Goal: Task Accomplishment & Management: Manage account settings

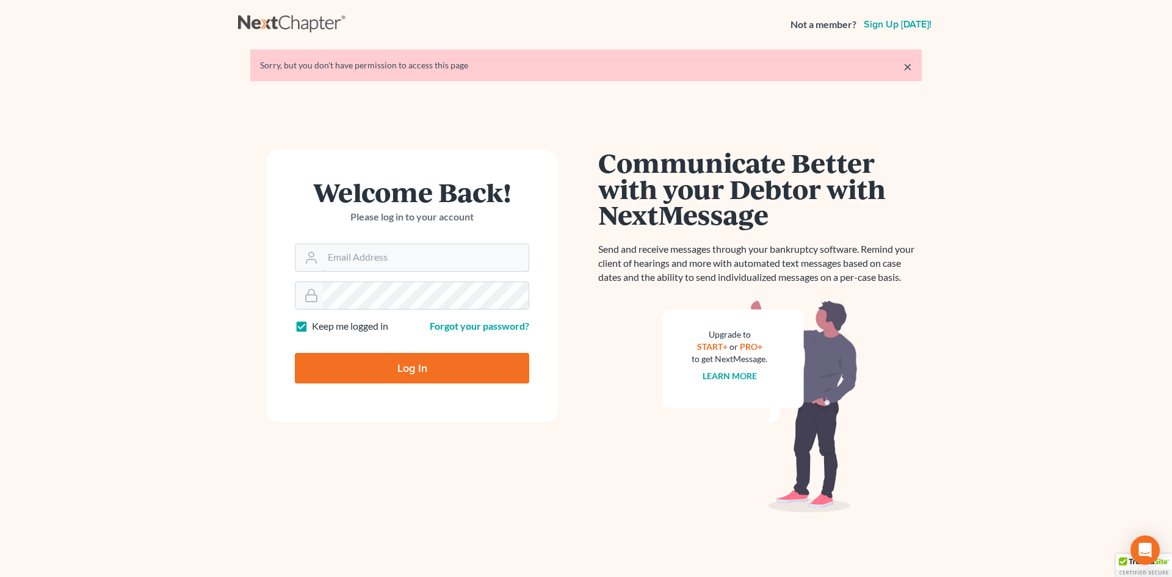
type input "[EMAIL_ADDRESS][DOMAIN_NAME]"
click at [409, 378] on input "Log In" at bounding box center [412, 368] width 234 height 31
type input "Thinking..."
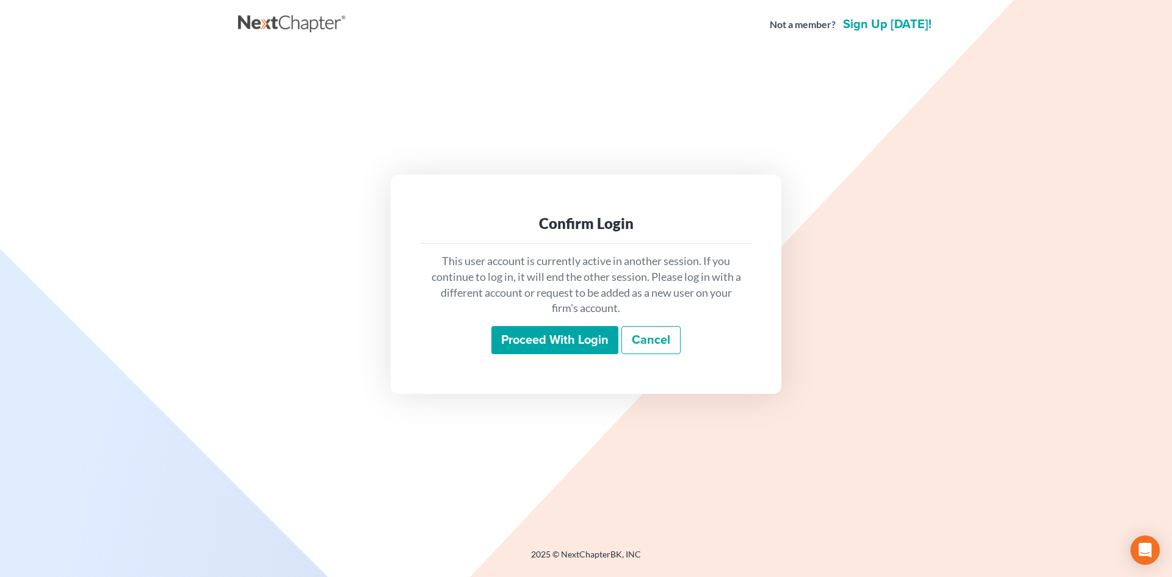
click at [514, 336] on input "Proceed with login" at bounding box center [554, 340] width 127 height 28
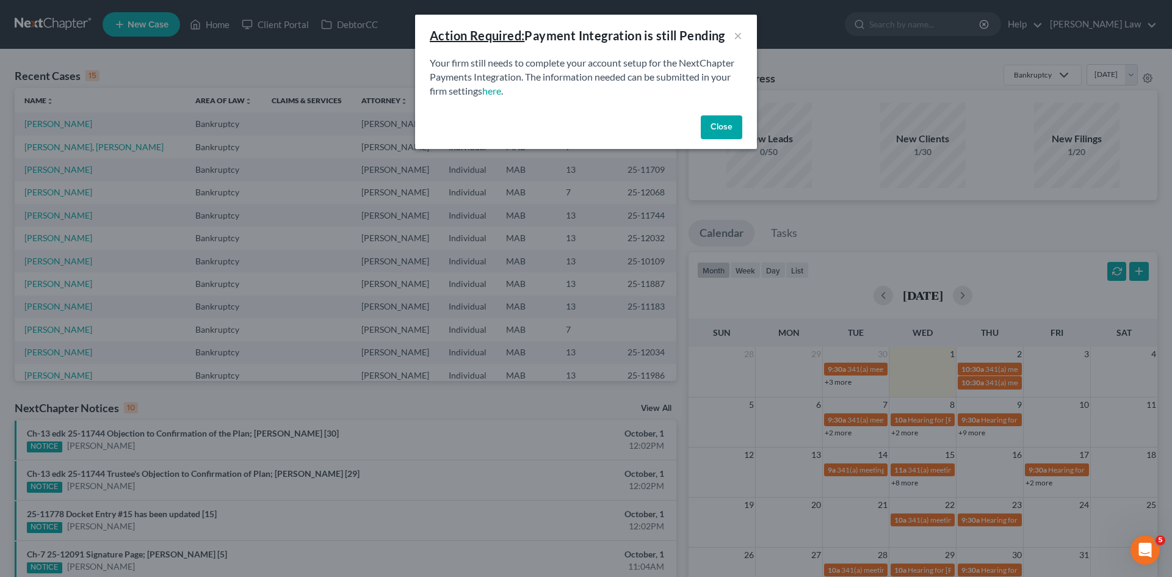
click at [711, 129] on button "Close" at bounding box center [721, 127] width 41 height 24
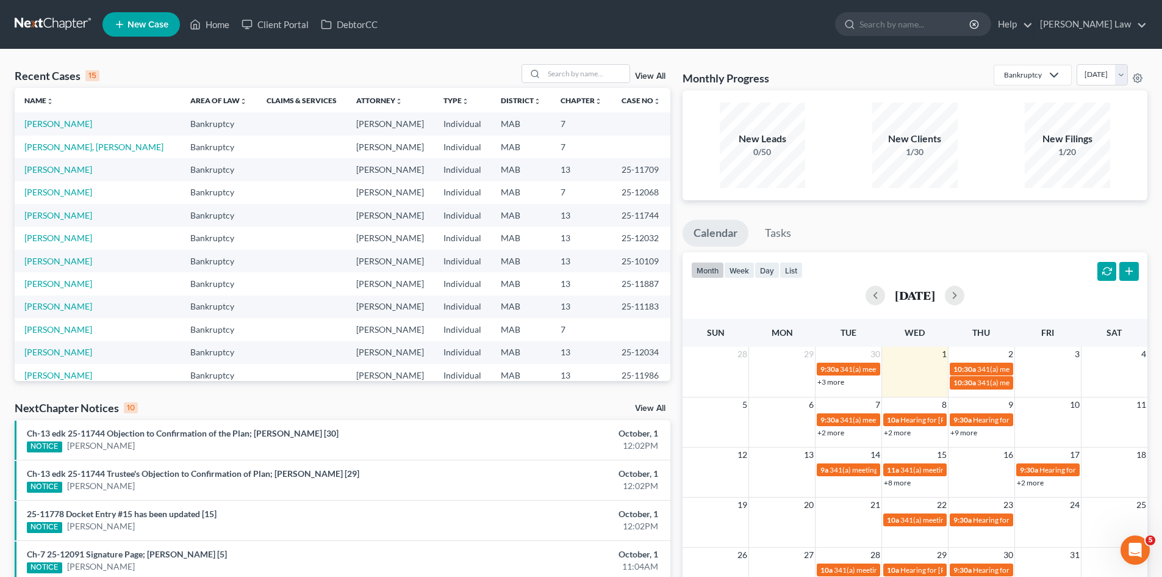
click at [602, 62] on div "Recent Cases 15 View All Name unfold_more expand_more expand_less Area of Law u…" at bounding box center [581, 452] width 1162 height 807
click at [601, 68] on input "search" at bounding box center [586, 74] width 85 height 18
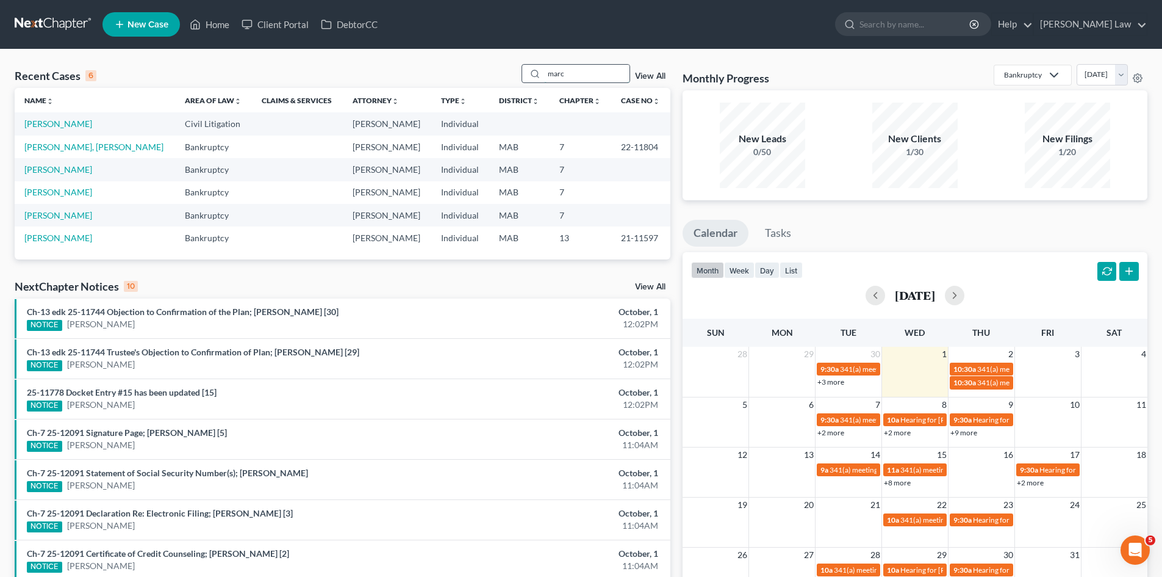
drag, startPoint x: 577, startPoint y: 72, endPoint x: 533, endPoint y: 73, distance: 43.9
click at [533, 73] on div "marc" at bounding box center [576, 73] width 109 height 19
type input "lyken"
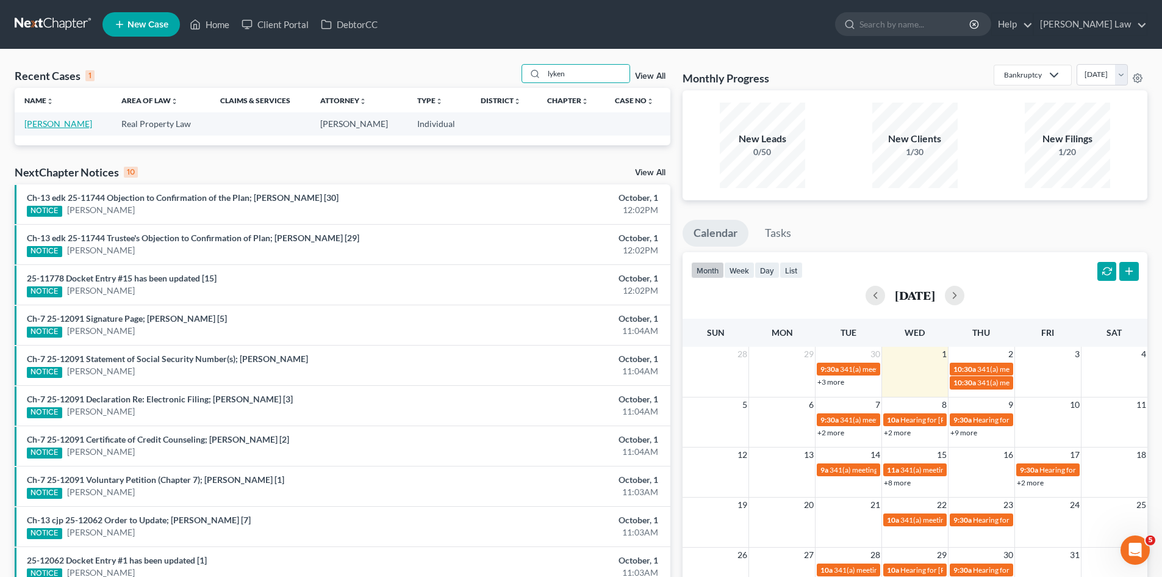
click at [63, 120] on link "[PERSON_NAME]" at bounding box center [58, 123] width 68 height 10
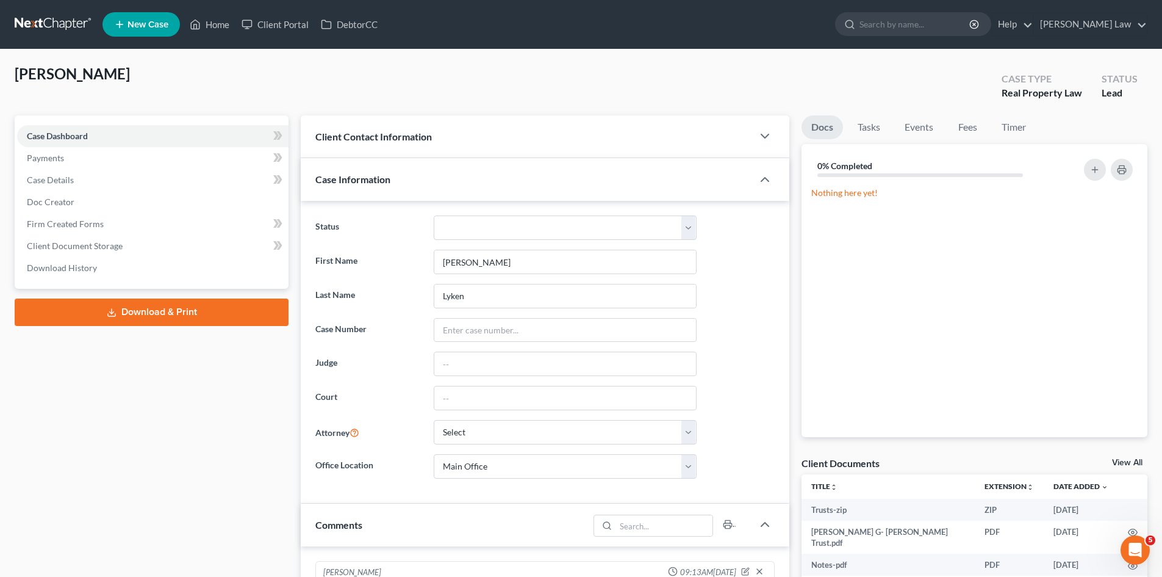
click at [1116, 460] on link "View All" at bounding box center [1127, 462] width 31 height 9
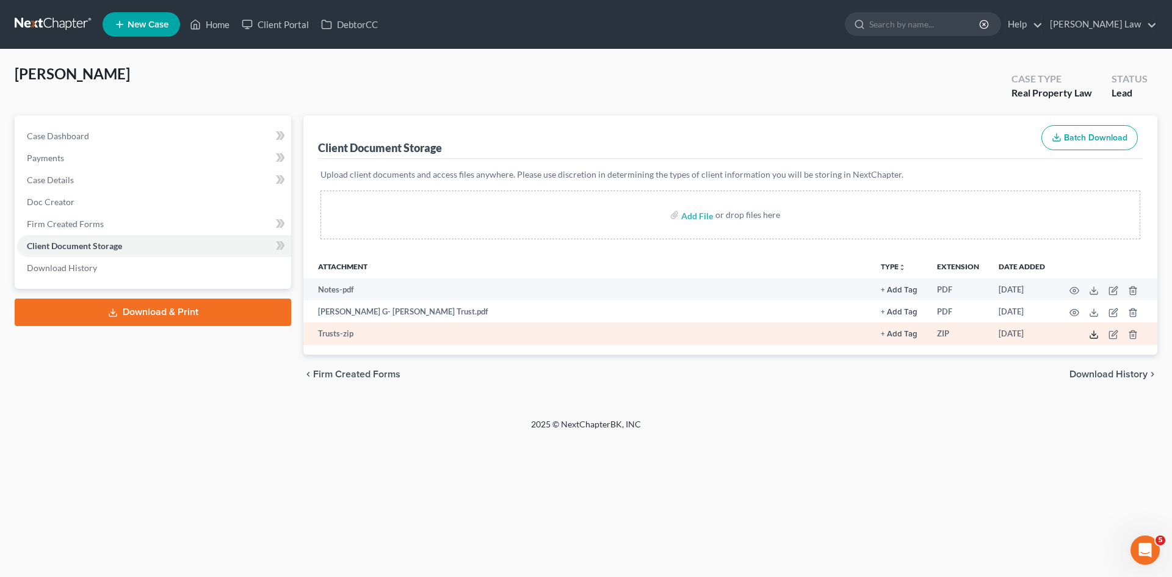
click at [1093, 337] on icon at bounding box center [1094, 335] width 10 height 10
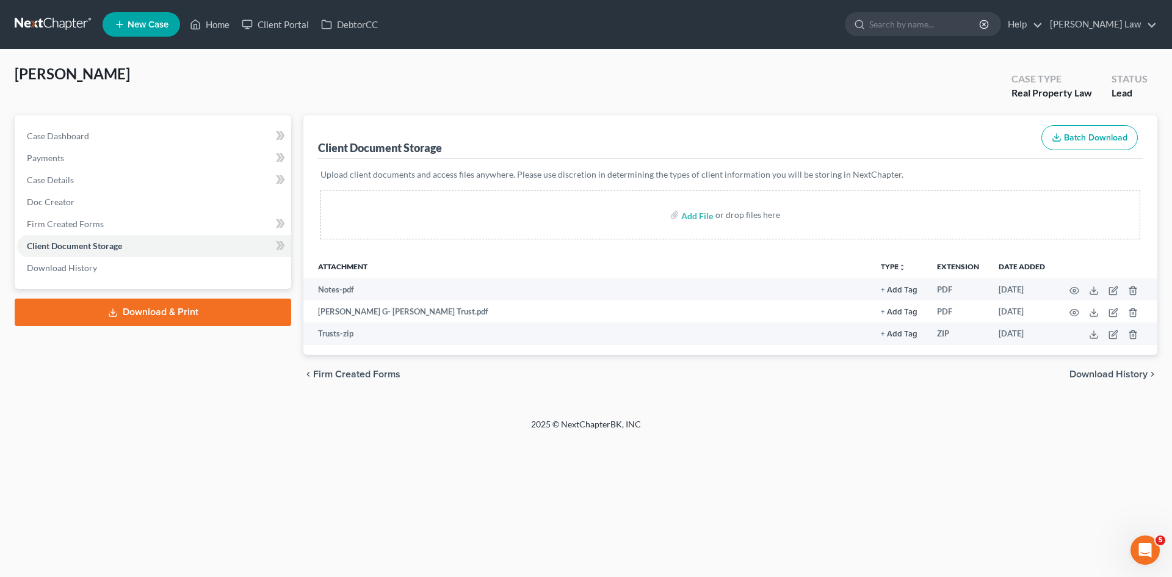
click at [41, 30] on link at bounding box center [54, 24] width 78 height 22
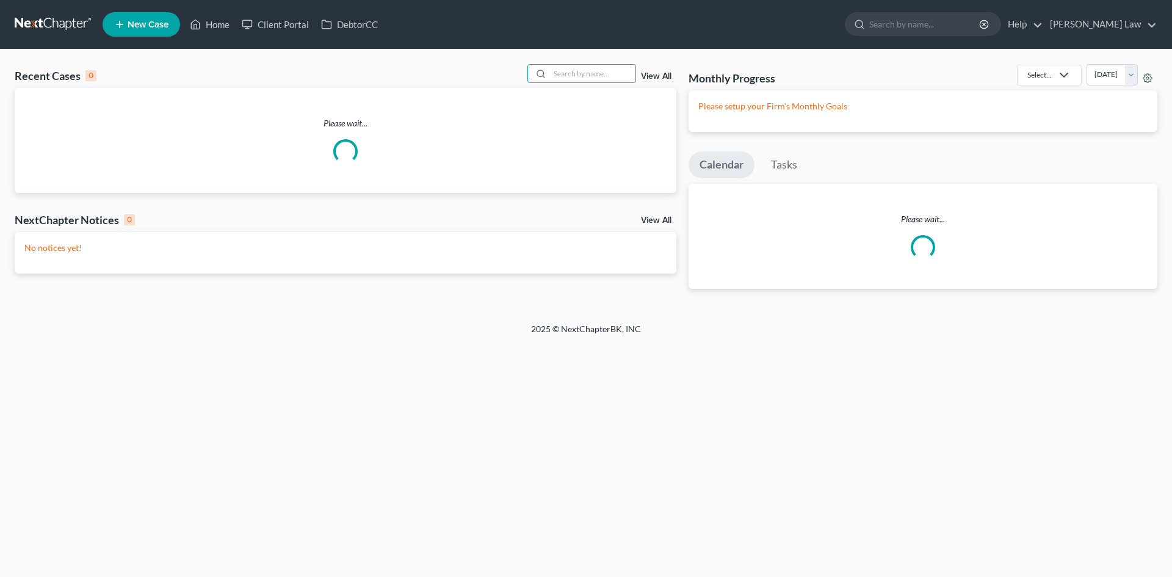
click at [580, 76] on input "search" at bounding box center [592, 74] width 85 height 18
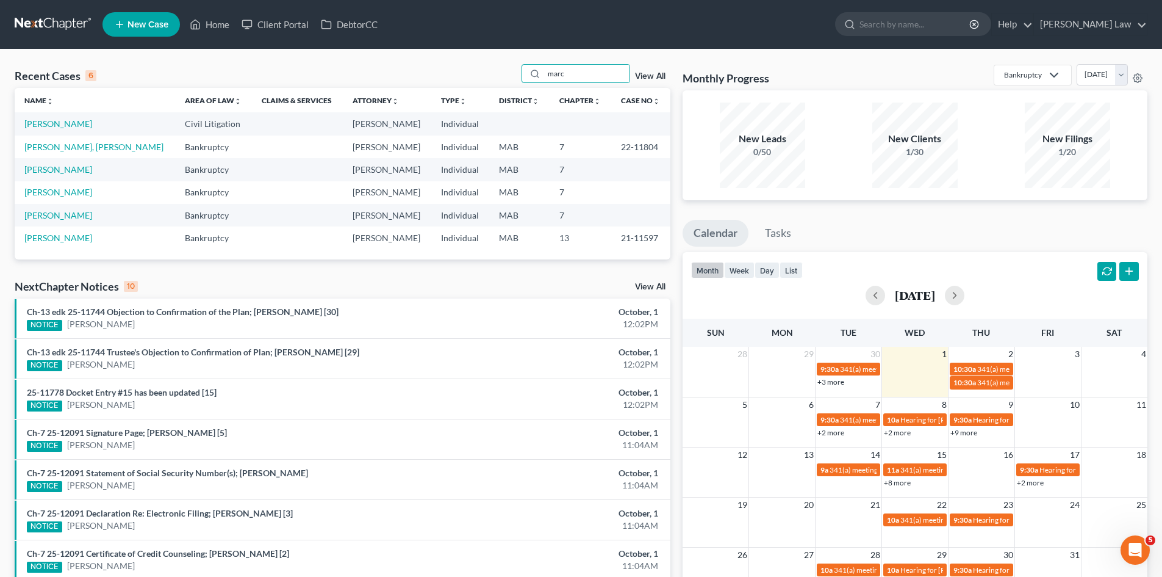
type input "marc"
click at [36, 27] on link at bounding box center [54, 24] width 78 height 22
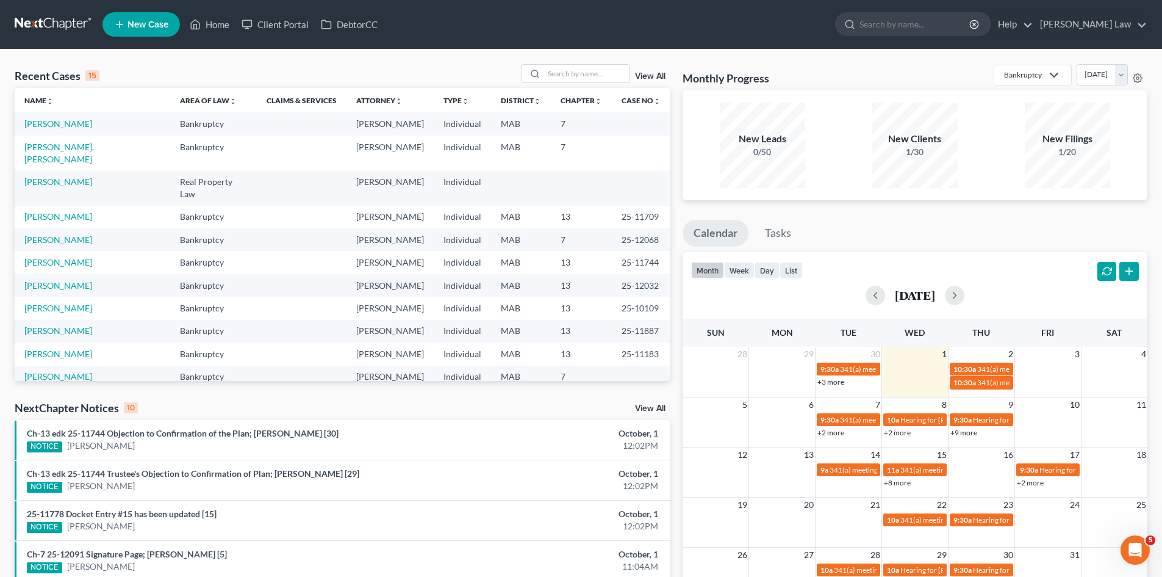
click at [35, 24] on link at bounding box center [54, 24] width 78 height 22
click at [576, 73] on input "search" at bounding box center [586, 74] width 85 height 18
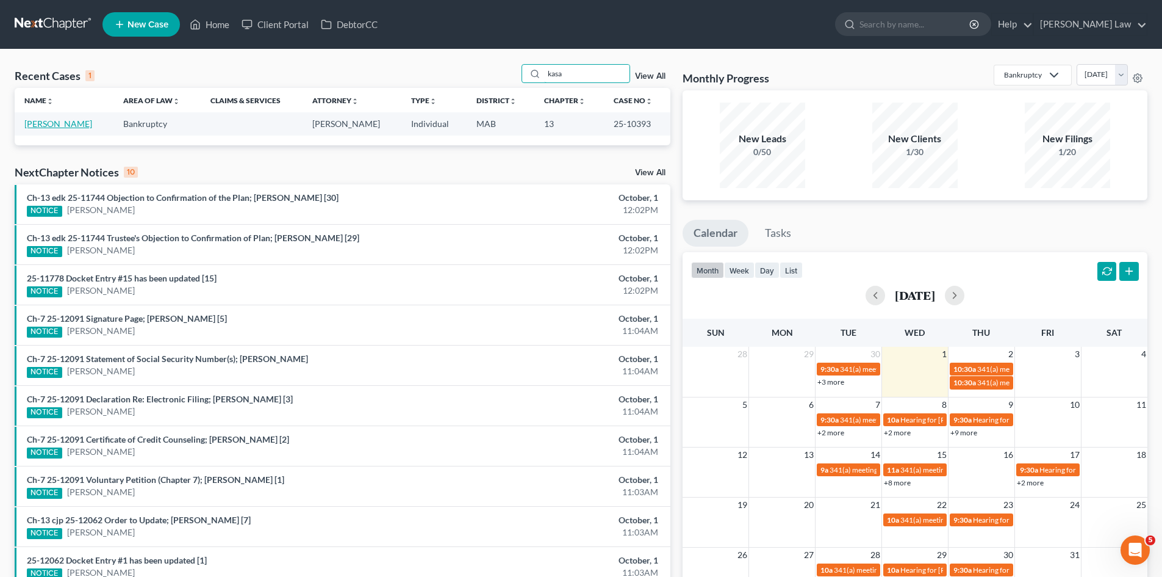
type input "kasa"
click at [53, 126] on link "Kasanowsky, Christopher" at bounding box center [58, 123] width 68 height 10
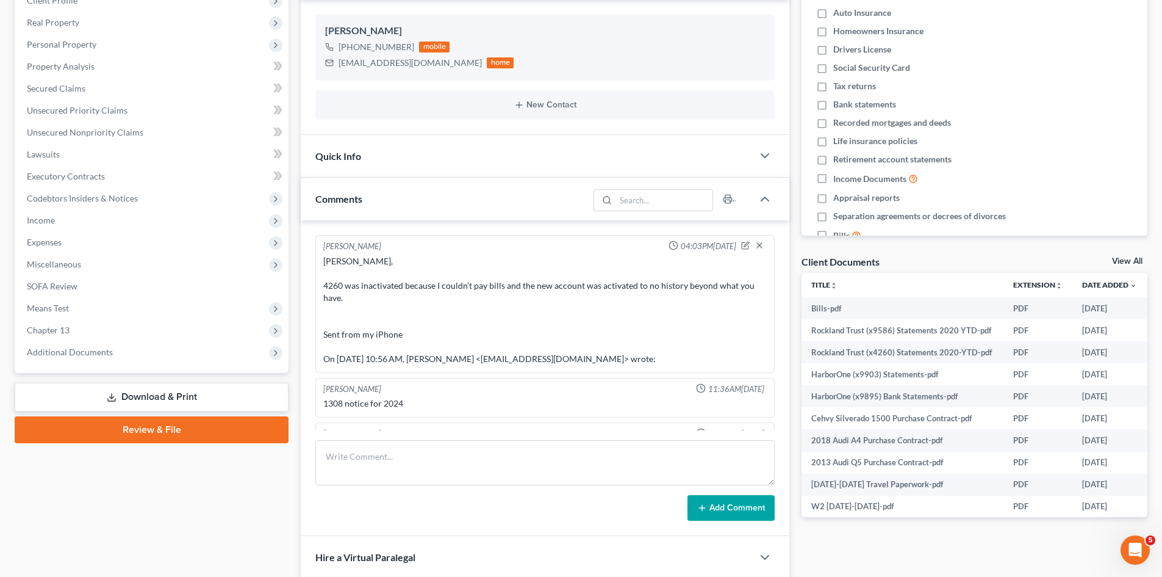
scroll to position [2205, 0]
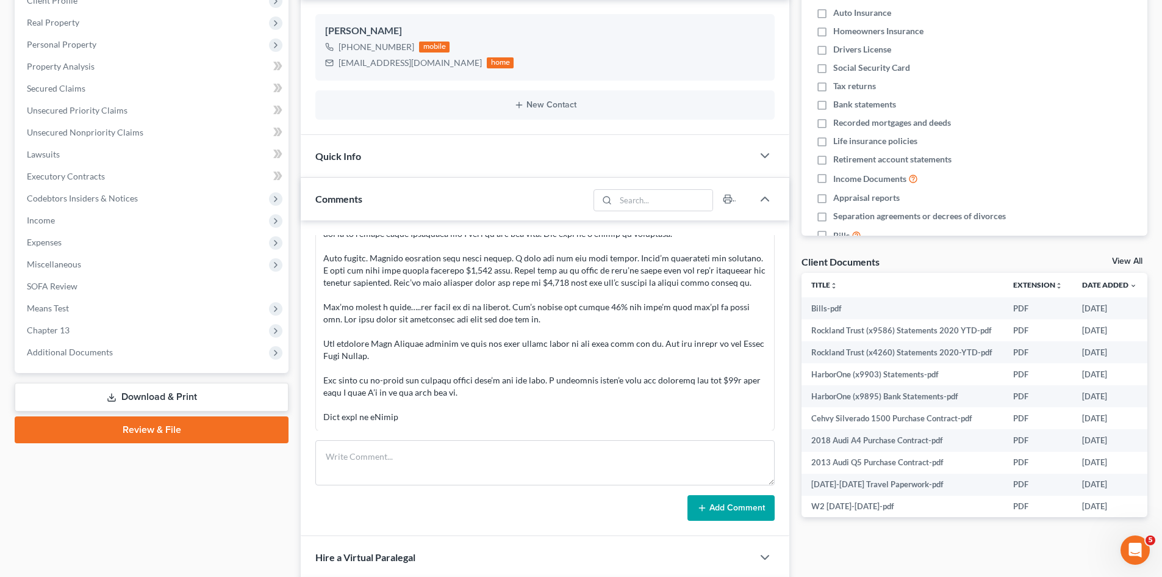
click at [1113, 264] on link "View All" at bounding box center [1127, 261] width 31 height 9
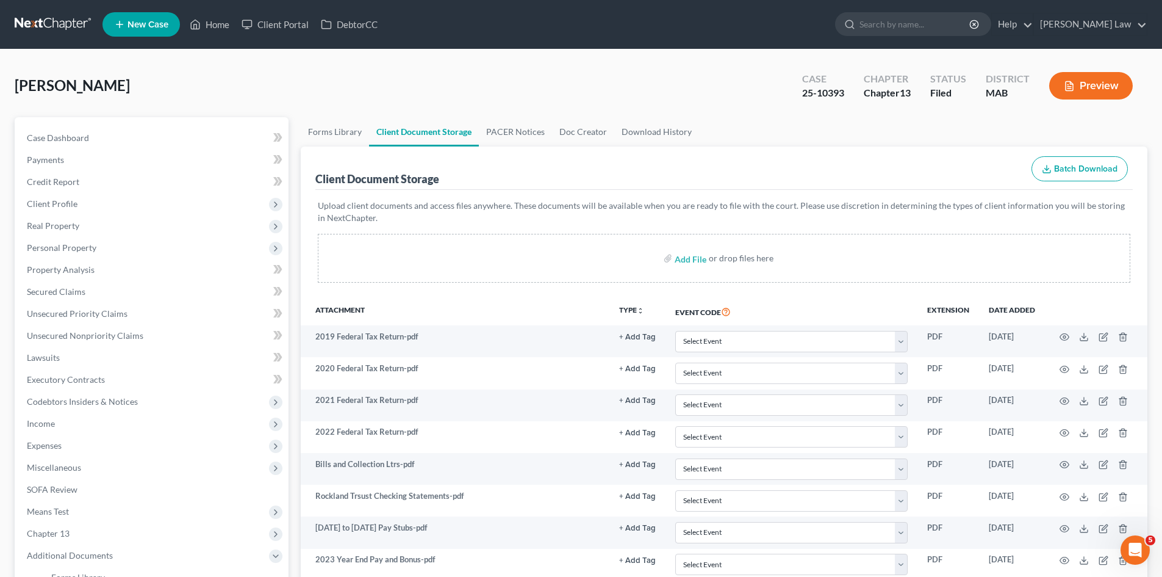
click at [45, 27] on link at bounding box center [54, 24] width 78 height 22
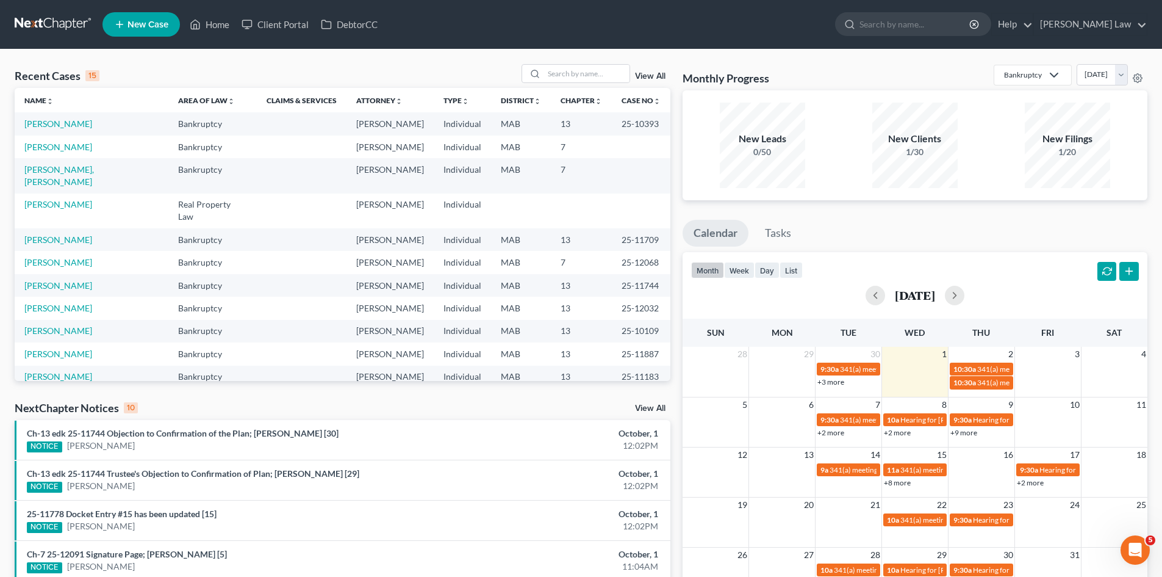
click at [60, 21] on link at bounding box center [54, 24] width 78 height 22
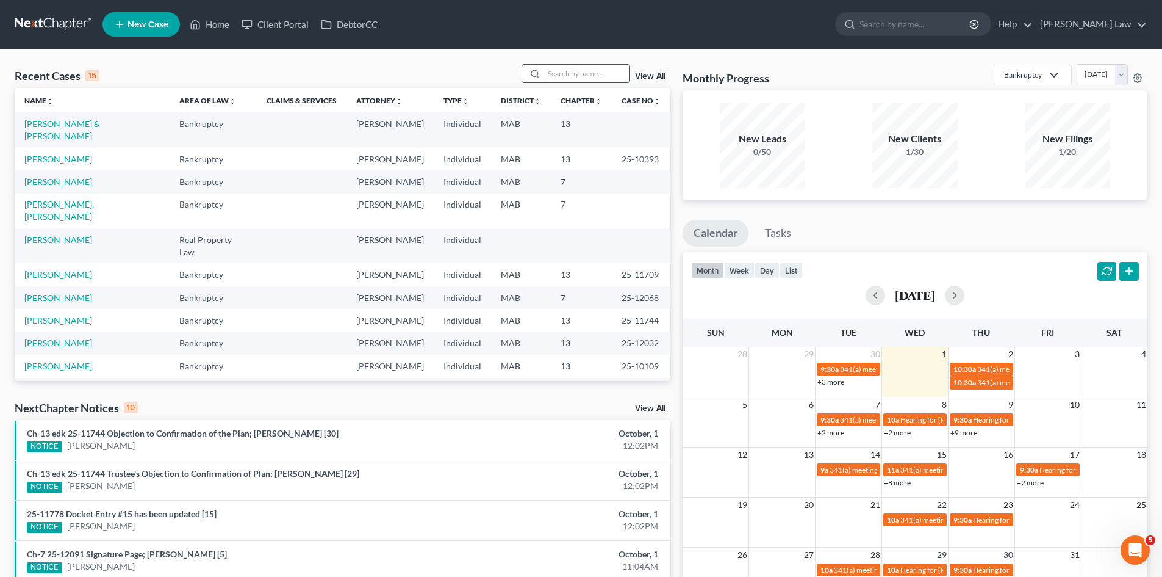
click at [588, 75] on input "search" at bounding box center [586, 74] width 85 height 18
type input "zotos"
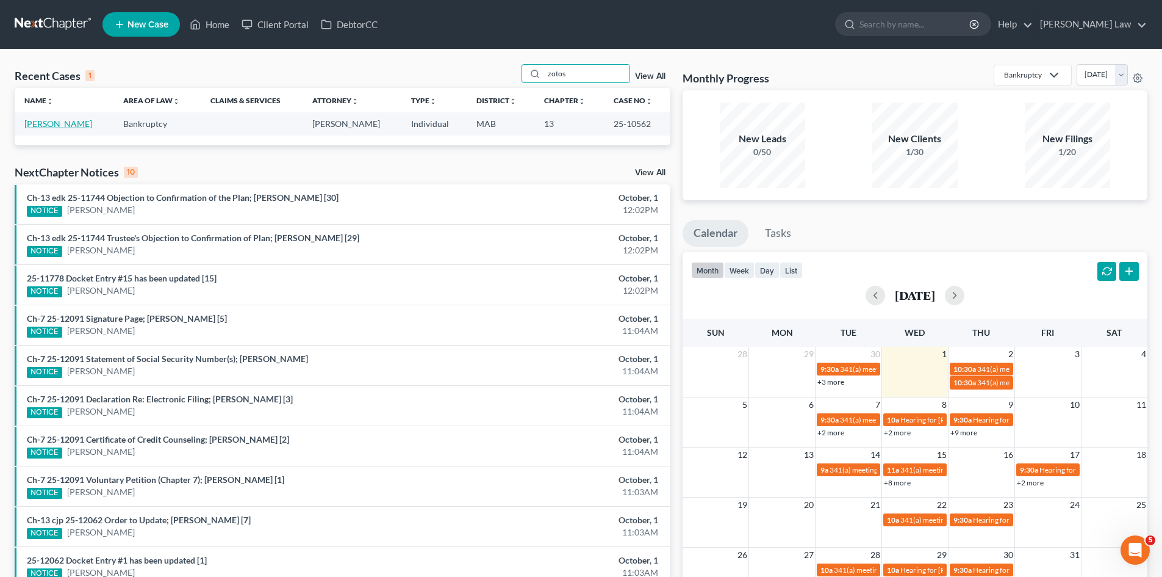
click at [72, 123] on link "[PERSON_NAME]" at bounding box center [58, 123] width 68 height 10
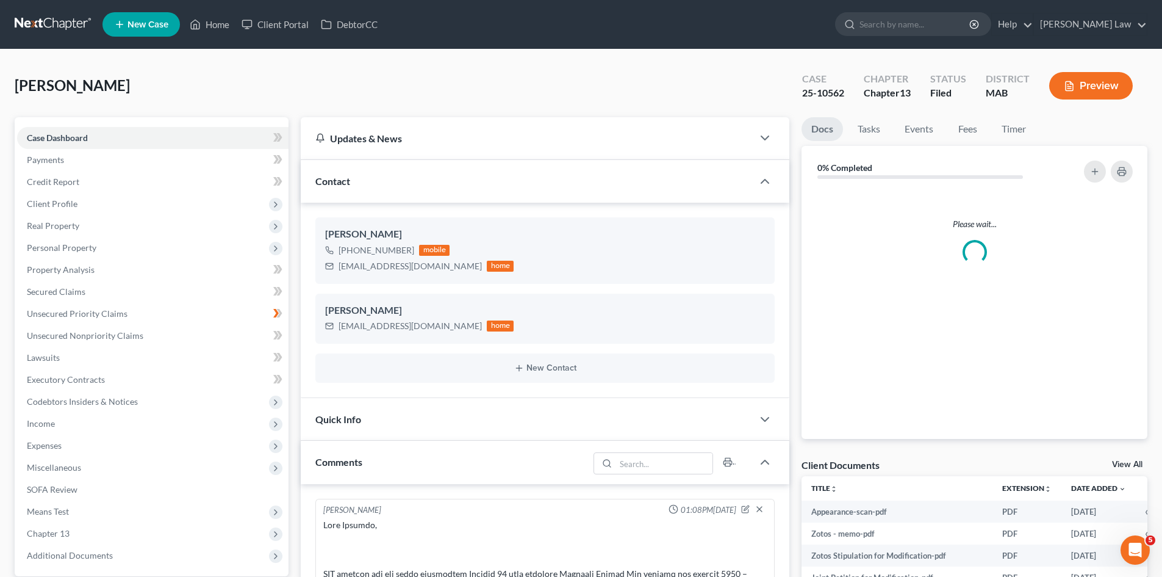
click at [1131, 466] on link "View All" at bounding box center [1127, 464] width 31 height 9
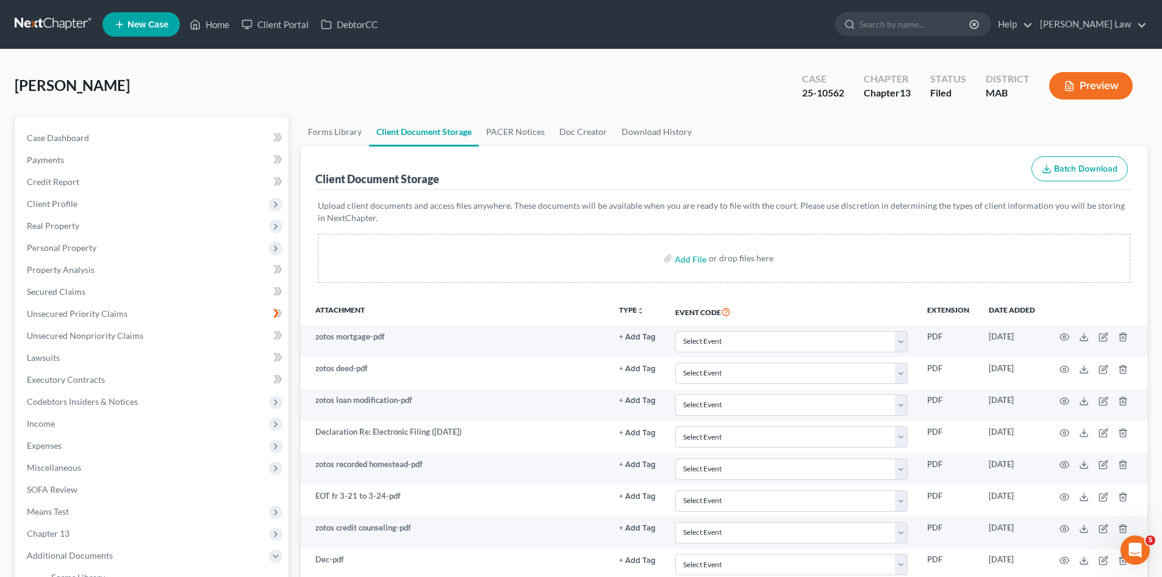
click at [48, 29] on link at bounding box center [54, 24] width 78 height 22
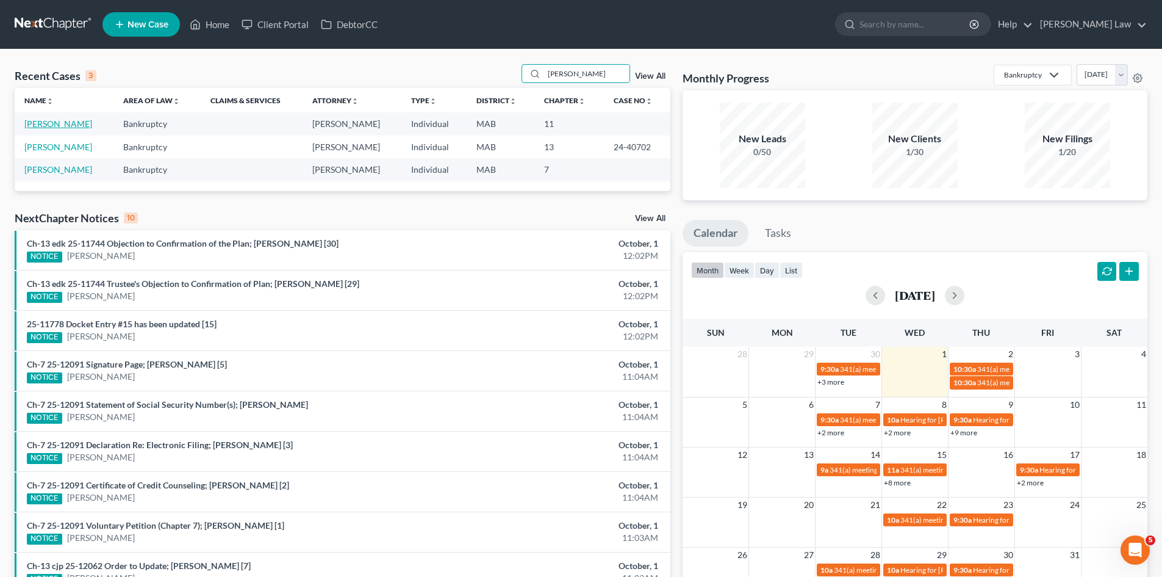
type input "mccarthy"
click at [50, 126] on link "McCarthy, Stephen" at bounding box center [58, 123] width 68 height 10
select select "6"
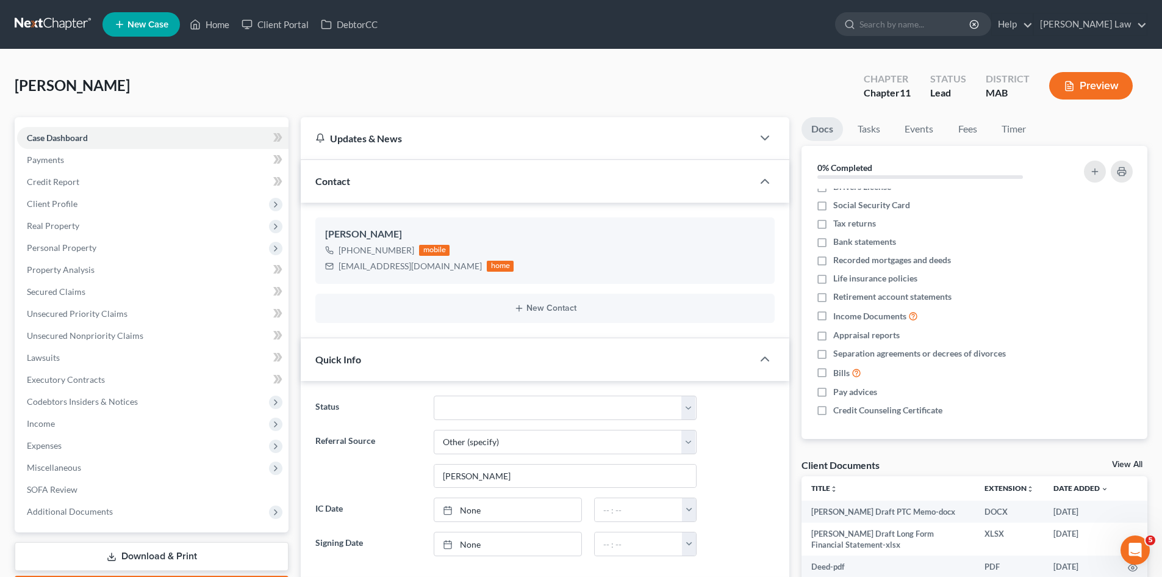
scroll to position [146, 0]
click at [1126, 469] on div "View All" at bounding box center [1129, 465] width 35 height 11
click at [1130, 460] on link "View All" at bounding box center [1127, 464] width 31 height 9
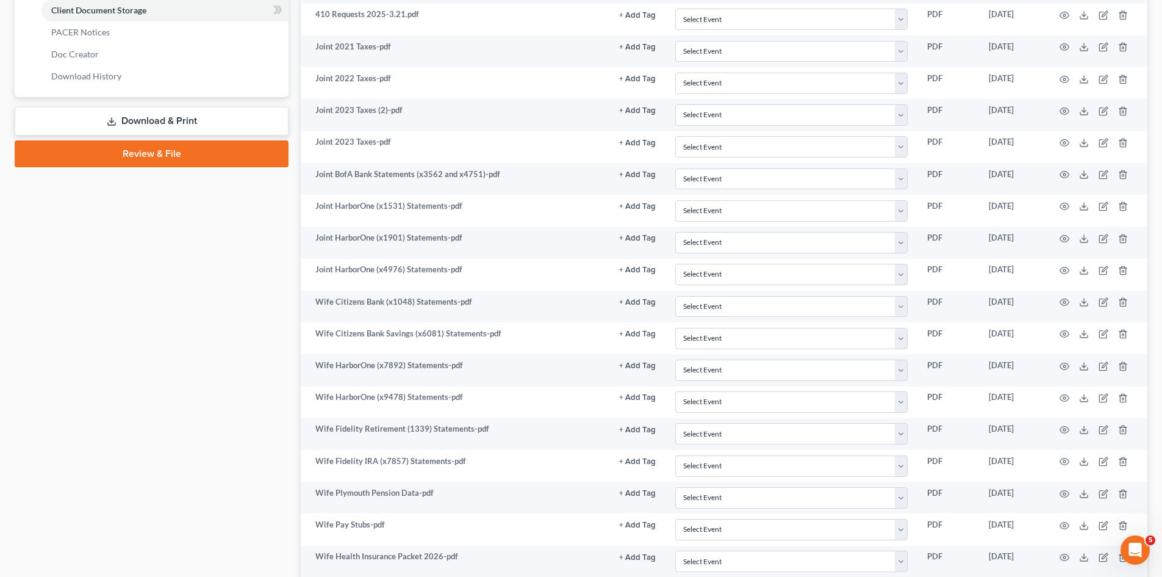
scroll to position [896, 0]
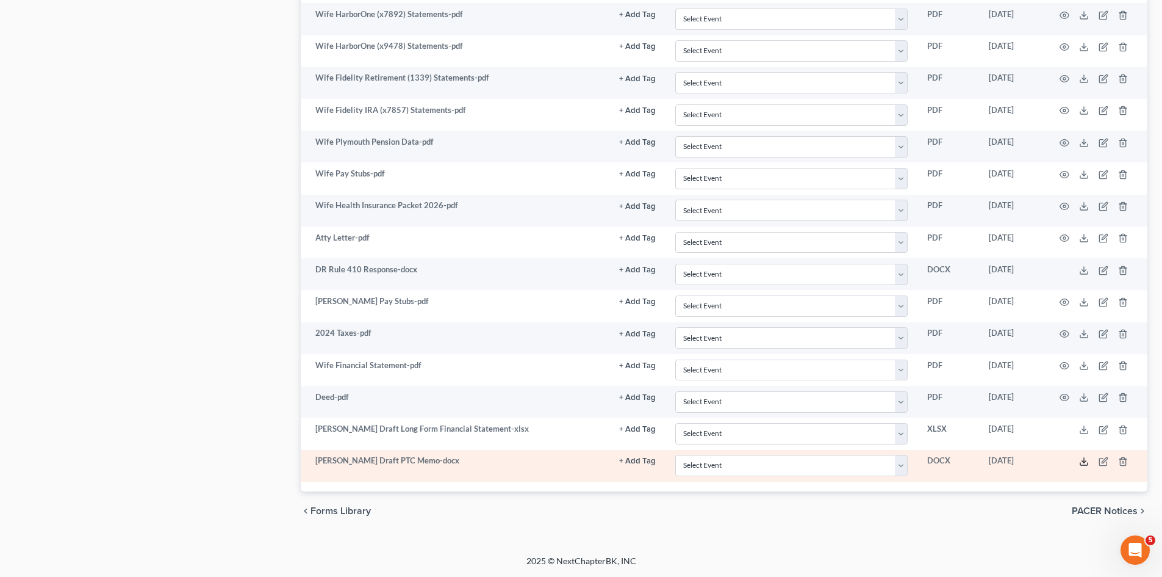
click at [1081, 462] on icon at bounding box center [1084, 461] width 10 height 10
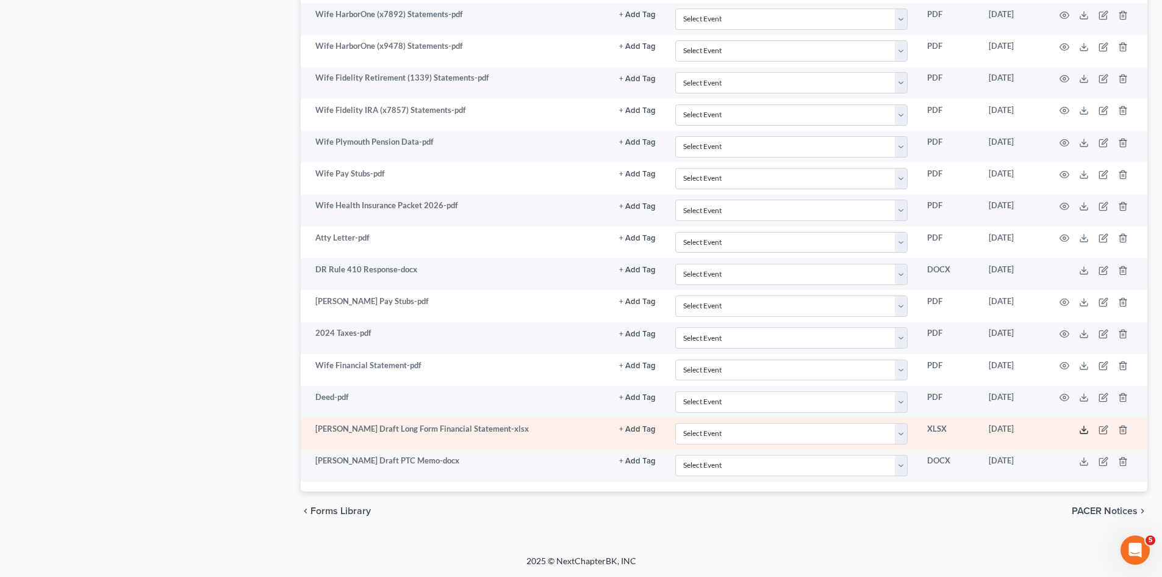
click at [1080, 427] on icon at bounding box center [1084, 430] width 10 height 10
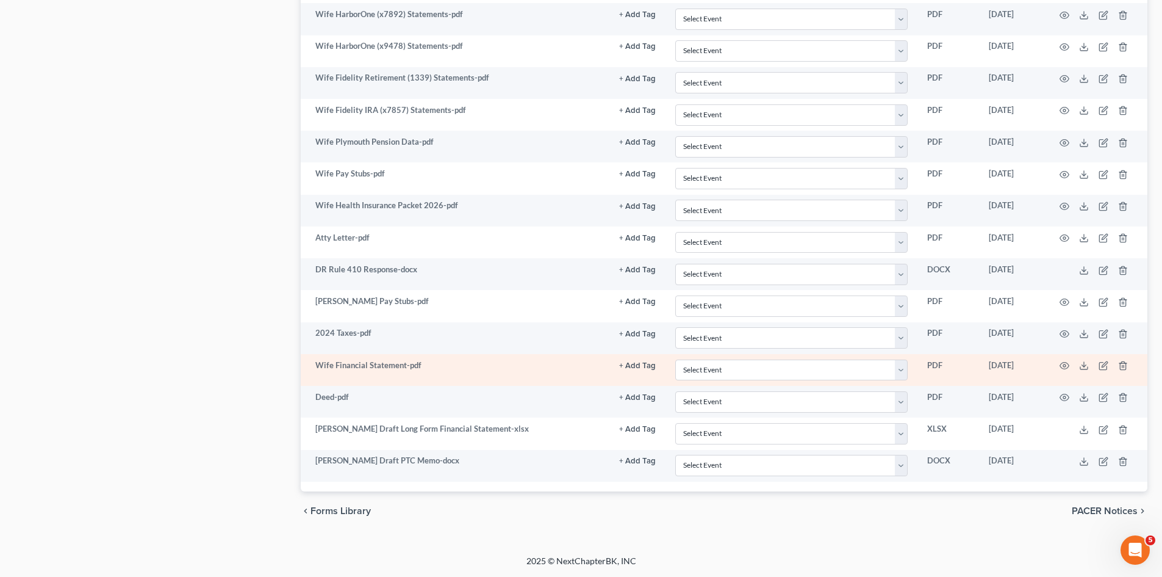
click at [1076, 360] on td at bounding box center [1096, 370] width 103 height 32
click at [1082, 364] on icon at bounding box center [1084, 366] width 10 height 10
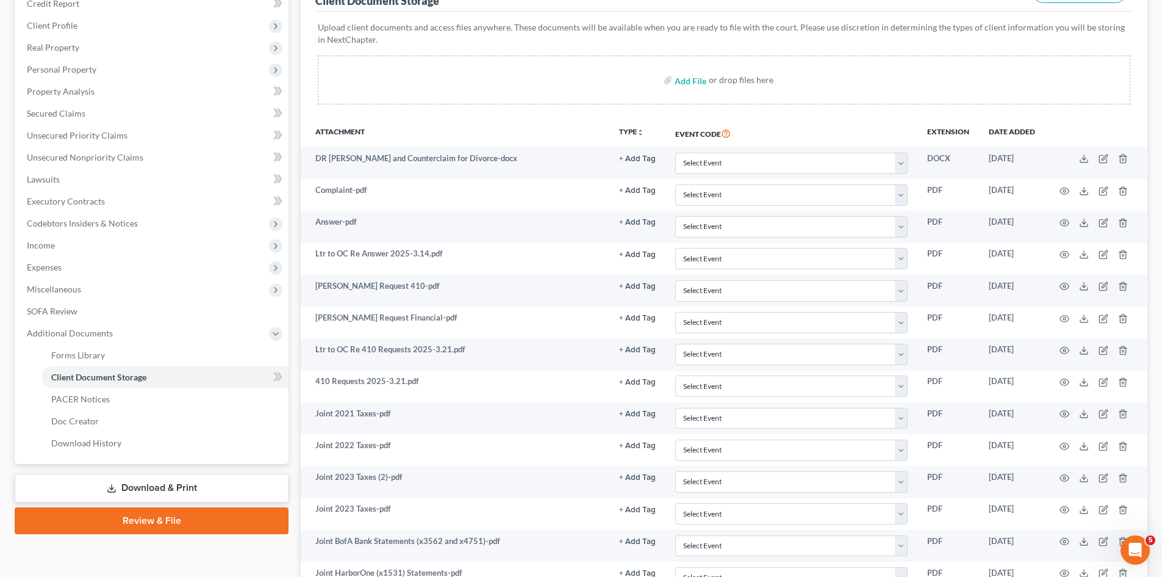
scroll to position [0, 0]
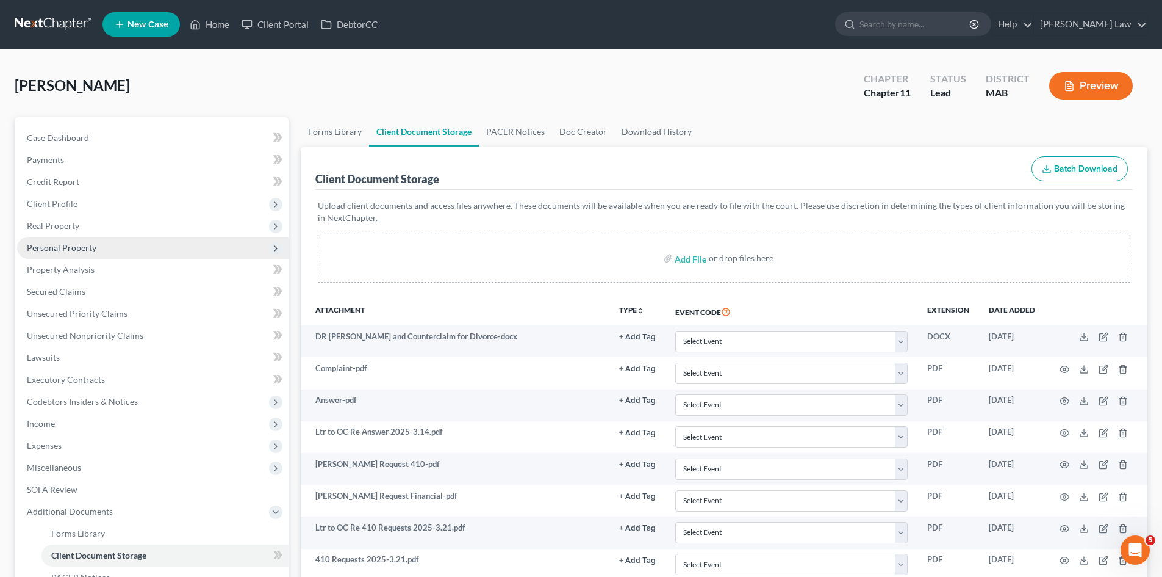
click at [73, 245] on span "Personal Property" at bounding box center [62, 247] width 70 height 10
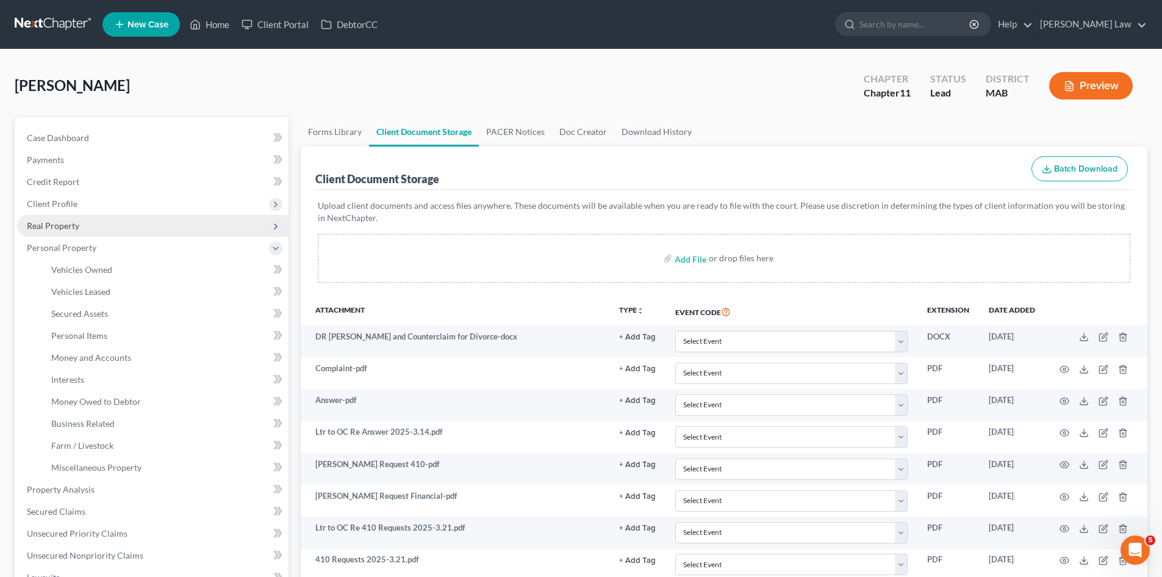
click at [65, 225] on span "Real Property" at bounding box center [53, 225] width 52 height 10
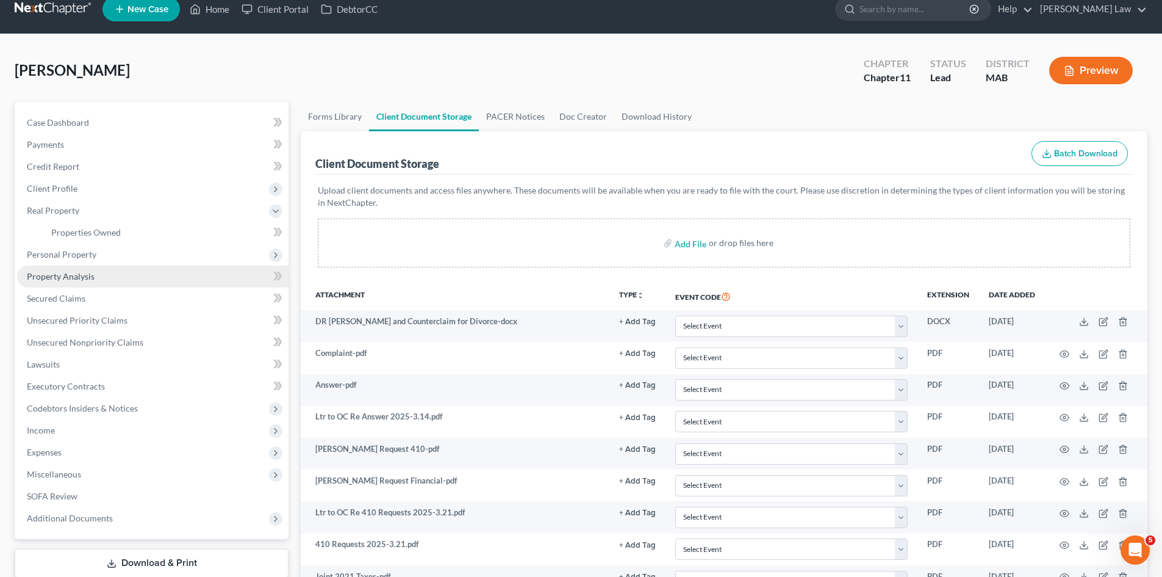
scroll to position [102, 0]
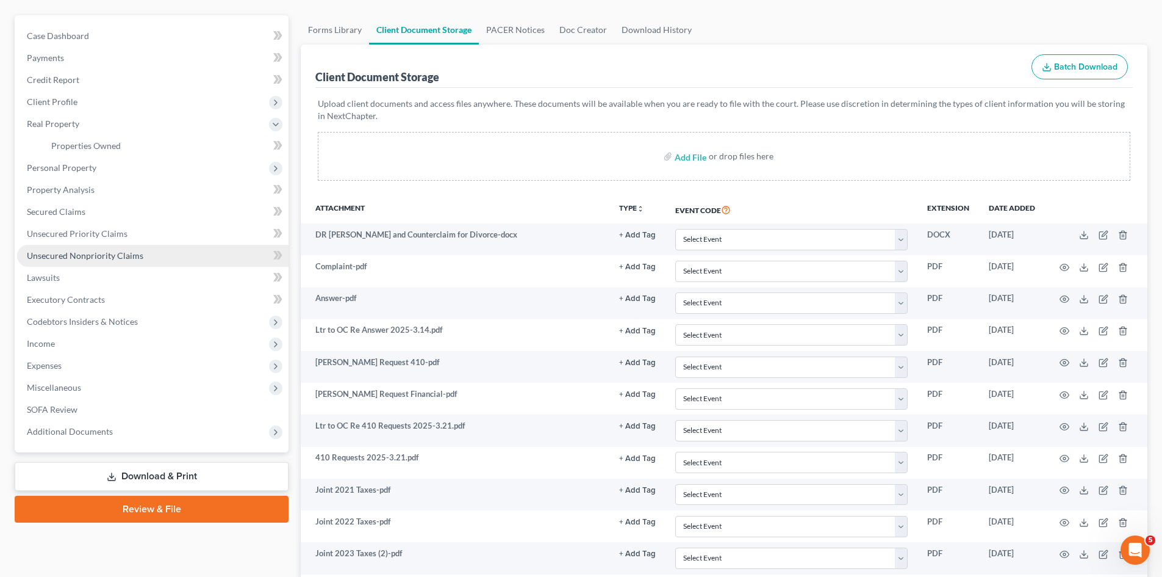
click at [72, 248] on link "Unsecured Nonpriority Claims" at bounding box center [153, 256] width 272 height 22
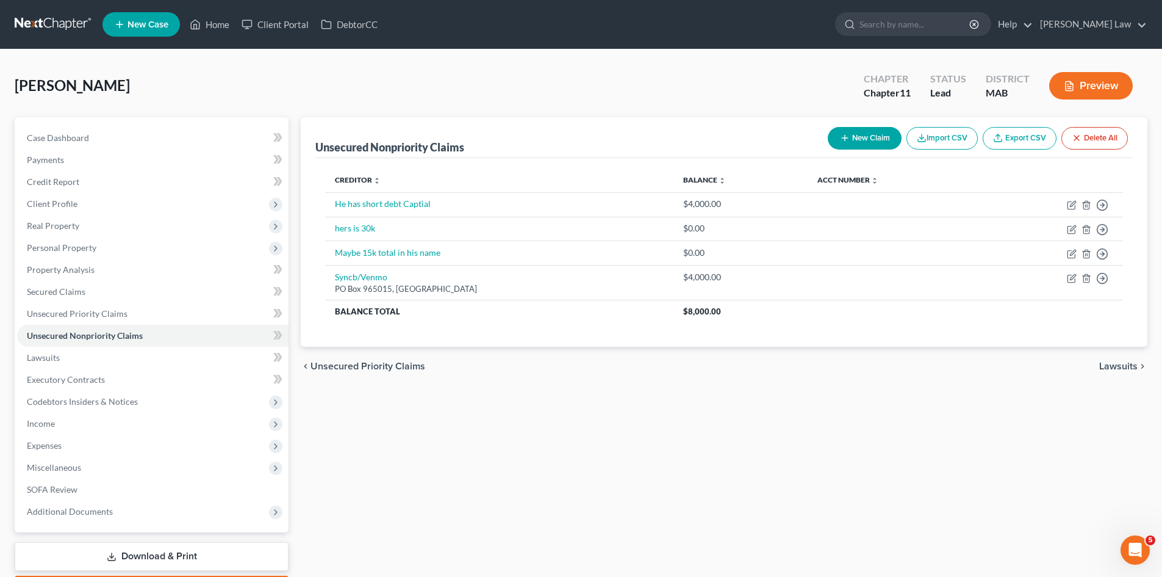
click at [41, 20] on link at bounding box center [54, 24] width 78 height 22
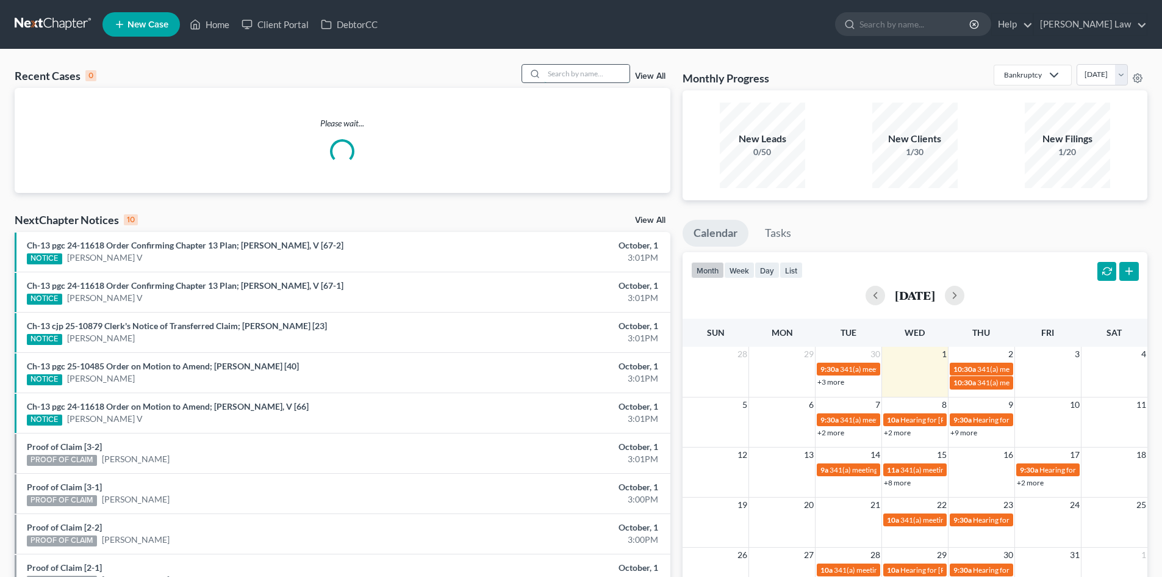
click at [600, 79] on input "search" at bounding box center [586, 74] width 85 height 18
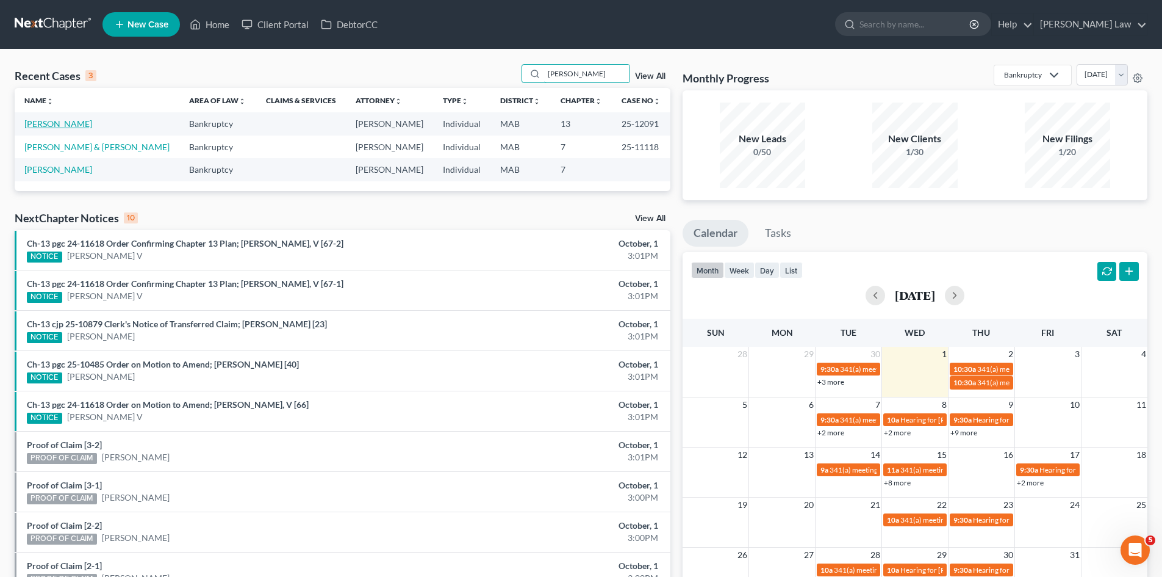
type input "[PERSON_NAME]"
click at [63, 123] on link "[PERSON_NAME]" at bounding box center [58, 123] width 68 height 10
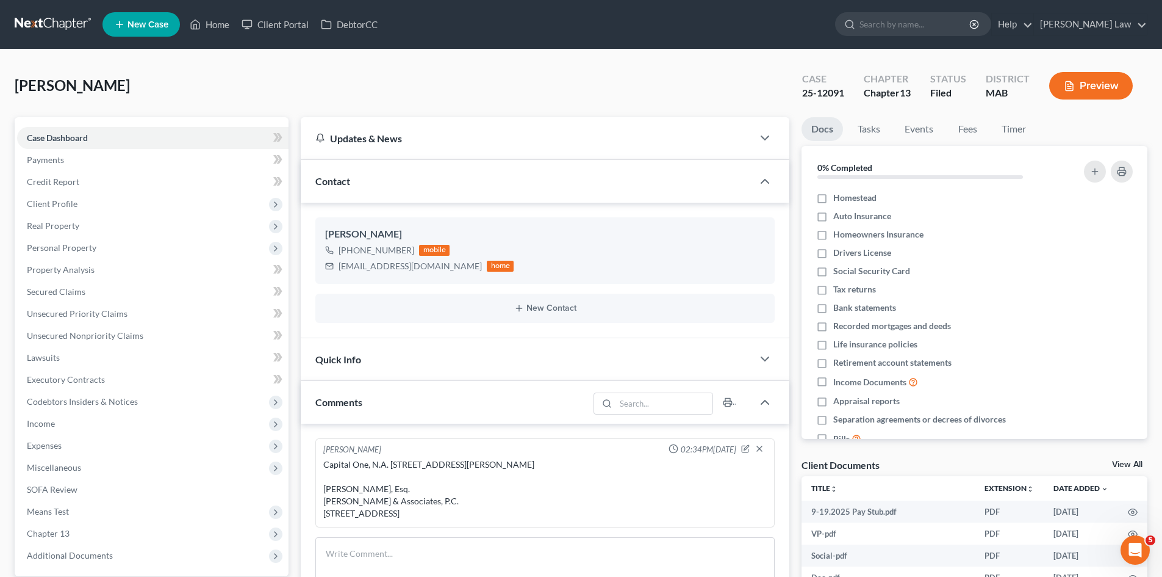
scroll to position [102, 0]
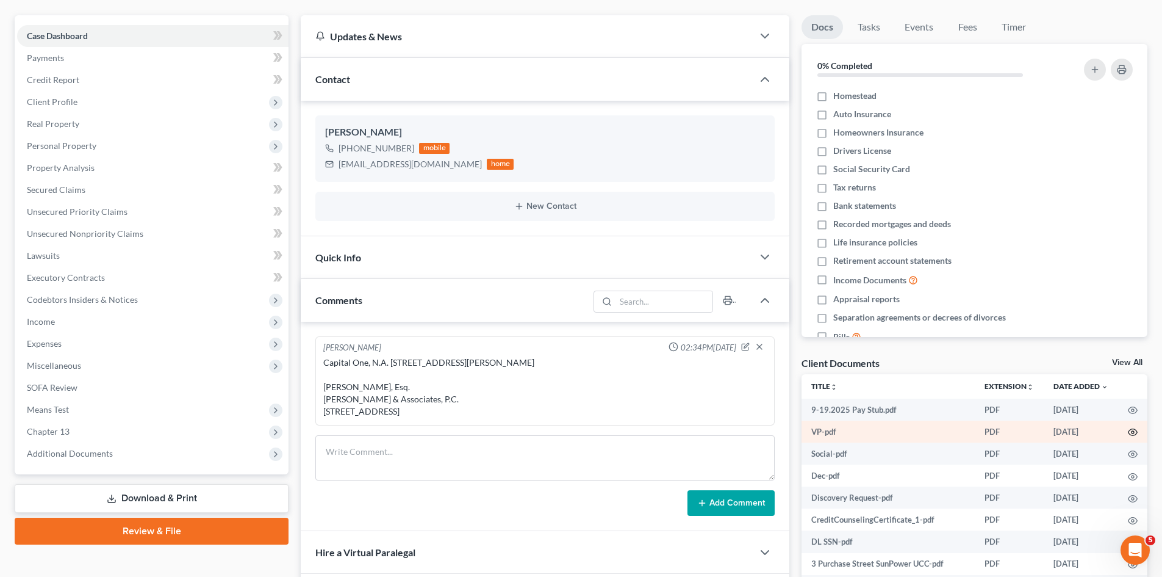
click at [1128, 431] on icon "button" at bounding box center [1133, 432] width 10 height 10
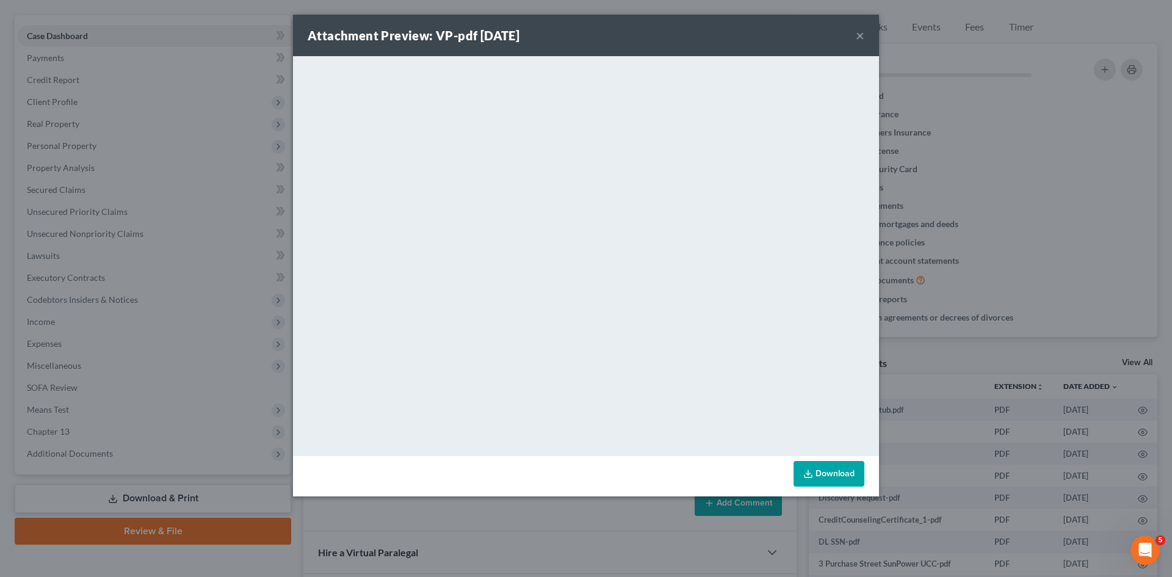
click at [992, 362] on div "Attachment Preview: VP-pdf [DATE] × <object ng-attr-data='[URL][DOMAIN_NAME]' t…" at bounding box center [586, 288] width 1172 height 577
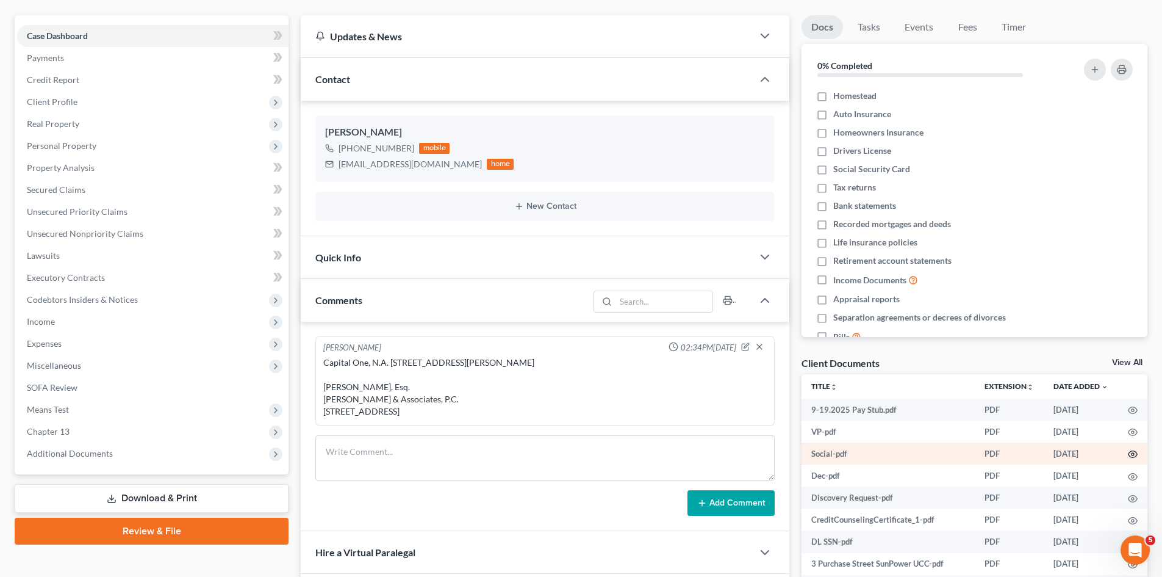
click at [1129, 452] on icon "button" at bounding box center [1133, 454] width 9 height 7
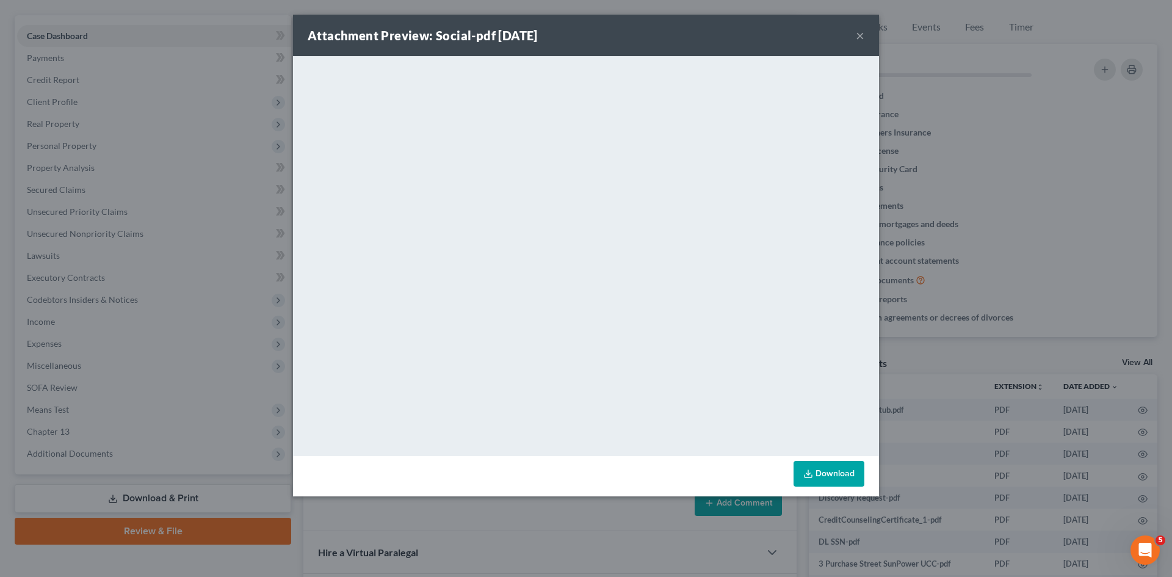
click at [951, 369] on div "Attachment Preview: Social-pdf 10/01/2025 × <object ng-attr-data='https://nextc…" at bounding box center [586, 288] width 1172 height 577
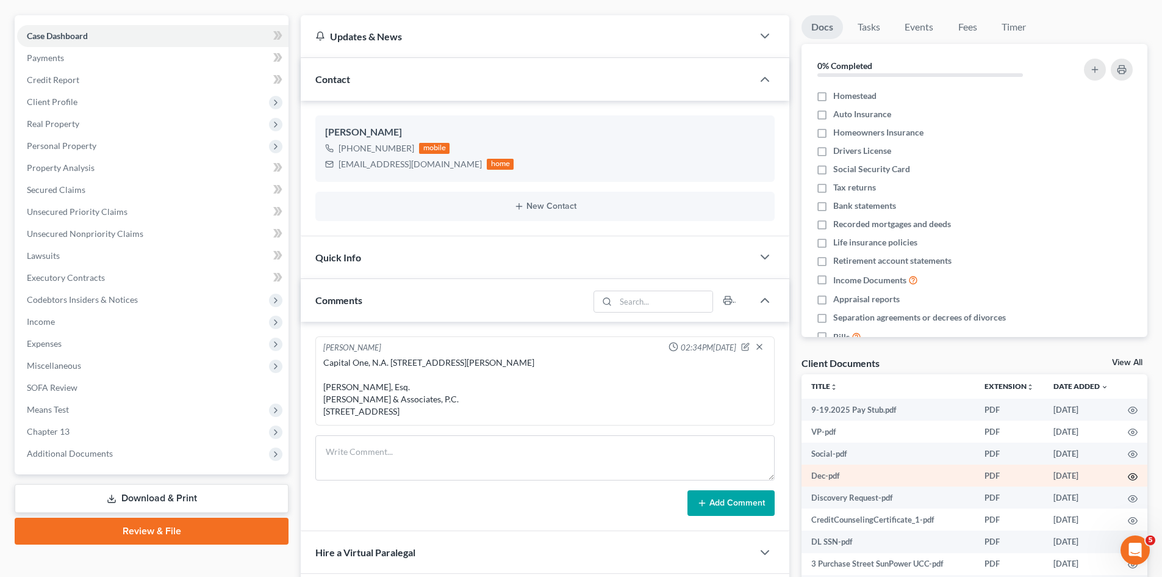
click at [1128, 476] on icon "button" at bounding box center [1133, 477] width 10 height 10
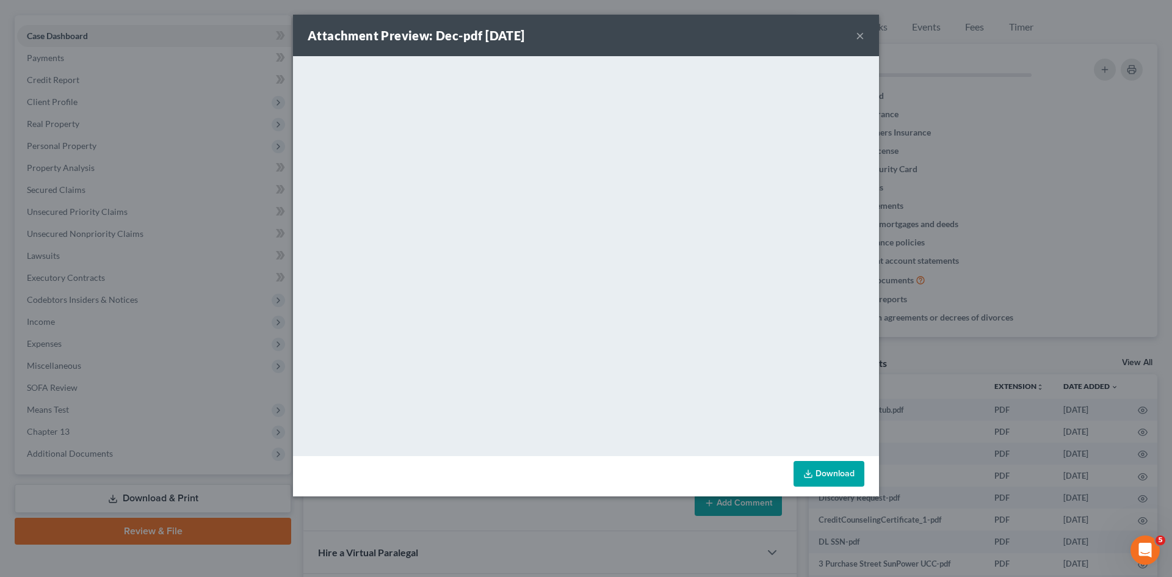
click at [959, 301] on div "Attachment Preview: Dec-pdf 10/01/2025 × <object ng-attr-data='https://nextchap…" at bounding box center [586, 288] width 1172 height 577
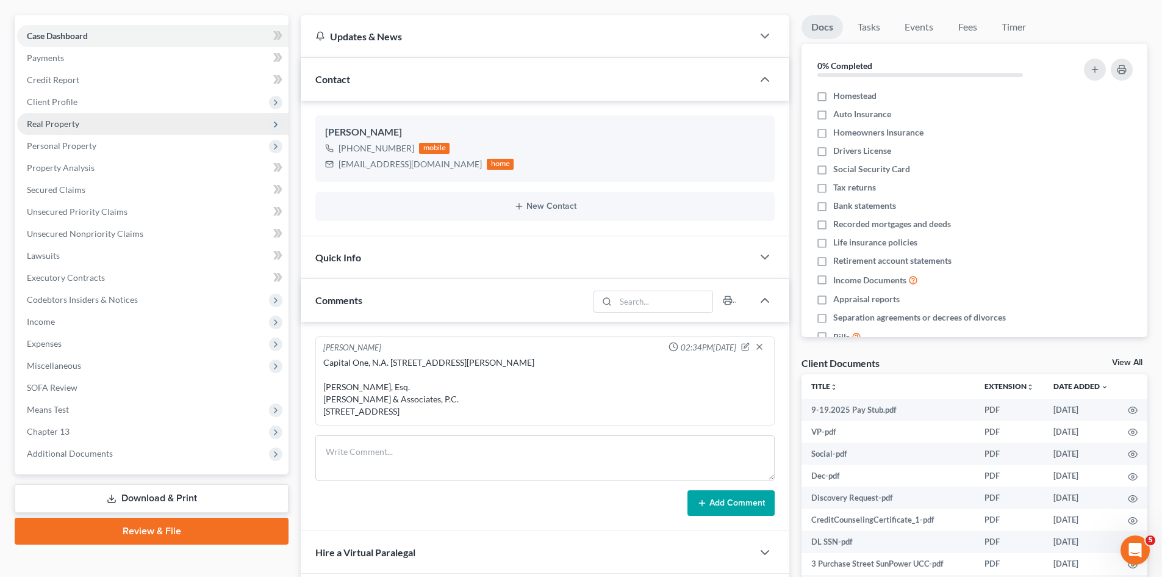
scroll to position [0, 0]
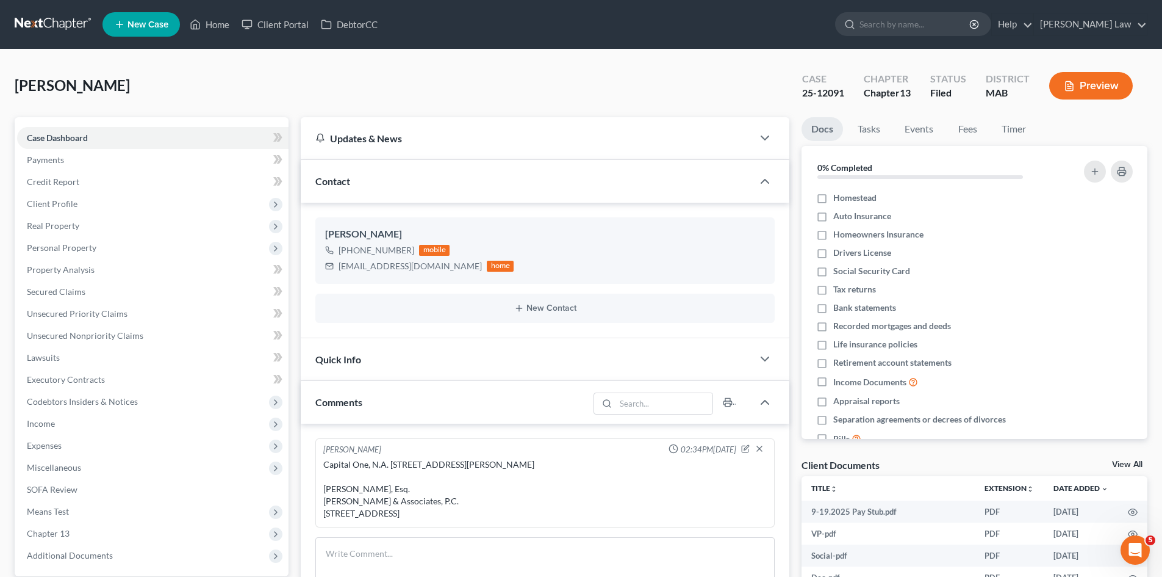
click at [28, 19] on link at bounding box center [54, 24] width 78 height 22
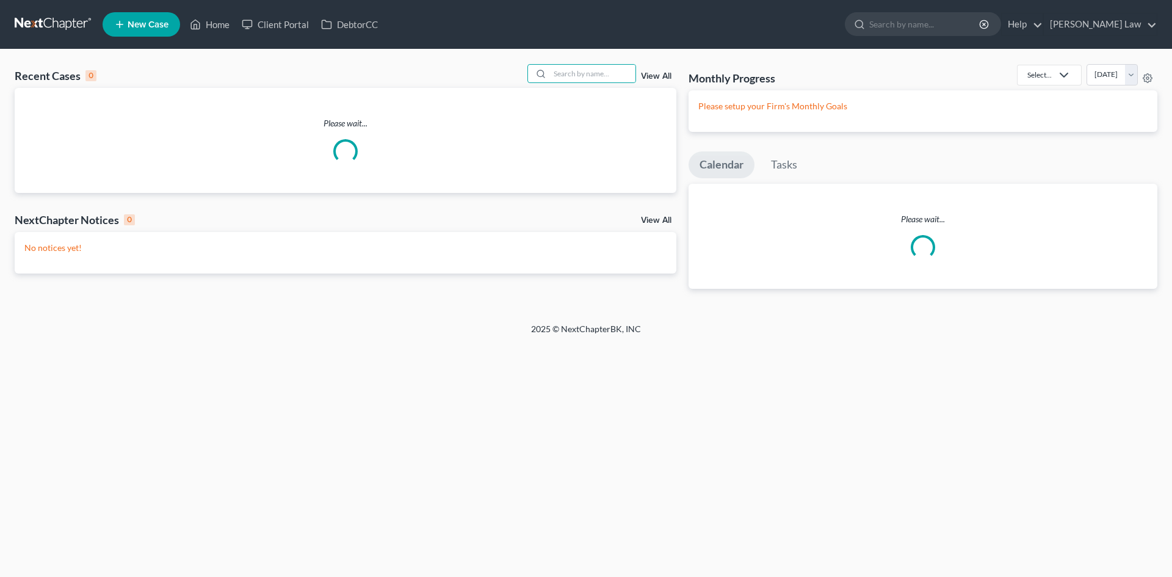
click at [573, 75] on input "search" at bounding box center [592, 74] width 85 height 18
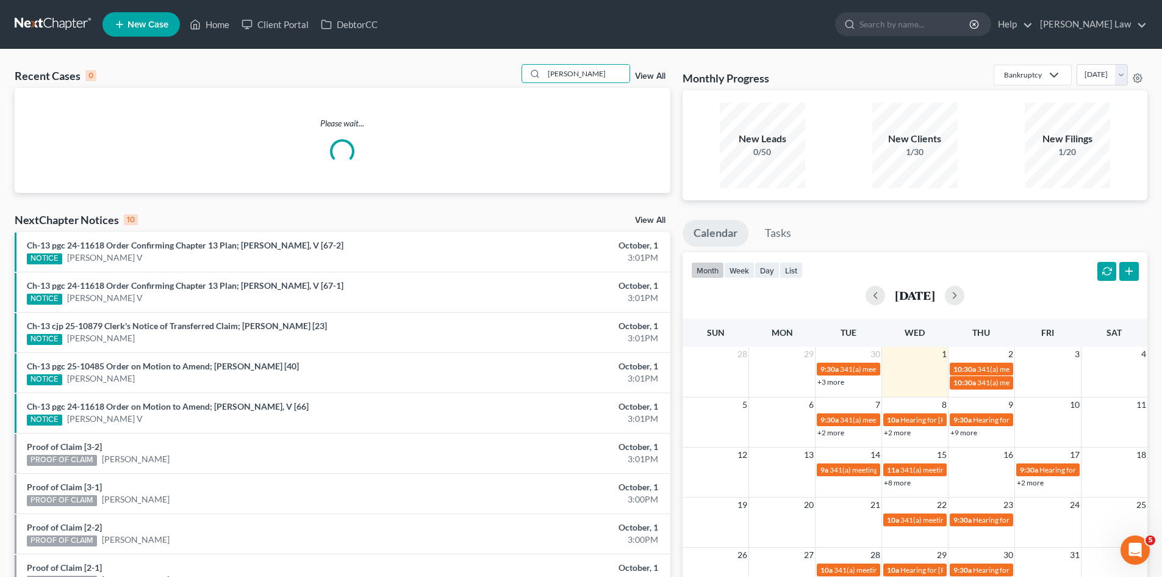
type input "[PERSON_NAME]"
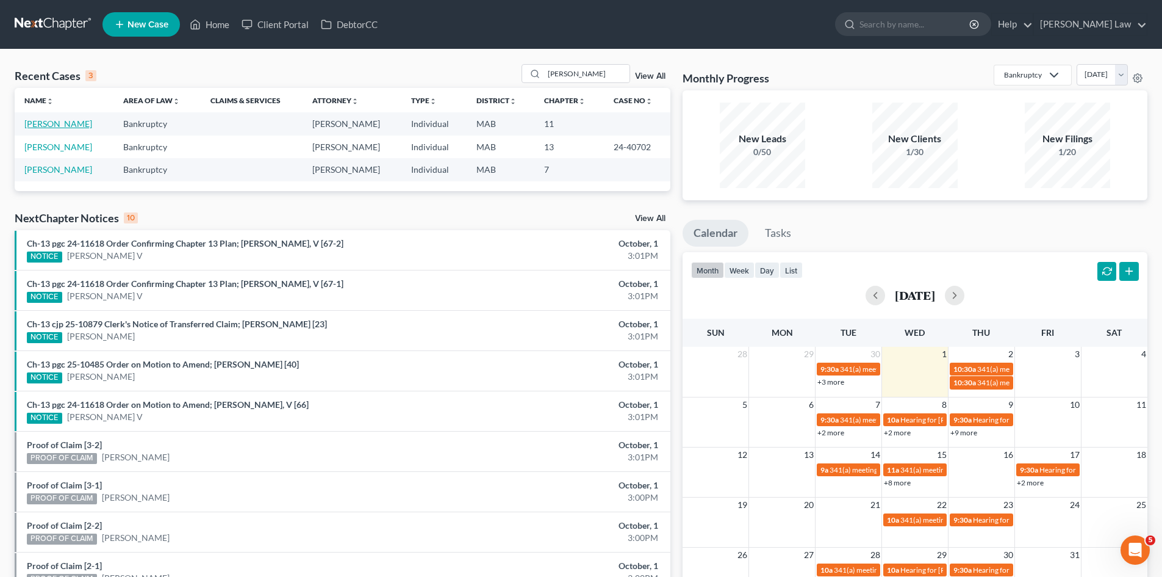
click at [71, 121] on link "[PERSON_NAME]" at bounding box center [58, 123] width 68 height 10
select select "6"
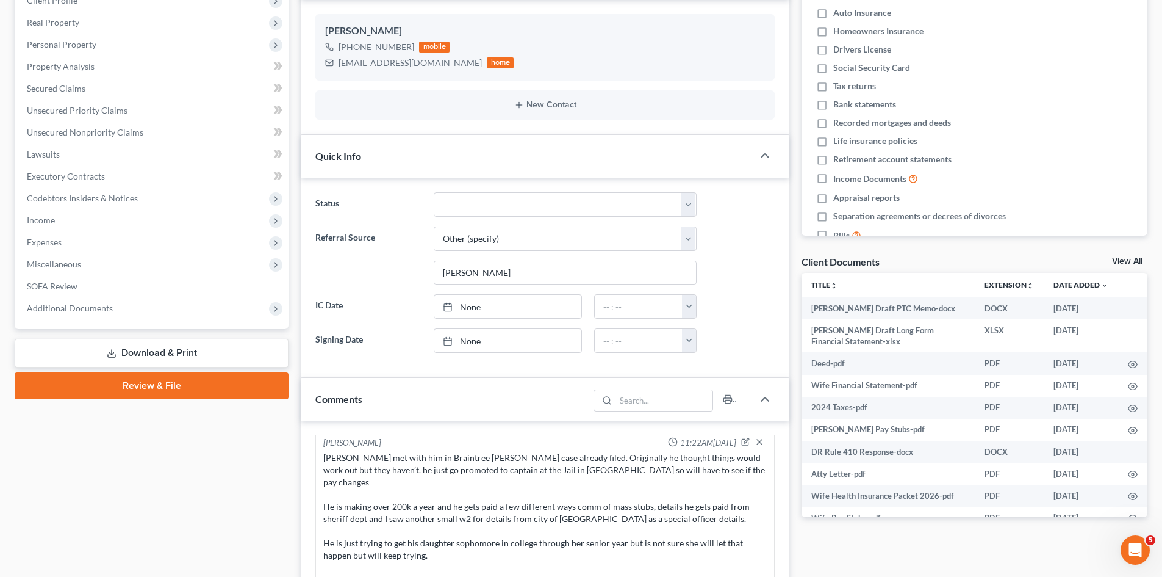
click at [1124, 259] on link "View All" at bounding box center [1127, 261] width 31 height 9
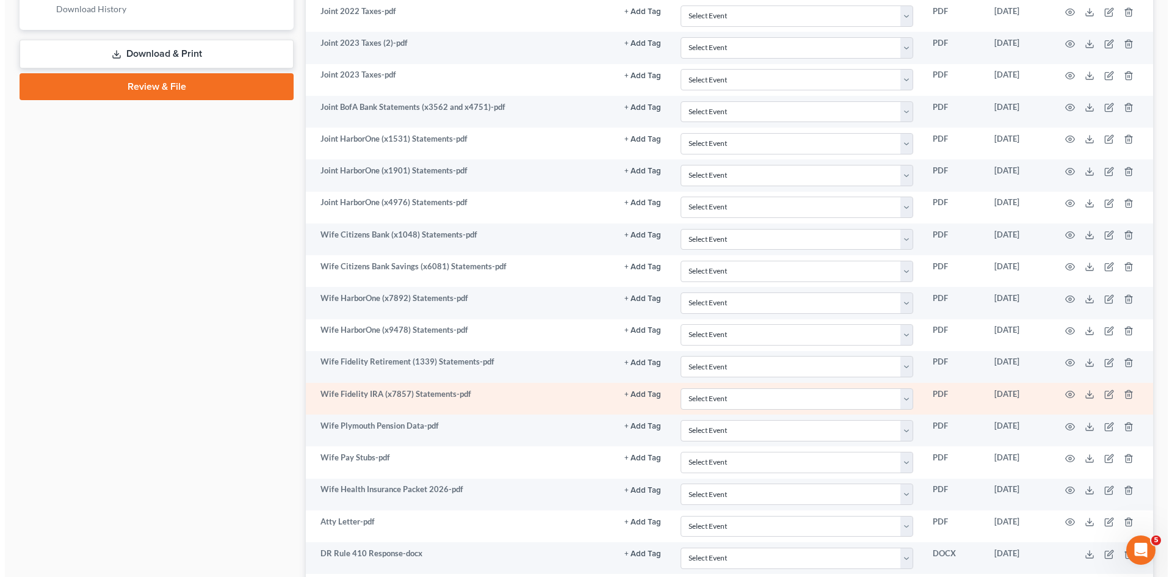
scroll to position [896, 0]
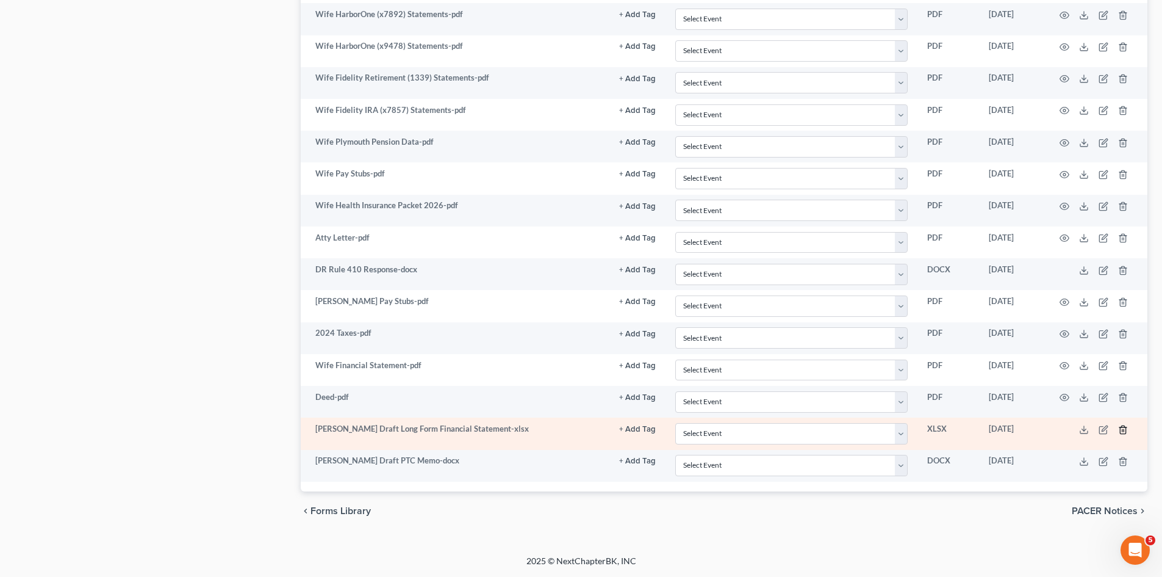
click at [1126, 429] on icon "button" at bounding box center [1122, 429] width 5 height 8
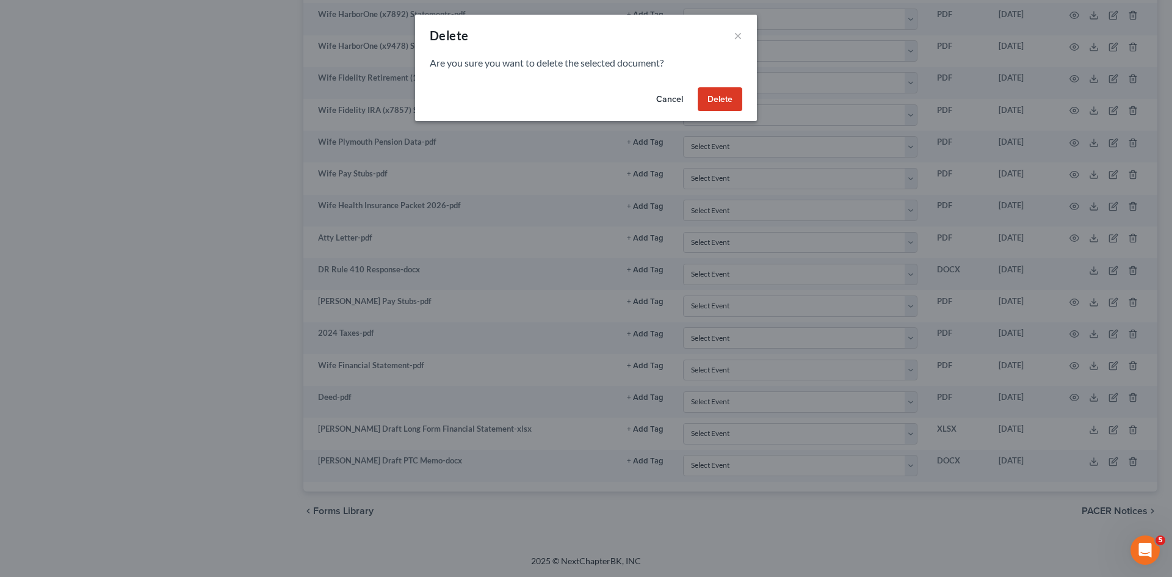
click at [704, 100] on button "Delete" at bounding box center [719, 99] width 45 height 24
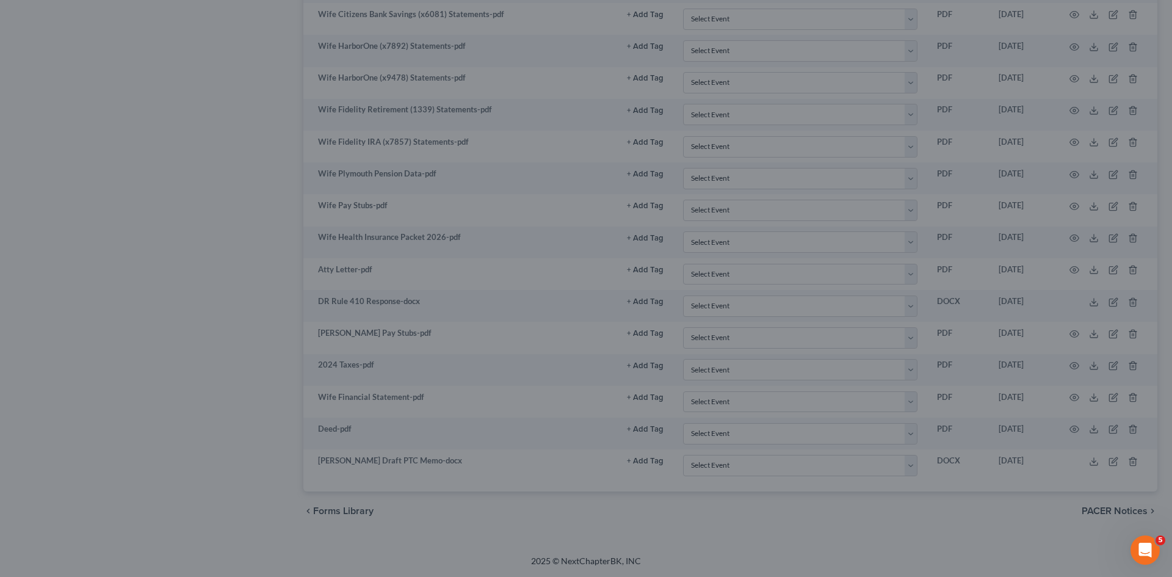
scroll to position [864, 0]
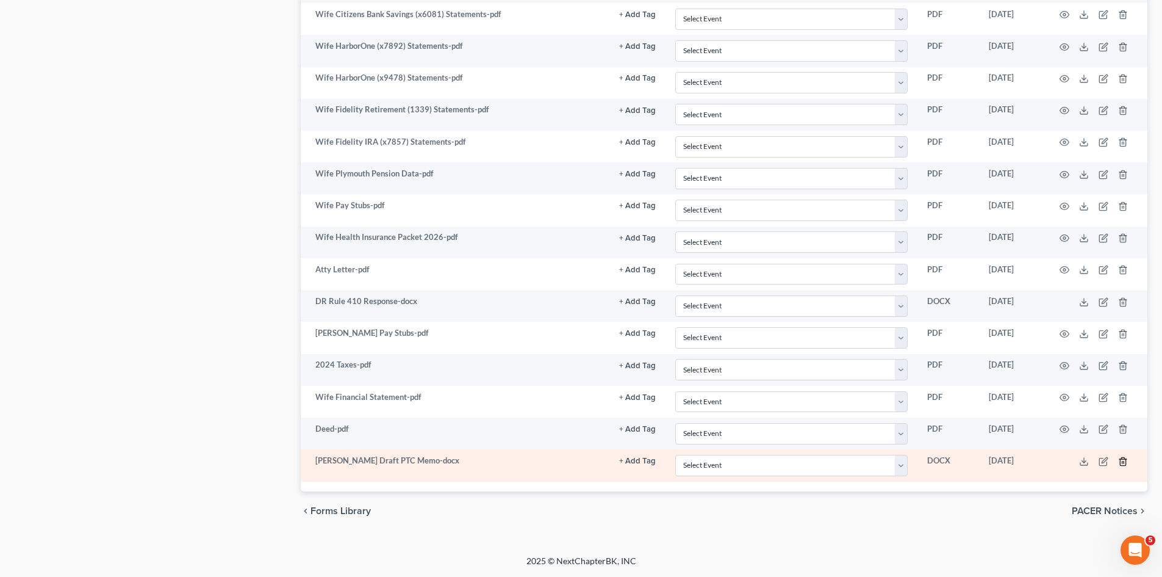
click at [1126, 459] on icon "button" at bounding box center [1122, 461] width 5 height 8
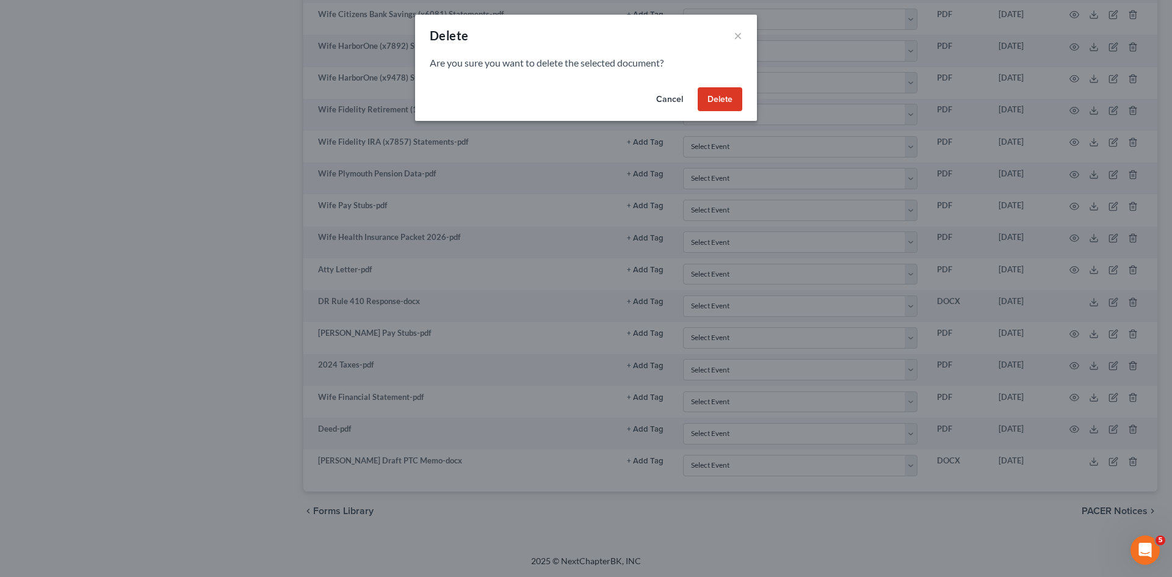
click at [733, 98] on button "Delete" at bounding box center [719, 99] width 45 height 24
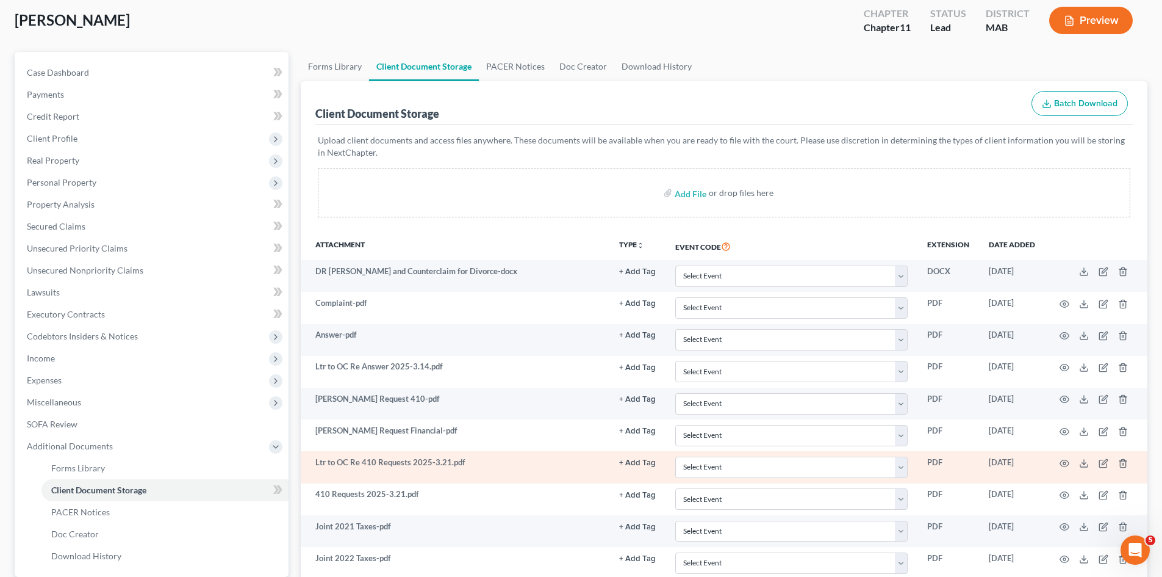
scroll to position [0, 0]
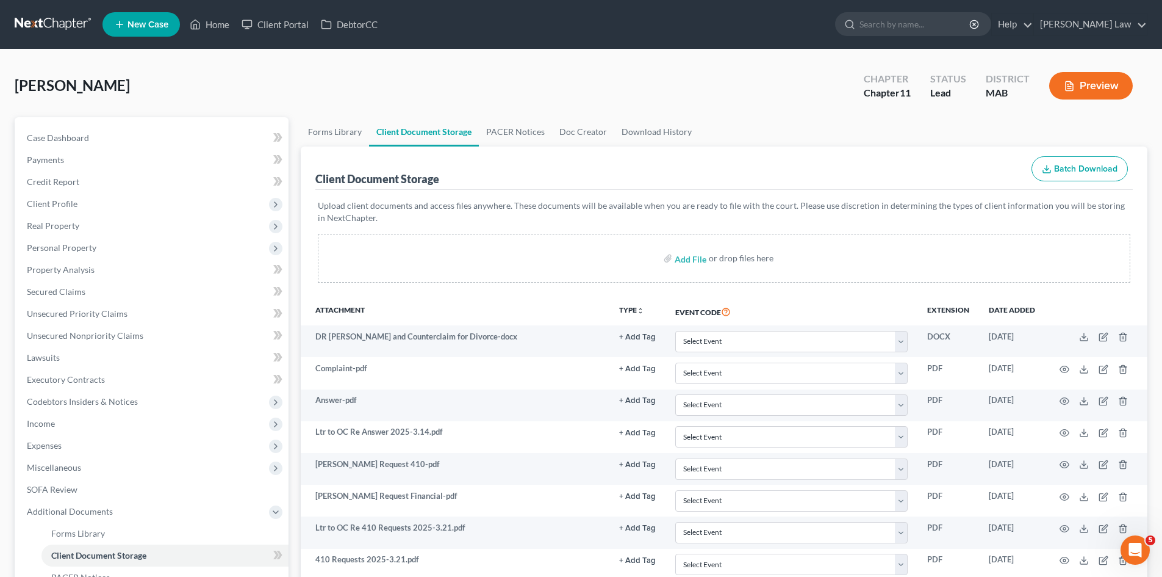
click at [37, 20] on link at bounding box center [54, 24] width 78 height 22
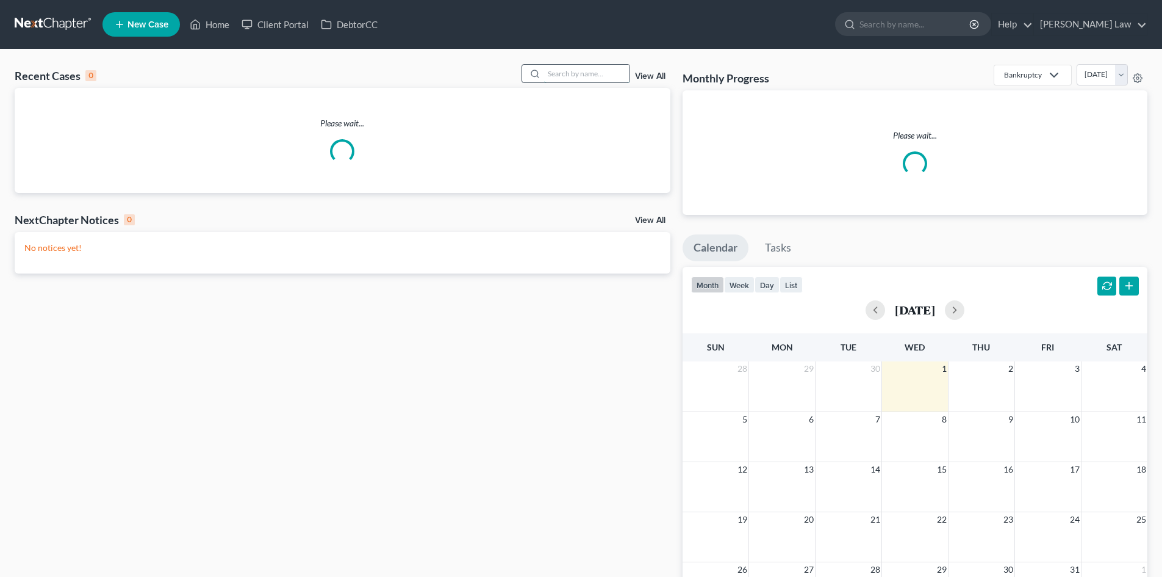
click at [583, 79] on div "Recent Cases 0 View All" at bounding box center [343, 76] width 656 height 24
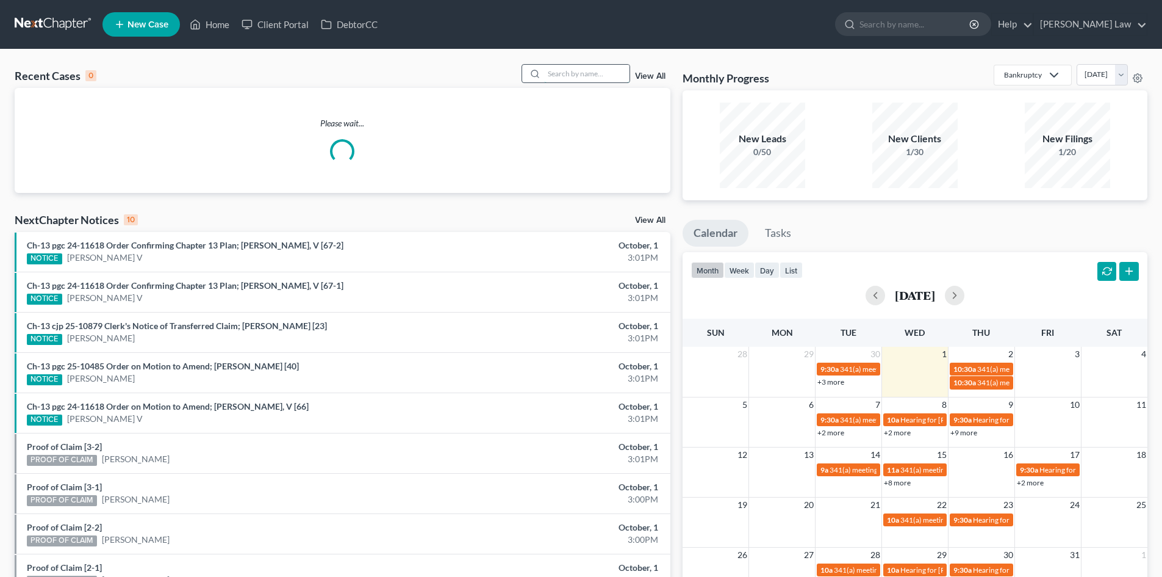
click at [581, 76] on input "search" at bounding box center [586, 74] width 85 height 18
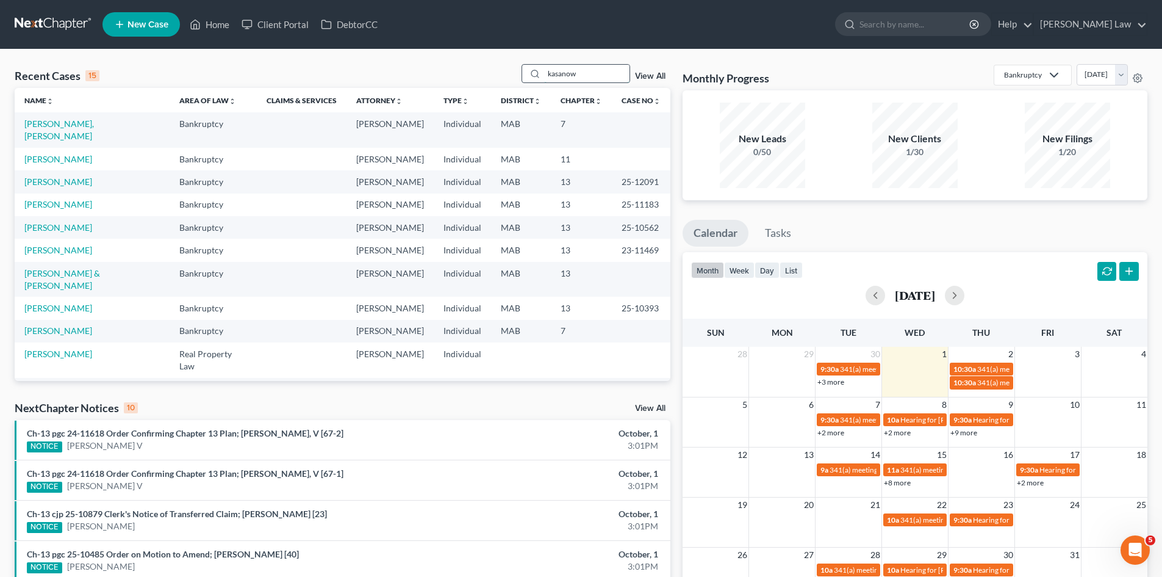
type input "kasanow"
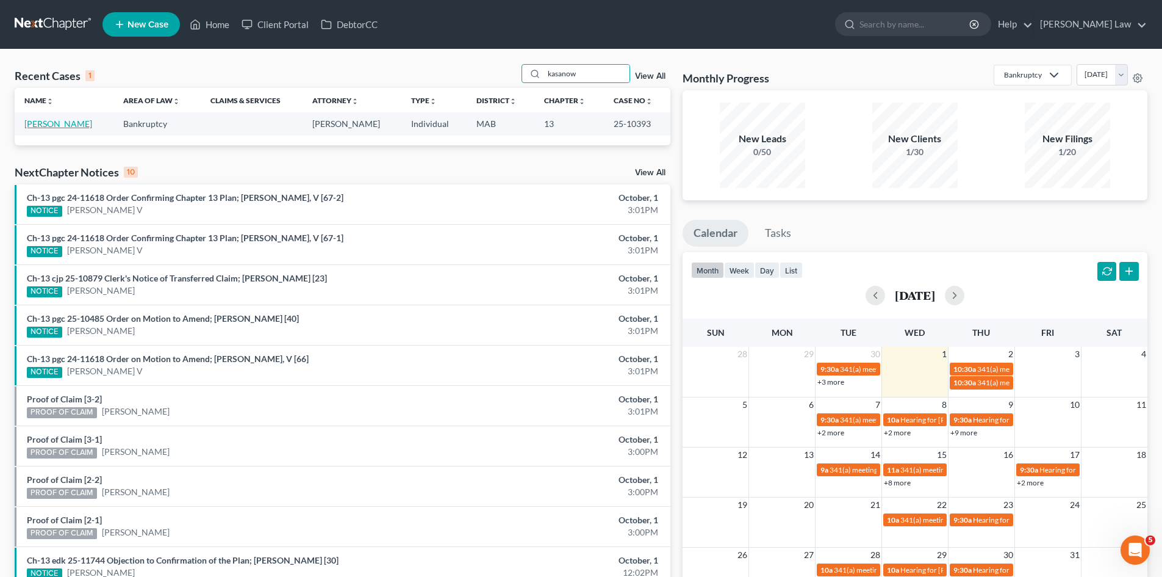
click at [58, 124] on link "[PERSON_NAME]" at bounding box center [58, 123] width 68 height 10
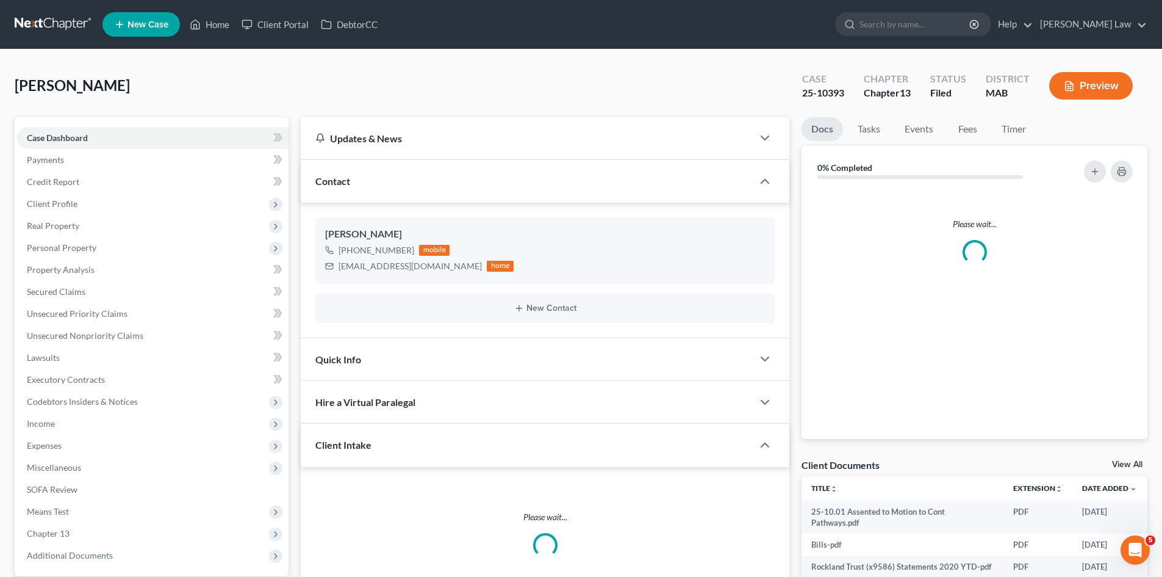
click at [1121, 464] on link "View All" at bounding box center [1127, 464] width 31 height 9
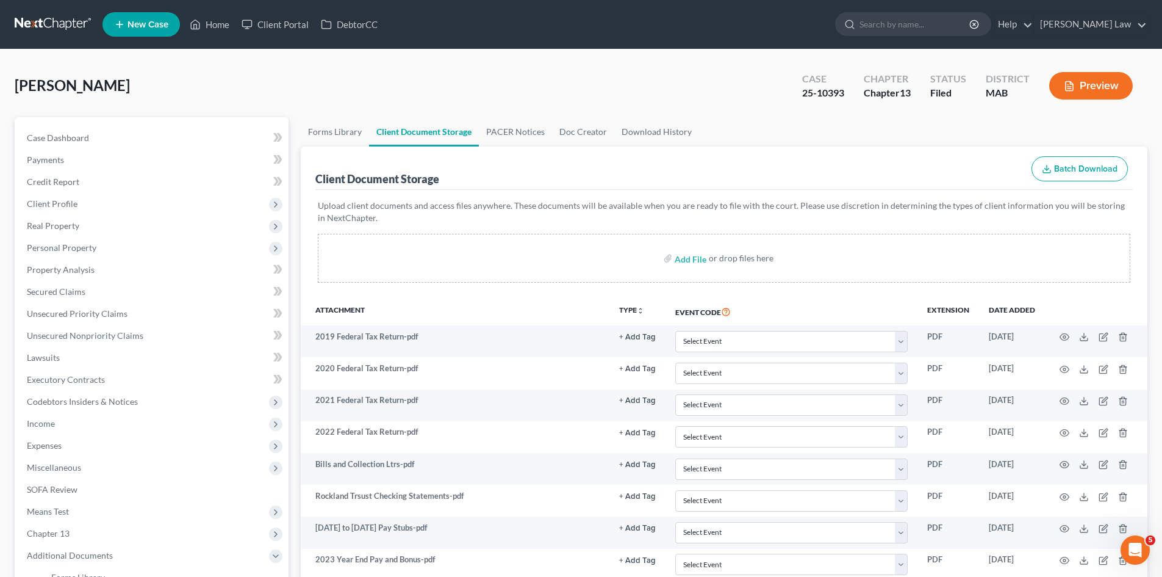
click at [50, 20] on link at bounding box center [54, 24] width 78 height 22
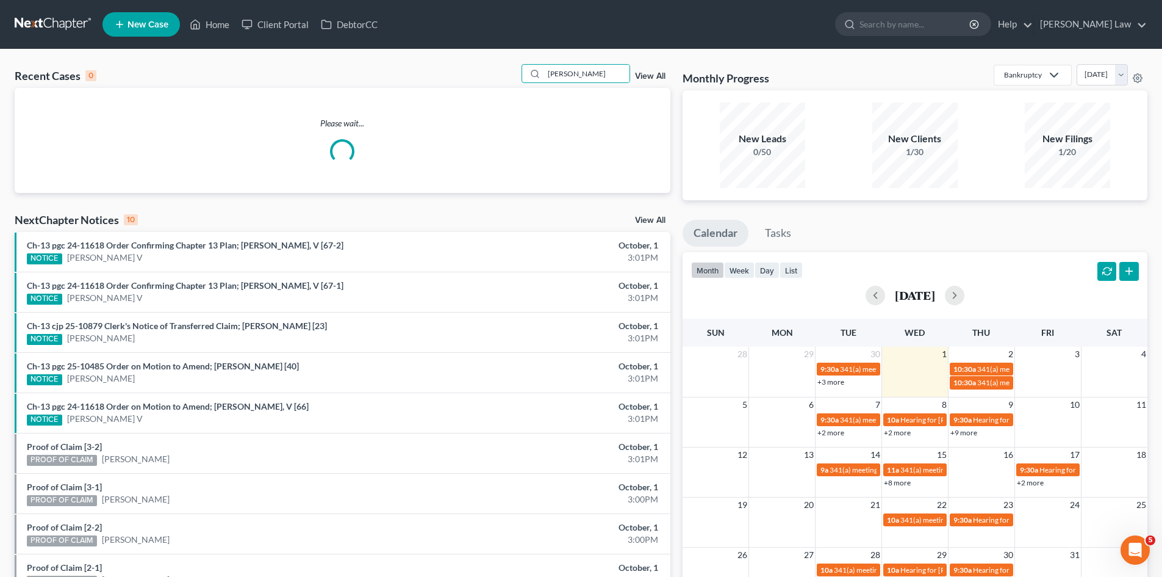
type input "[PERSON_NAME]"
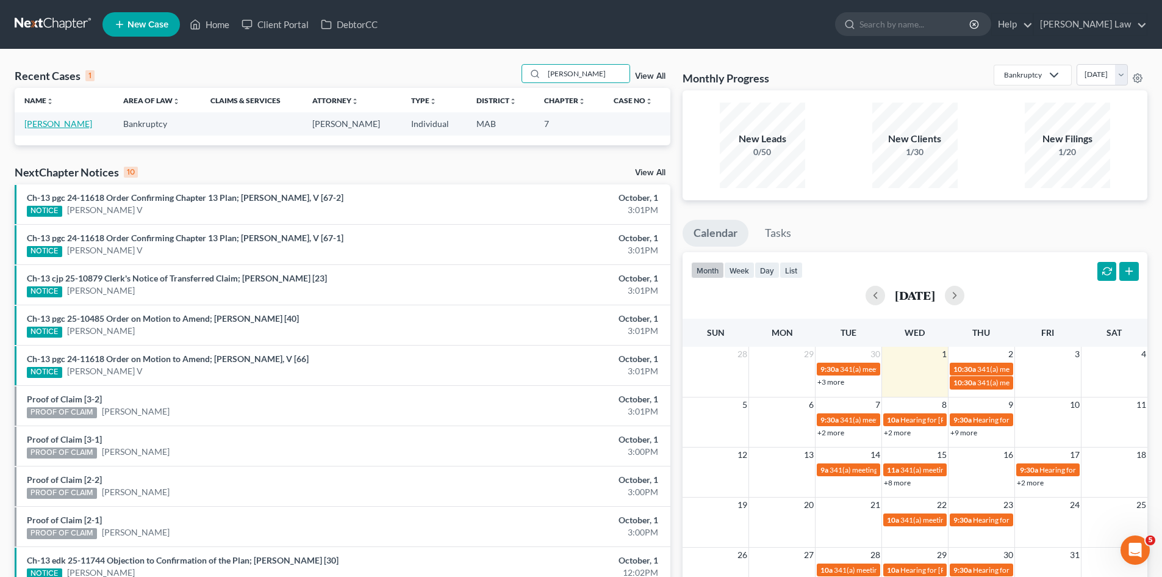
click at [60, 122] on link "[PERSON_NAME]" at bounding box center [58, 123] width 68 height 10
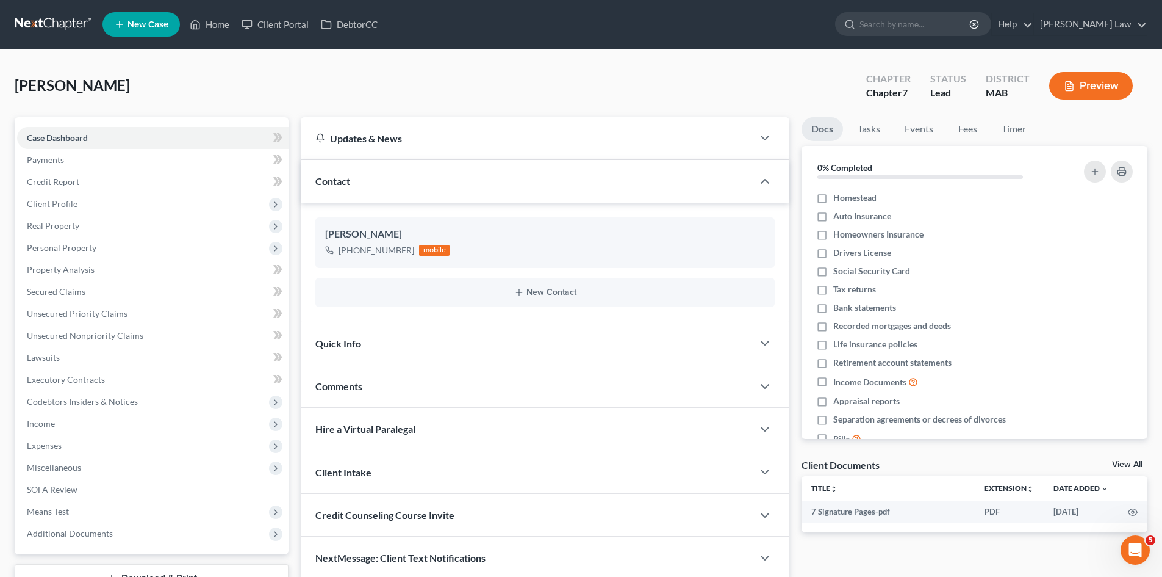
click at [1119, 458] on div "Client Documents View All" at bounding box center [975, 467] width 346 height 18
click at [1120, 461] on link "View All" at bounding box center [1127, 464] width 31 height 9
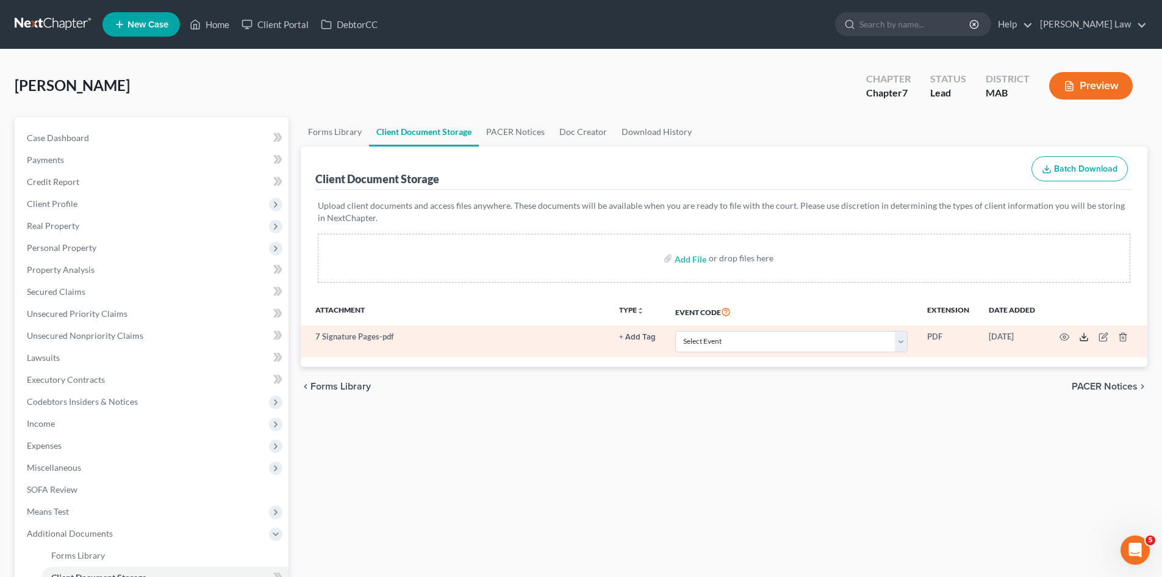
click at [1082, 337] on icon at bounding box center [1084, 337] width 10 height 10
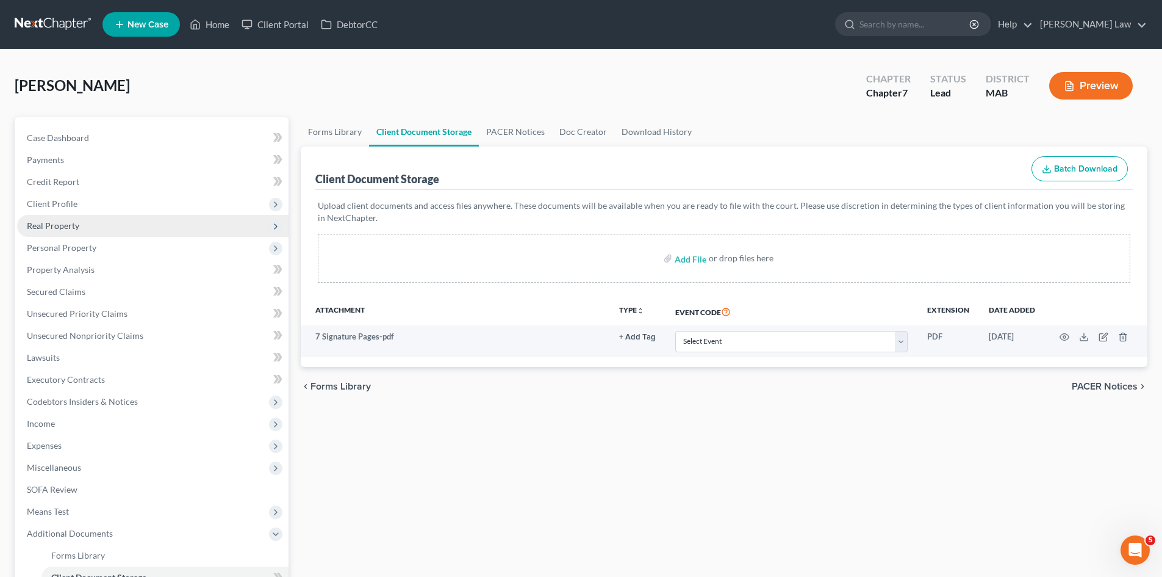
drag, startPoint x: 63, startPoint y: 204, endPoint x: 73, endPoint y: 235, distance: 32.4
click at [63, 204] on span "Client Profile" at bounding box center [52, 203] width 51 height 10
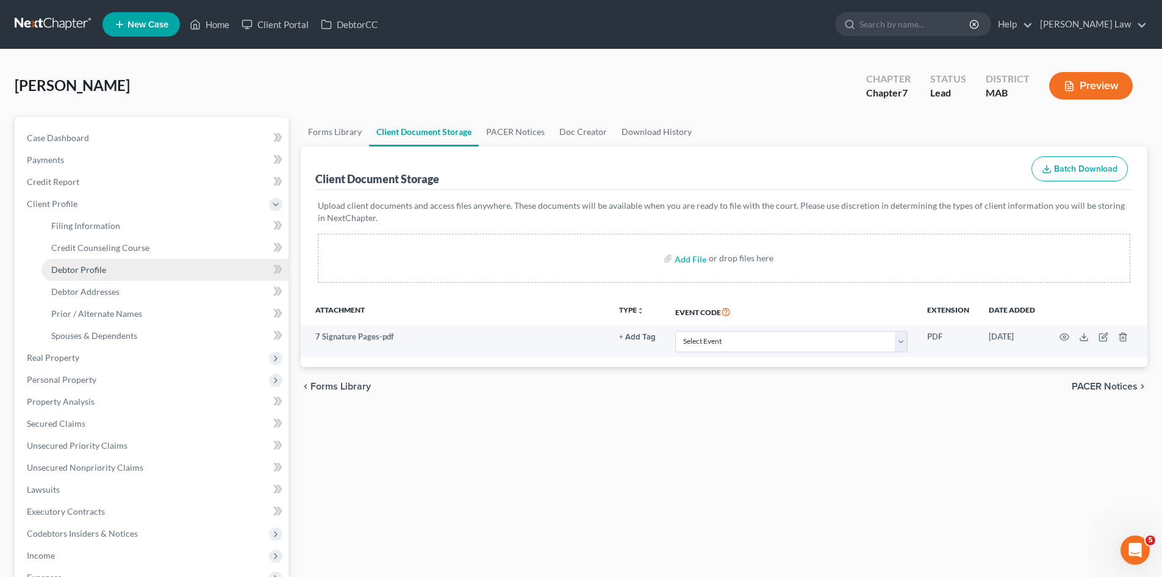
click at [83, 269] on span "Debtor Profile" at bounding box center [78, 269] width 55 height 10
select select "0"
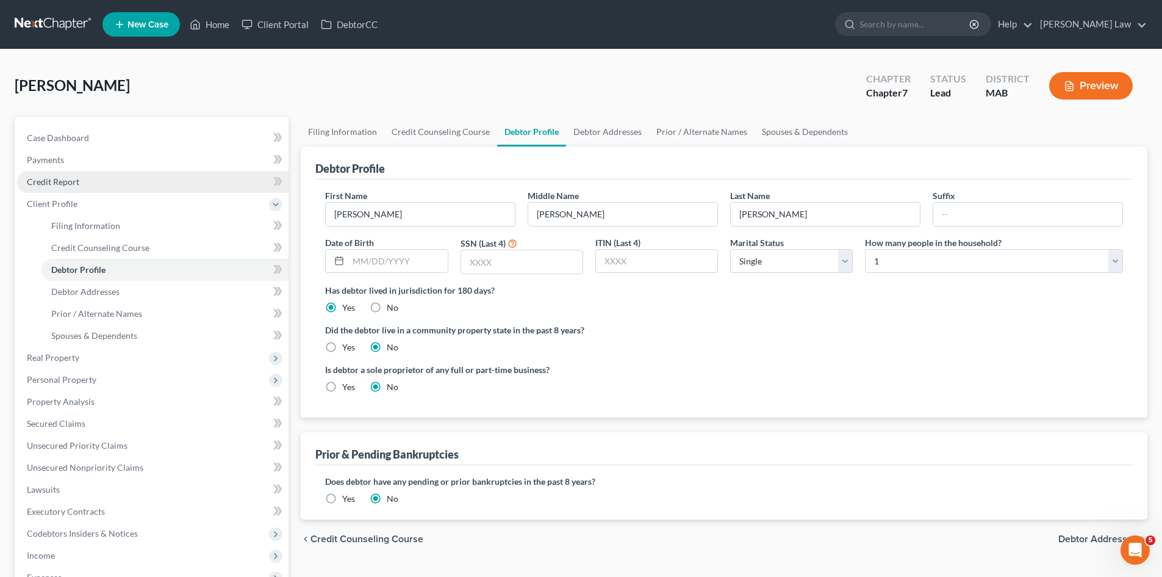
click at [55, 178] on span "Credit Report" at bounding box center [53, 181] width 52 height 10
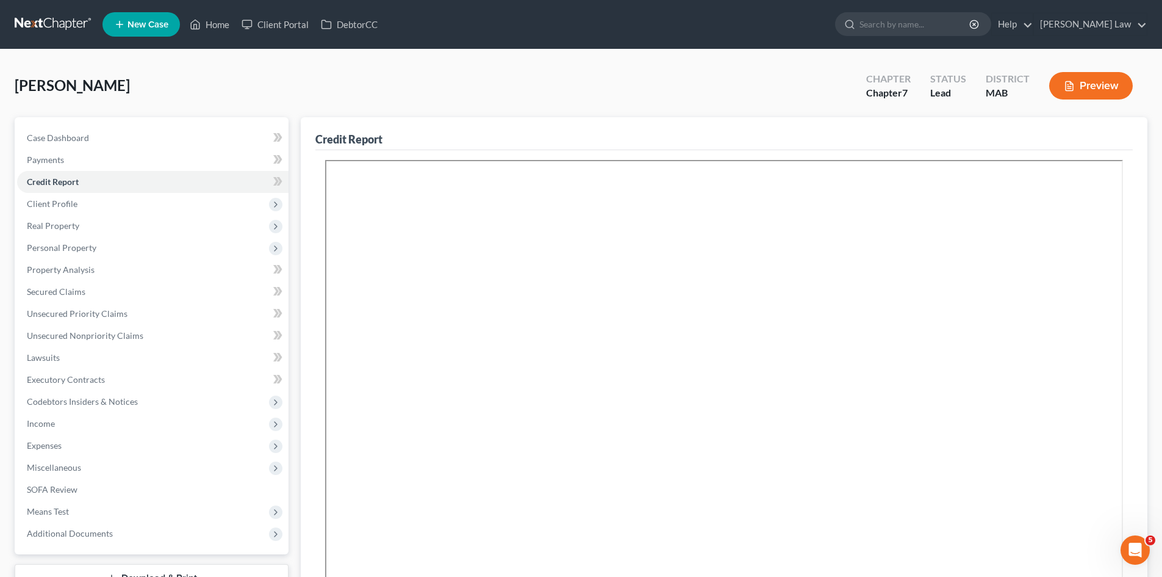
click at [68, 23] on link at bounding box center [54, 24] width 78 height 22
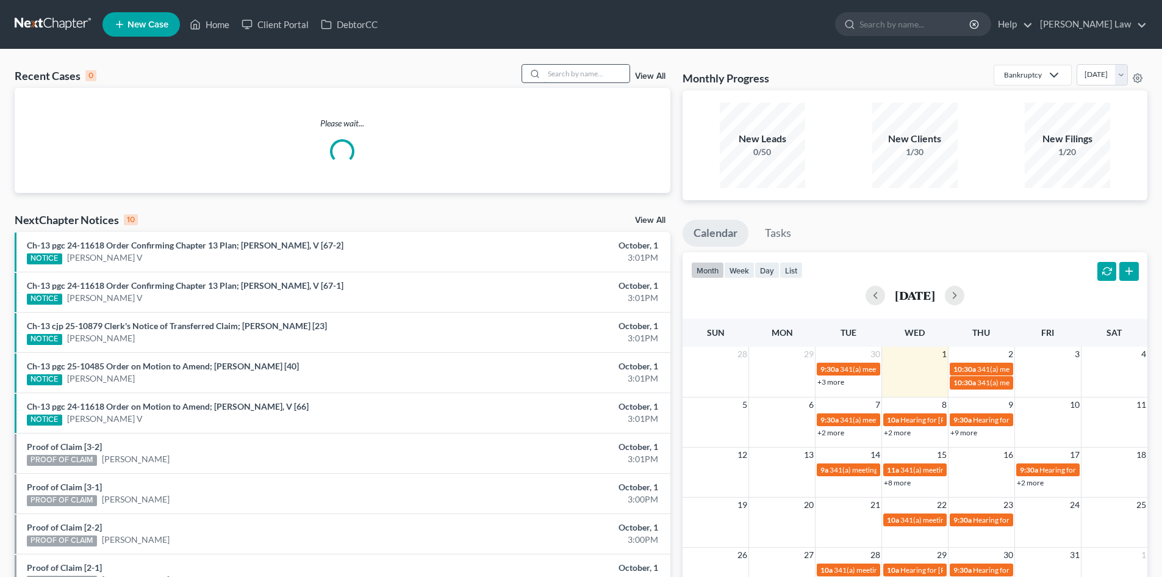
click at [596, 82] on div at bounding box center [576, 73] width 109 height 19
click at [588, 75] on input "search" at bounding box center [586, 74] width 85 height 18
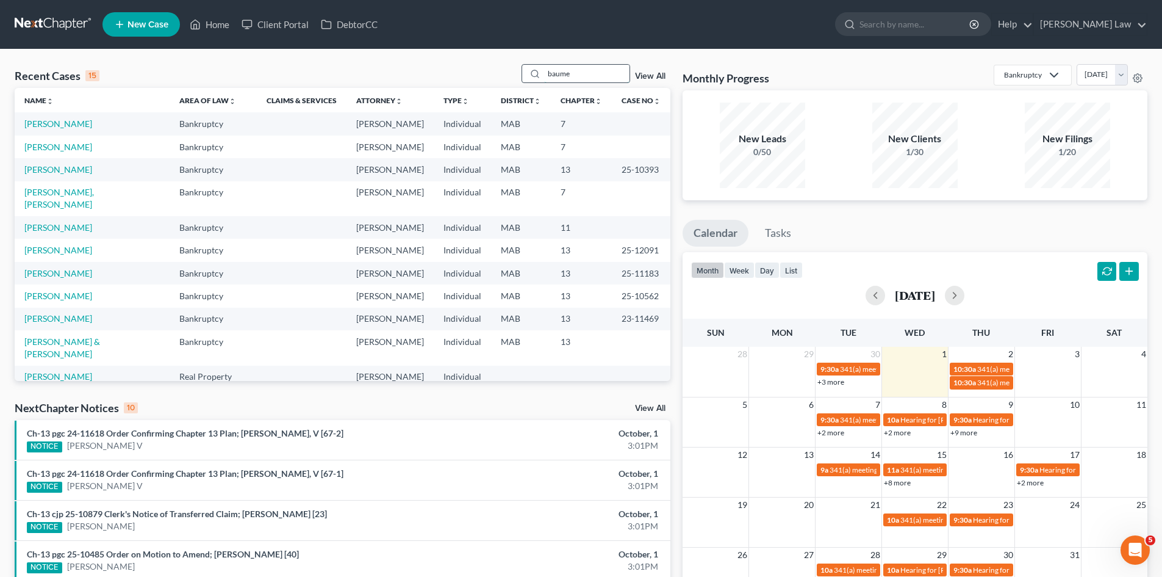
type input "baume"
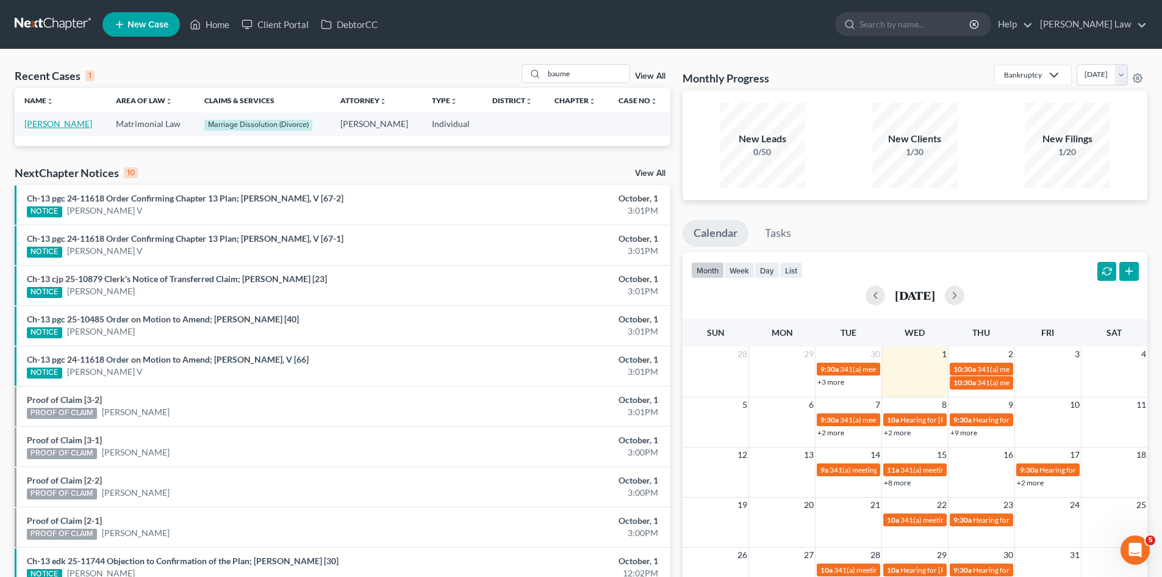
click at [62, 124] on link "[PERSON_NAME]" at bounding box center [58, 123] width 68 height 10
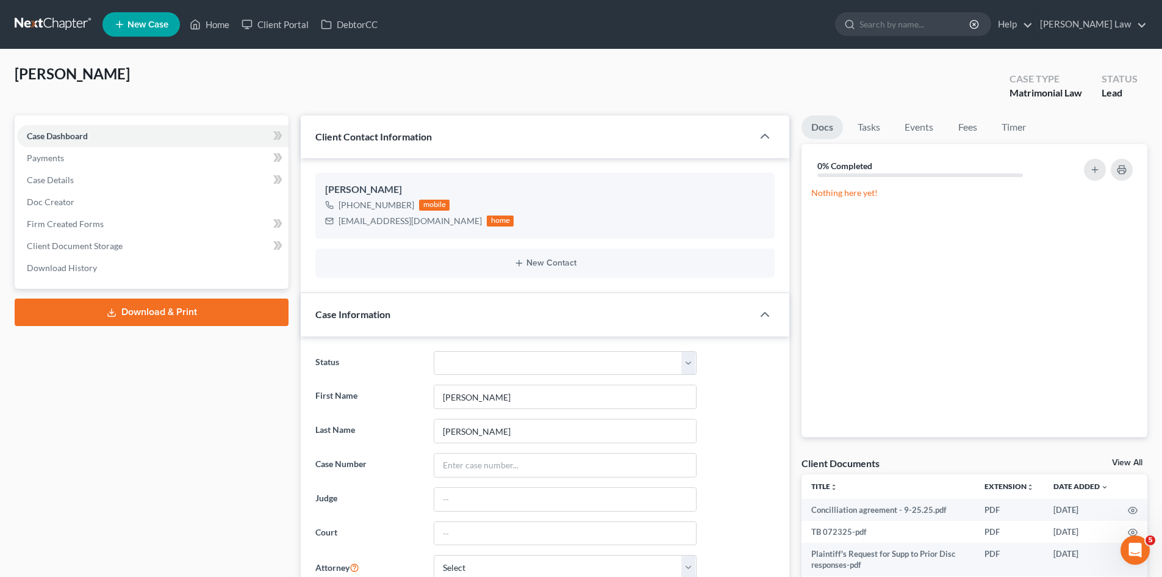
scroll to position [3944, 0]
click at [1121, 464] on link "View All" at bounding box center [1127, 462] width 31 height 9
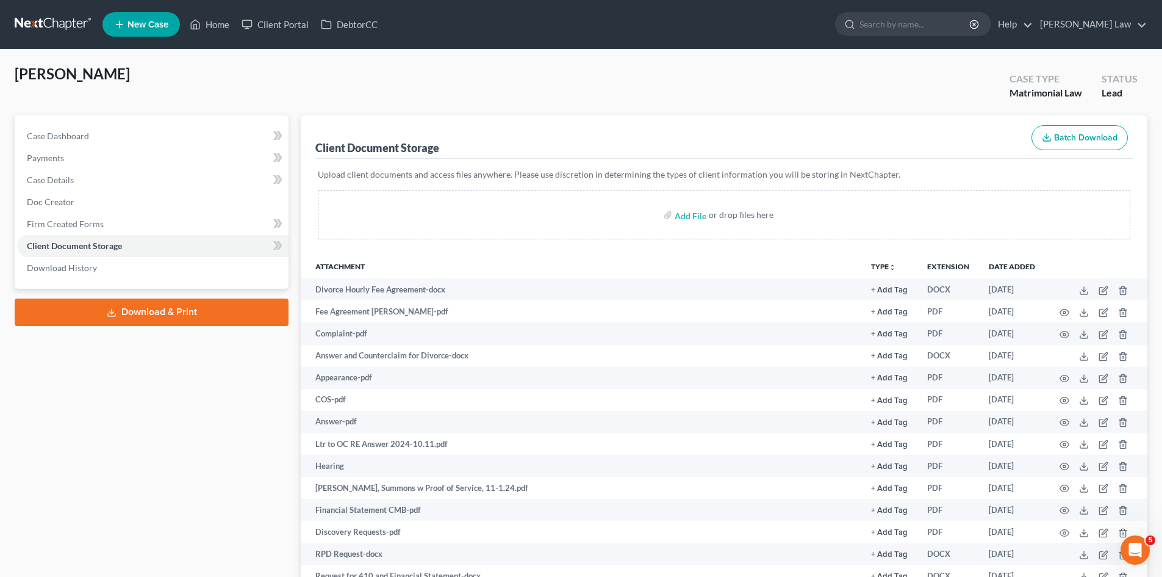
click at [44, 28] on link at bounding box center [54, 24] width 78 height 22
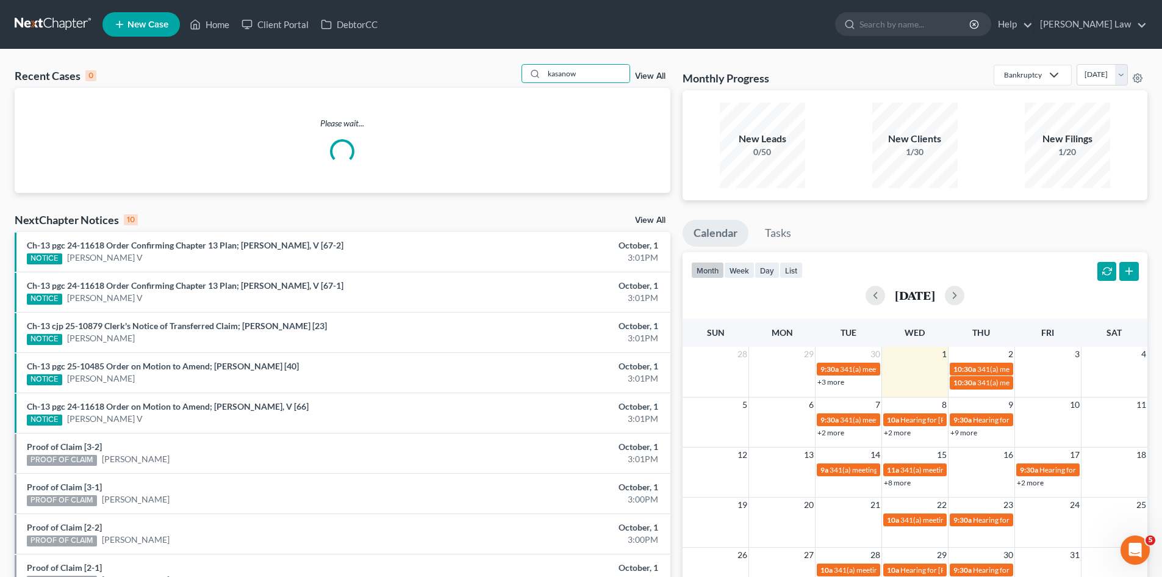
type input "kasanow"
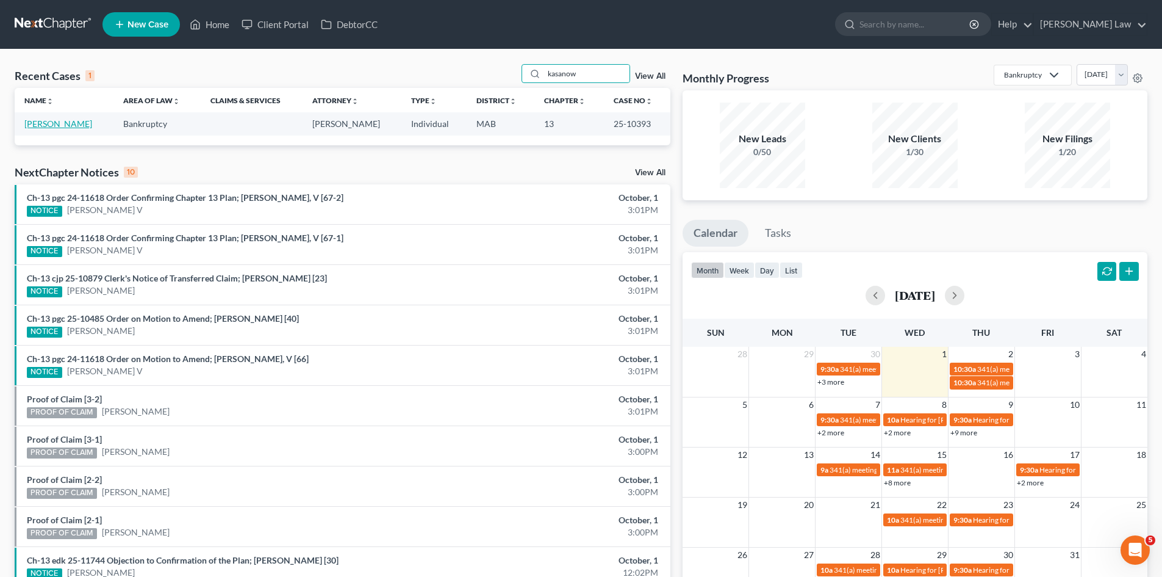
click at [74, 124] on link "Kasanowsky, Christopher" at bounding box center [58, 123] width 68 height 10
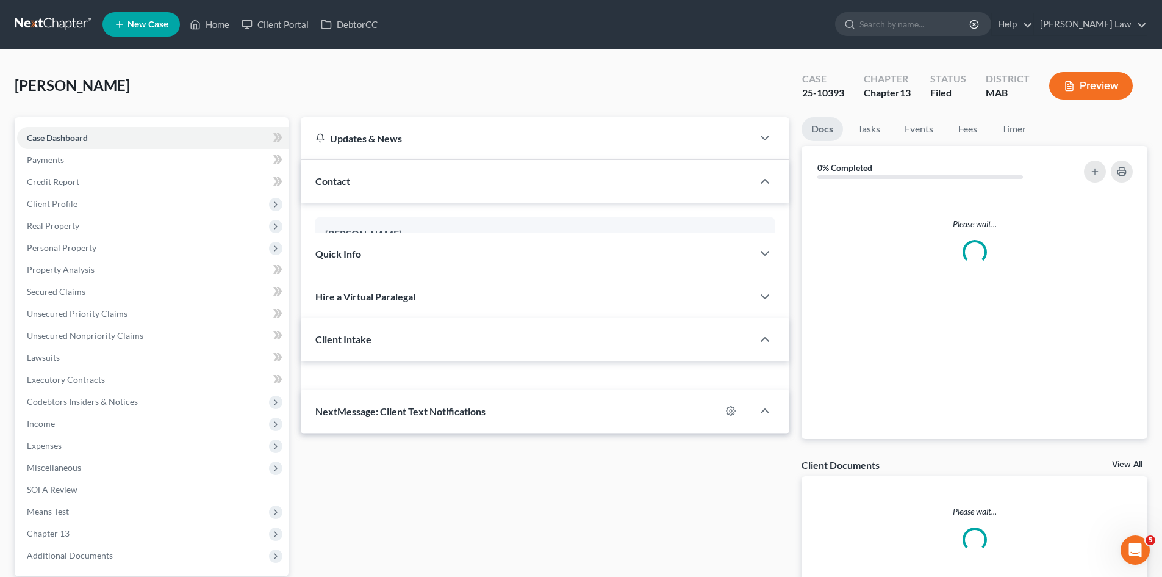
click at [1126, 466] on link "View All" at bounding box center [1127, 464] width 31 height 9
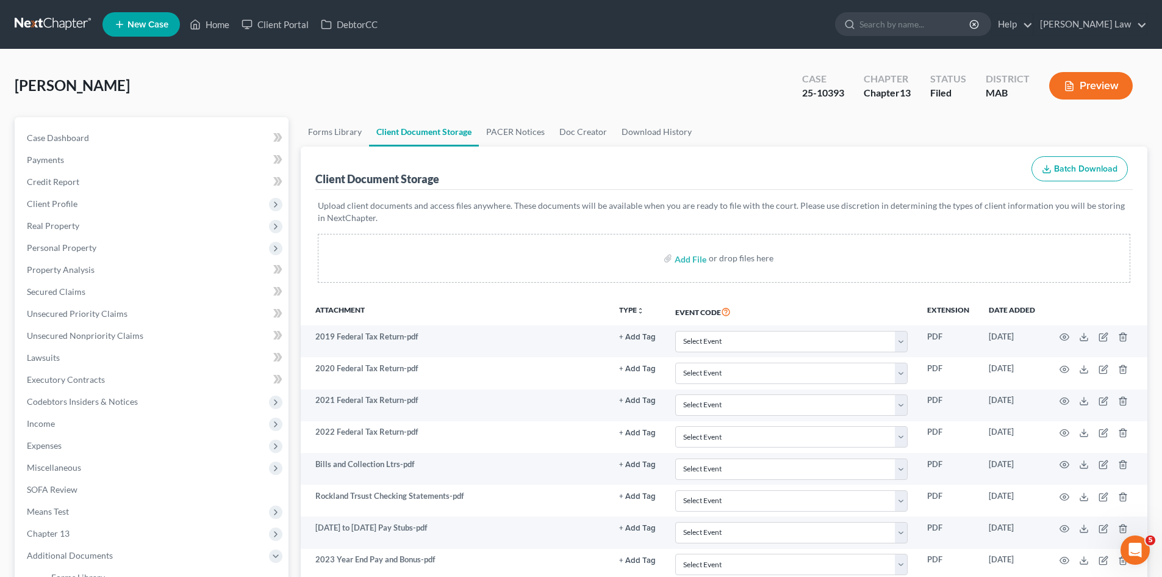
click at [57, 20] on link at bounding box center [54, 24] width 78 height 22
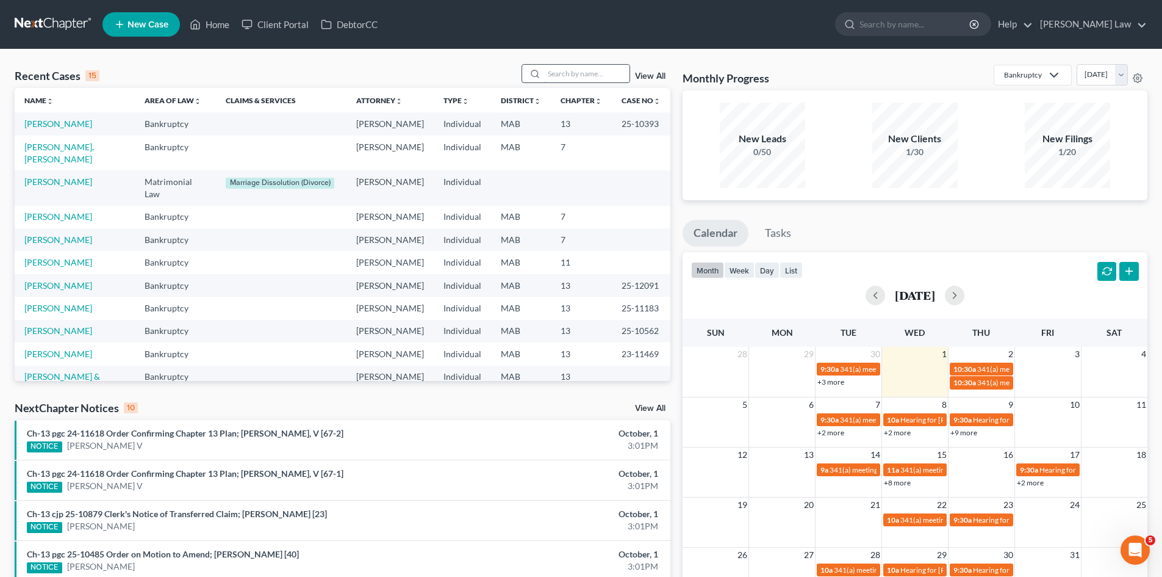
click at [599, 70] on input "search" at bounding box center [586, 74] width 85 height 18
type input "dormad"
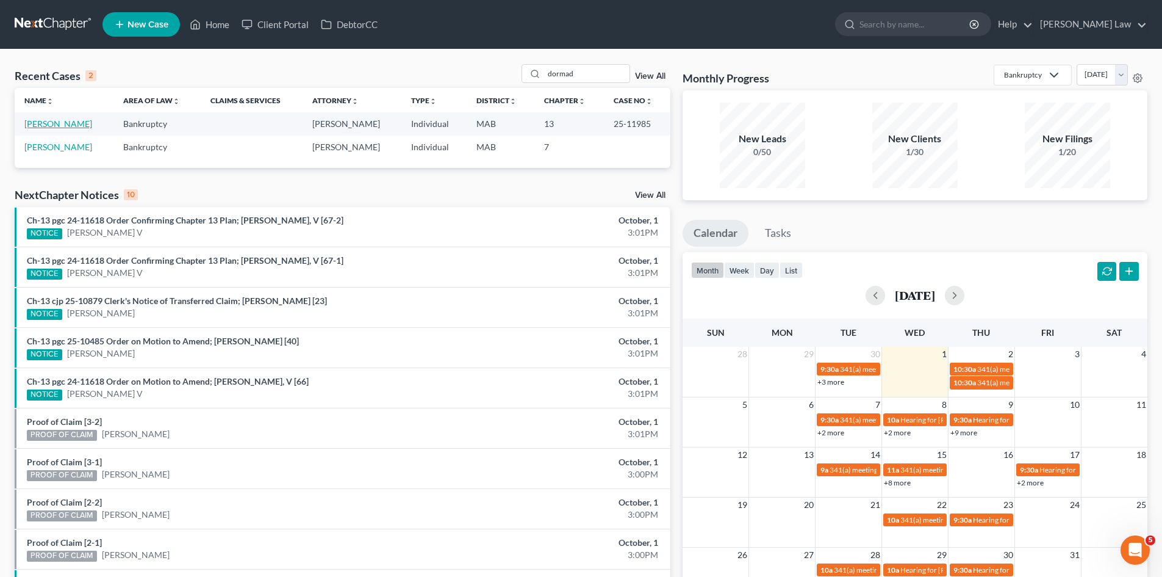
click at [49, 127] on link "Dormady, Timothy" at bounding box center [58, 123] width 68 height 10
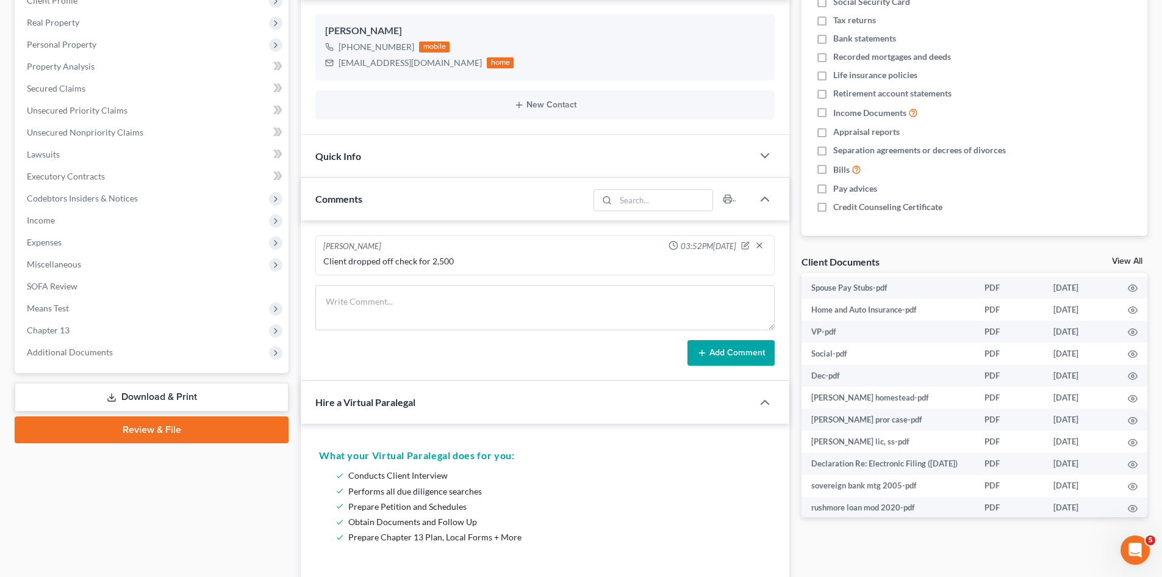
scroll to position [341, 0]
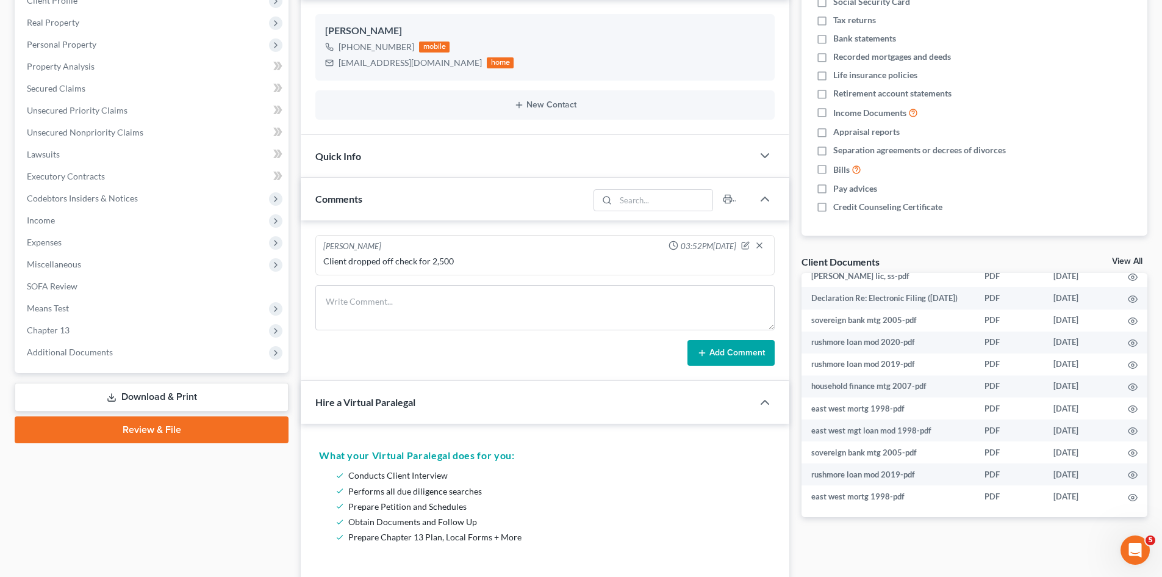
click at [1133, 257] on link "View All" at bounding box center [1127, 261] width 31 height 9
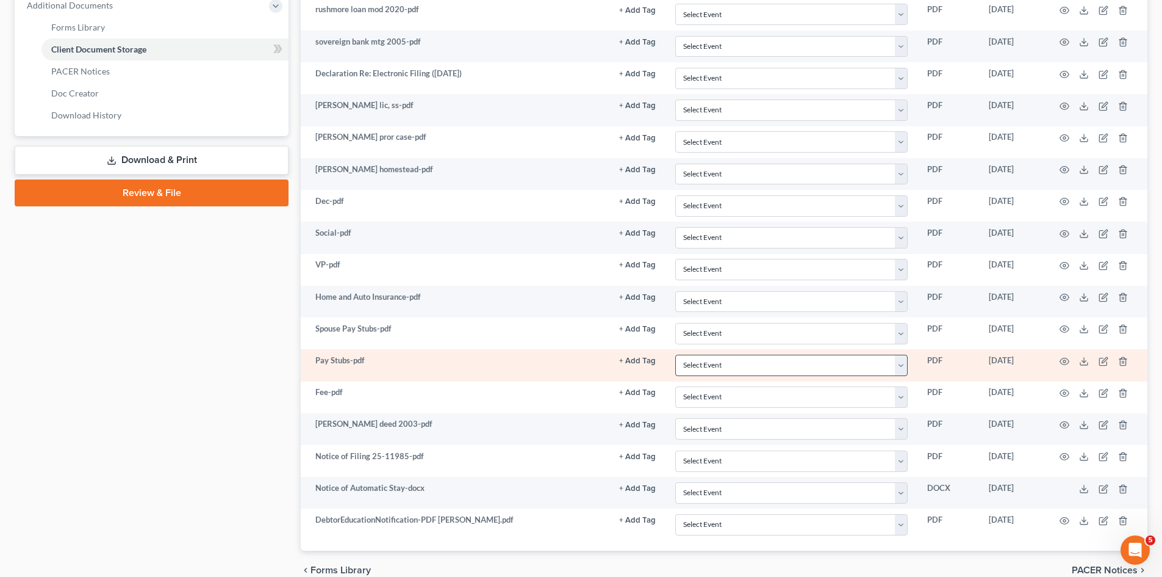
scroll to position [507, 0]
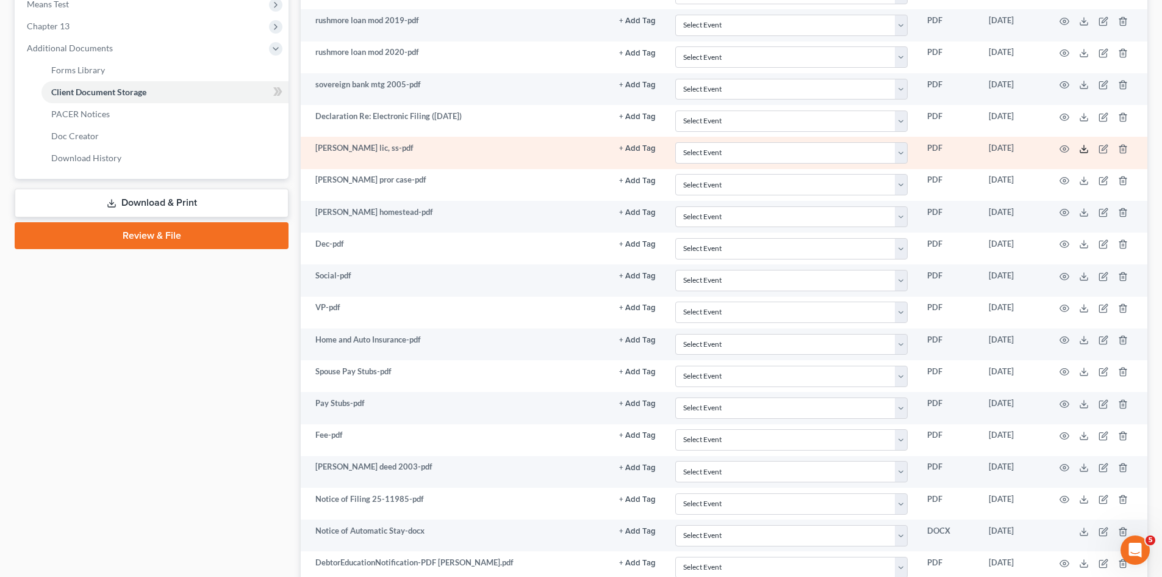
click at [1083, 148] on polyline at bounding box center [1085, 149] width 4 height 2
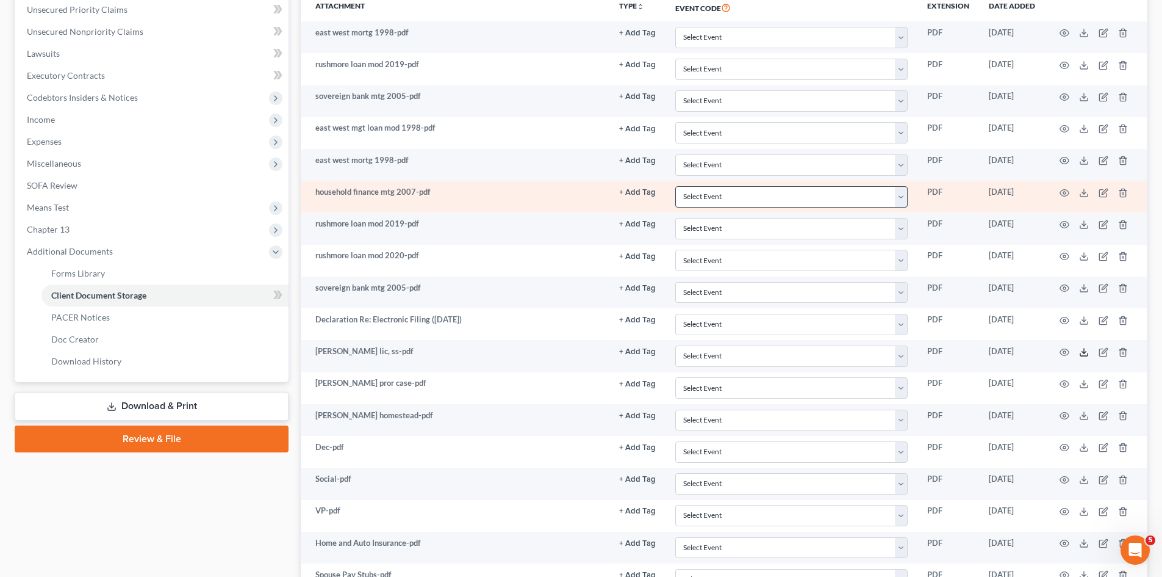
scroll to position [101, 0]
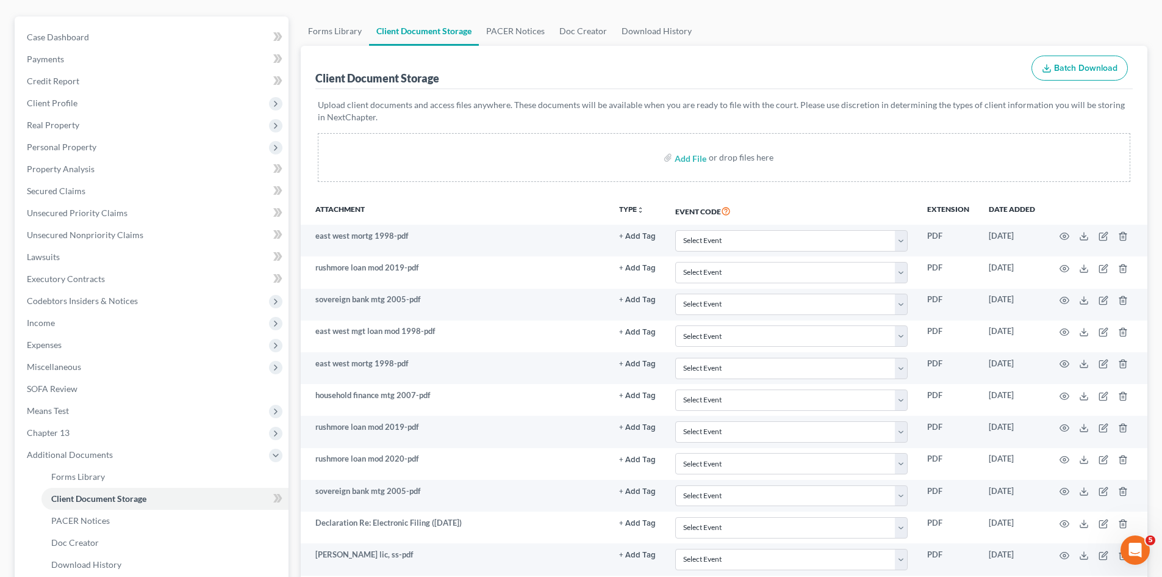
click at [783, 71] on div "Client Document Storage Batch Download" at bounding box center [724, 68] width 818 height 44
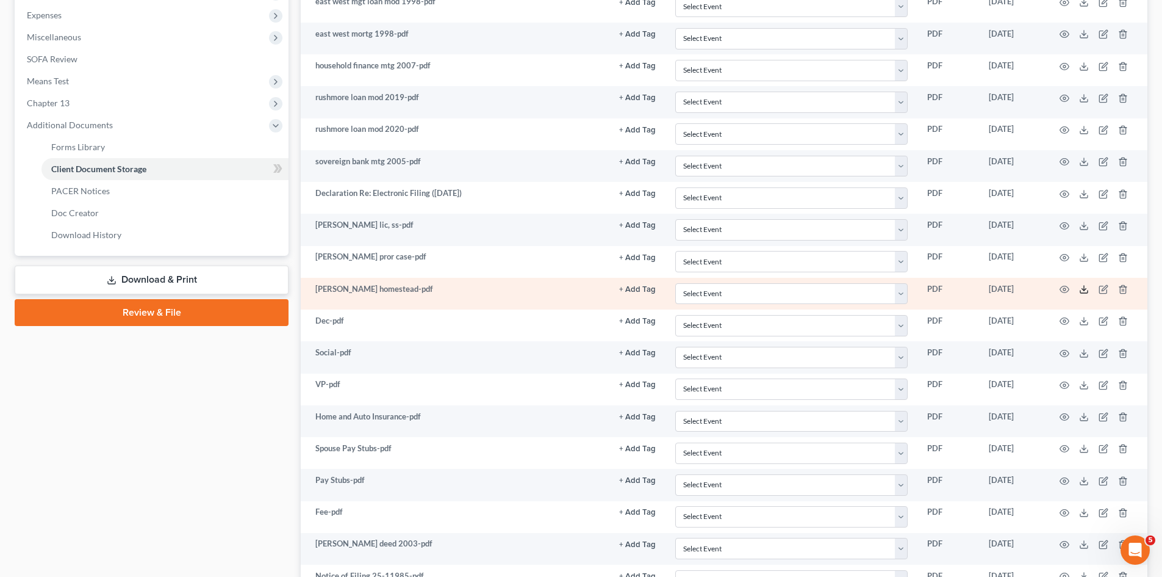
click at [1084, 286] on icon at bounding box center [1084, 289] width 10 height 10
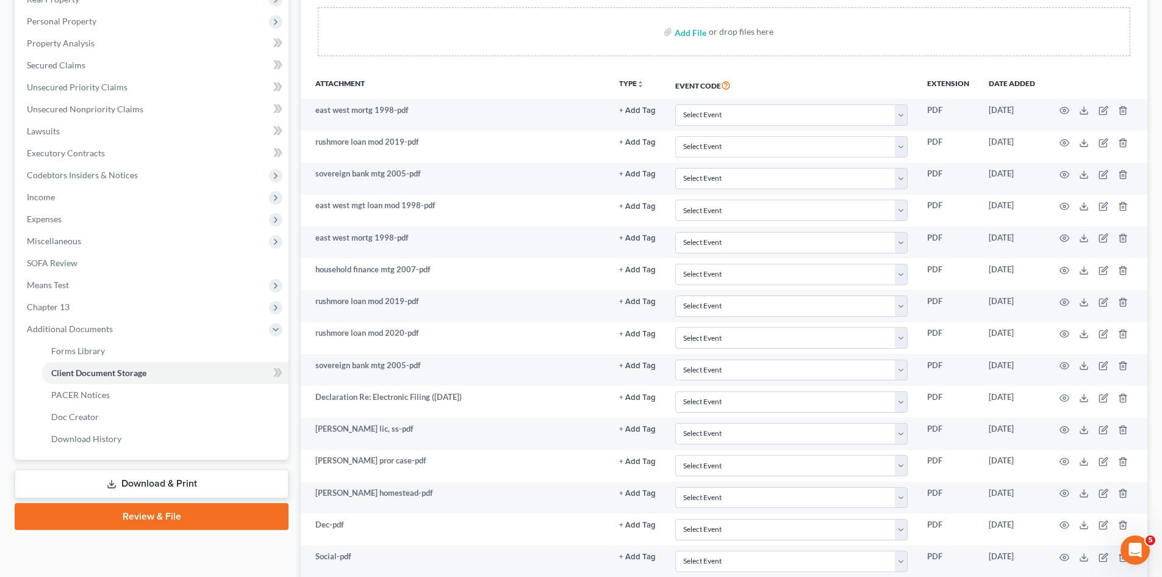
scroll to position [609, 0]
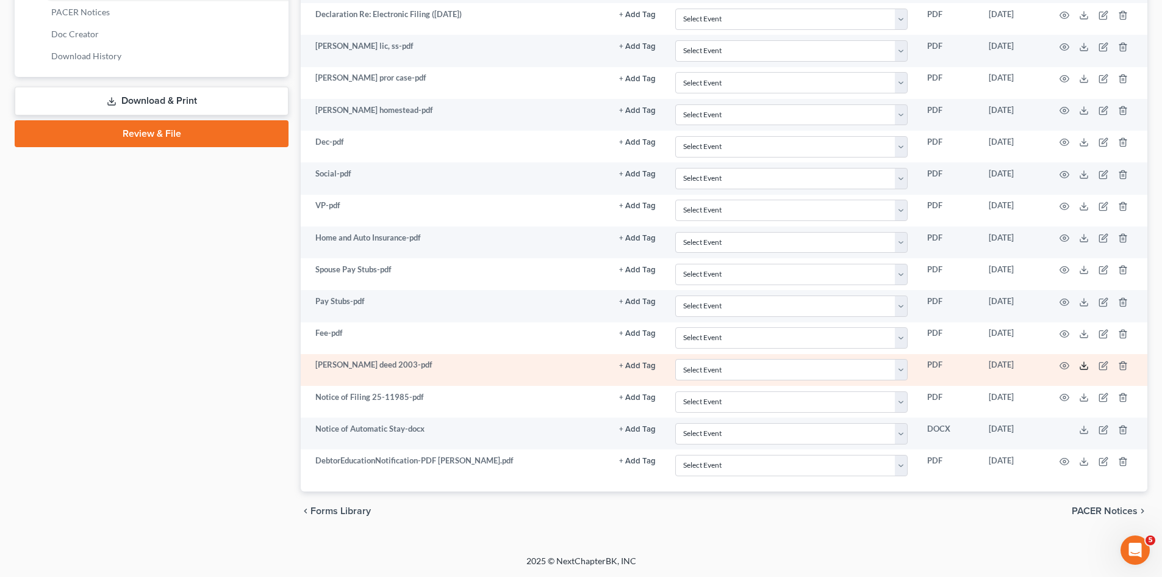
click at [1087, 364] on icon at bounding box center [1084, 366] width 10 height 10
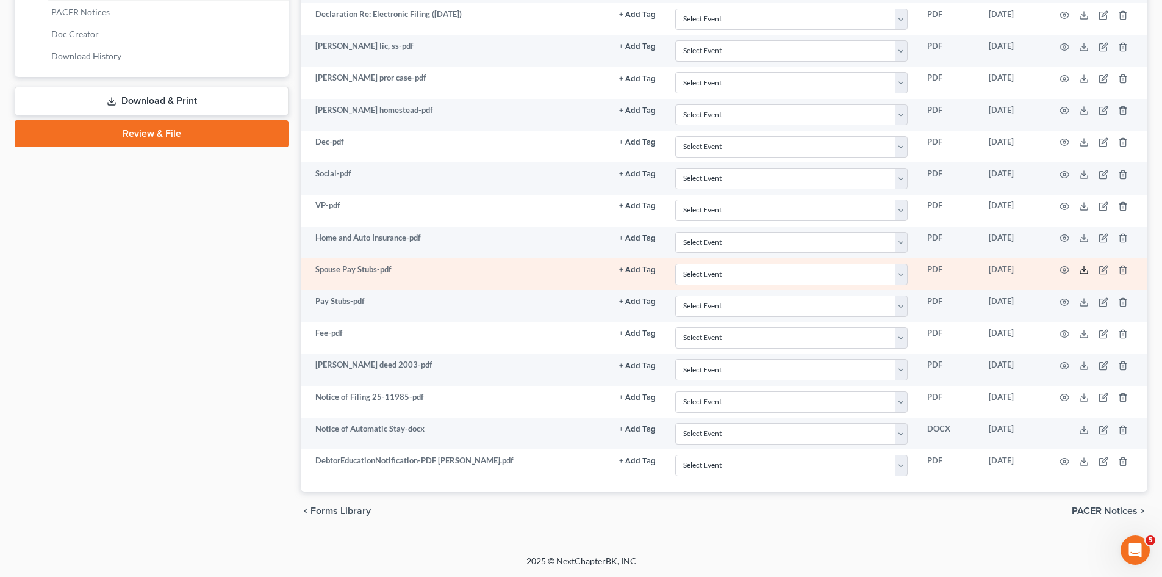
click at [1081, 270] on icon at bounding box center [1084, 270] width 10 height 10
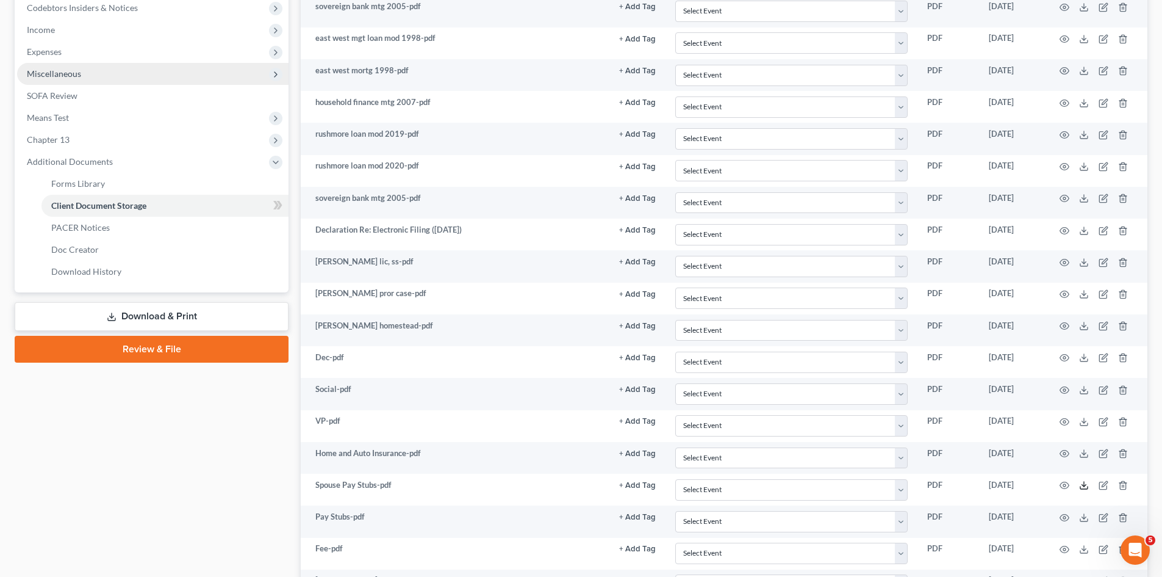
scroll to position [202, 0]
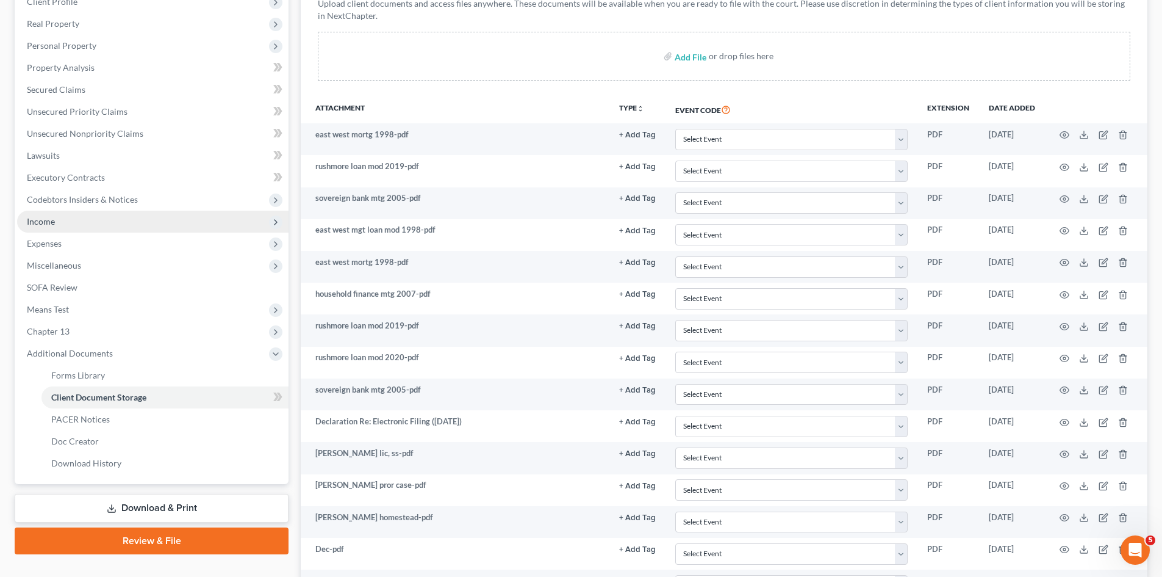
click at [57, 222] on span "Income" at bounding box center [153, 222] width 272 height 22
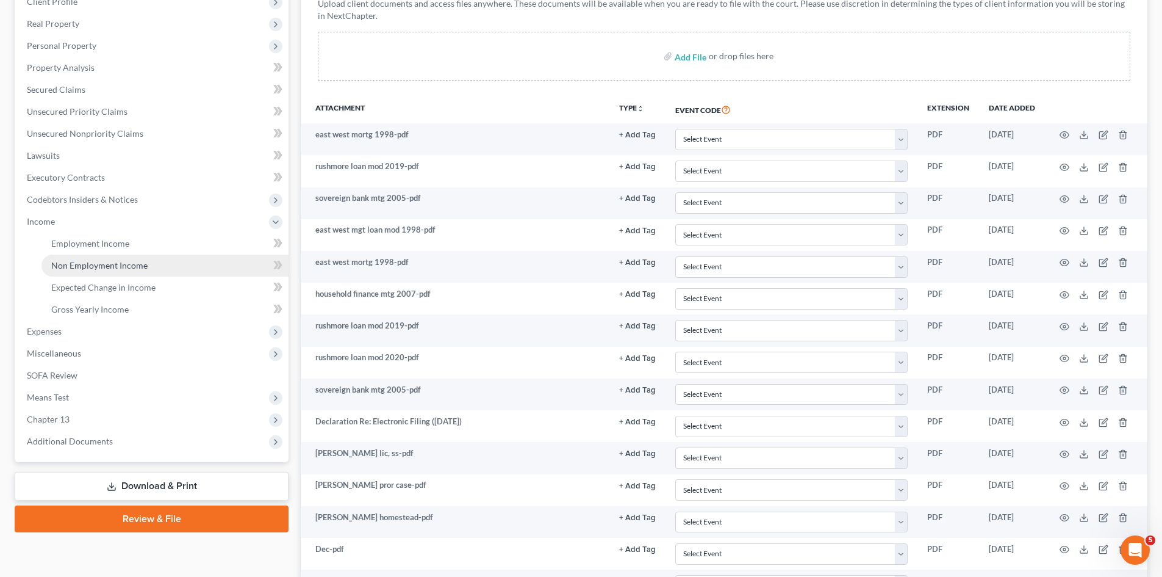
click at [74, 258] on link "Non Employment Income" at bounding box center [164, 265] width 247 height 22
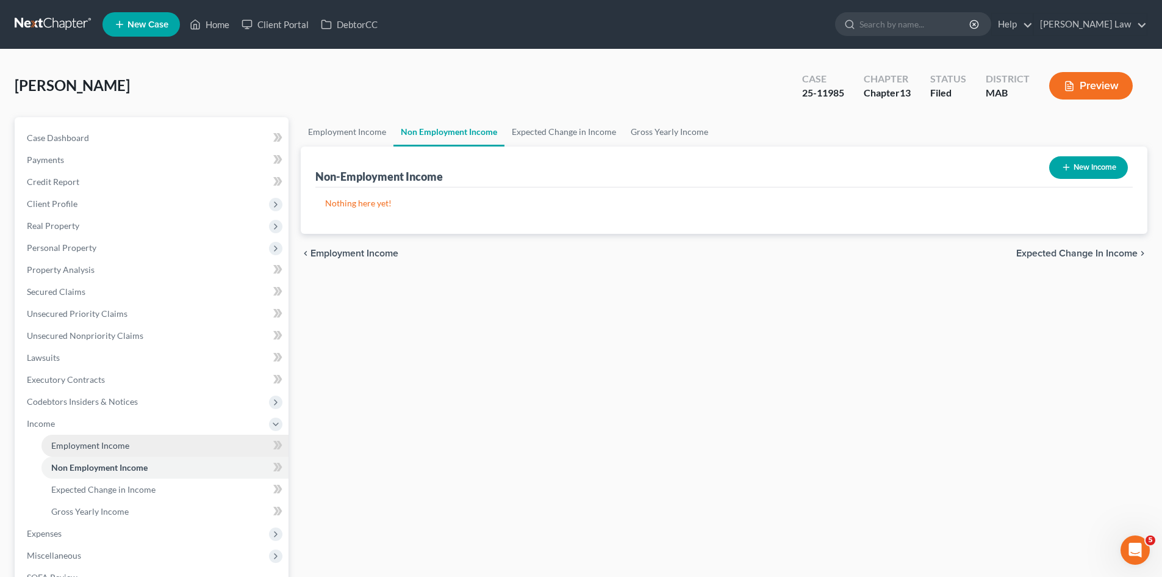
click at [112, 441] on span "Employment Income" at bounding box center [90, 445] width 78 height 10
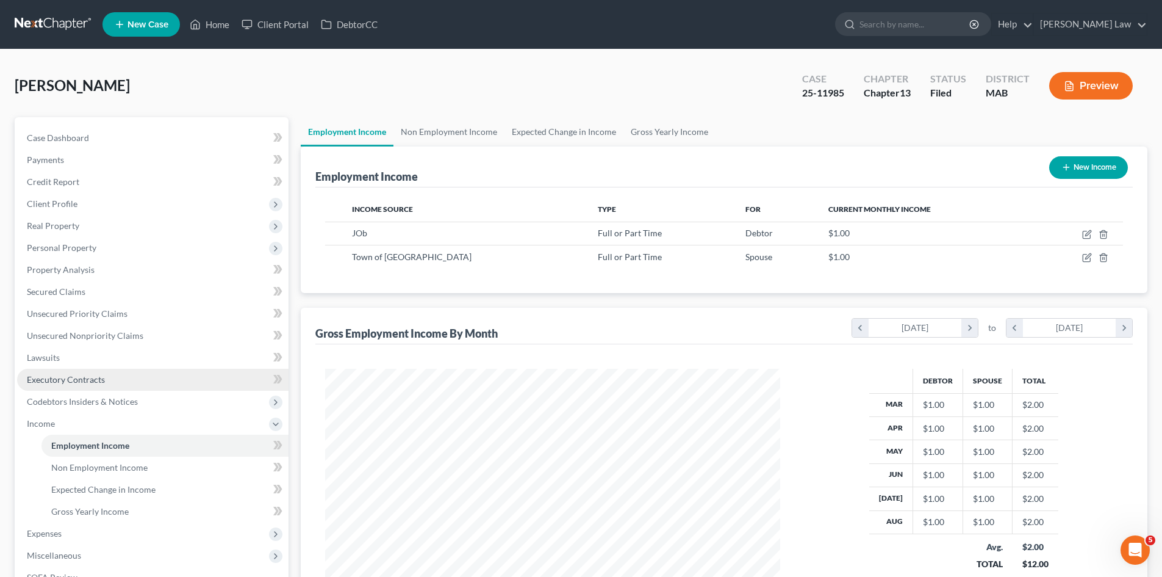
scroll to position [228, 480]
click at [144, 124] on div "Case Dashboard Payments Invoices Payments Payments Credit Report Client Profile…" at bounding box center [152, 390] width 274 height 547
click at [145, 129] on link "Case Dashboard" at bounding box center [153, 138] width 272 height 22
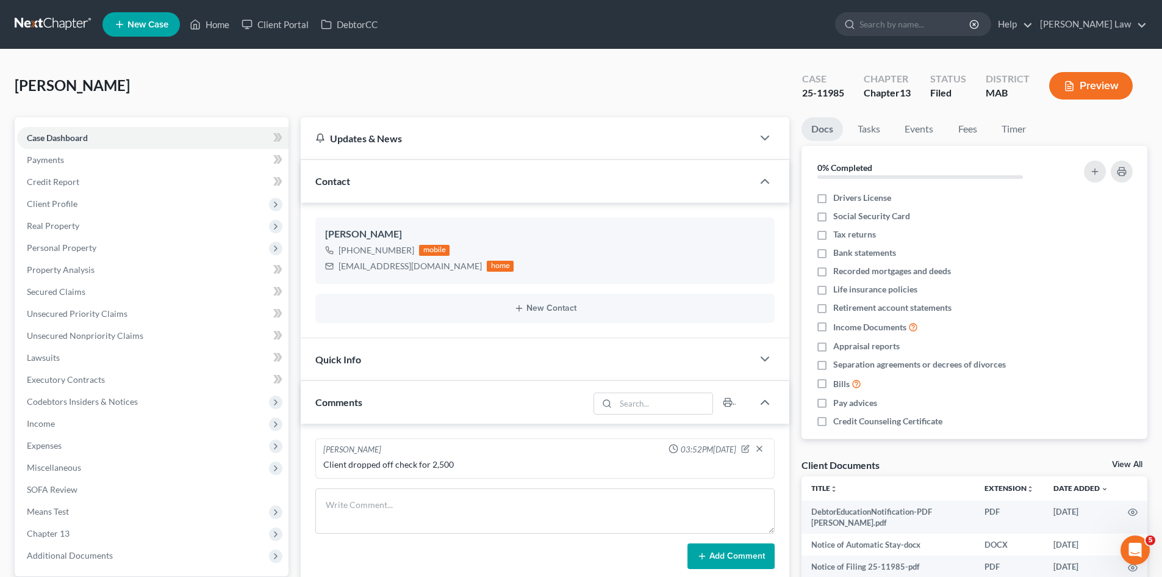
scroll to position [66, 0]
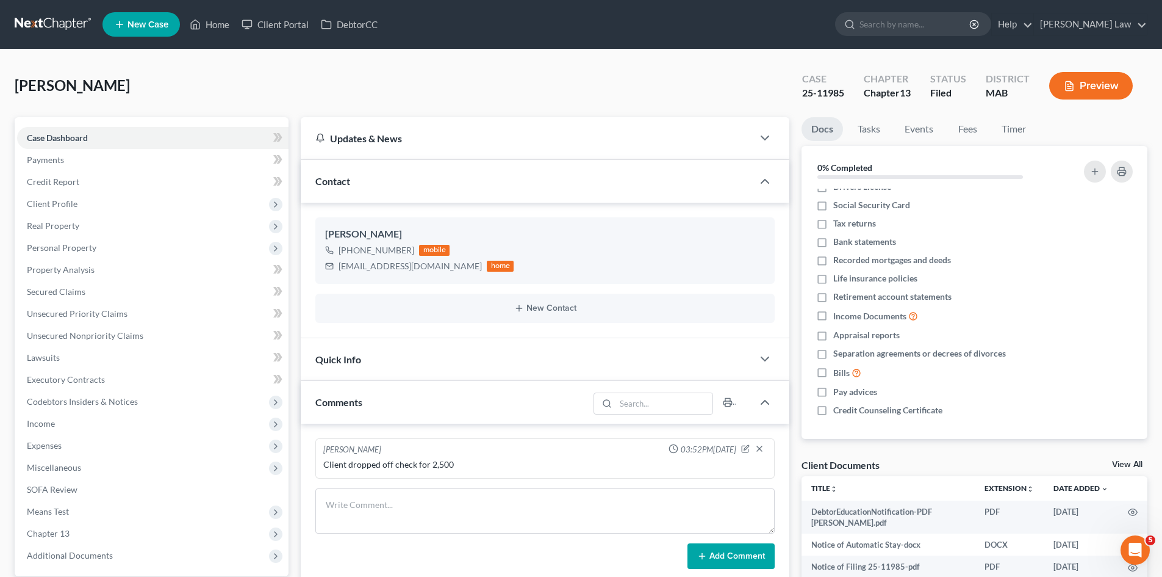
click at [1120, 467] on link "View All" at bounding box center [1127, 464] width 31 height 9
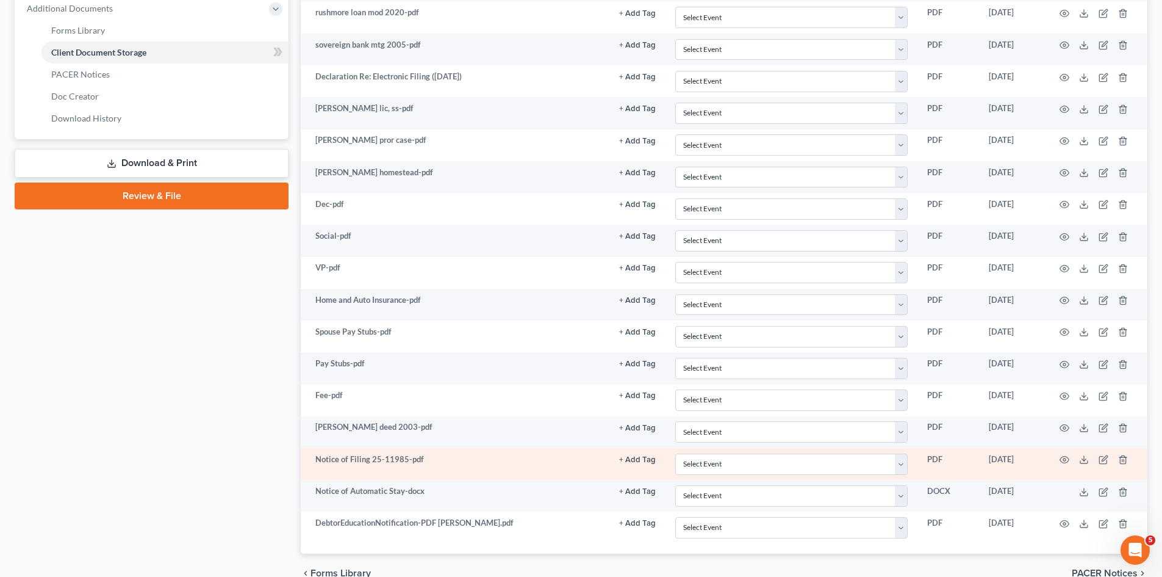
scroll to position [609, 0]
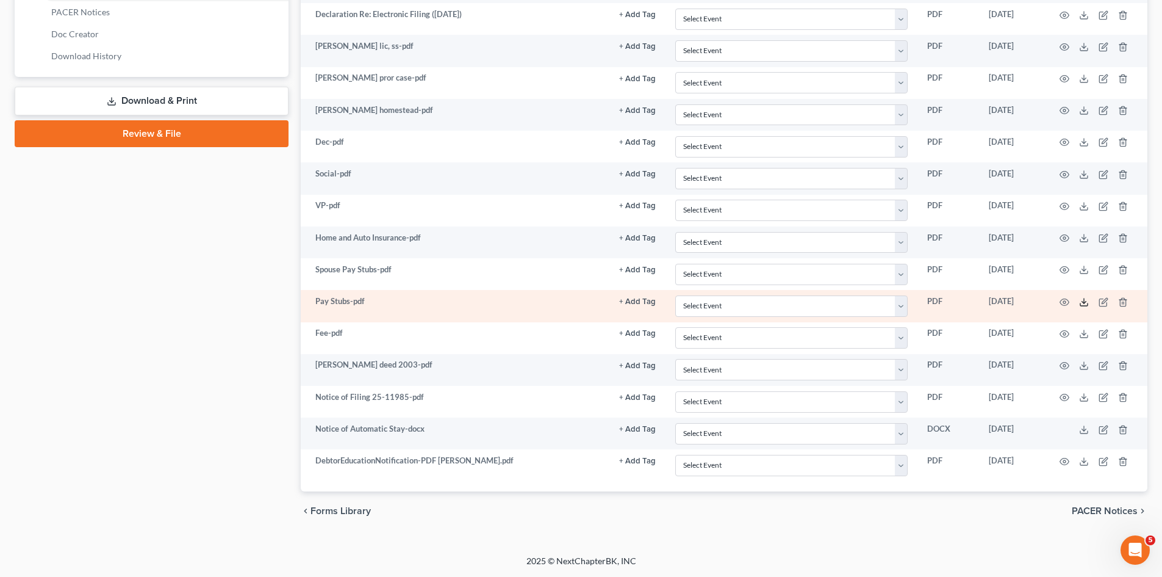
click at [1083, 300] on icon at bounding box center [1084, 302] width 10 height 10
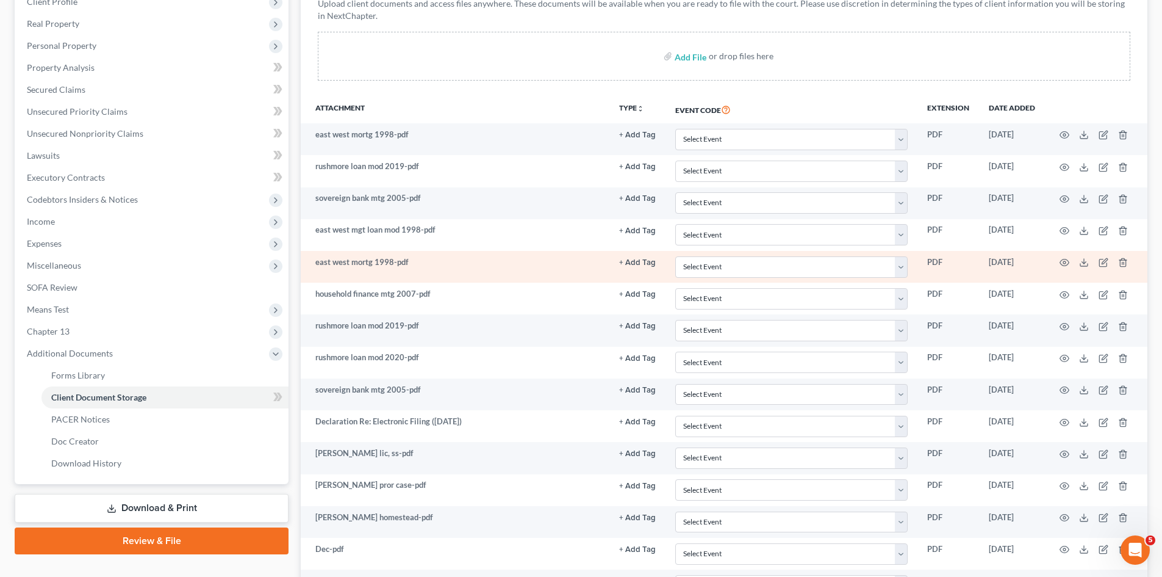
scroll to position [0, 0]
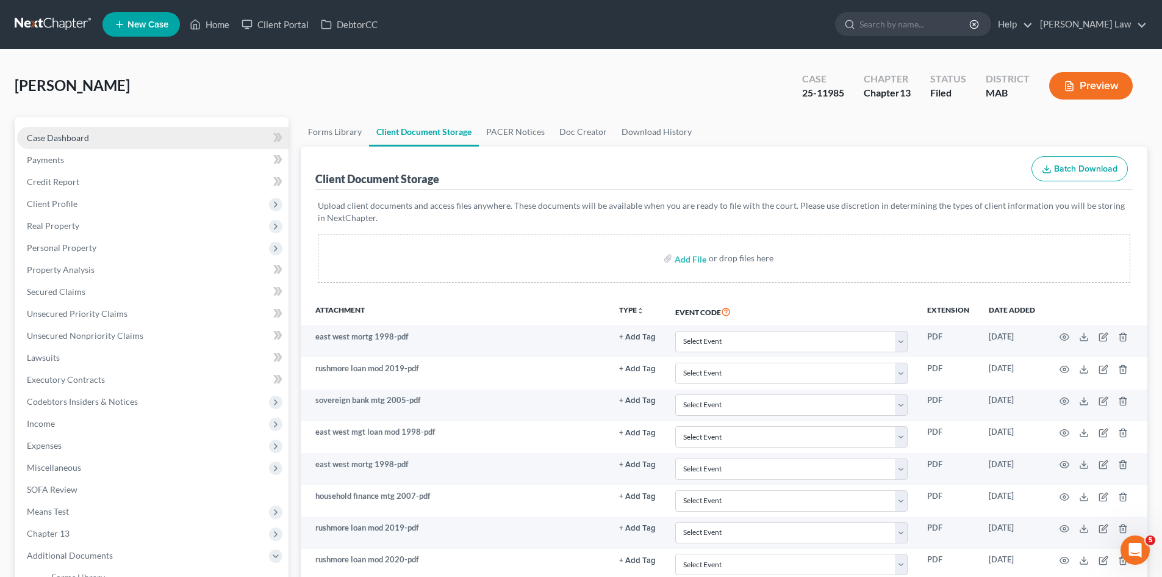
click at [48, 129] on link "Case Dashboard" at bounding box center [153, 138] width 272 height 22
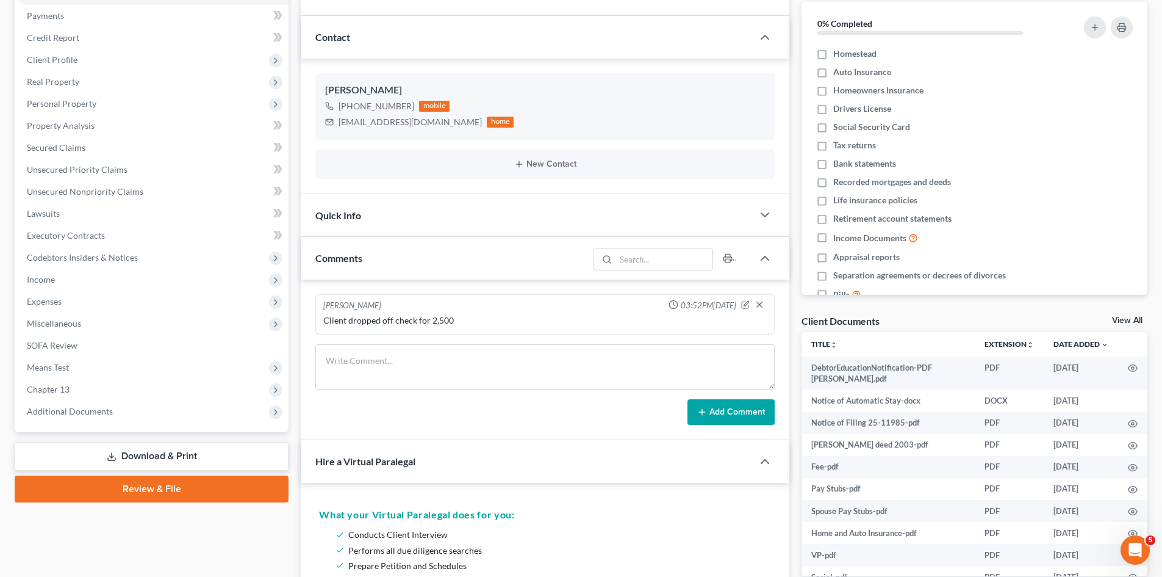
scroll to position [102, 0]
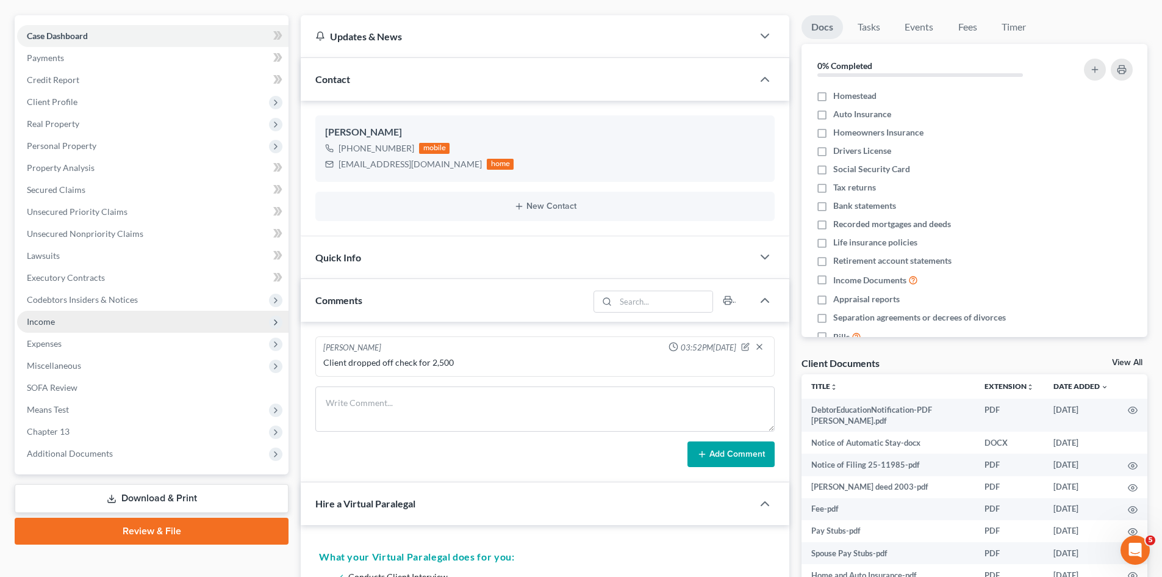
click at [70, 323] on span "Income" at bounding box center [153, 322] width 272 height 22
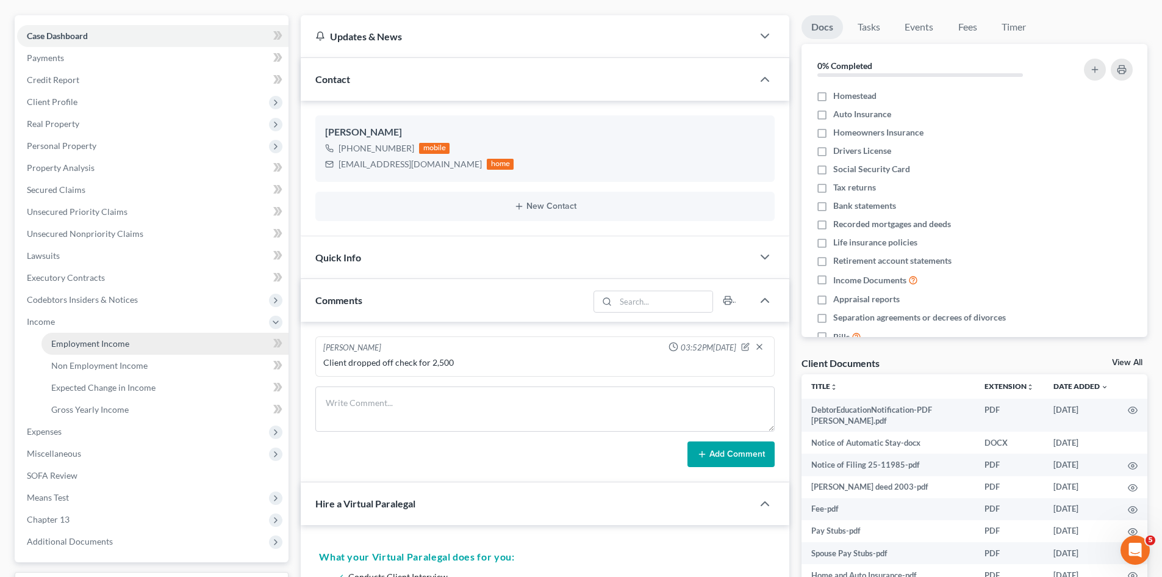
click at [105, 339] on span "Employment Income" at bounding box center [90, 343] width 78 height 10
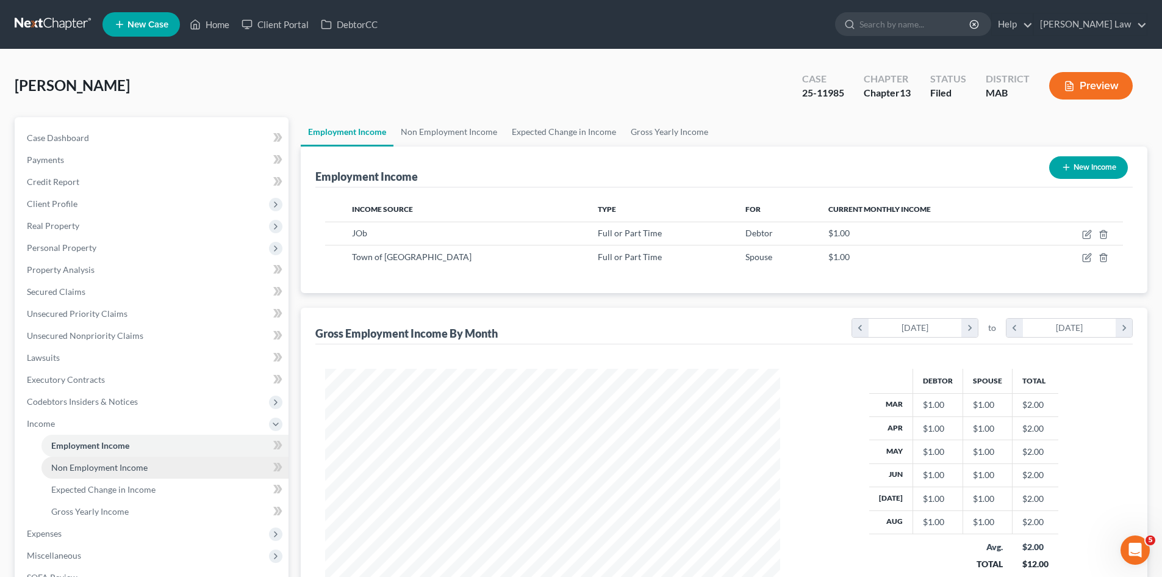
scroll to position [228, 480]
click at [104, 508] on span "Gross Yearly Income" at bounding box center [89, 511] width 77 height 10
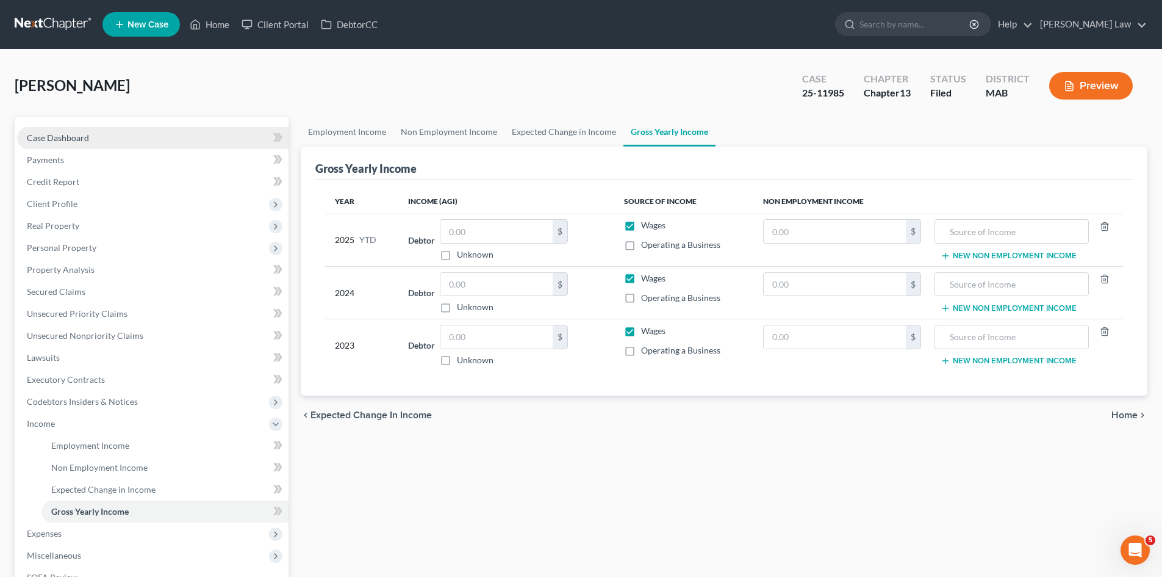
click at [70, 131] on link "Case Dashboard" at bounding box center [153, 138] width 272 height 22
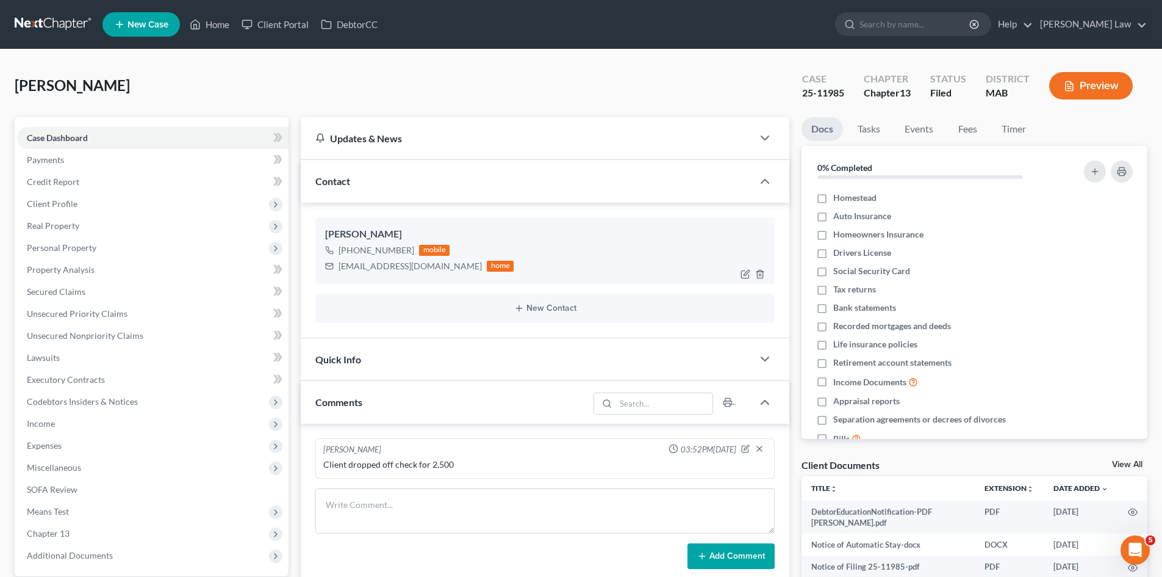
click at [398, 268] on div "timdormady22@gmail.com" at bounding box center [410, 266] width 143 height 12
copy div "timdormady22@gmail.com"
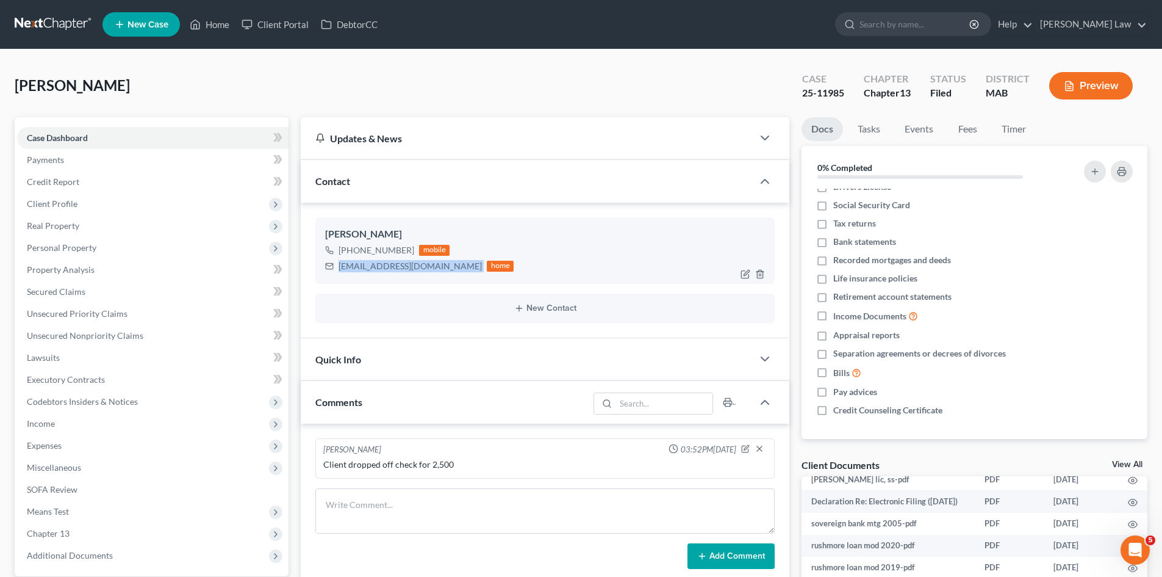
click at [383, 270] on div "timdormady22@gmail.com" at bounding box center [410, 266] width 143 height 12
copy div "timdormady22@gmail.com"
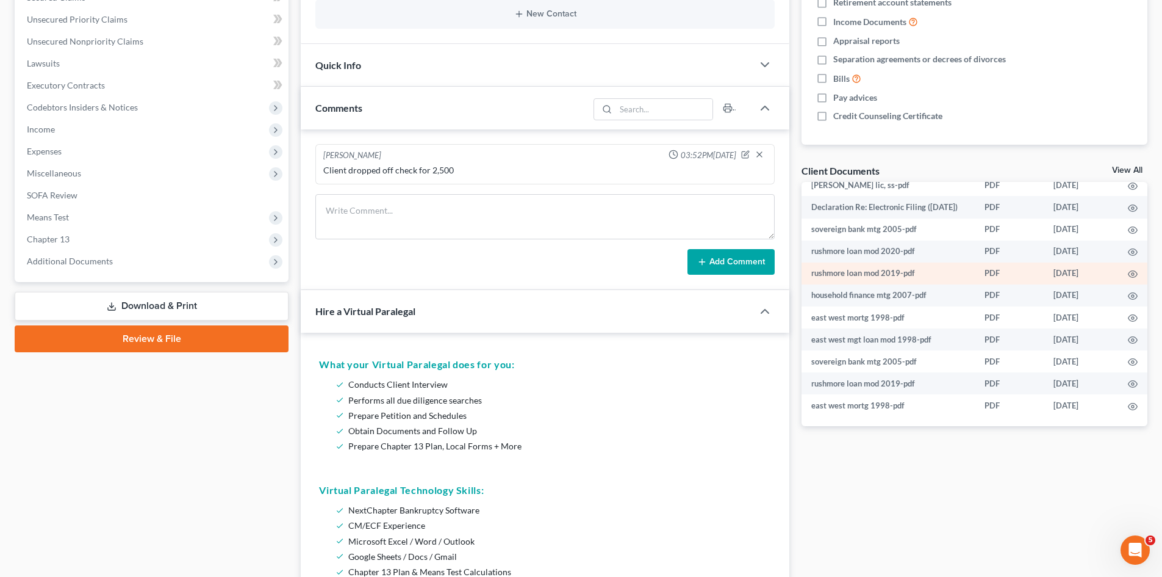
scroll to position [203, 0]
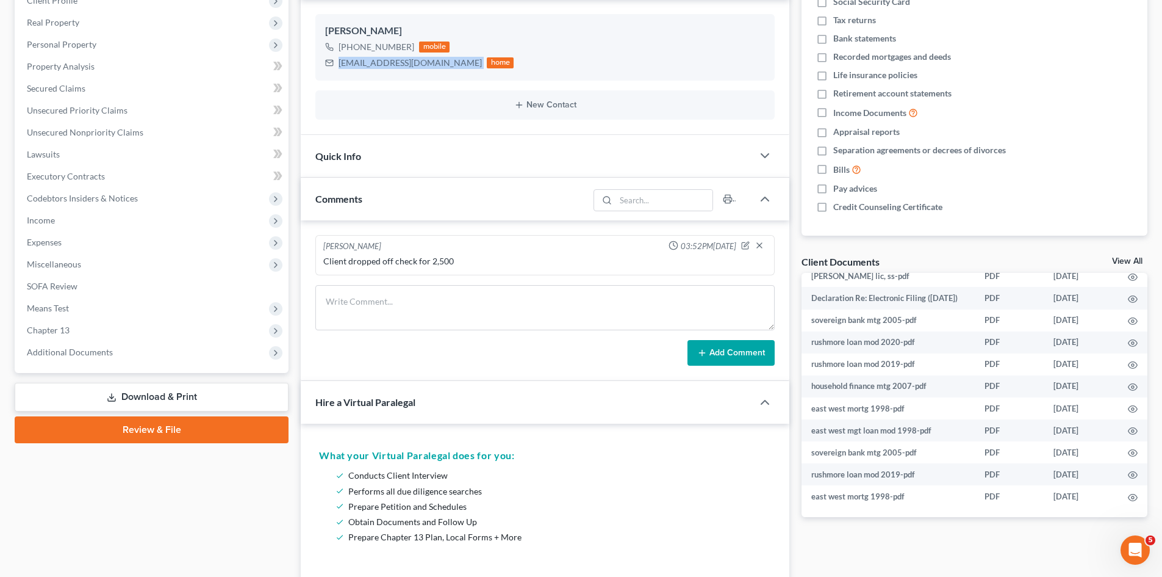
drag, startPoint x: 129, startPoint y: 362, endPoint x: 91, endPoint y: 420, distance: 69.6
click at [129, 362] on span "Additional Documents" at bounding box center [153, 352] width 272 height 22
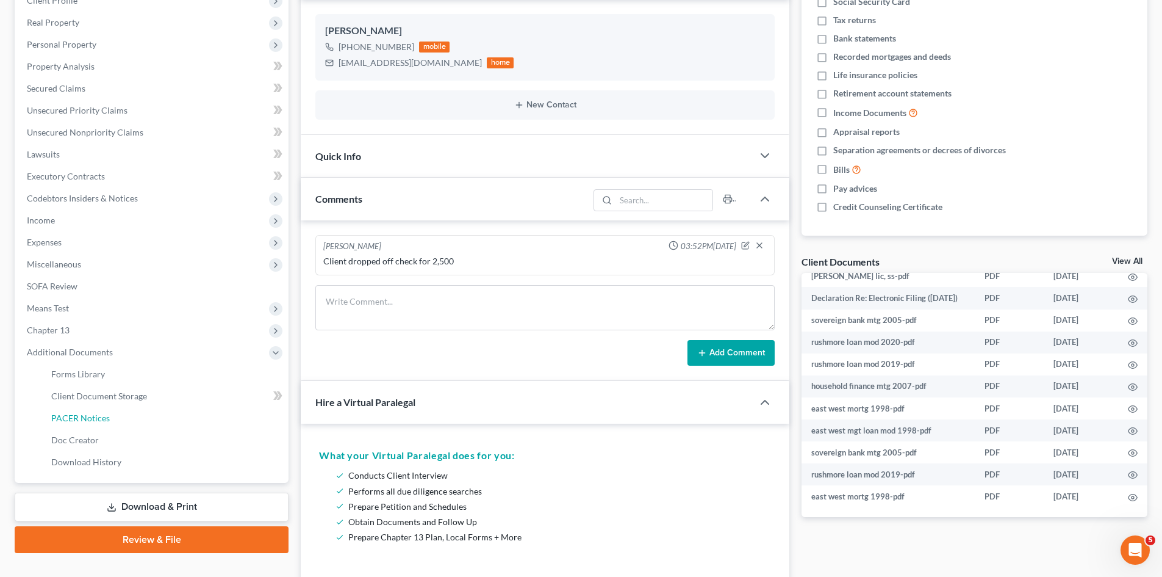
drag, startPoint x: 84, startPoint y: 414, endPoint x: 527, endPoint y: 419, distance: 442.4
click at [84, 414] on span "PACER Notices" at bounding box center [80, 418] width 59 height 10
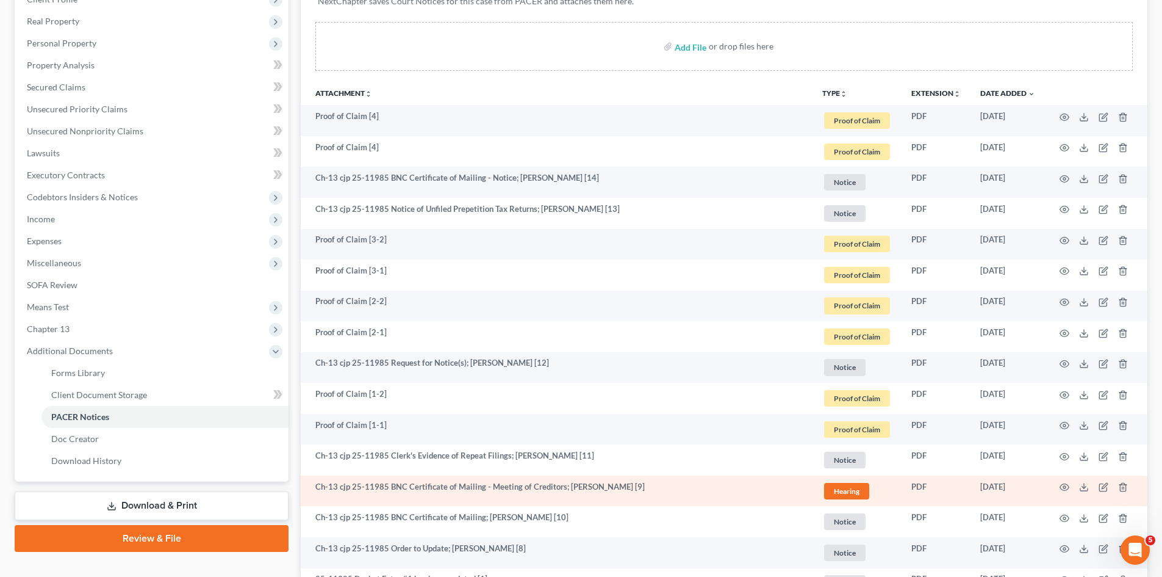
scroll to position [306, 0]
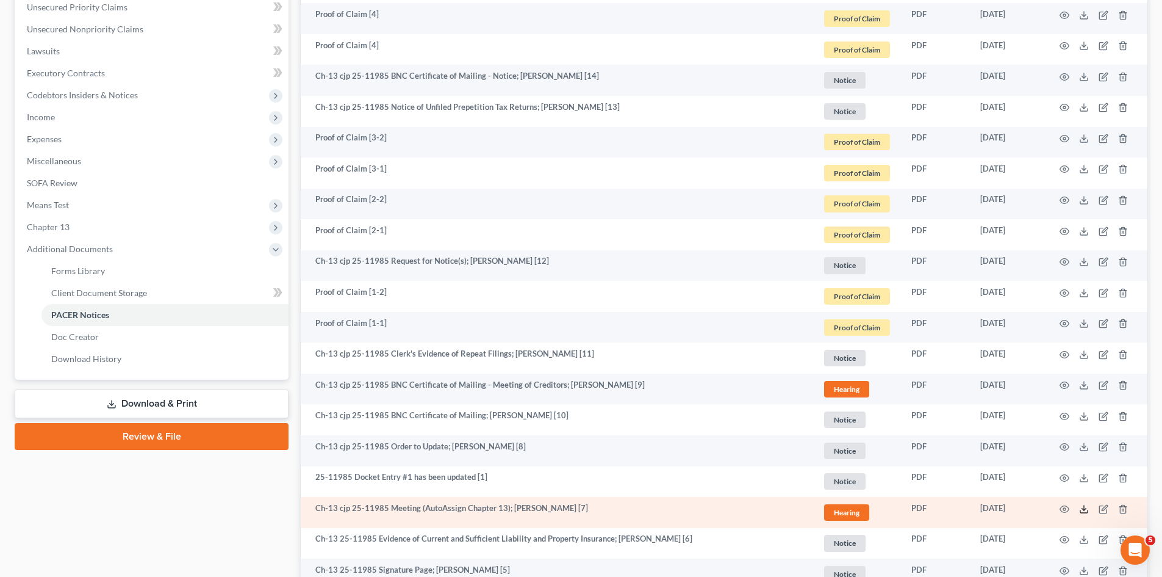
click at [1087, 510] on icon at bounding box center [1084, 509] width 10 height 10
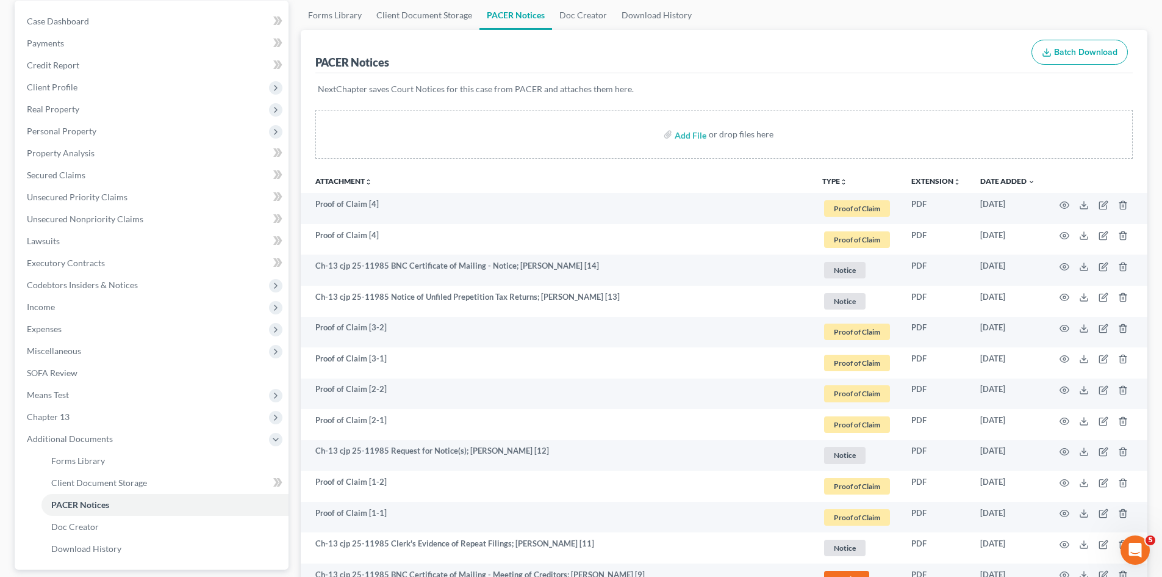
scroll to position [0, 0]
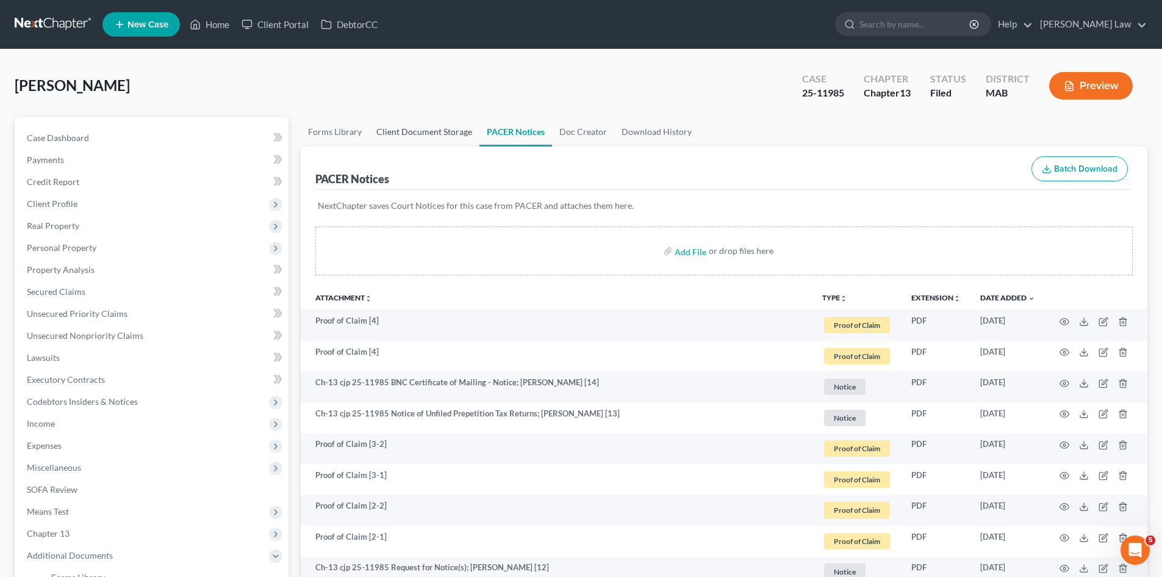
click at [445, 123] on link "Client Document Storage" at bounding box center [424, 131] width 110 height 29
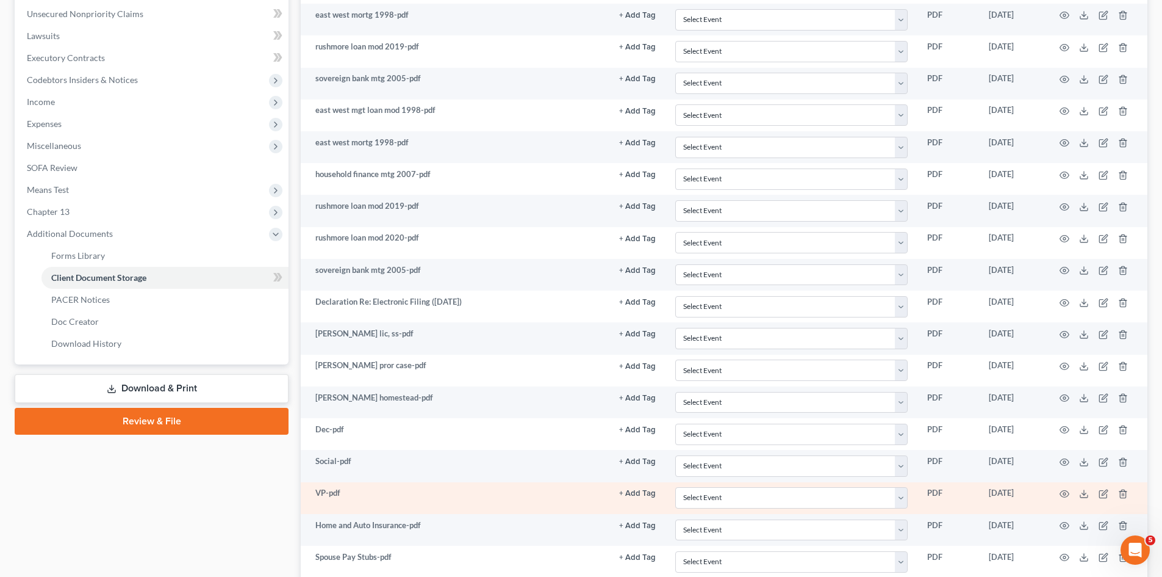
scroll to position [508, 0]
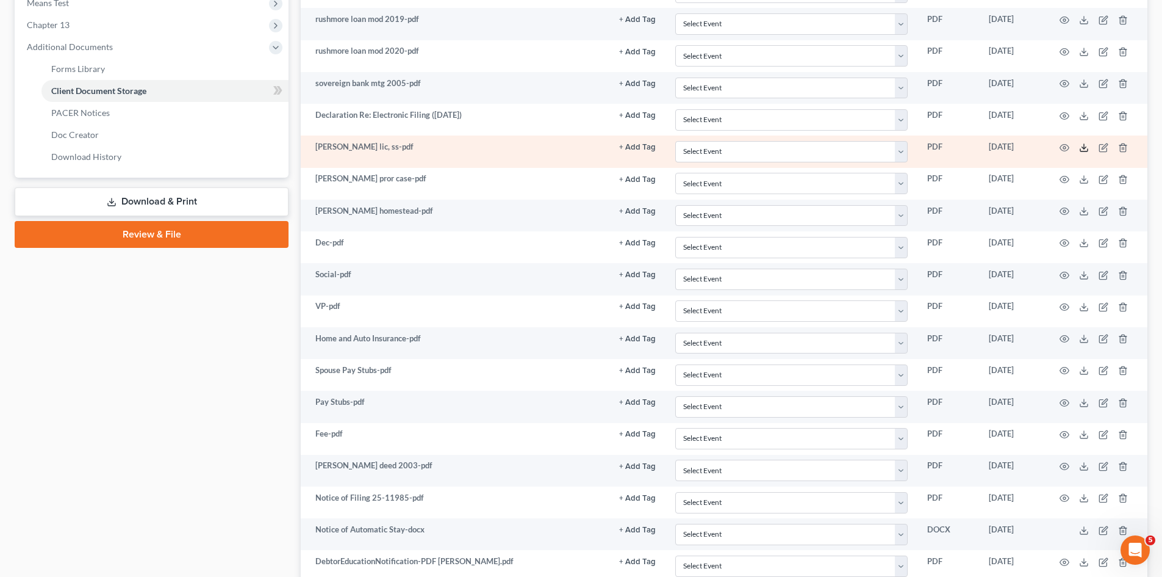
click at [1080, 149] on icon at bounding box center [1084, 148] width 10 height 10
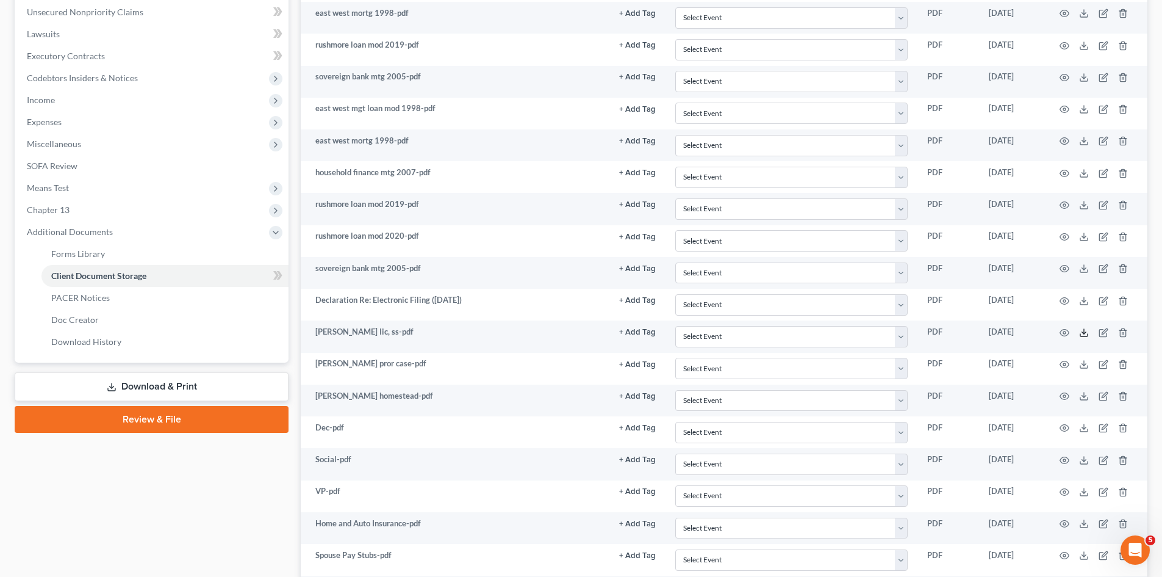
scroll to position [0, 0]
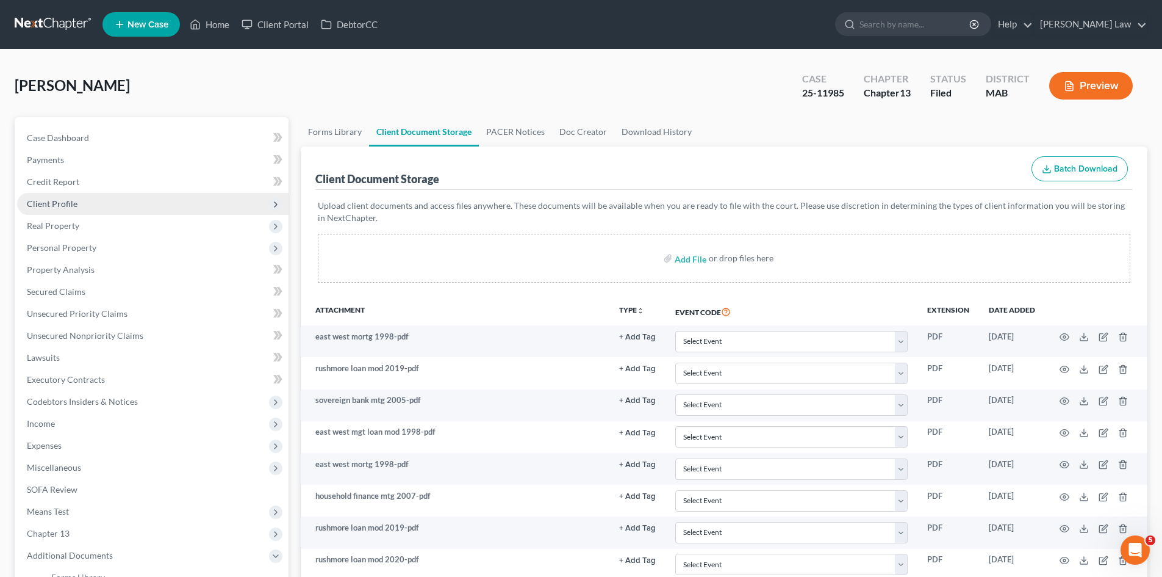
click at [53, 206] on span "Client Profile" at bounding box center [52, 203] width 51 height 10
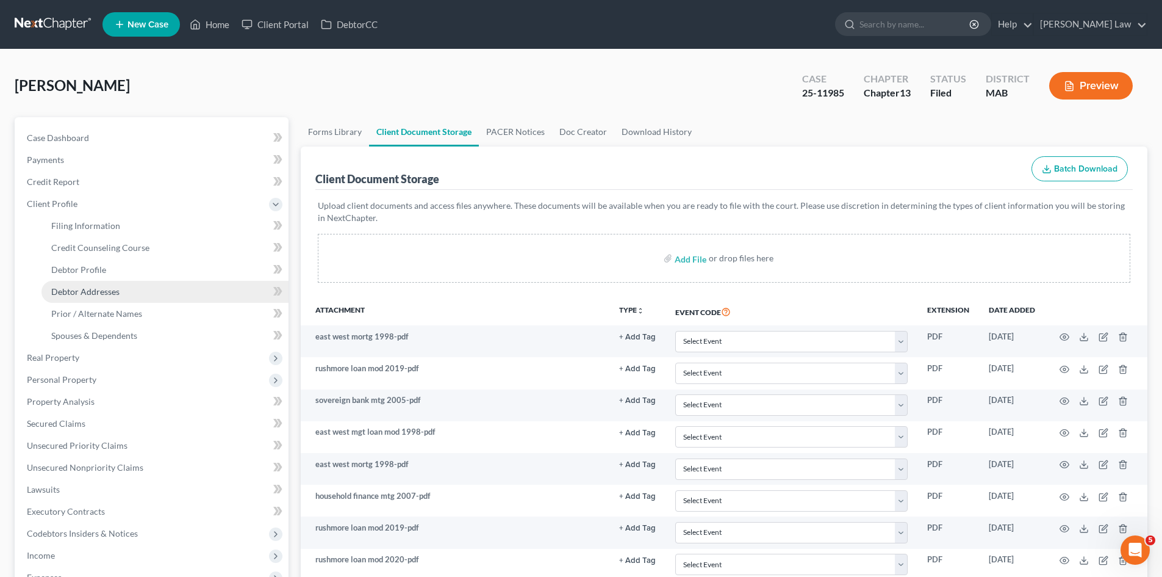
click at [86, 288] on span "Debtor Addresses" at bounding box center [85, 291] width 68 height 10
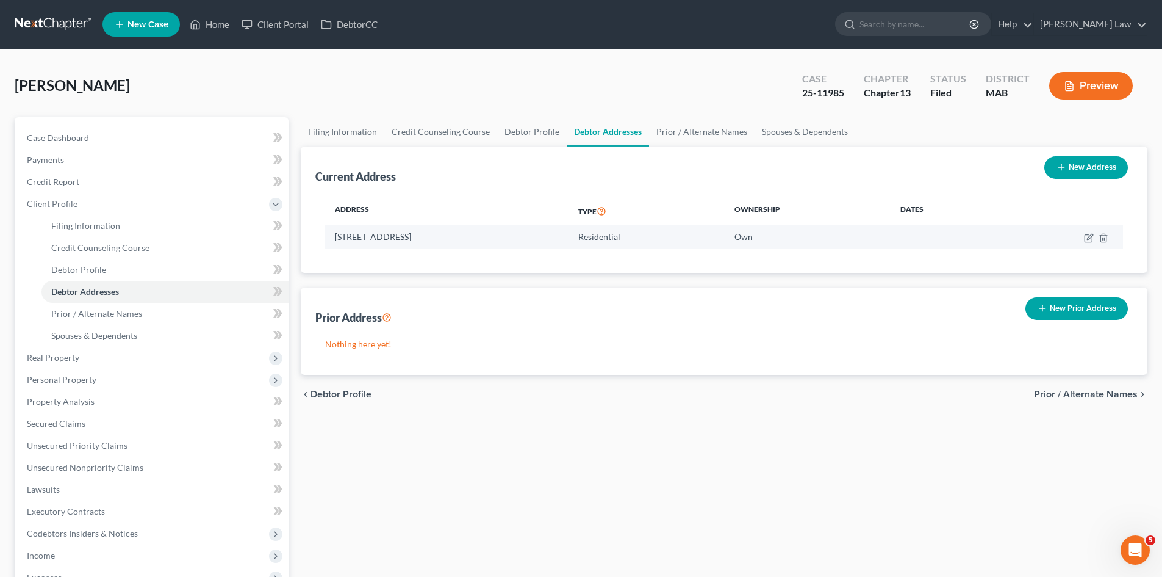
click at [402, 239] on td "197 East Street, Duxbury, MA 02332" at bounding box center [446, 236] width 243 height 23
copy td "197 East Street, Duxbury, MA 02332"
click at [456, 243] on td "197 East Street, Duxbury, MA 02332" at bounding box center [446, 236] width 243 height 23
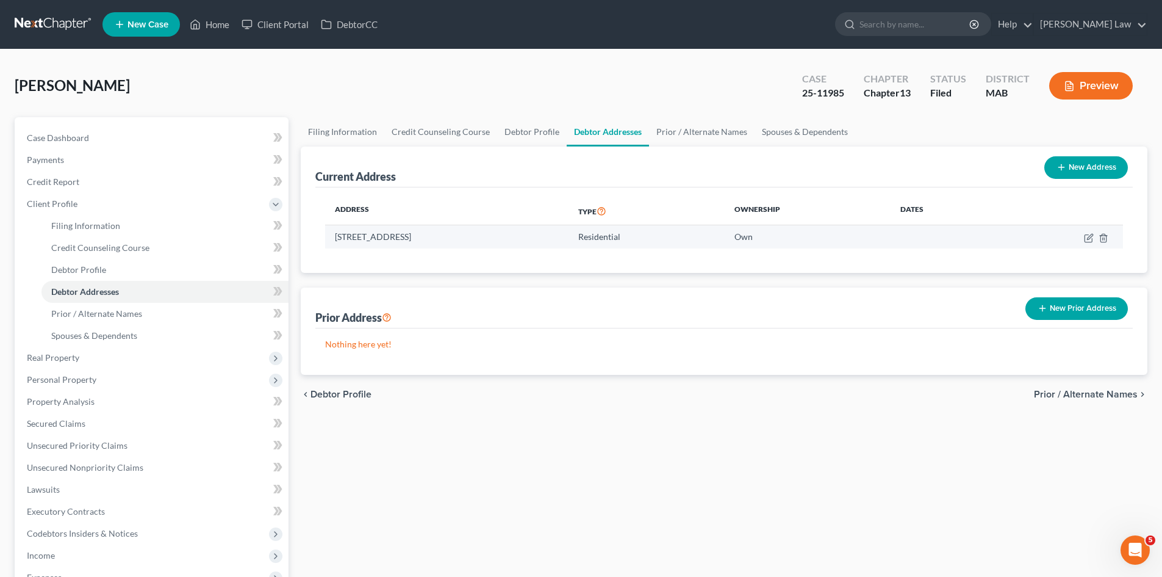
click at [452, 241] on td "197 East Street, Duxbury, MA 02332" at bounding box center [446, 236] width 243 height 23
copy td "197 East Street, Duxbury, MA 02332"
click at [80, 24] on link at bounding box center [54, 24] width 78 height 22
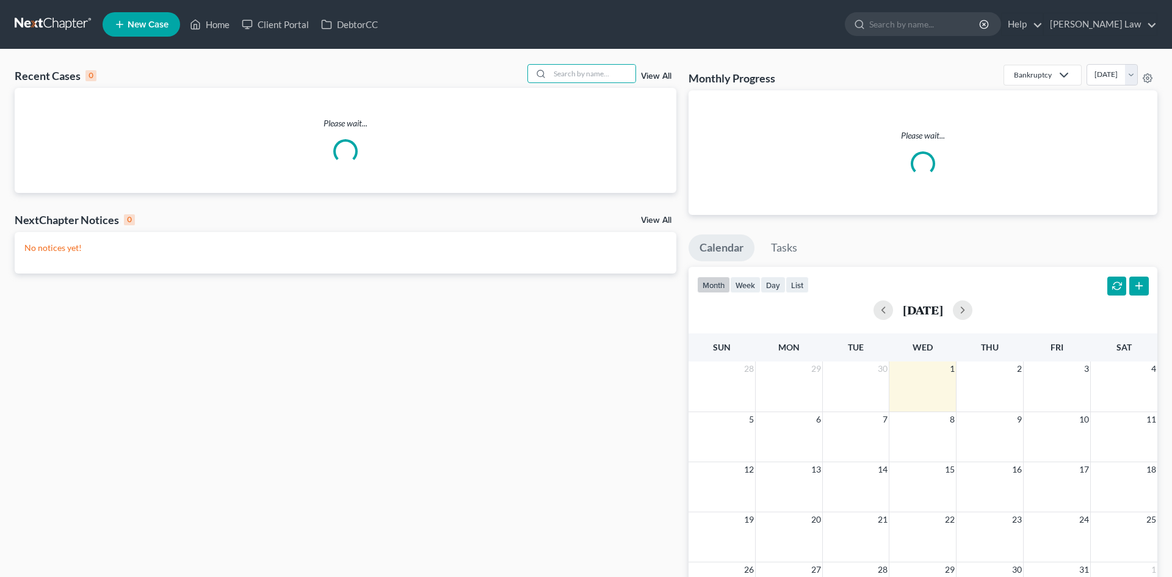
click at [572, 75] on input "search" at bounding box center [592, 74] width 85 height 18
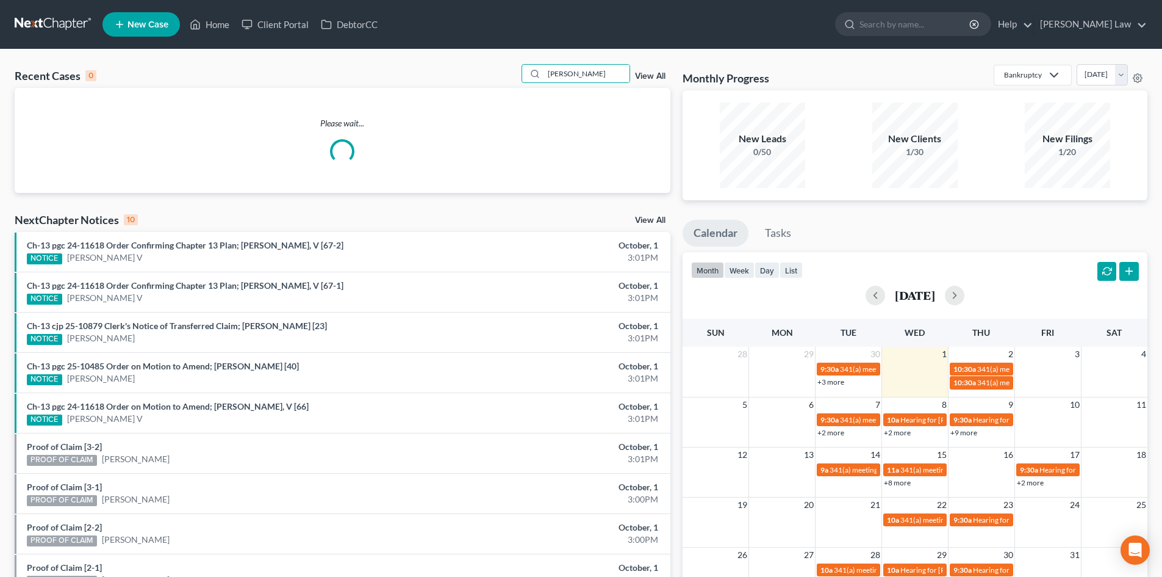
type input "[PERSON_NAME]"
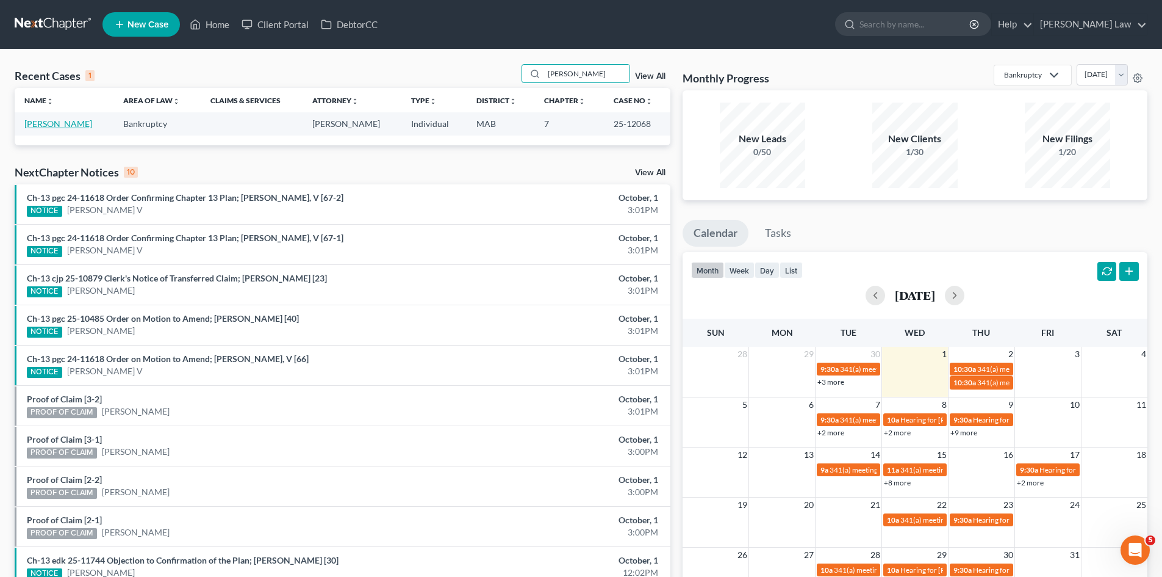
click at [41, 121] on link "[PERSON_NAME]" at bounding box center [58, 123] width 68 height 10
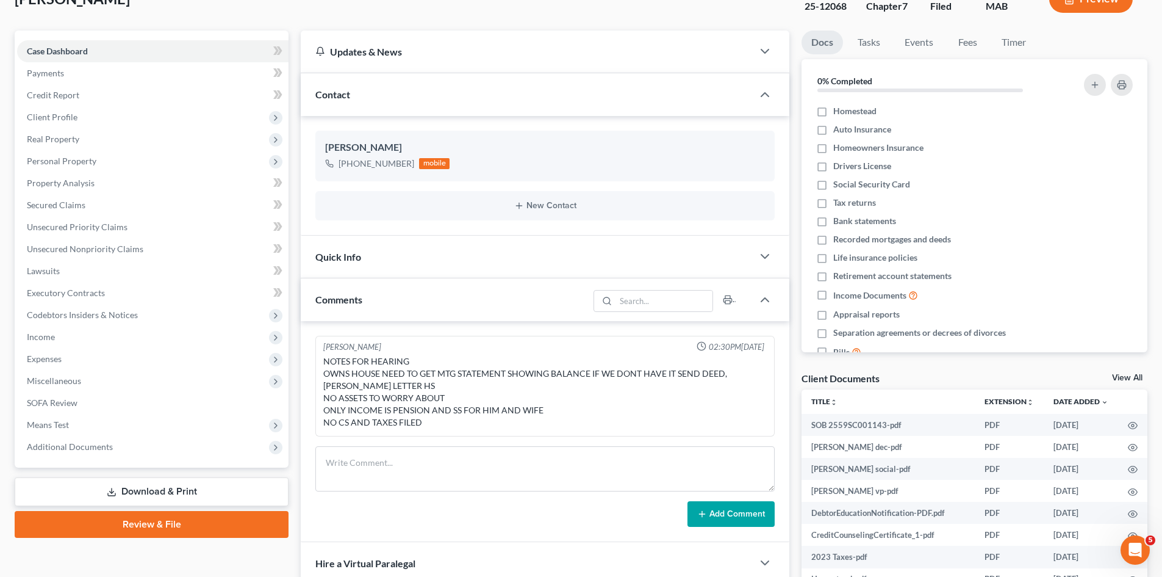
scroll to position [102, 0]
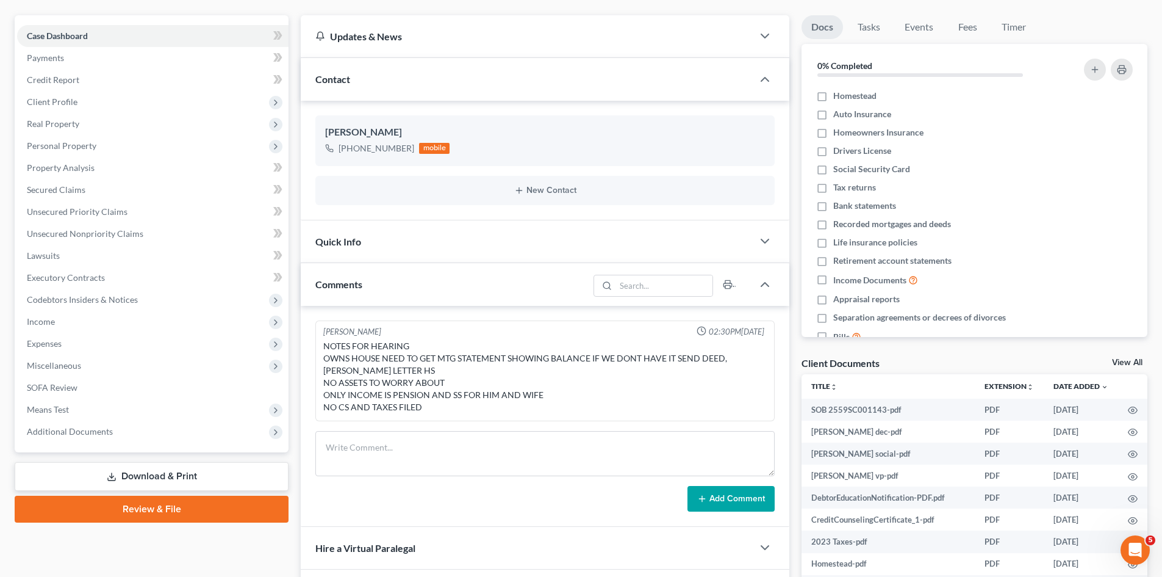
click at [1117, 360] on link "View All" at bounding box center [1127, 362] width 31 height 9
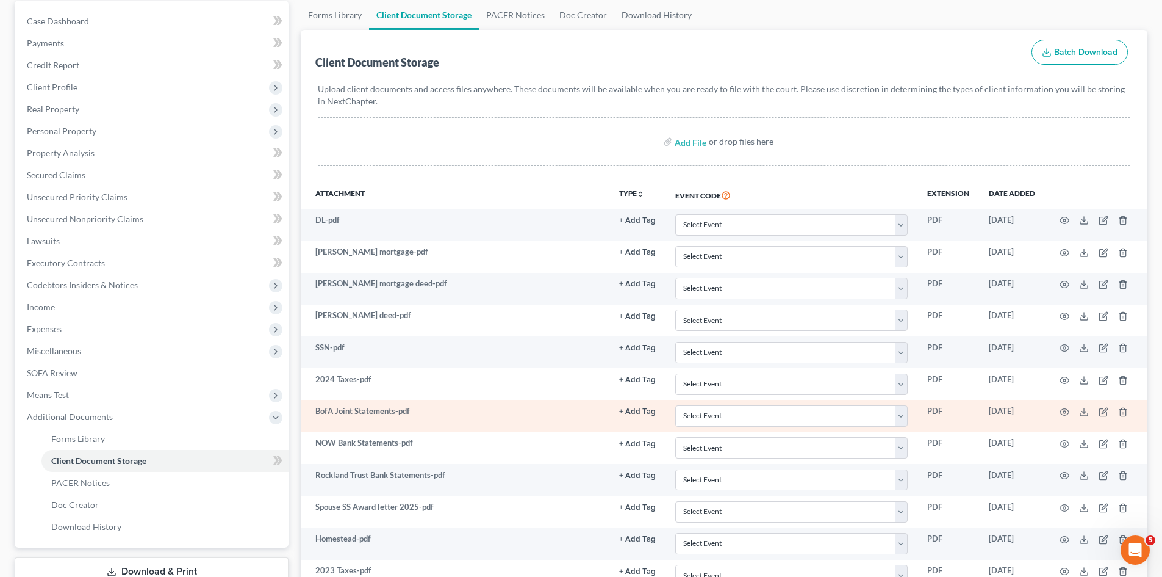
scroll to position [204, 0]
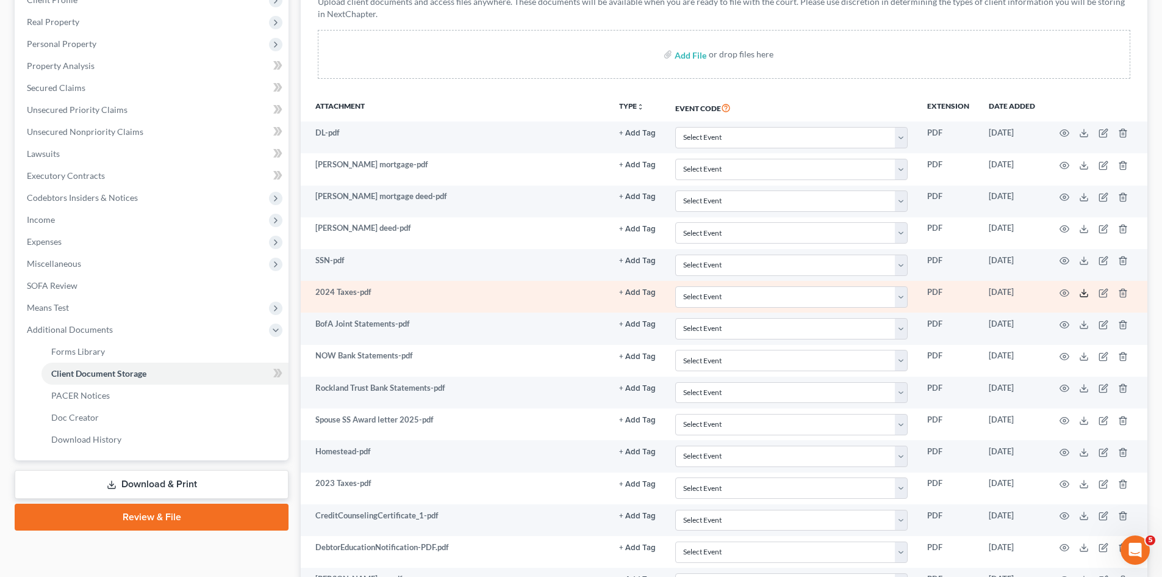
click at [1086, 290] on icon at bounding box center [1084, 293] width 10 height 10
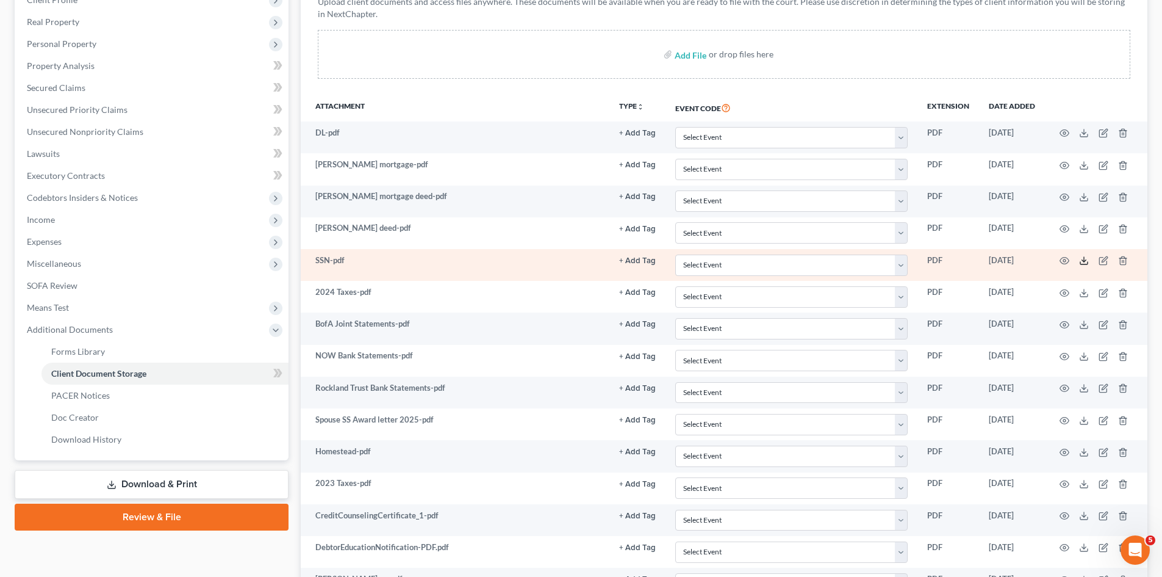
click at [1084, 259] on icon at bounding box center [1084, 261] width 10 height 10
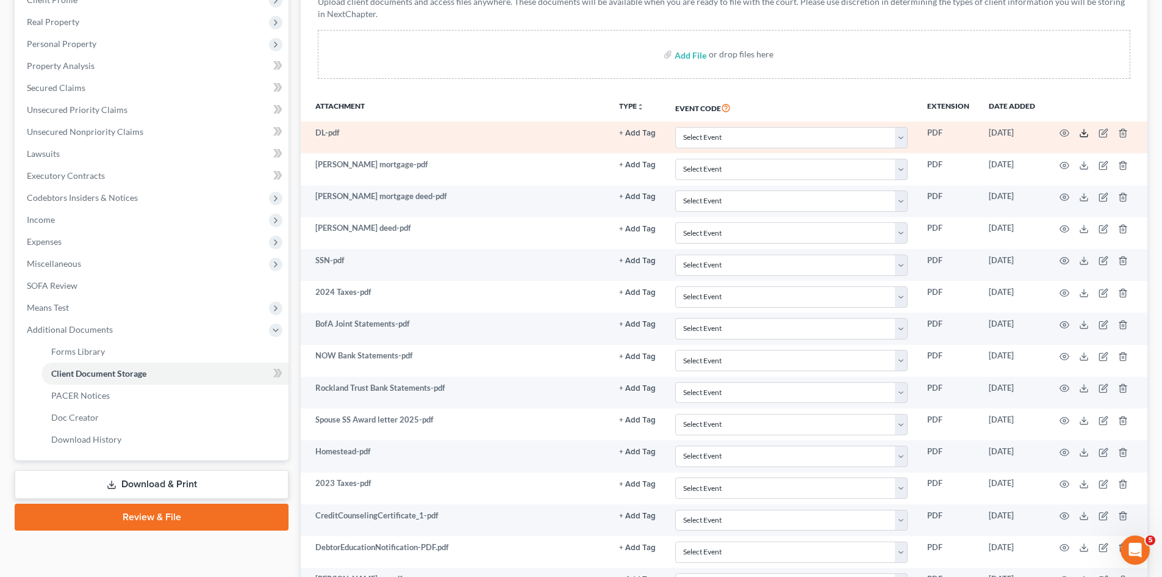
click at [1087, 129] on icon at bounding box center [1084, 133] width 10 height 10
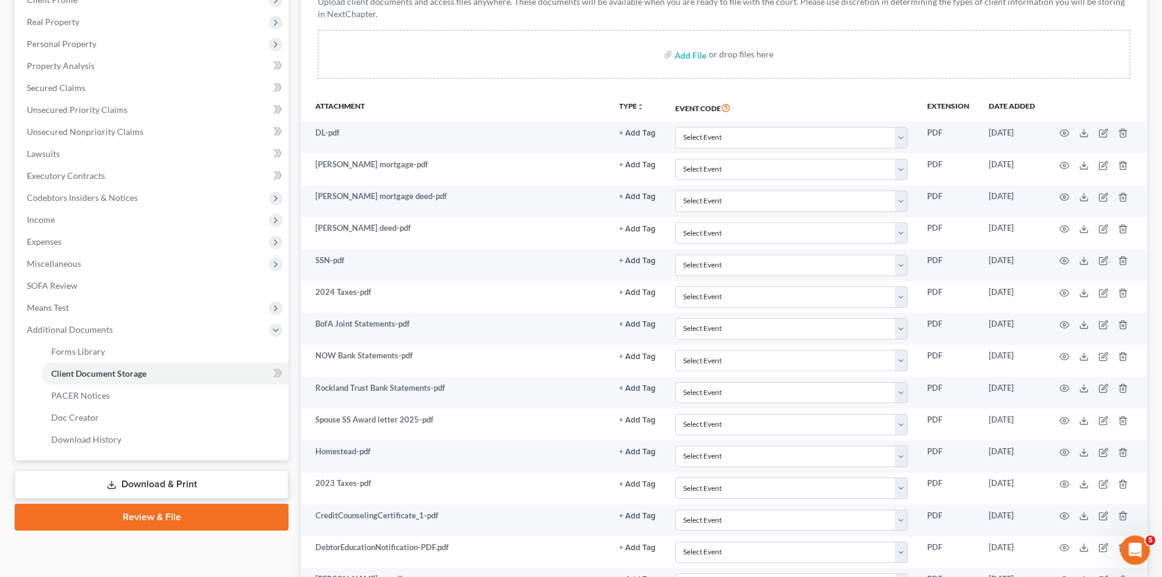
click at [798, 15] on p "Upload client documents and access files anywhere. These documents will be avai…" at bounding box center [724, 8] width 813 height 24
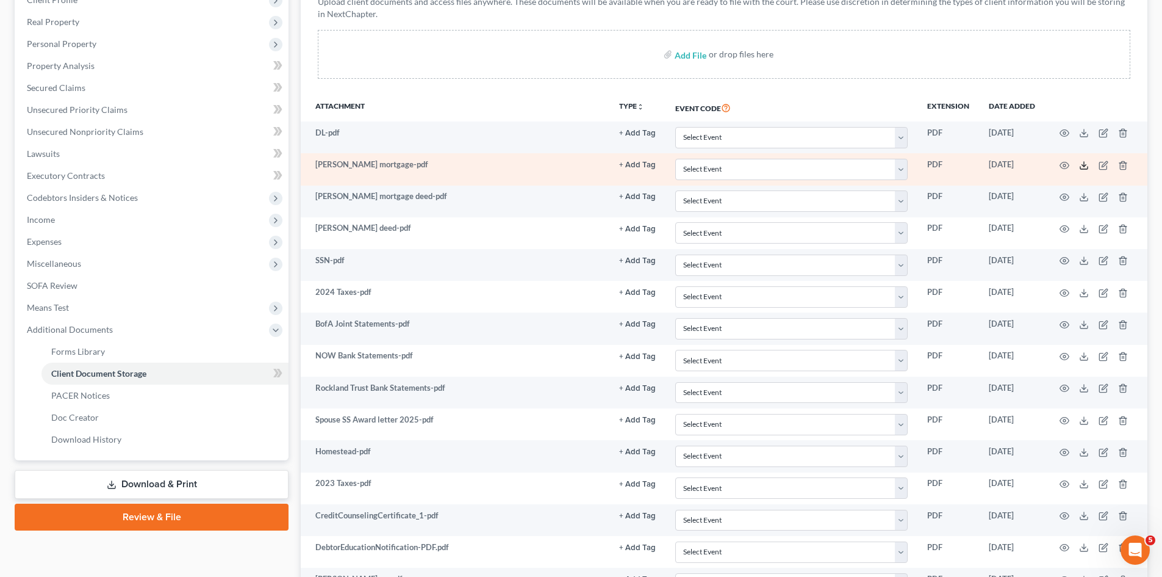
click at [1086, 162] on icon at bounding box center [1084, 165] width 10 height 10
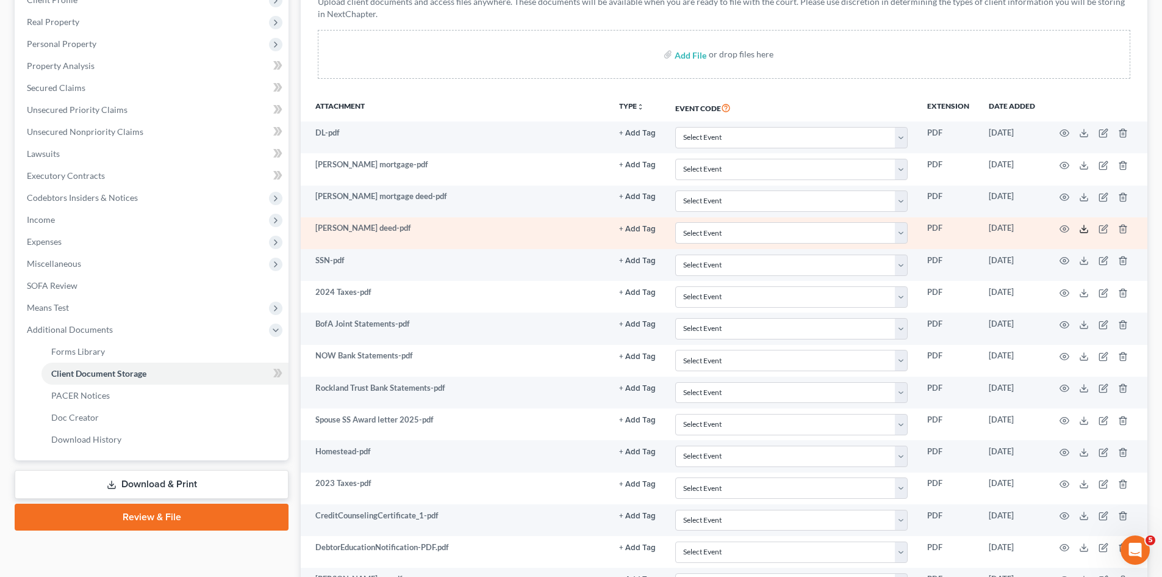
click at [1083, 229] on polyline at bounding box center [1085, 229] width 4 height 2
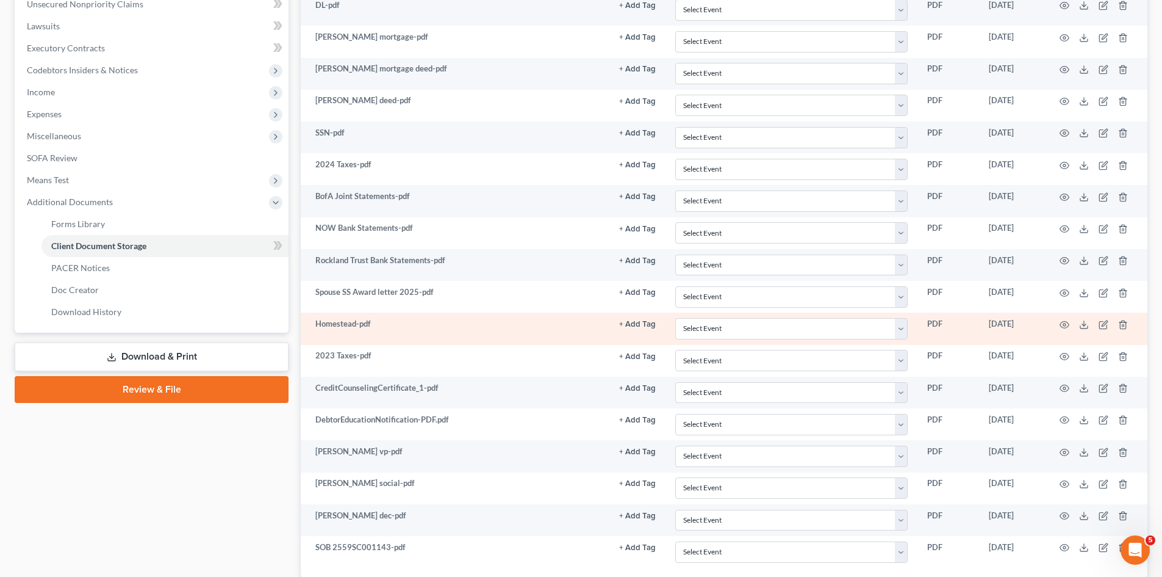
scroll to position [417, 0]
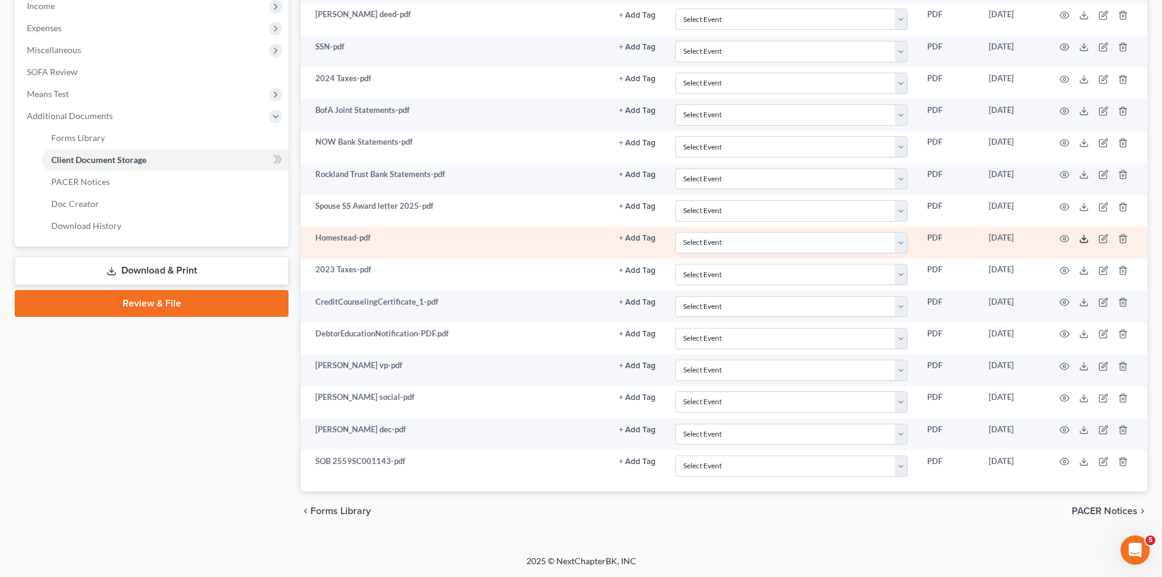
click at [1081, 237] on icon at bounding box center [1084, 239] width 10 height 10
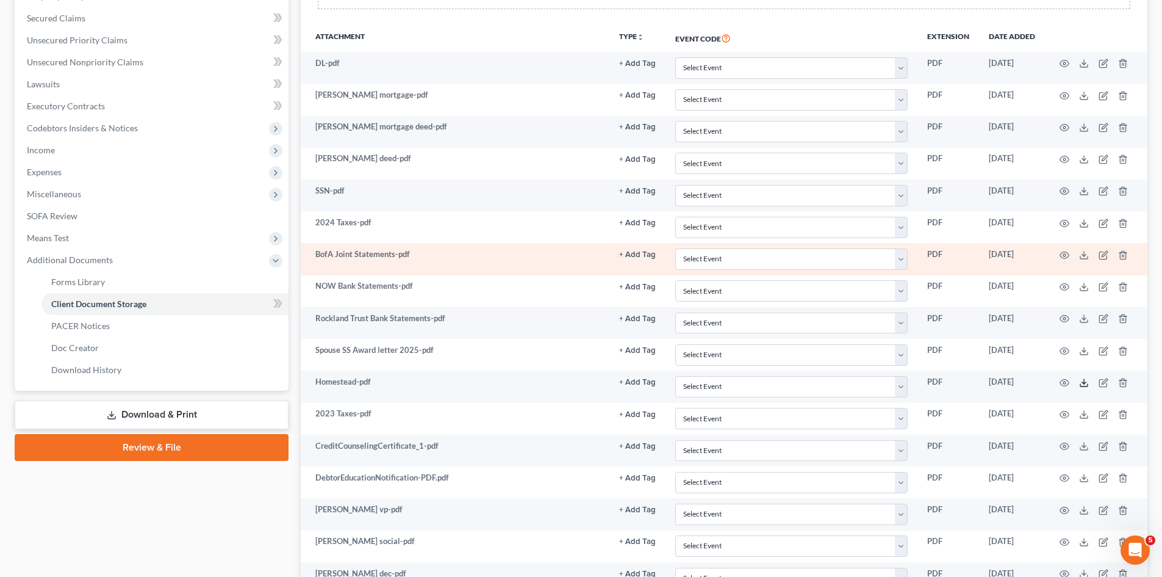
scroll to position [315, 0]
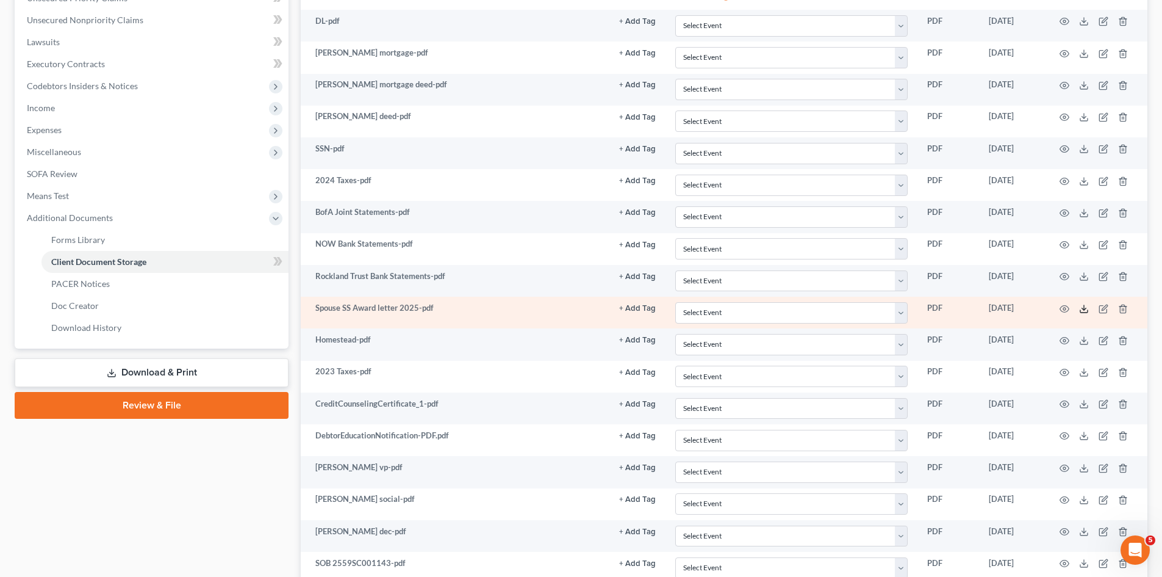
click at [1087, 310] on td at bounding box center [1096, 313] width 103 height 32
click at [1087, 310] on icon at bounding box center [1084, 309] width 10 height 10
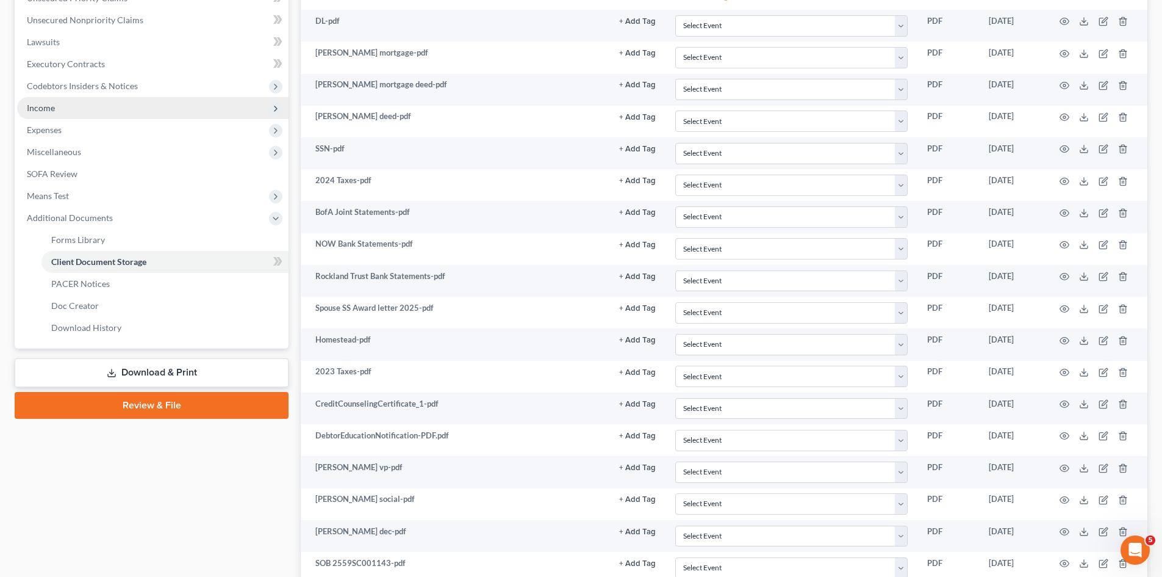
click at [101, 110] on span "Income" at bounding box center [153, 108] width 272 height 22
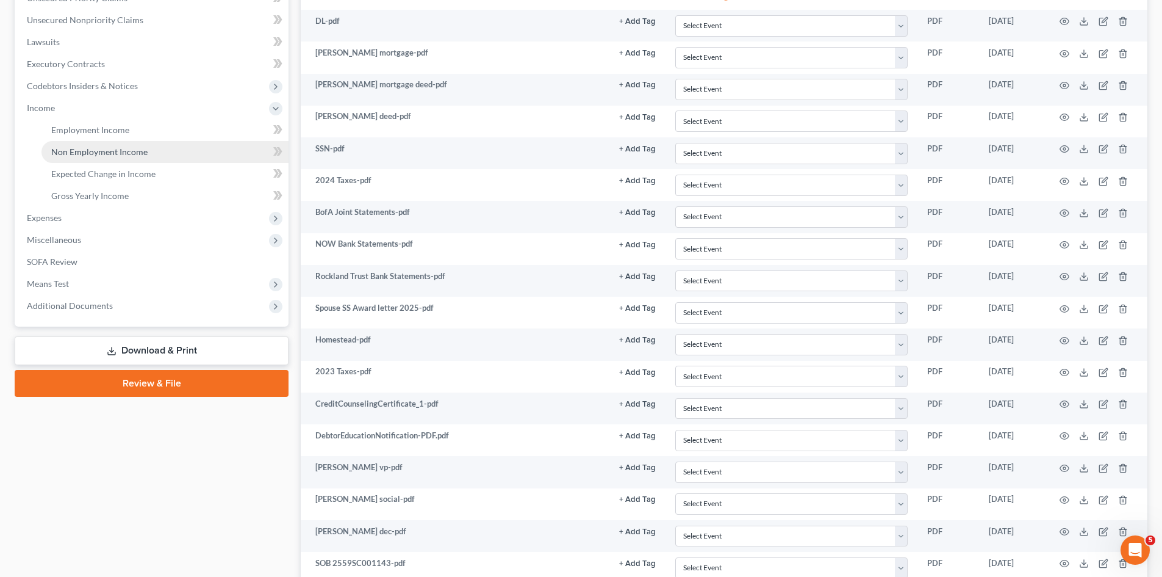
click at [111, 150] on span "Non Employment Income" at bounding box center [99, 151] width 96 height 10
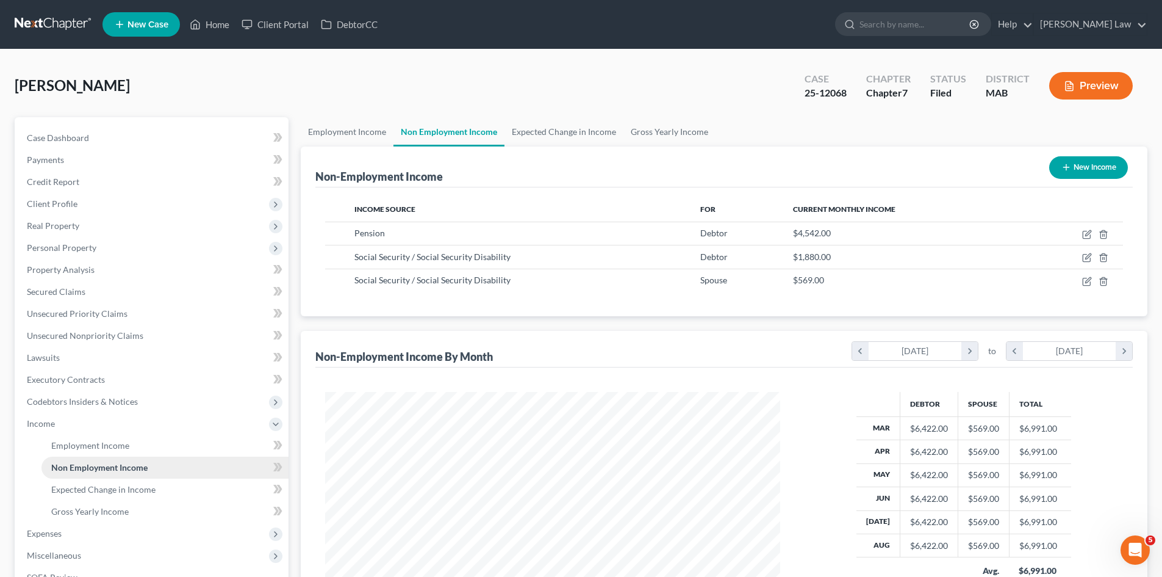
scroll to position [228, 480]
click at [94, 450] on span "Employment Income" at bounding box center [90, 445] width 78 height 10
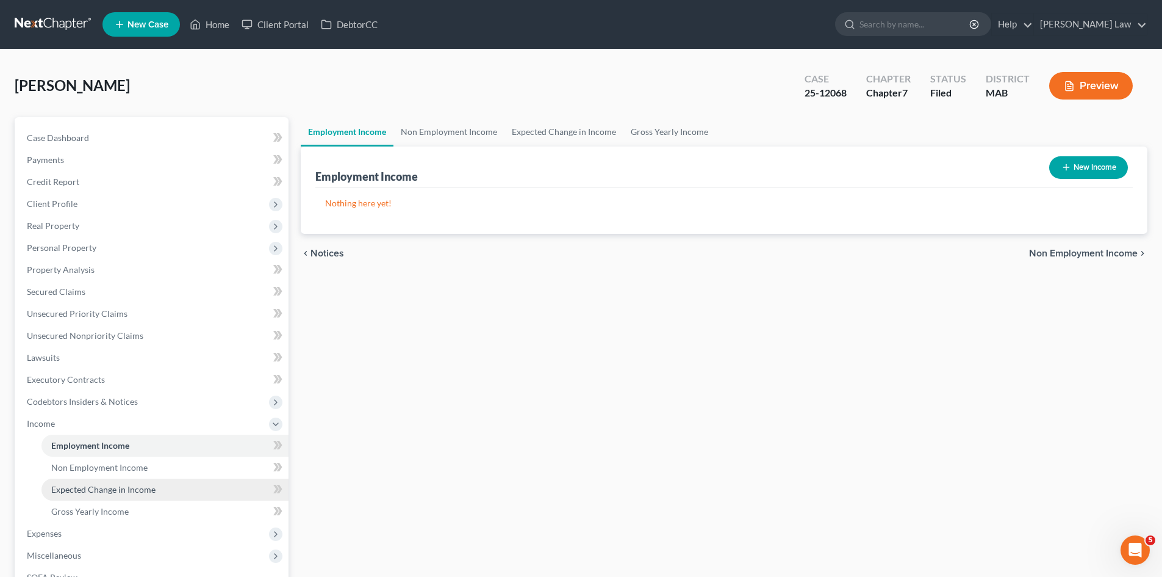
click at [101, 479] on link "Expected Change in Income" at bounding box center [164, 489] width 247 height 22
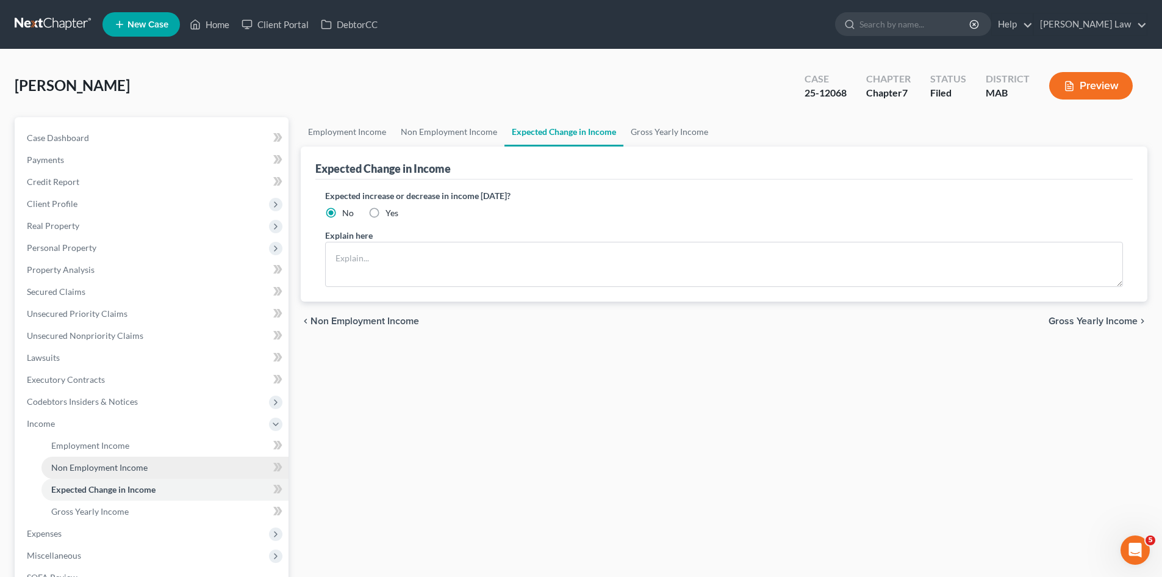
click at [92, 464] on span "Non Employment Income" at bounding box center [99, 467] width 96 height 10
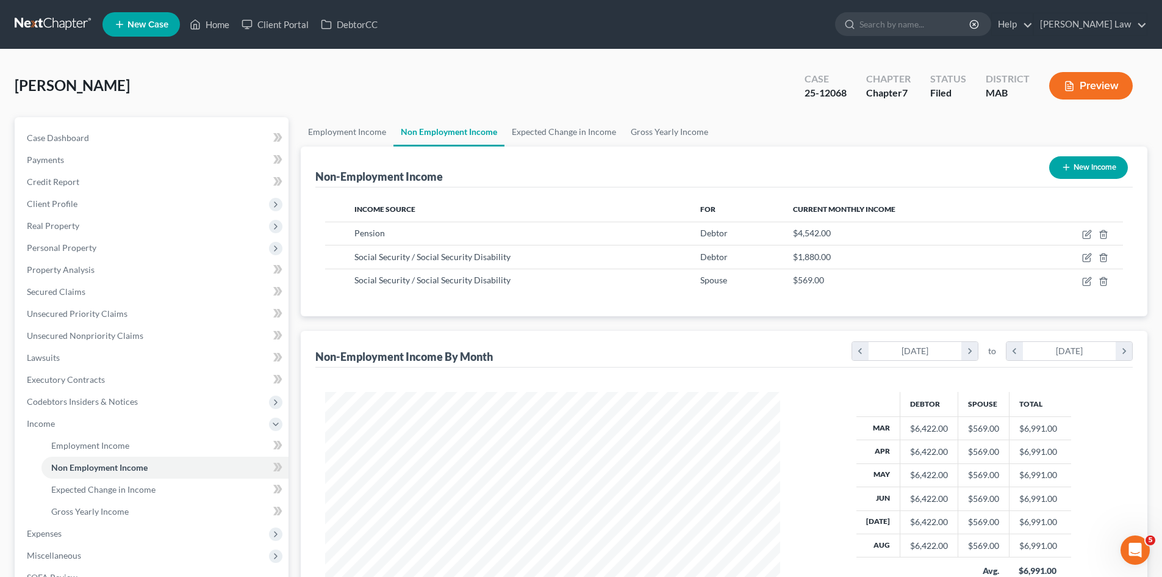
scroll to position [228, 480]
click at [135, 132] on link "Case Dashboard" at bounding box center [153, 138] width 272 height 22
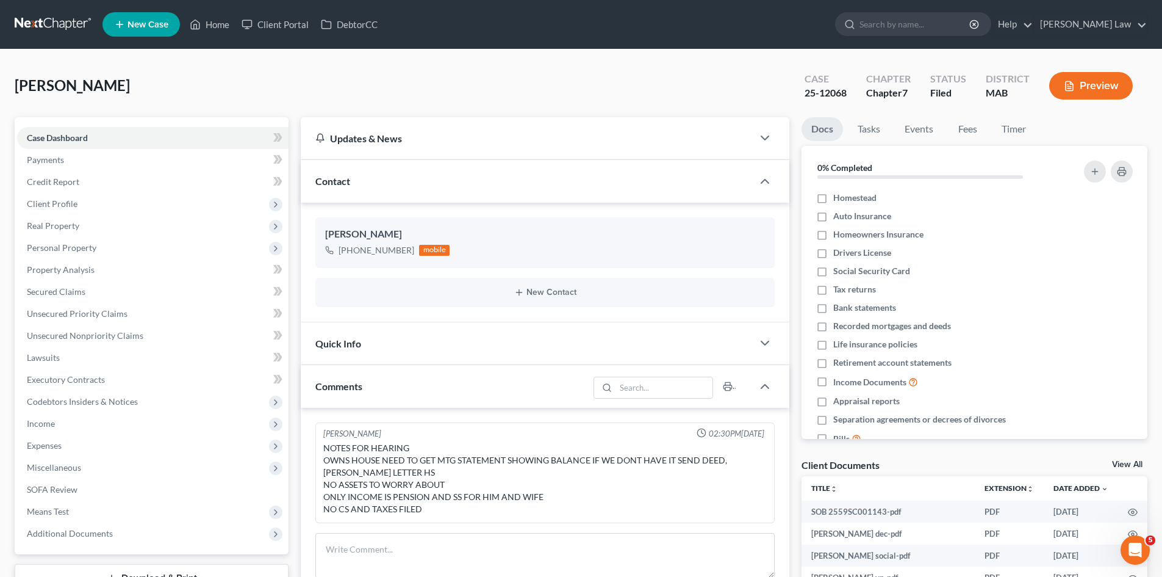
click at [1124, 463] on link "View All" at bounding box center [1127, 464] width 31 height 9
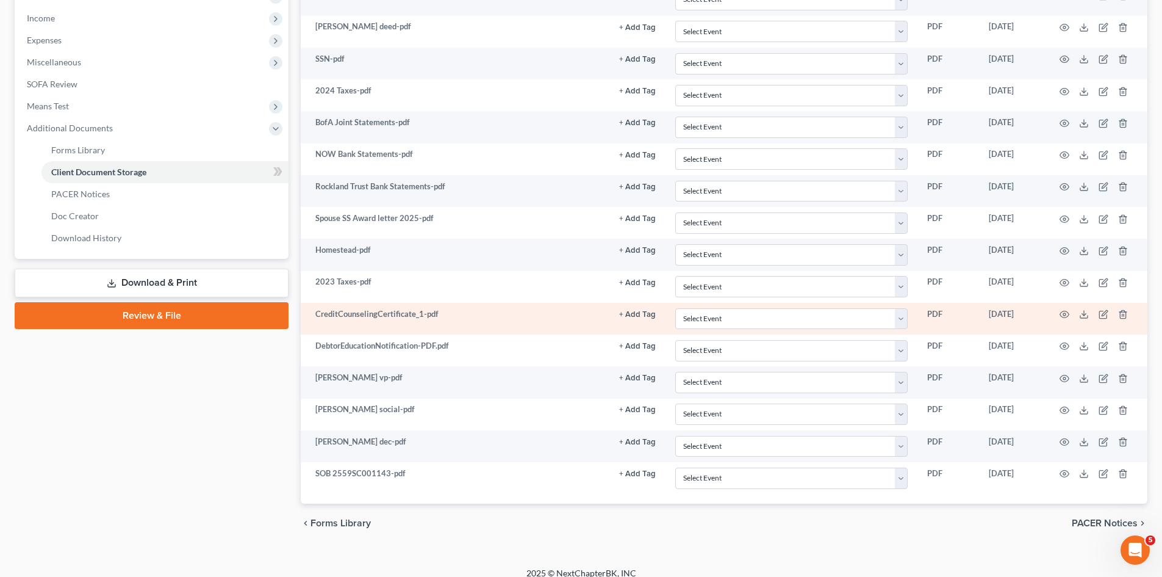
scroll to position [407, 0]
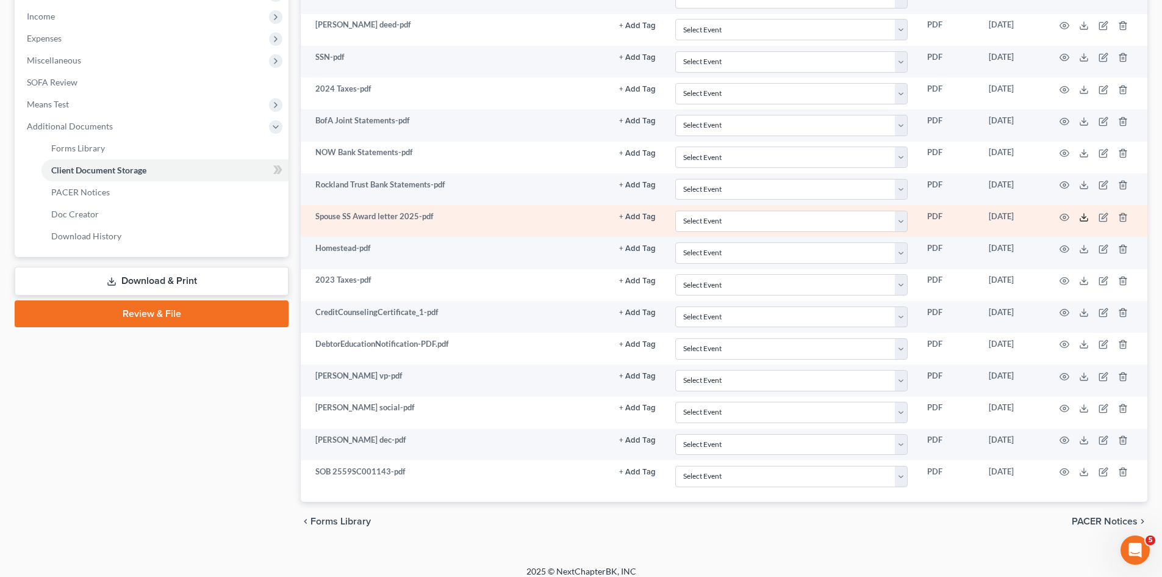
click at [1083, 222] on icon at bounding box center [1084, 217] width 10 height 10
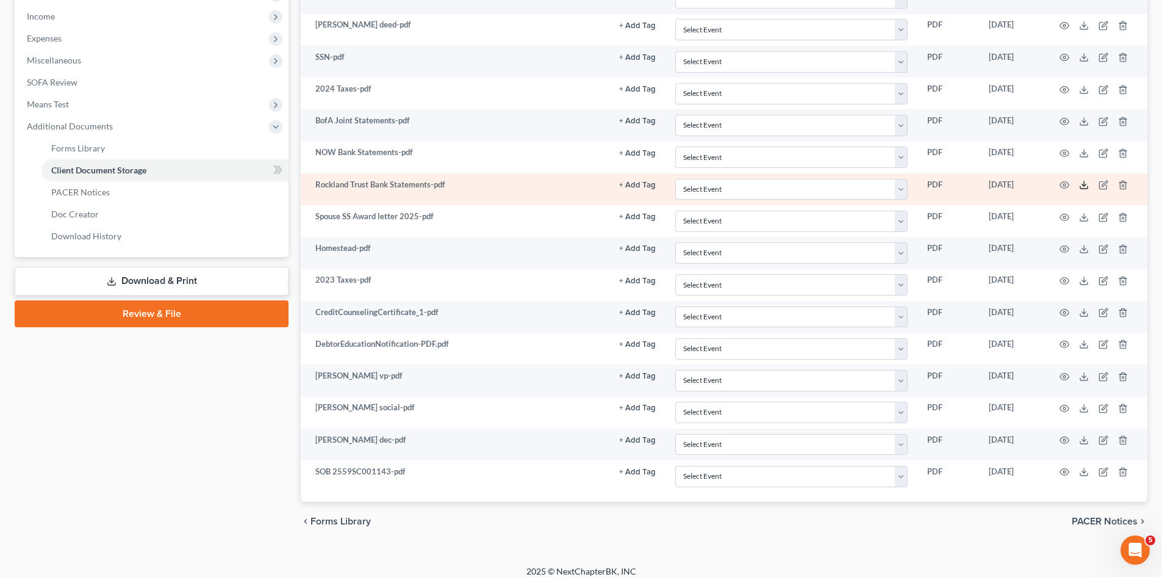
click at [1089, 187] on icon at bounding box center [1084, 185] width 10 height 10
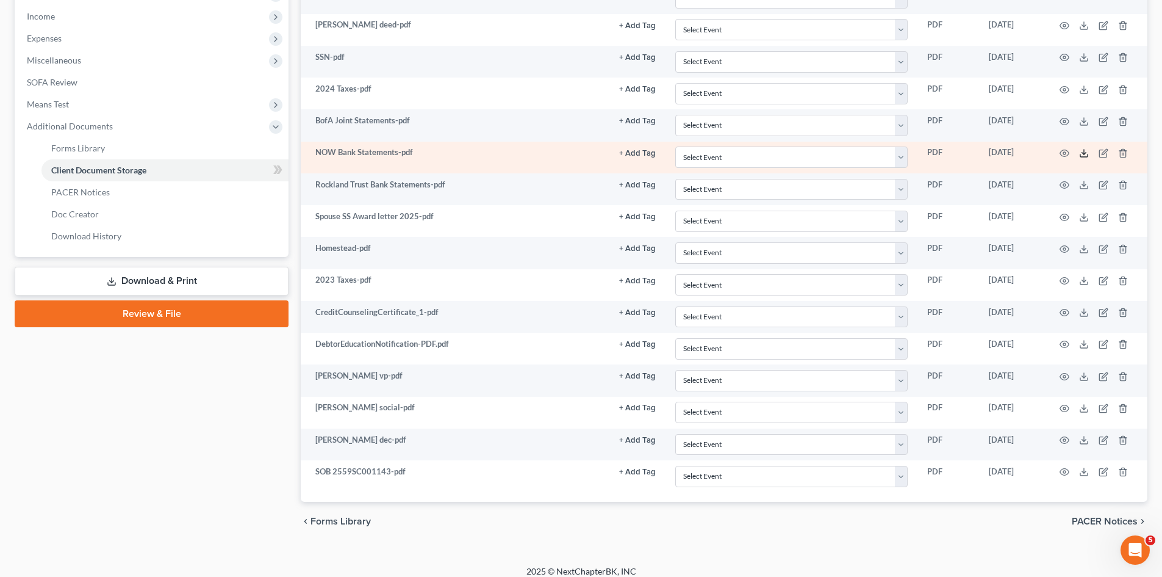
click at [1081, 153] on icon at bounding box center [1084, 153] width 10 height 10
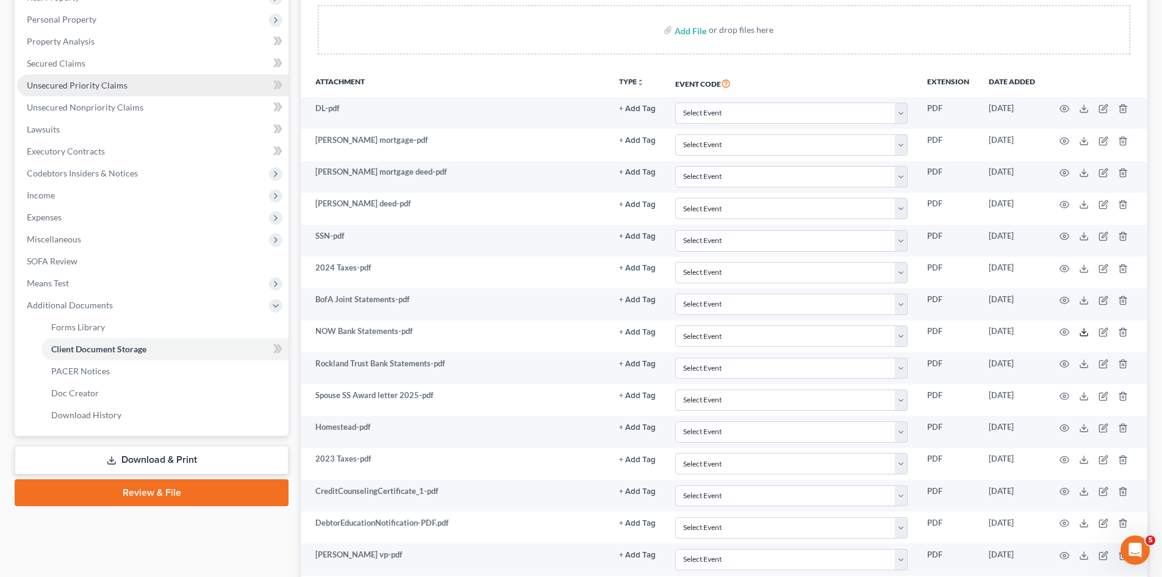
scroll to position [102, 0]
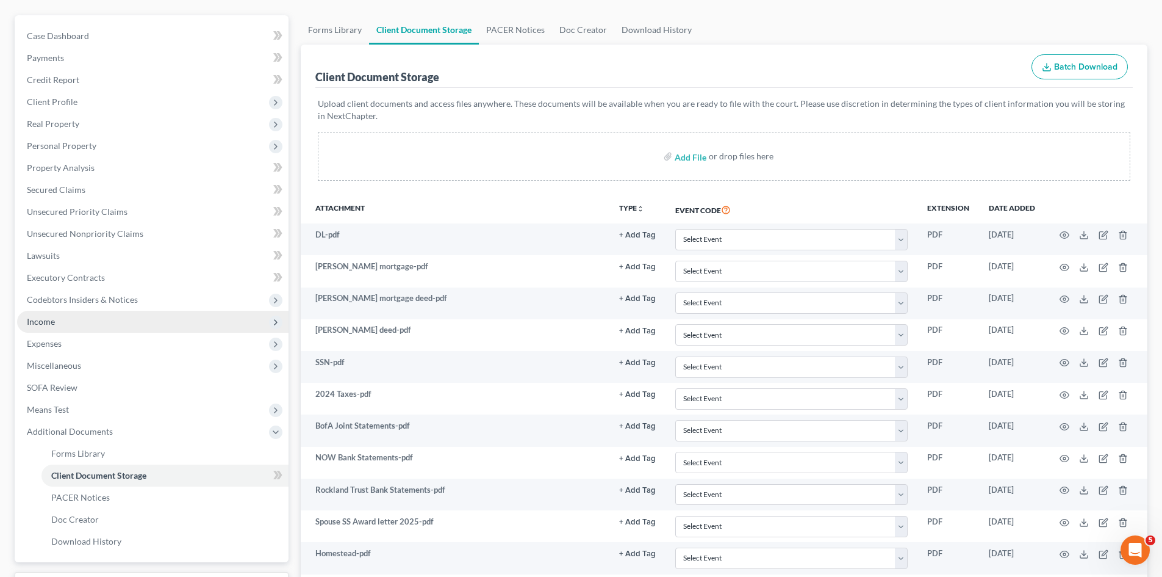
click at [52, 325] on span "Income" at bounding box center [41, 321] width 28 height 10
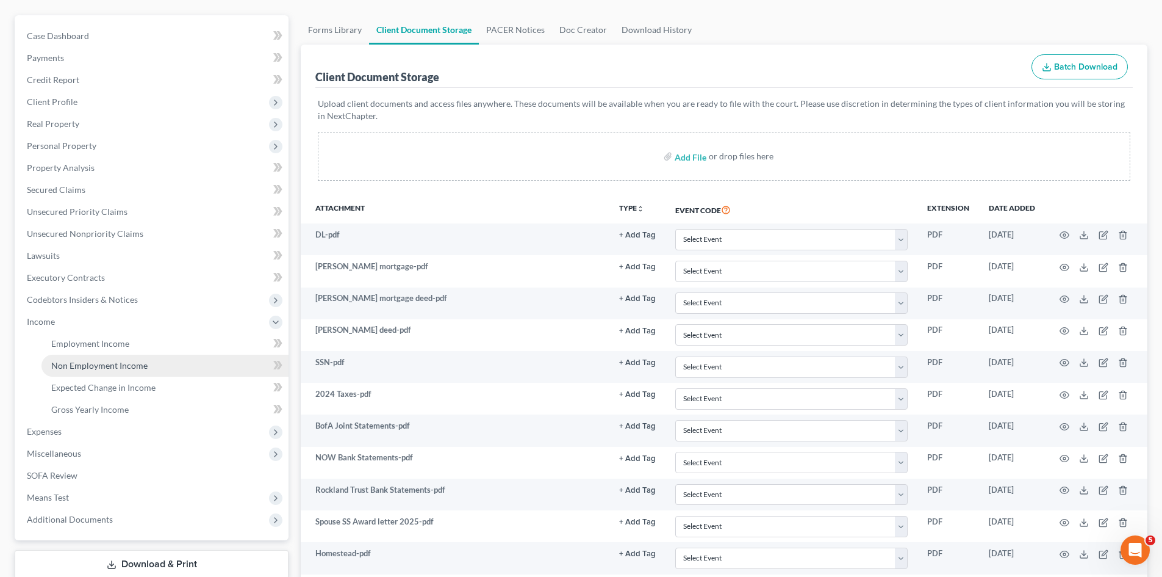
click at [92, 362] on span "Non Employment Income" at bounding box center [99, 365] width 96 height 10
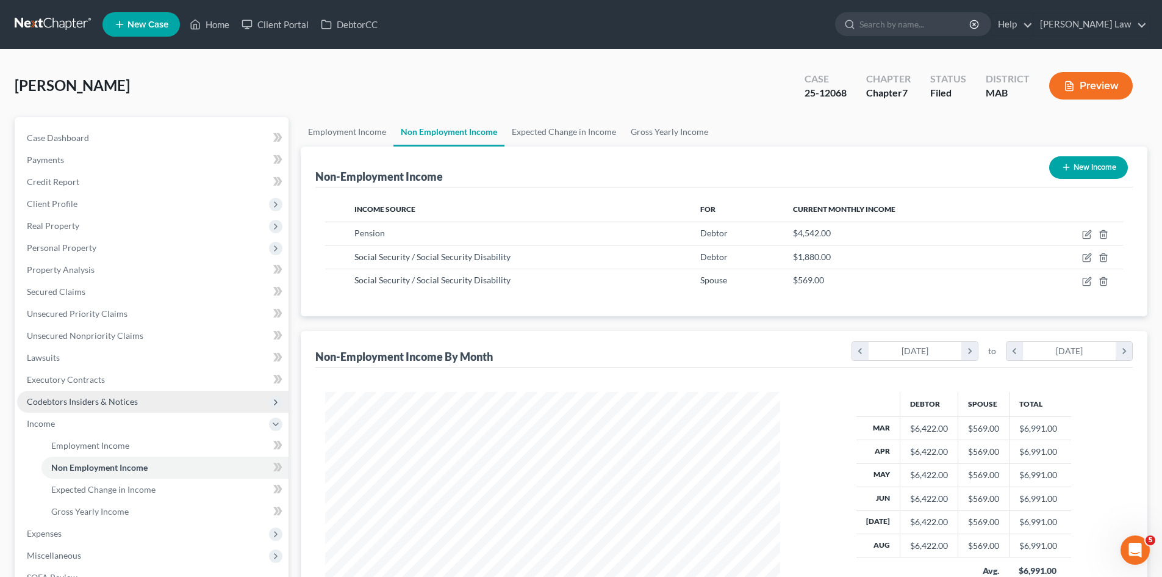
scroll to position [228, 480]
click at [57, 24] on link at bounding box center [54, 24] width 78 height 22
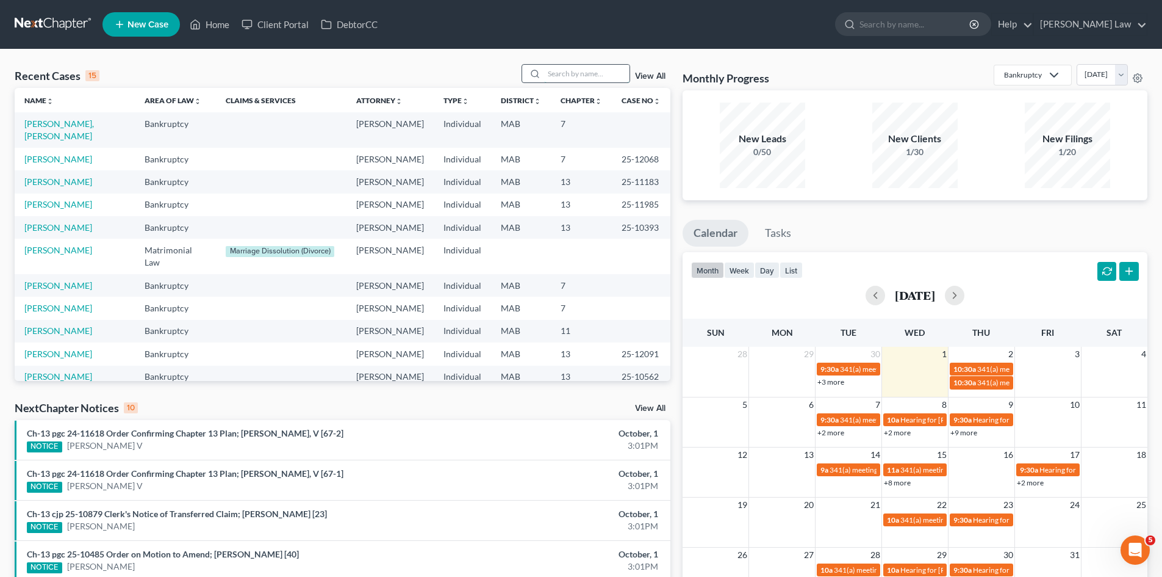
click at [611, 74] on input "search" at bounding box center [586, 74] width 85 height 18
type input "white"
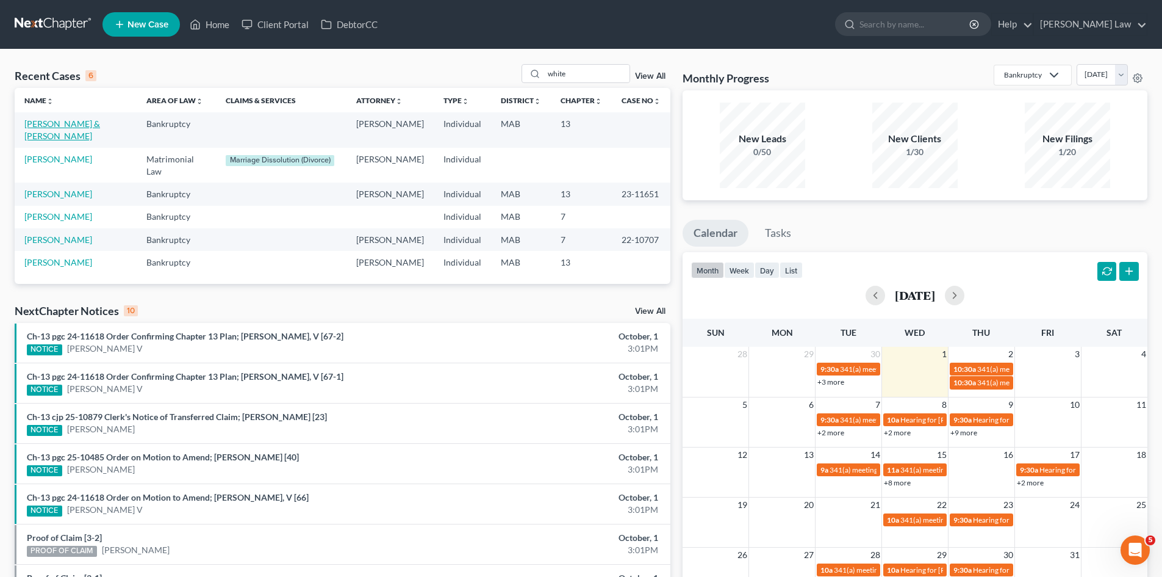
click at [85, 126] on link "[PERSON_NAME] & [PERSON_NAME]" at bounding box center [62, 129] width 76 height 23
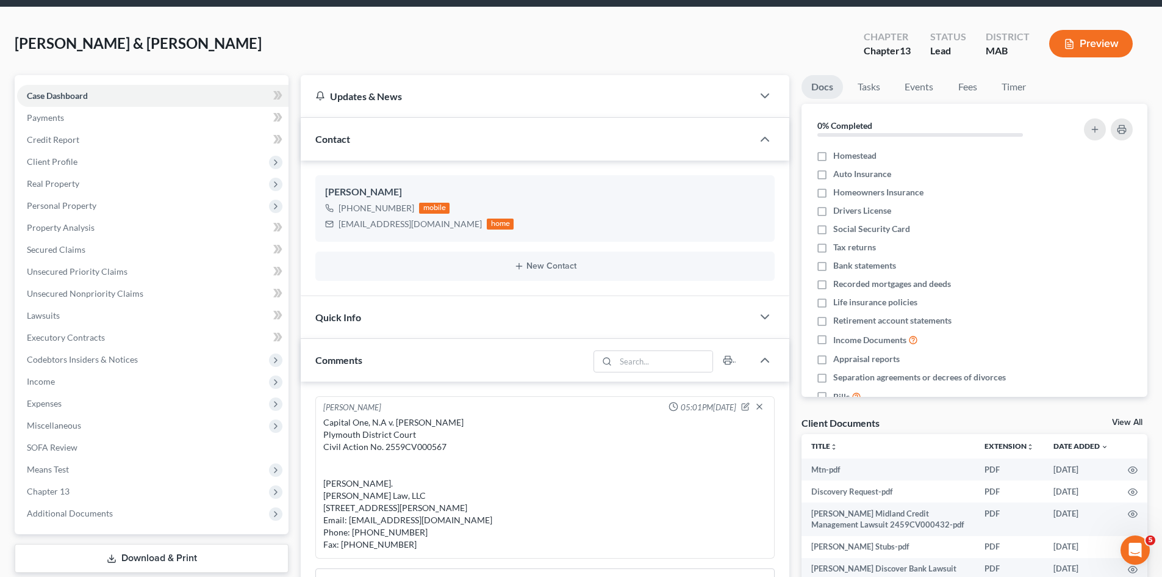
scroll to position [102, 0]
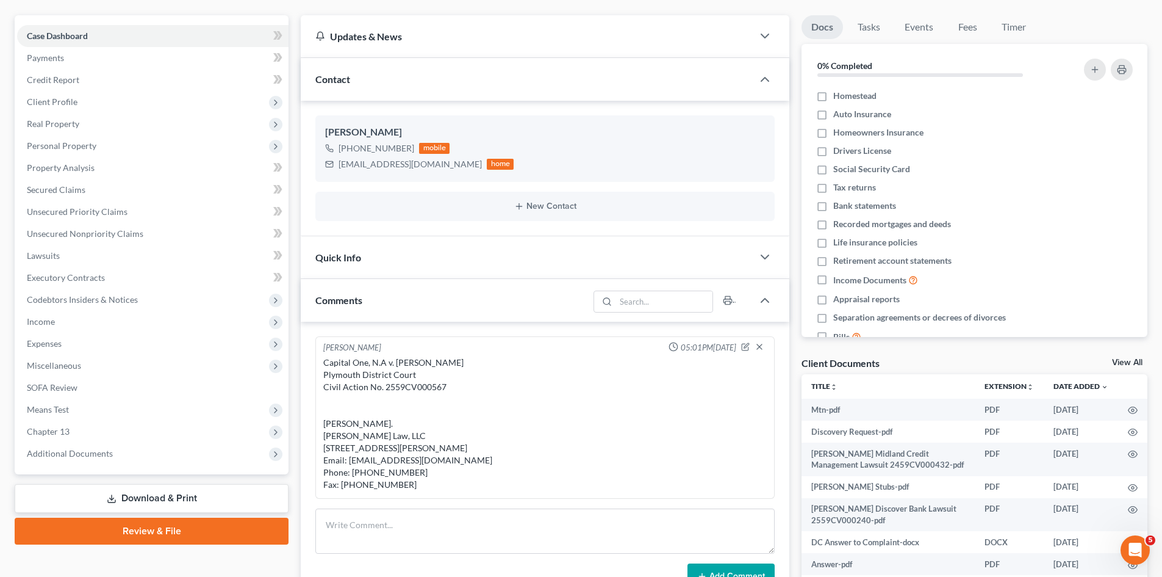
click at [394, 388] on div "Capital One, N.A v. [PERSON_NAME] Plymouth District Court Civil Action No. 2559…" at bounding box center [545, 423] width 444 height 134
copy div "2559CV000567"
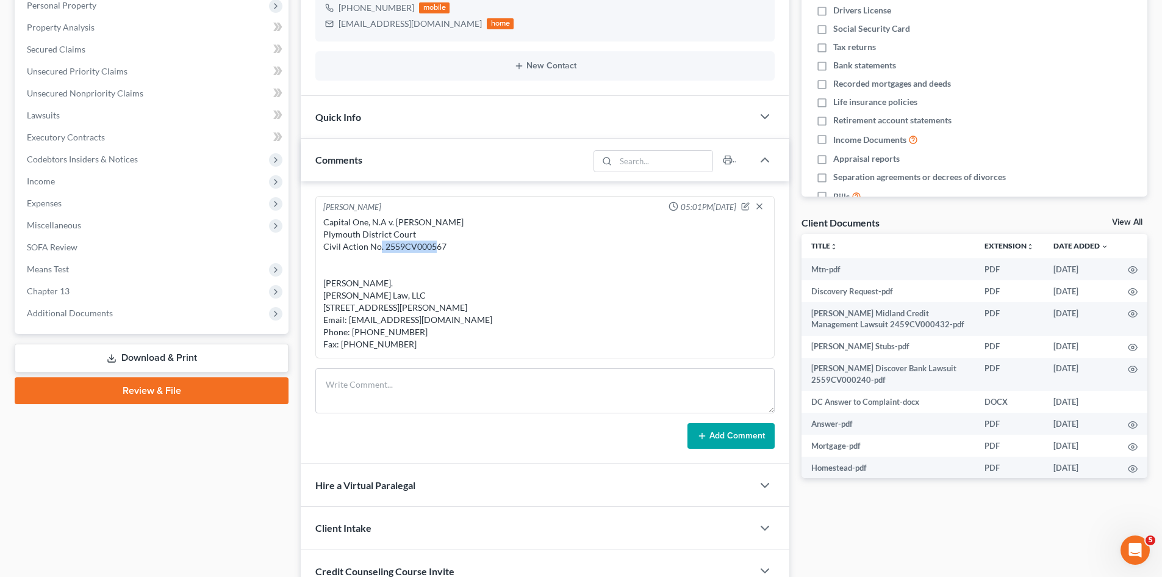
scroll to position [359, 0]
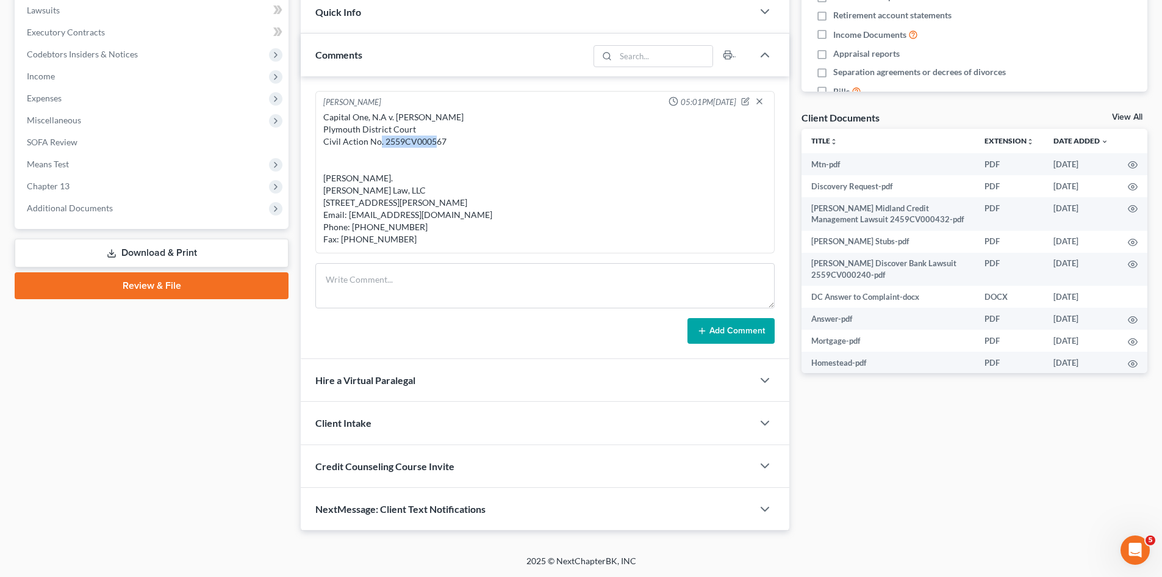
click at [1133, 113] on link "View All" at bounding box center [1127, 117] width 31 height 9
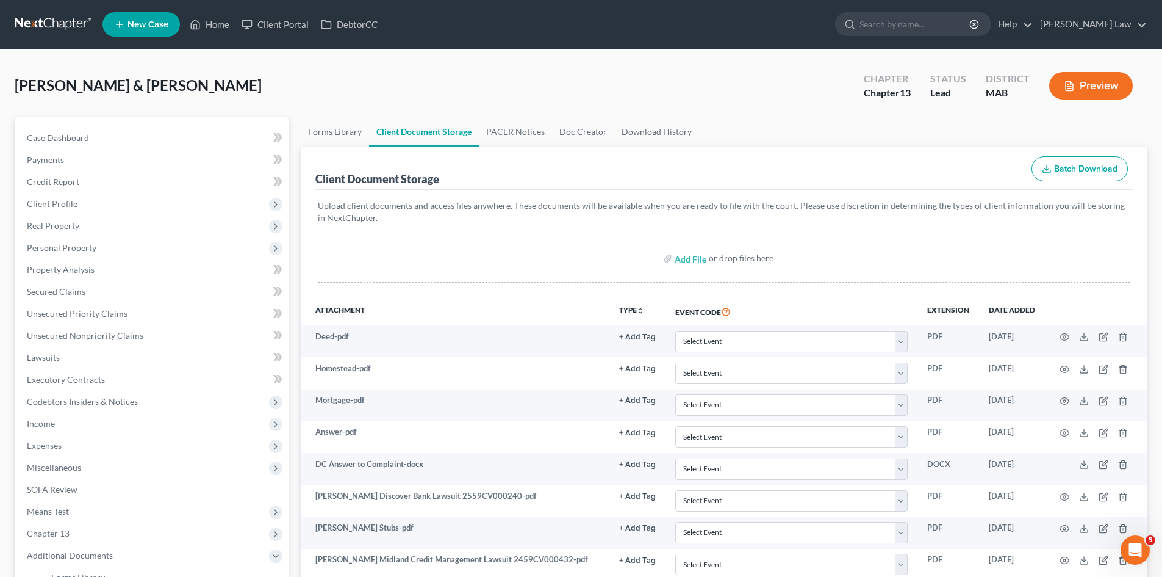
click at [63, 24] on link at bounding box center [54, 24] width 78 height 22
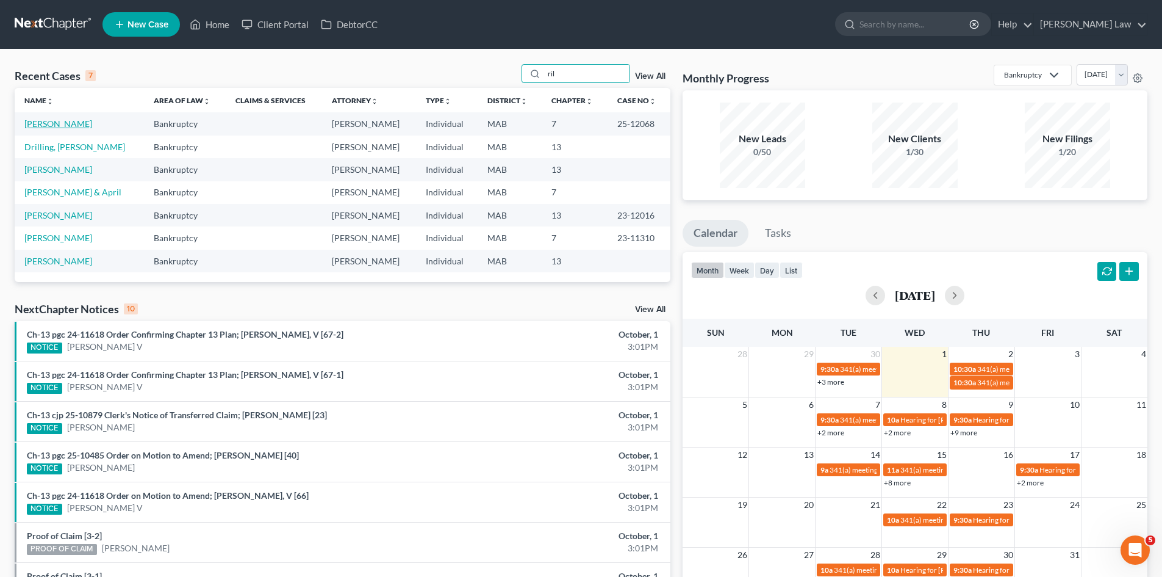
type input "ril"
click at [54, 127] on link "[PERSON_NAME]" at bounding box center [58, 123] width 68 height 10
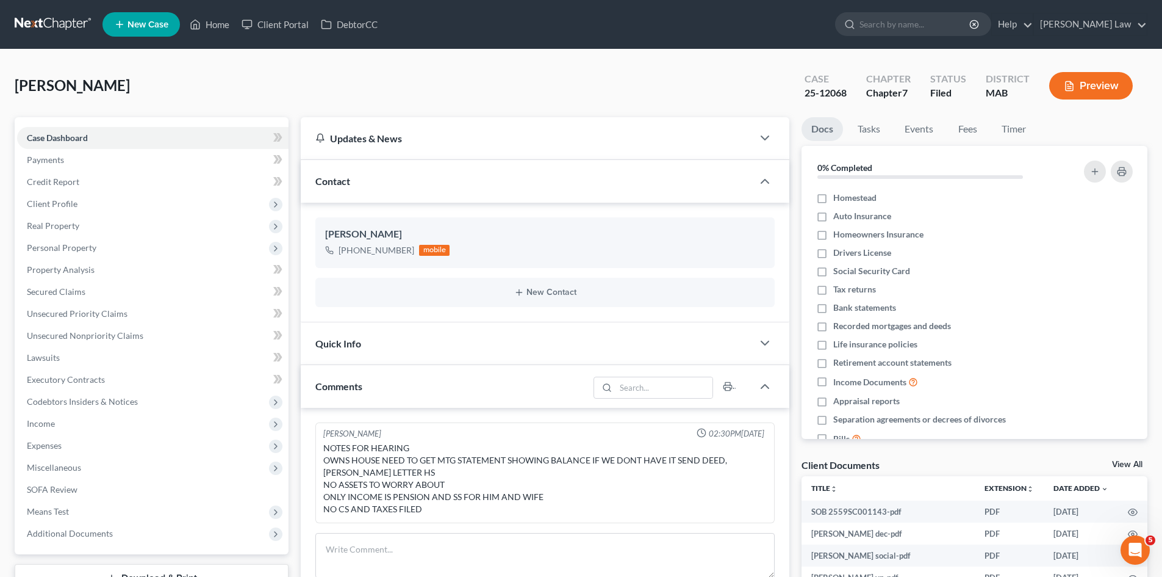
click at [1128, 464] on link "View All" at bounding box center [1127, 464] width 31 height 9
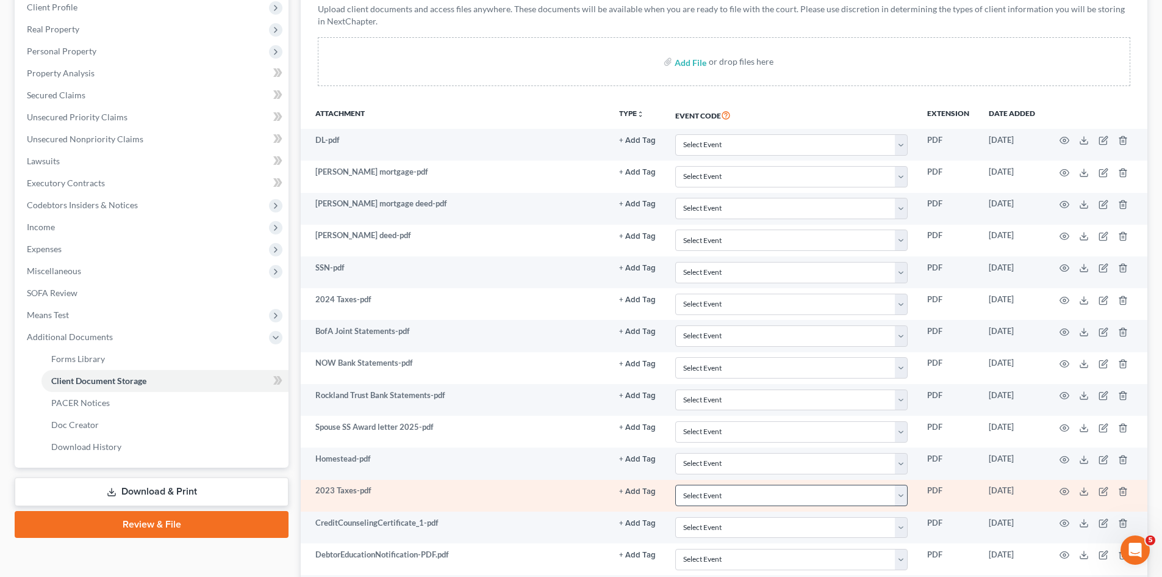
scroll to position [305, 0]
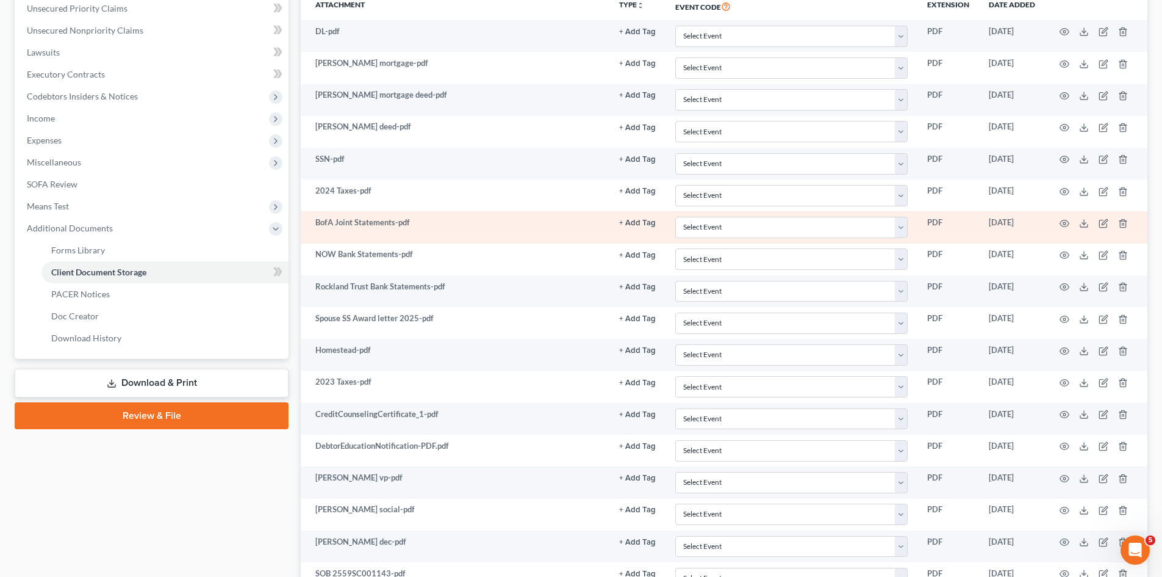
click at [1077, 225] on td at bounding box center [1096, 227] width 103 height 32
click at [1085, 225] on icon at bounding box center [1084, 223] width 10 height 10
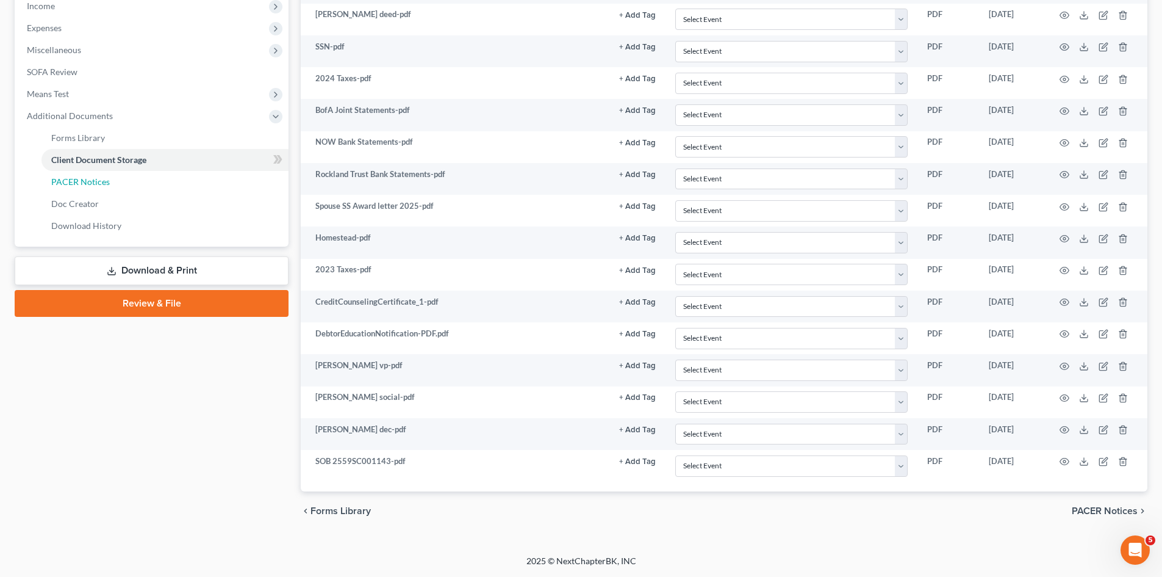
click at [92, 182] on span "PACER Notices" at bounding box center [80, 181] width 59 height 10
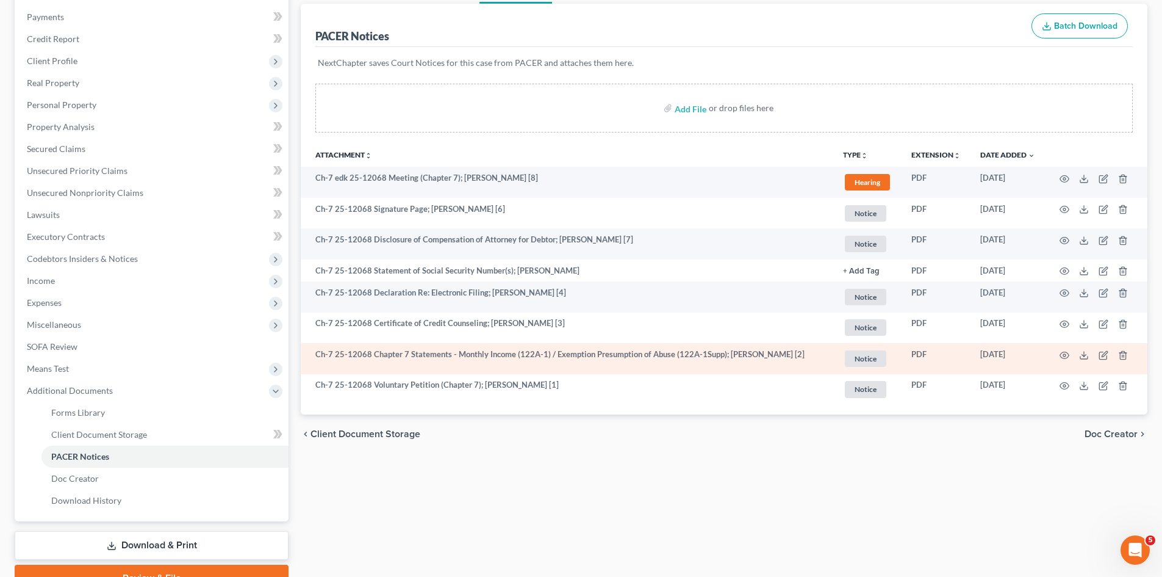
scroll to position [203, 0]
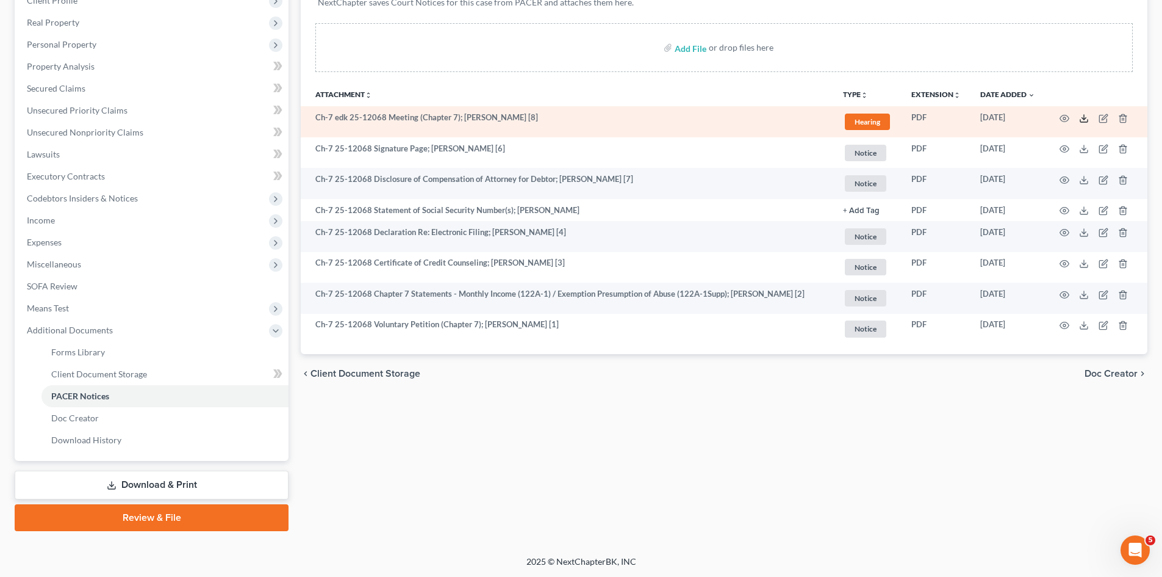
click at [1084, 121] on icon at bounding box center [1084, 118] width 10 height 10
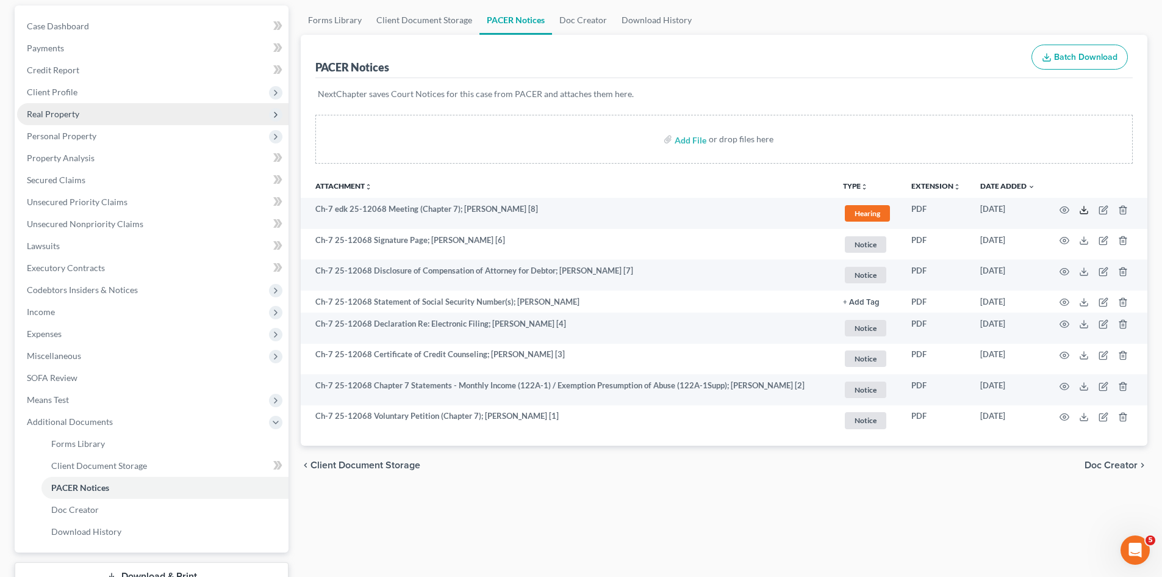
scroll to position [0, 0]
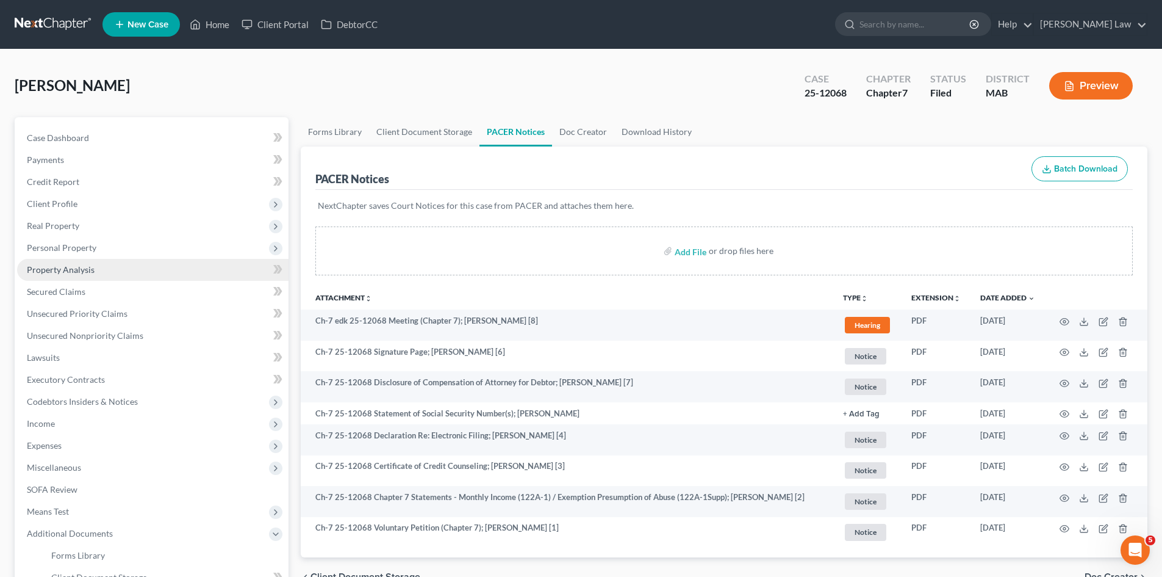
click at [67, 198] on span "Client Profile" at bounding box center [52, 203] width 51 height 10
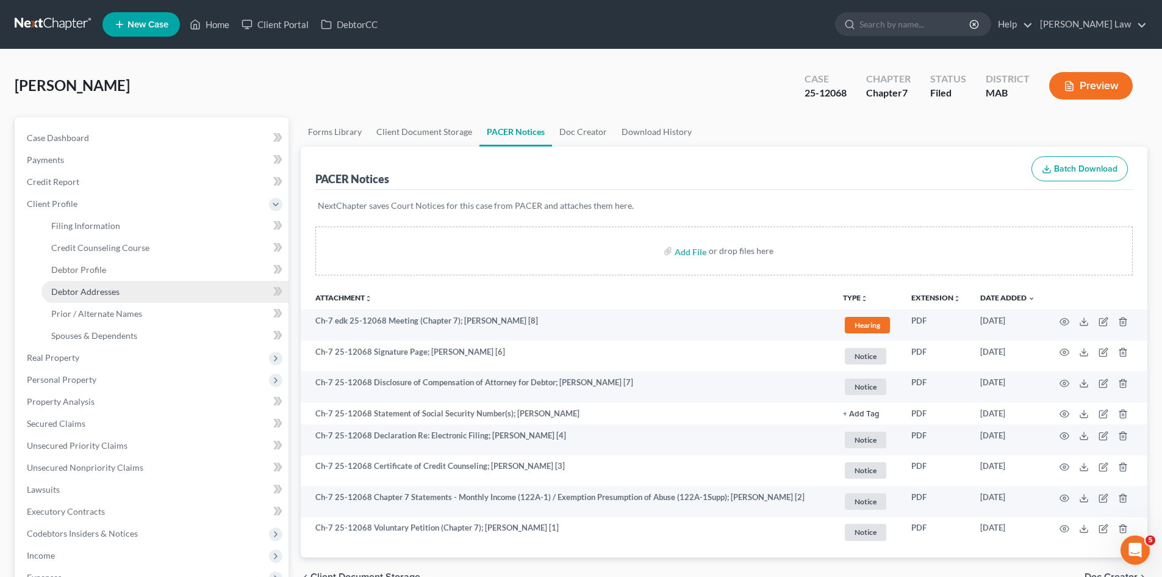
click at [95, 296] on span "Debtor Addresses" at bounding box center [85, 291] width 68 height 10
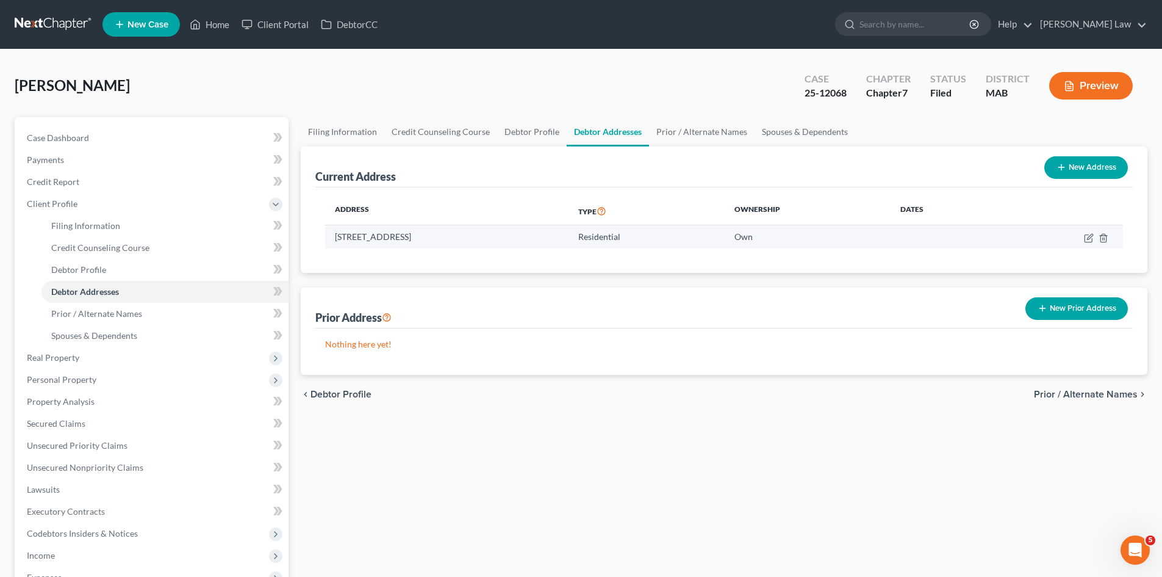
click at [405, 234] on td "16 8th Avenue, Halifax, MA 02338" at bounding box center [446, 236] width 243 height 23
copy td "16 8th Avenue, Halifax, MA 02338"
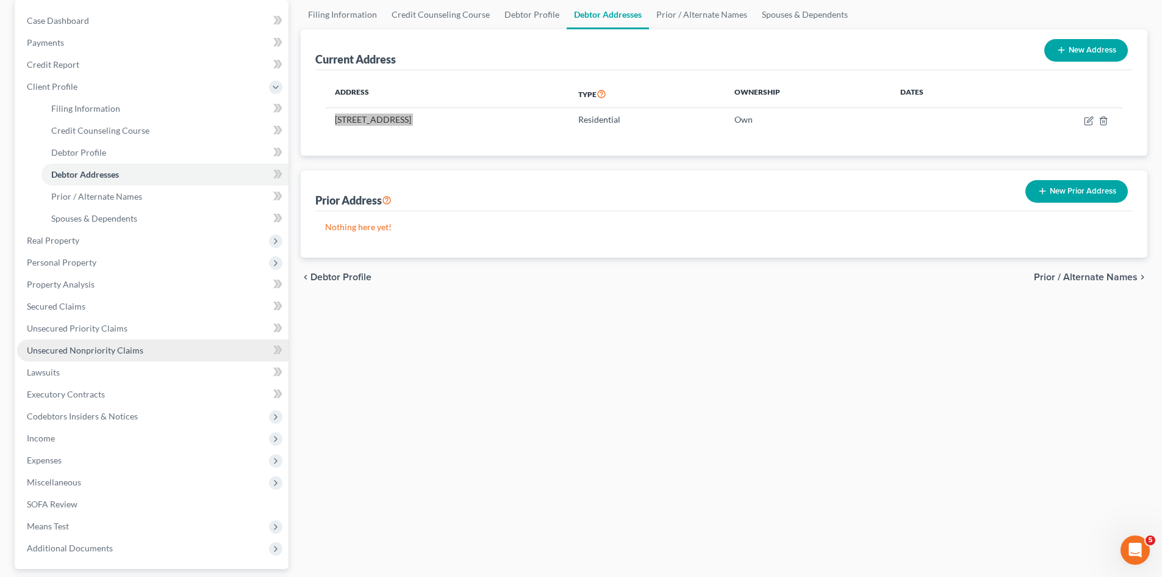
scroll to position [226, 0]
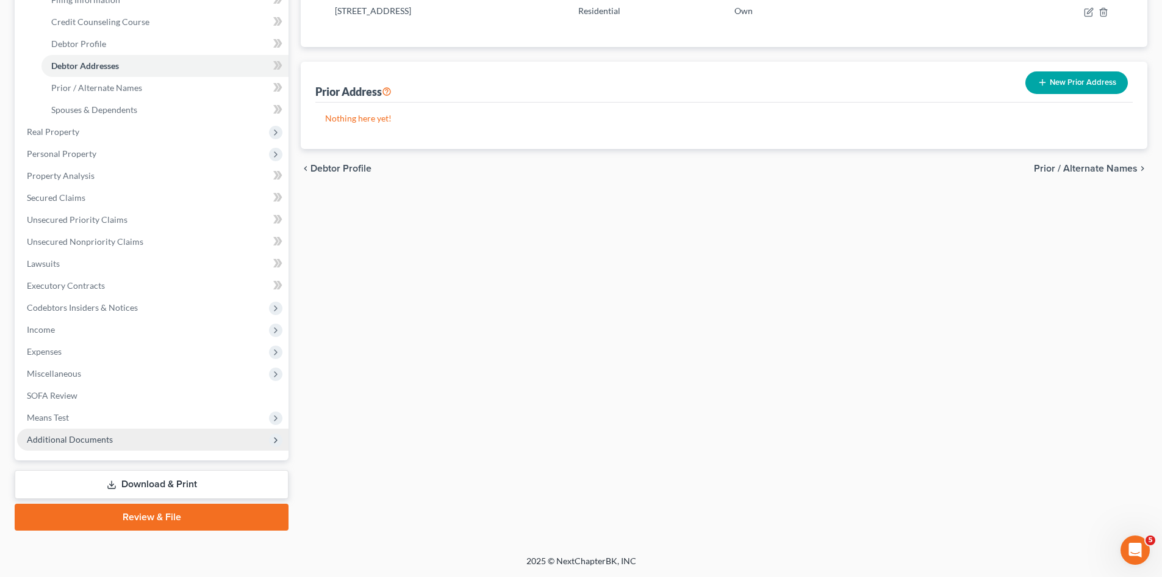
click at [67, 435] on span "Additional Documents" at bounding box center [70, 439] width 86 height 10
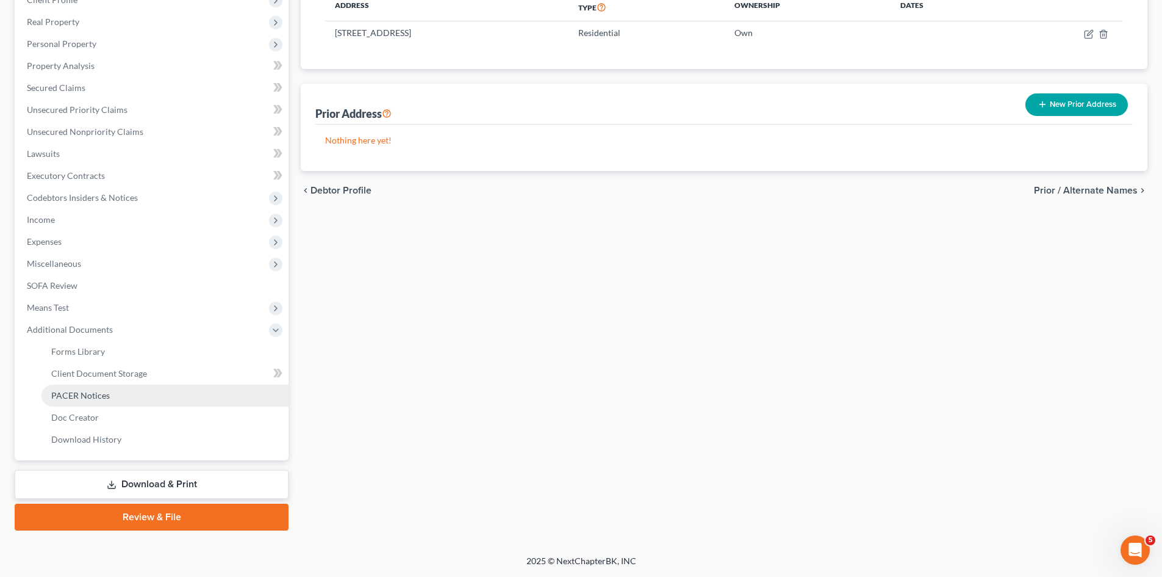
click at [106, 384] on link "PACER Notices" at bounding box center [164, 395] width 247 height 22
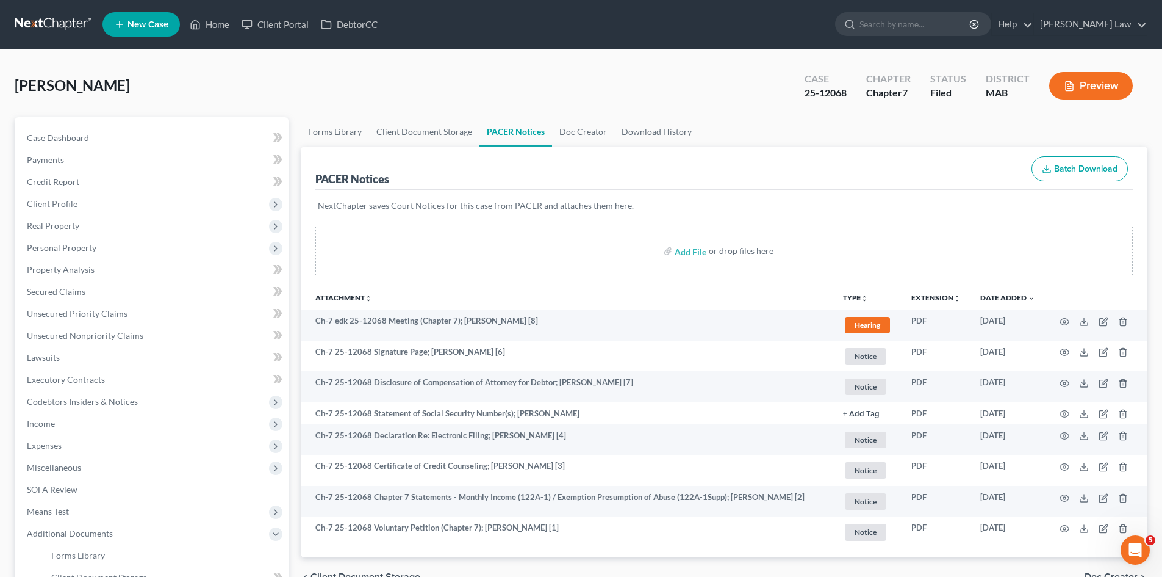
drag, startPoint x: 74, startPoint y: 206, endPoint x: 84, endPoint y: 237, distance: 32.0
click at [74, 206] on span "Client Profile" at bounding box center [52, 203] width 51 height 10
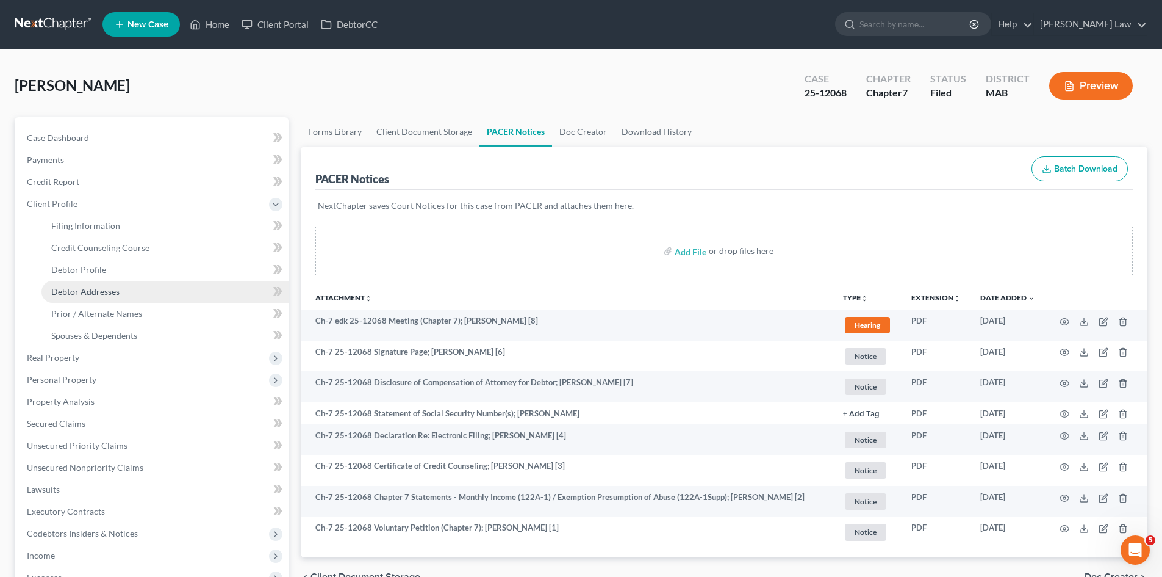
click at [93, 294] on span "Debtor Addresses" at bounding box center [85, 291] width 68 height 10
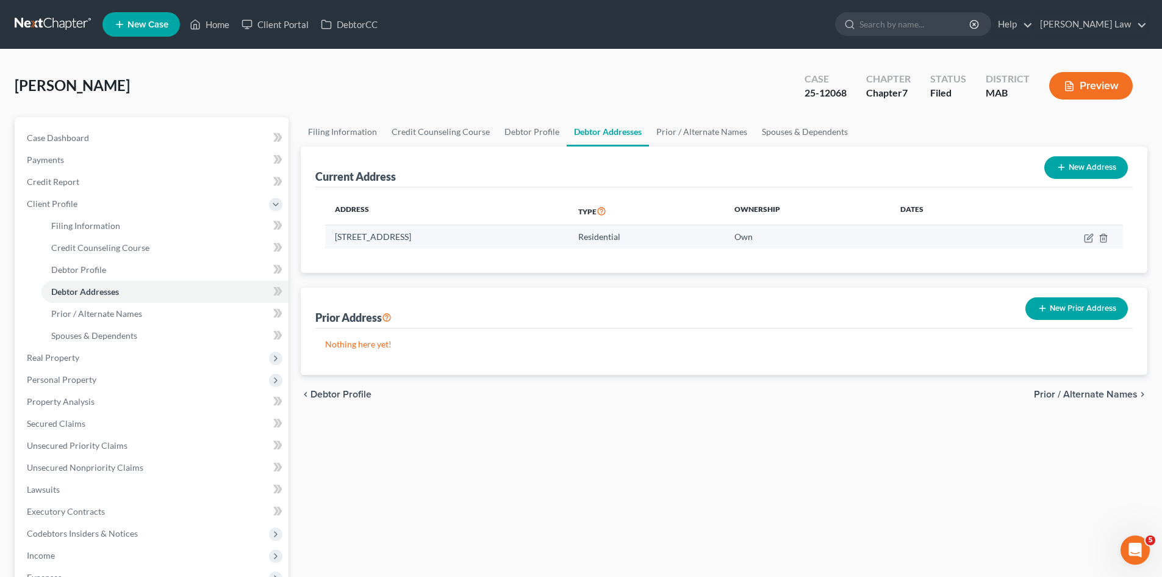
click at [430, 240] on td "16 8th Avenue, Halifax, MA 02338" at bounding box center [446, 236] width 243 height 23
copy td "16 8th Avenue, Halifax, MA 02338"
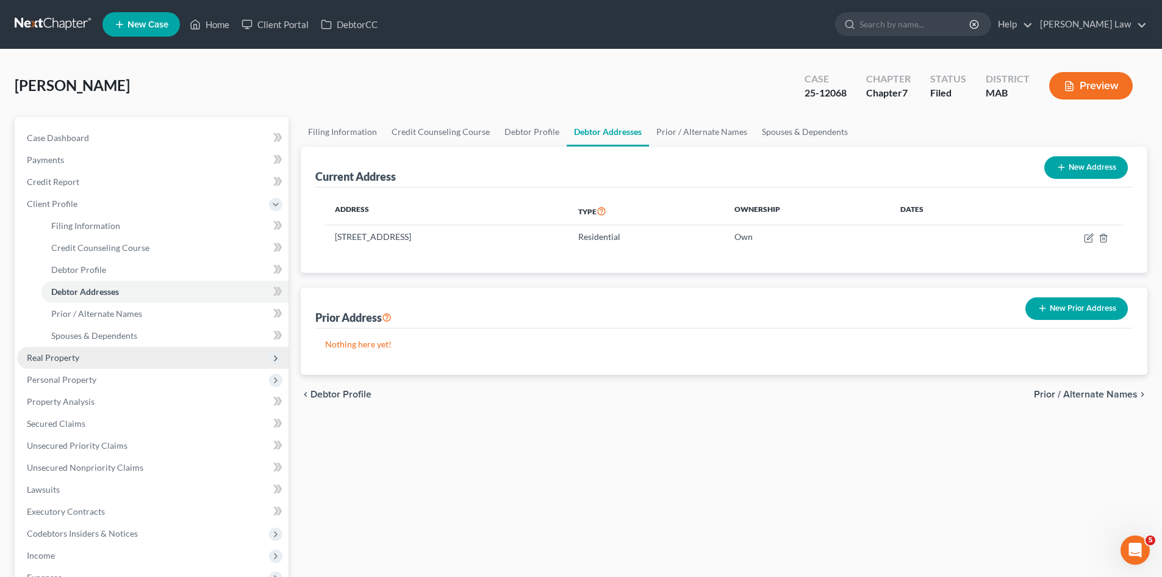
click at [73, 361] on span "Real Property" at bounding box center [53, 357] width 52 height 10
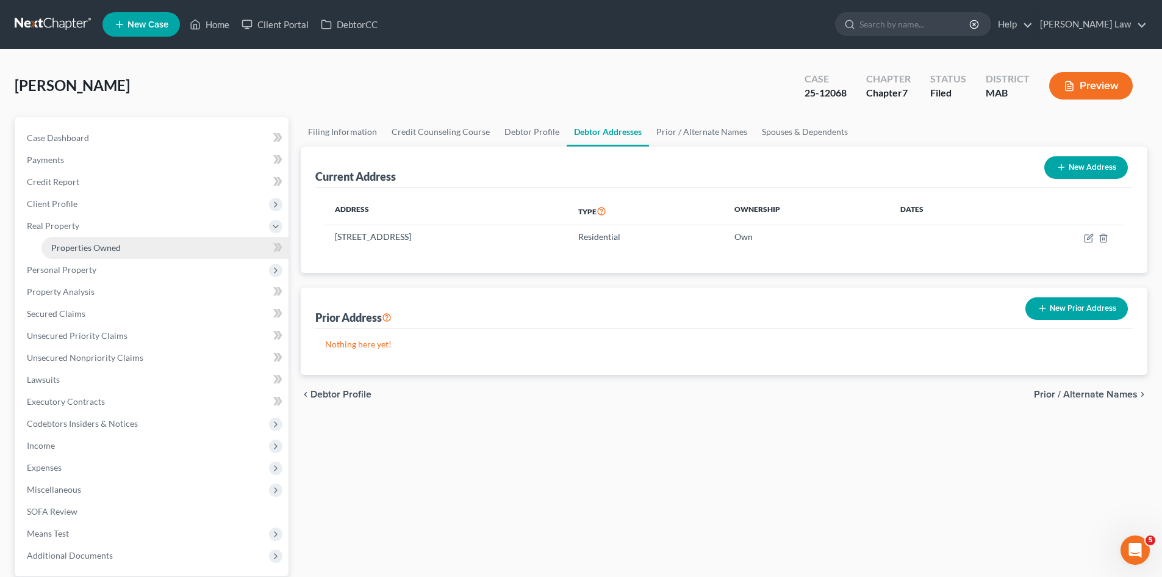
click at [85, 248] on span "Properties Owned" at bounding box center [86, 247] width 70 height 10
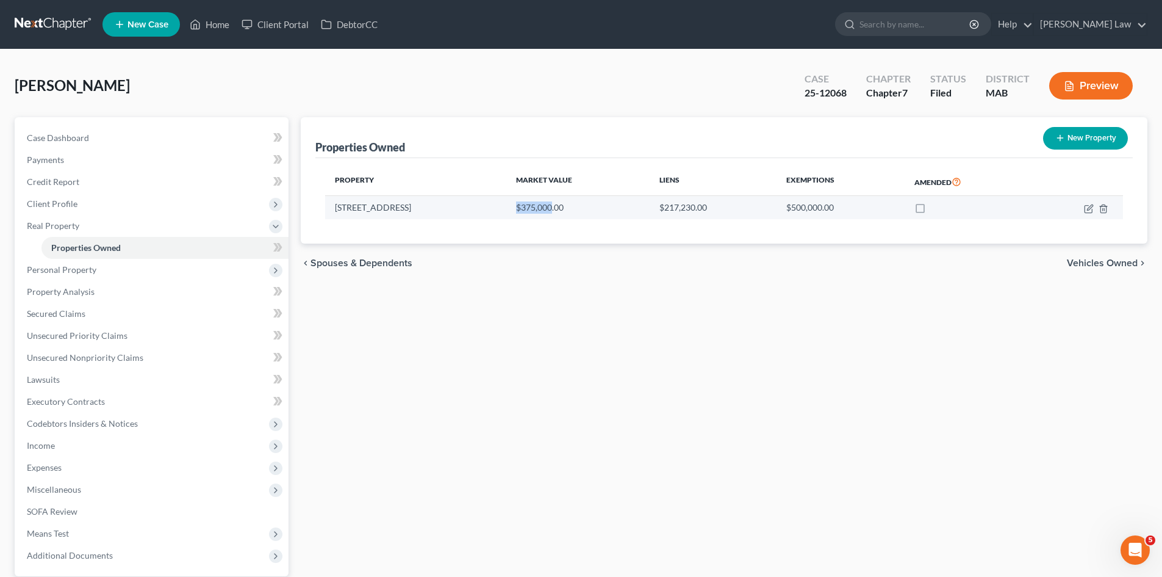
drag, startPoint x: 478, startPoint y: 209, endPoint x: 517, endPoint y: 217, distance: 39.9
click at [517, 217] on td "$375,000.00" at bounding box center [577, 207] width 143 height 23
copy td "$375,000"
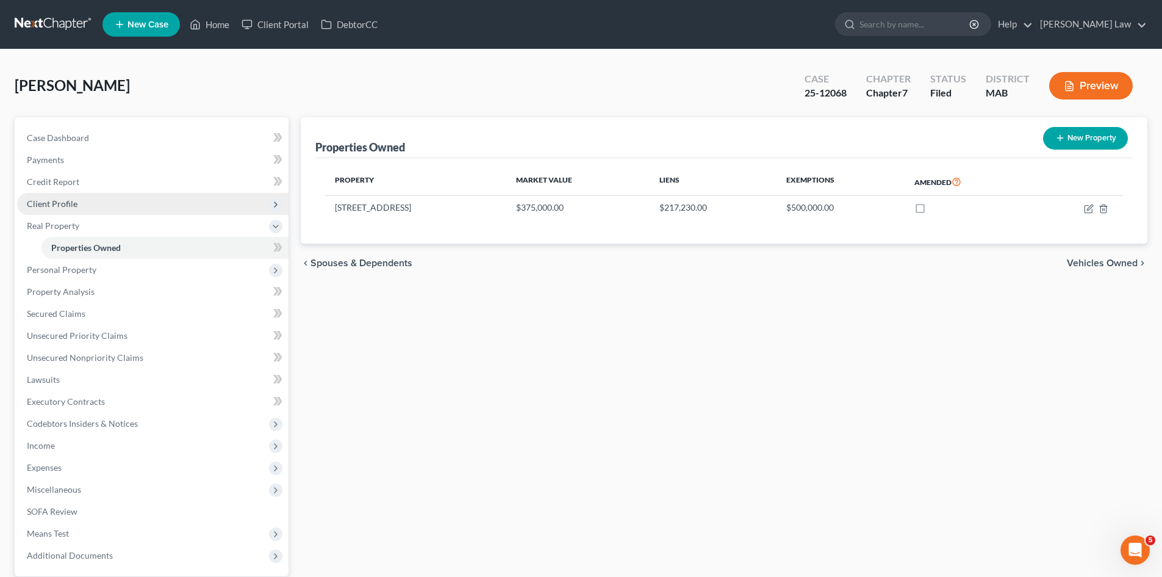
click at [26, 212] on span "Client Profile" at bounding box center [153, 204] width 272 height 22
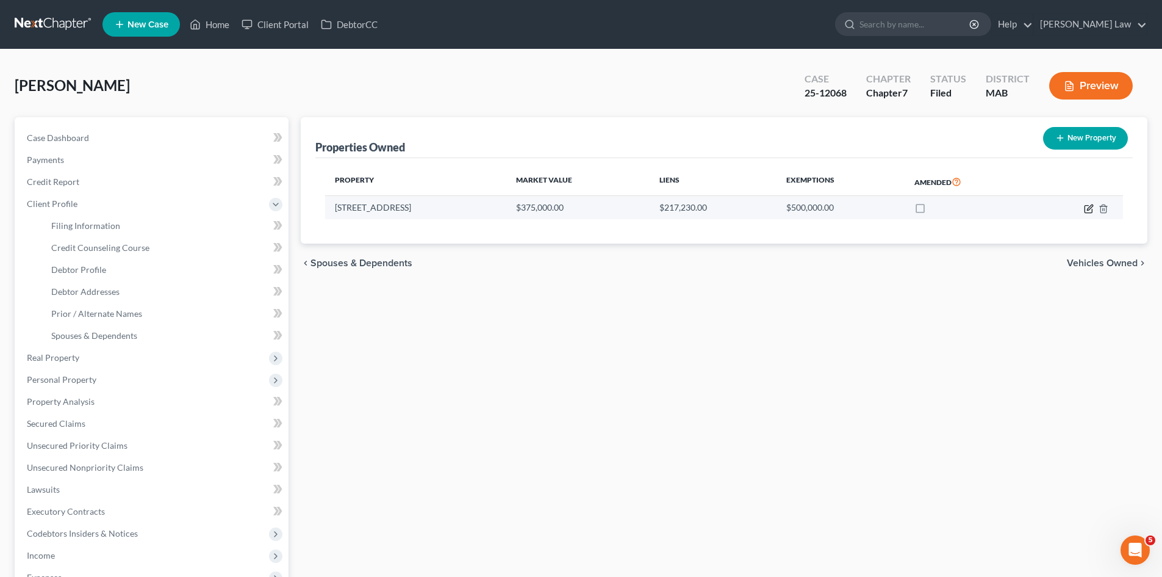
click at [1087, 212] on icon "button" at bounding box center [1088, 208] width 7 height 7
select select "22"
select select "3"
select select "5"
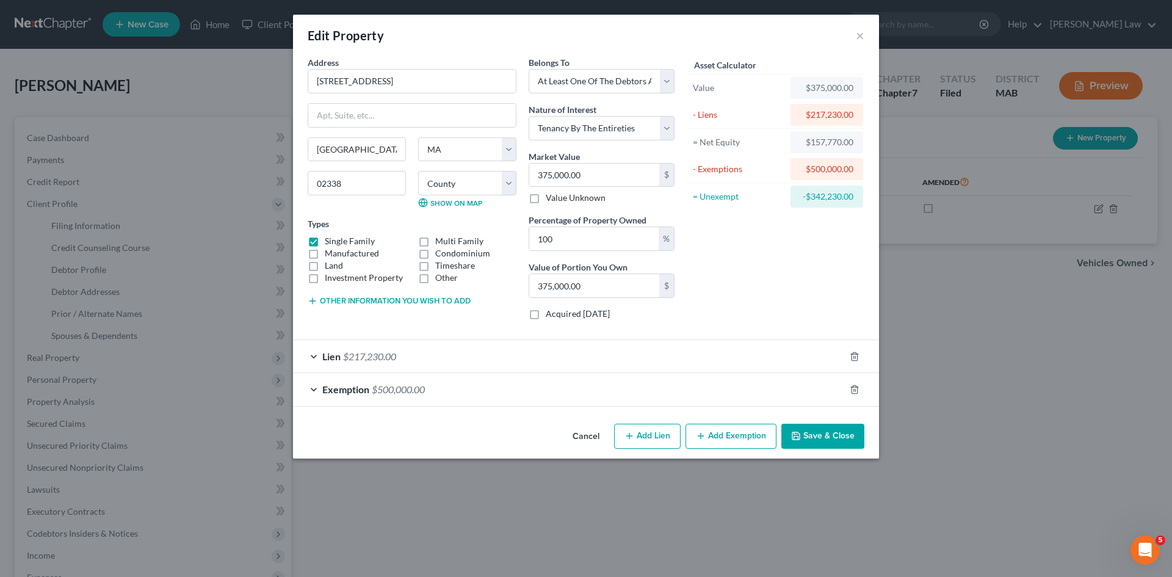
click at [596, 437] on button "Cancel" at bounding box center [586, 437] width 46 height 24
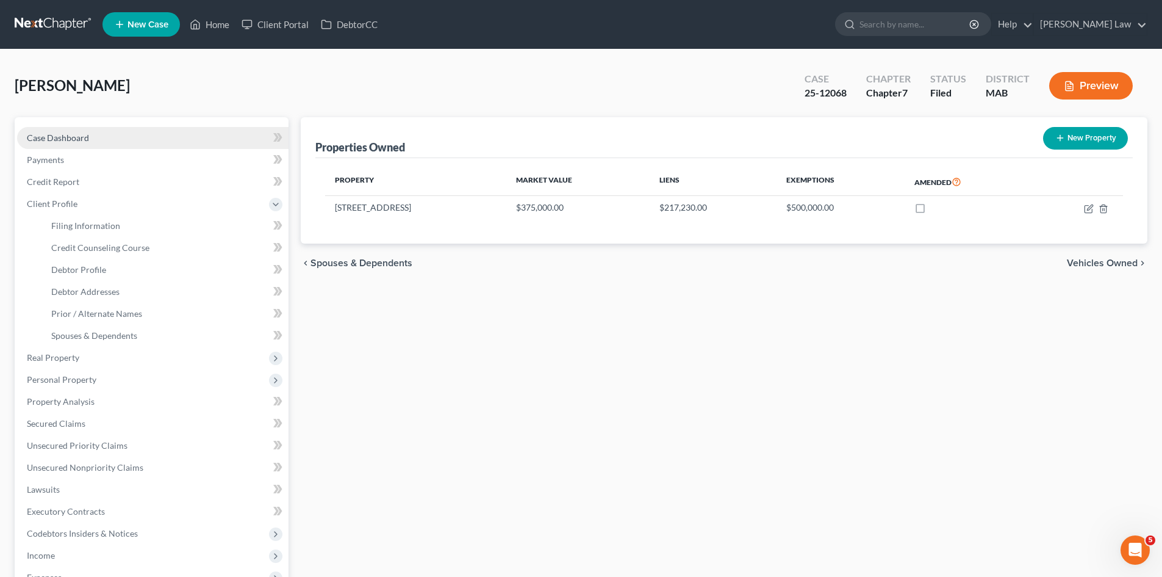
click at [70, 135] on span "Case Dashboard" at bounding box center [58, 137] width 62 height 10
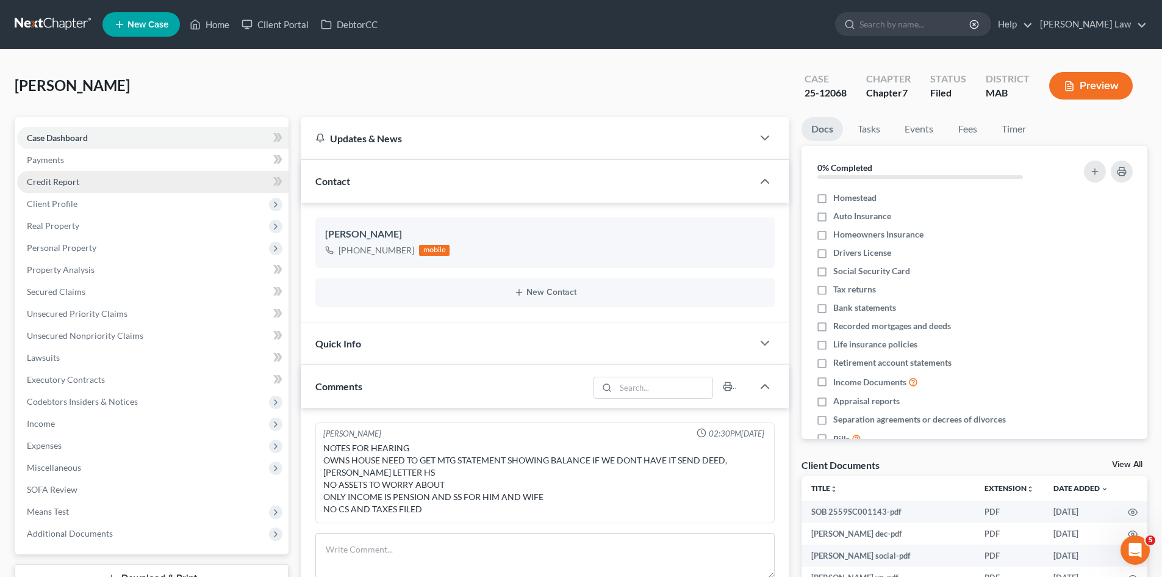
click at [79, 190] on link "Credit Report" at bounding box center [153, 182] width 272 height 22
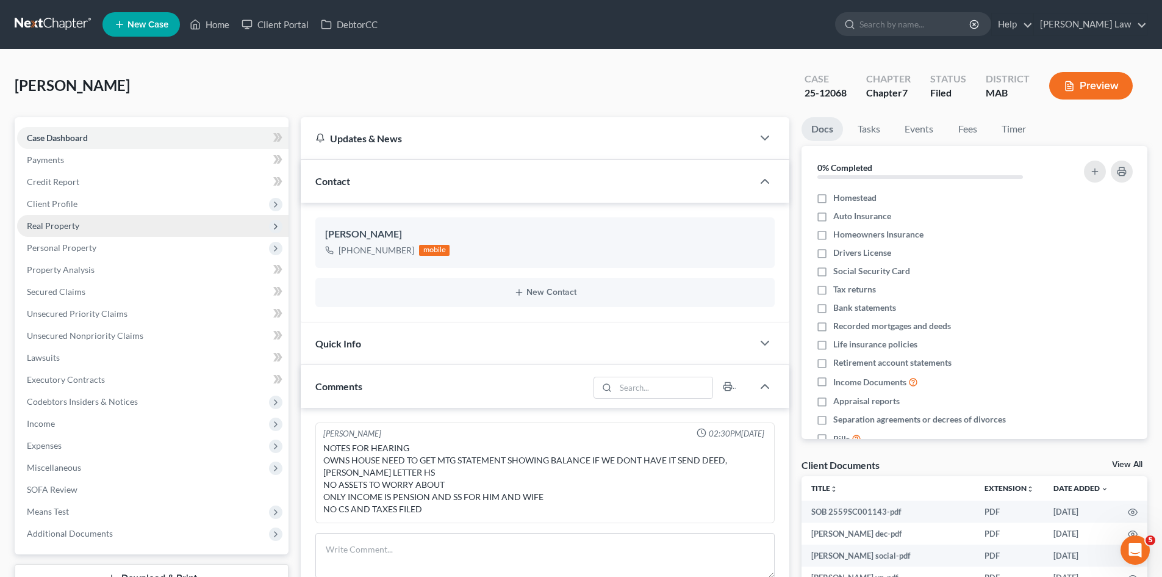
click at [86, 228] on span "Real Property" at bounding box center [153, 226] width 272 height 22
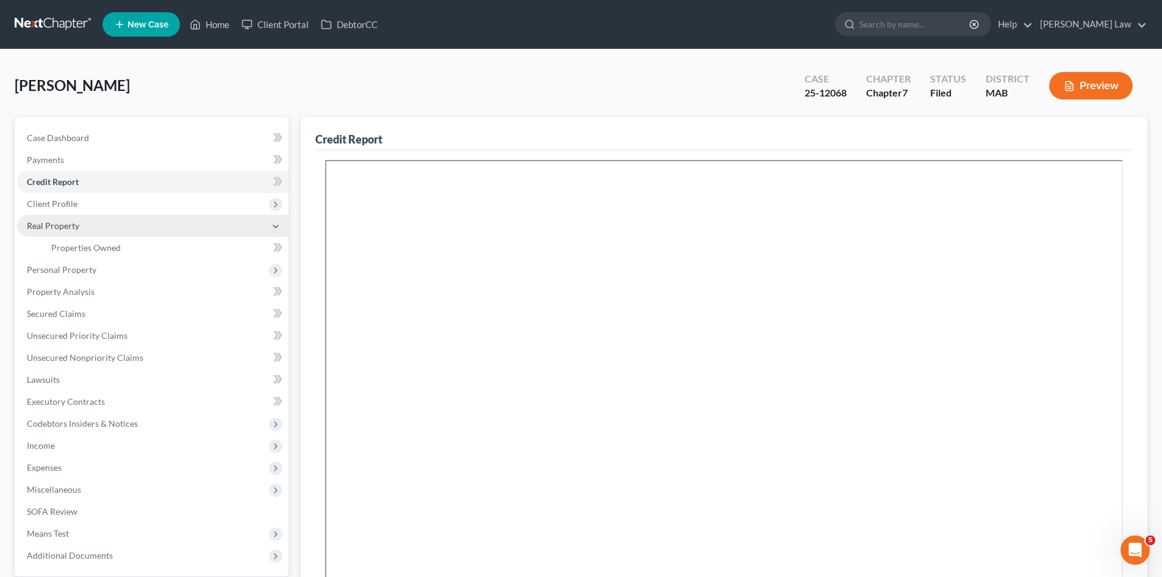
click at [79, 226] on span "Real Property" at bounding box center [153, 226] width 272 height 22
click at [79, 236] on span "Real Property" at bounding box center [153, 226] width 272 height 22
click at [85, 245] on span "Properties Owned" at bounding box center [86, 247] width 70 height 10
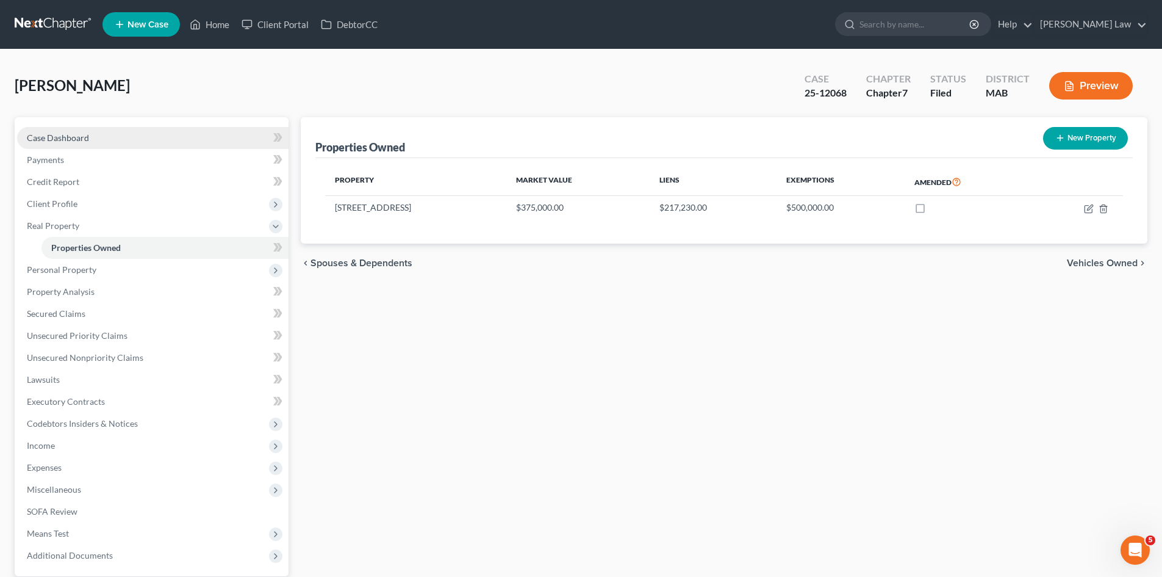
click at [79, 140] on span "Case Dashboard" at bounding box center [58, 137] width 62 height 10
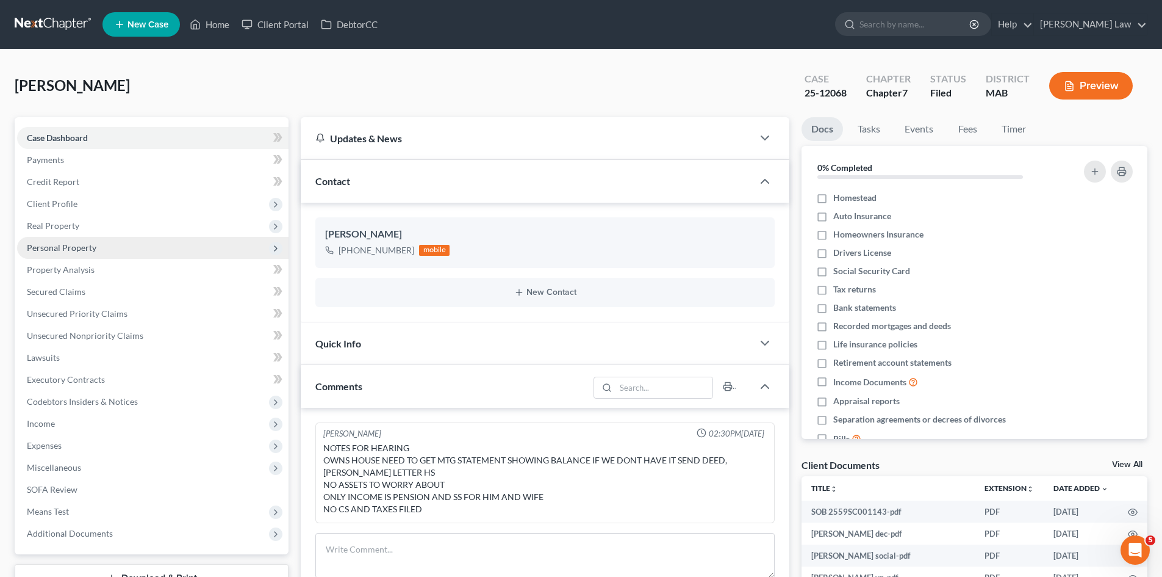
drag, startPoint x: 48, startPoint y: 223, endPoint x: 63, endPoint y: 247, distance: 28.3
click at [48, 223] on span "Real Property" at bounding box center [53, 225] width 52 height 10
click at [64, 249] on span "Properties Owned" at bounding box center [86, 247] width 70 height 10
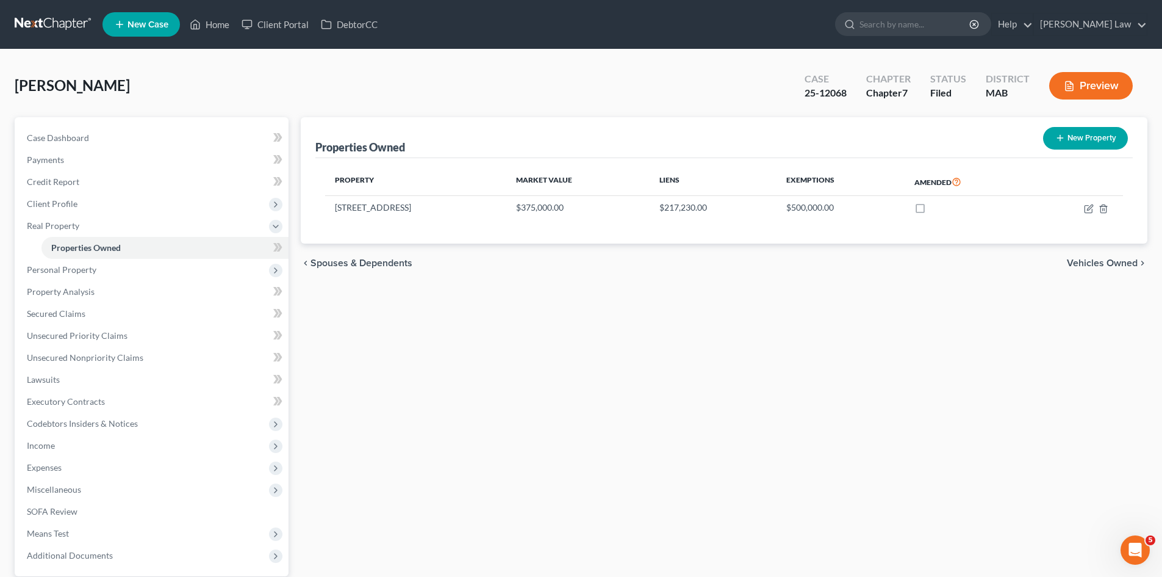
click at [27, 17] on link at bounding box center [54, 24] width 78 height 22
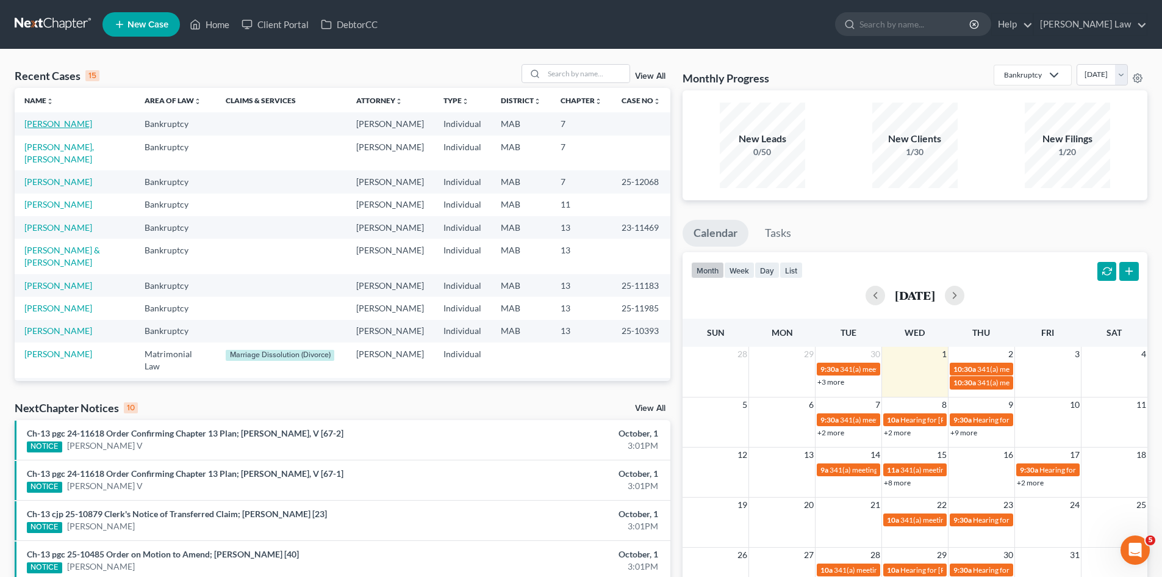
click at [75, 120] on link "[PERSON_NAME]" at bounding box center [58, 123] width 68 height 10
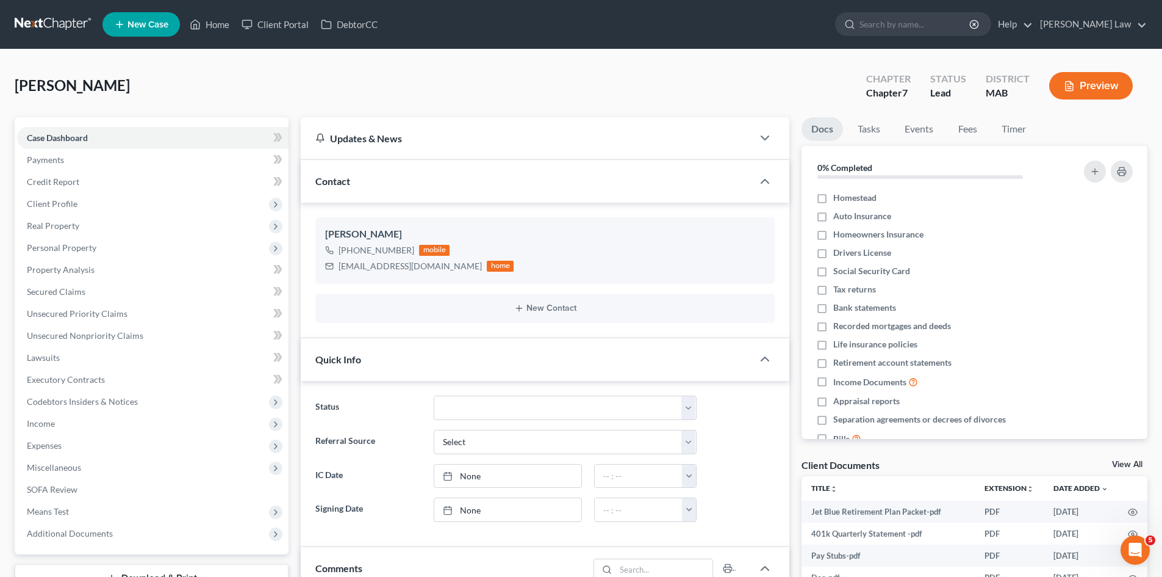
click at [1108, 469] on div "Client Documents View All" at bounding box center [975, 467] width 346 height 18
click at [1122, 464] on link "View All" at bounding box center [1127, 464] width 31 height 9
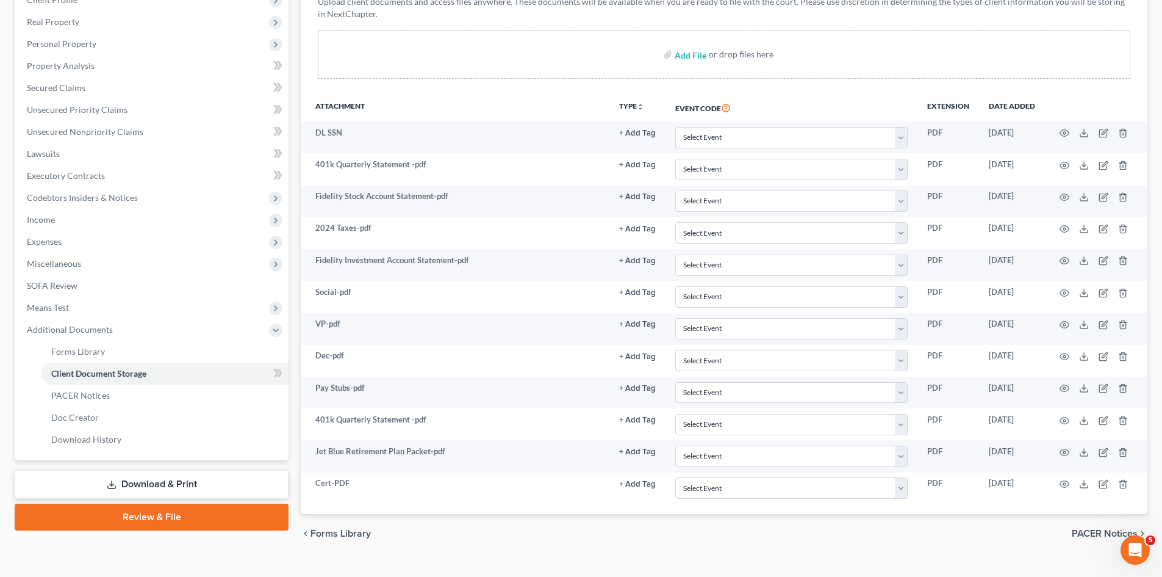
scroll to position [226, 0]
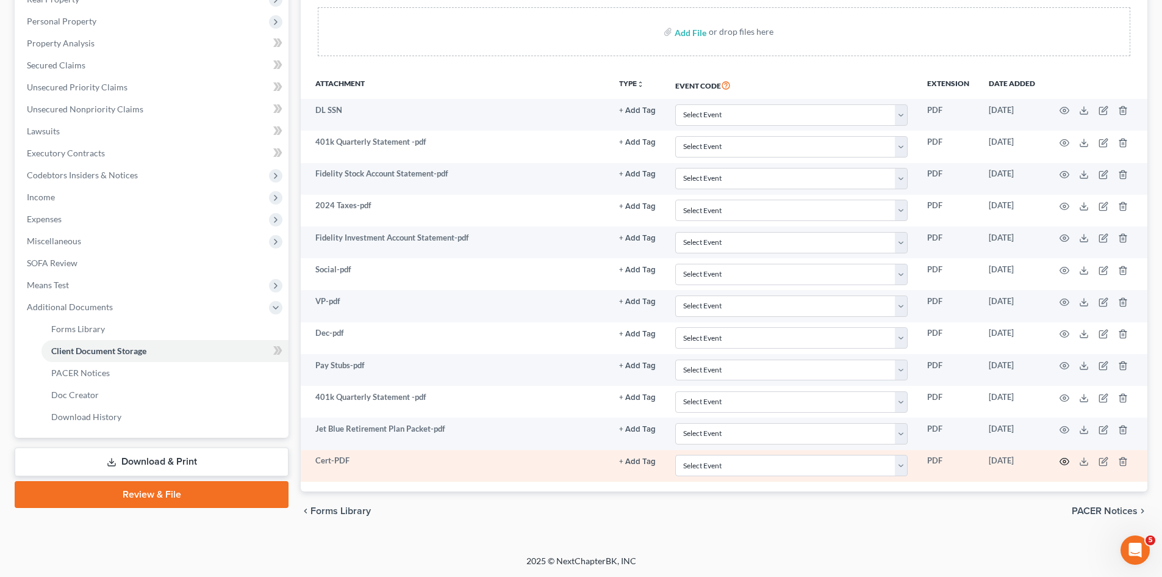
click at [1062, 459] on icon "button" at bounding box center [1065, 461] width 9 height 7
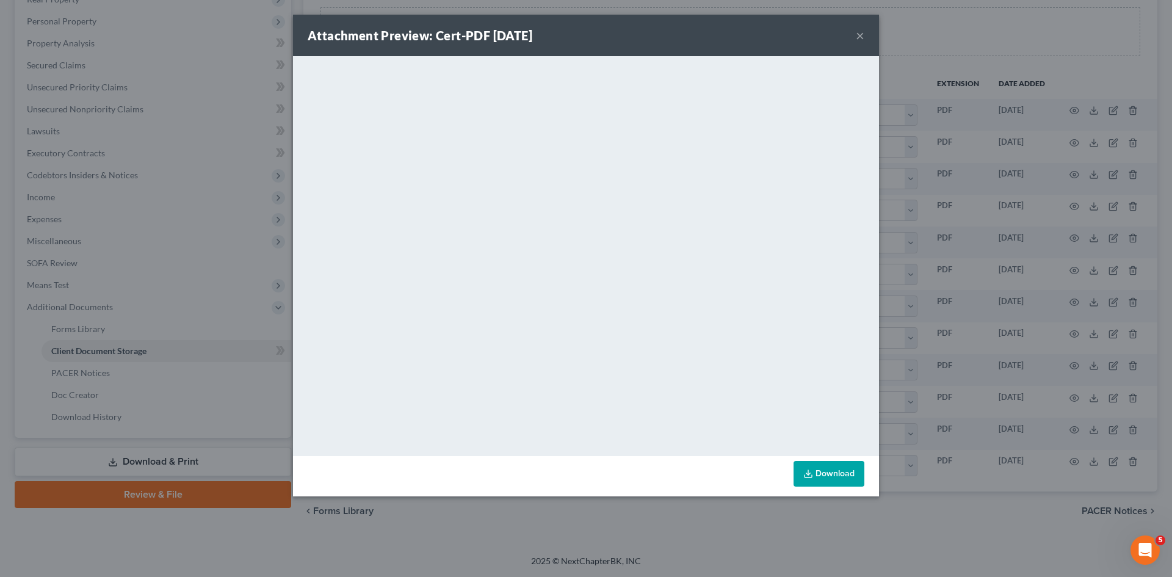
click at [1011, 309] on div "Attachment Preview: Cert-PDF 10/01/2025 × <object ng-attr-data='https://nextcha…" at bounding box center [586, 288] width 1172 height 577
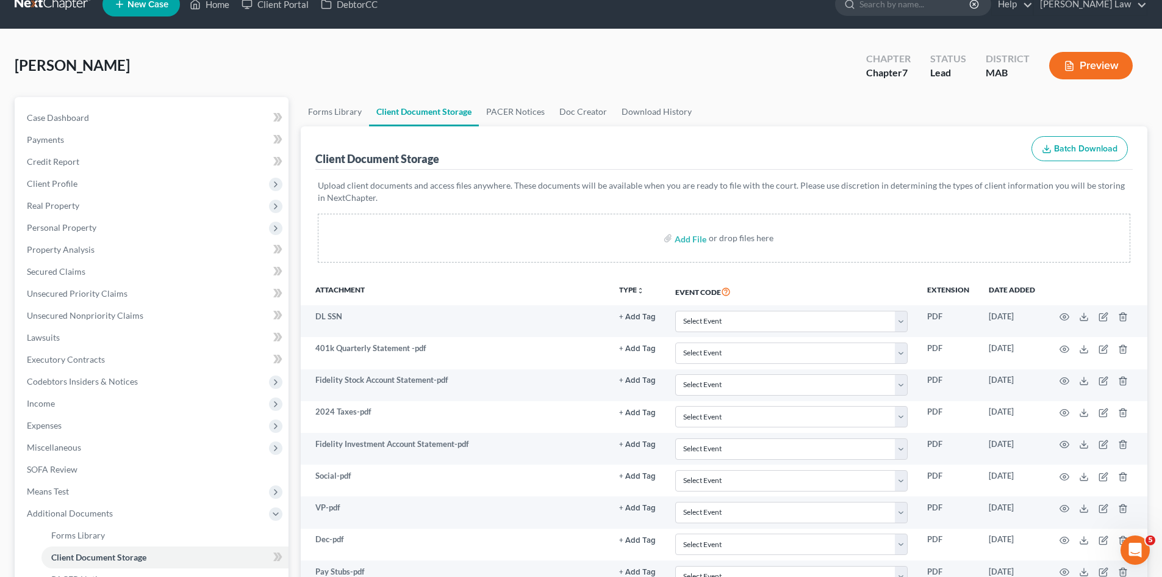
scroll to position [0, 0]
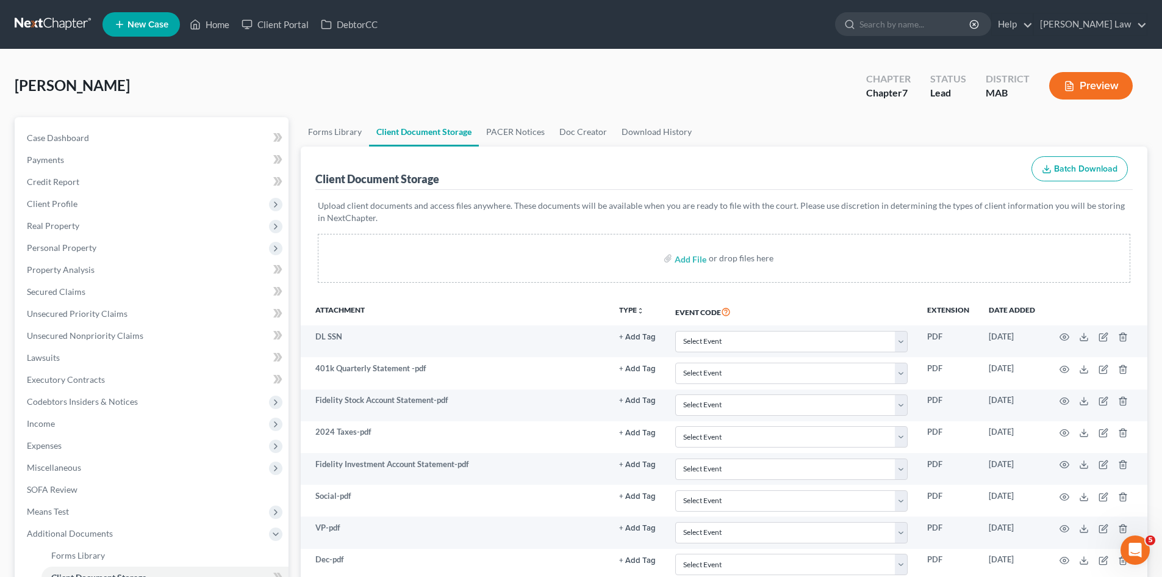
click at [43, 34] on link at bounding box center [54, 24] width 78 height 22
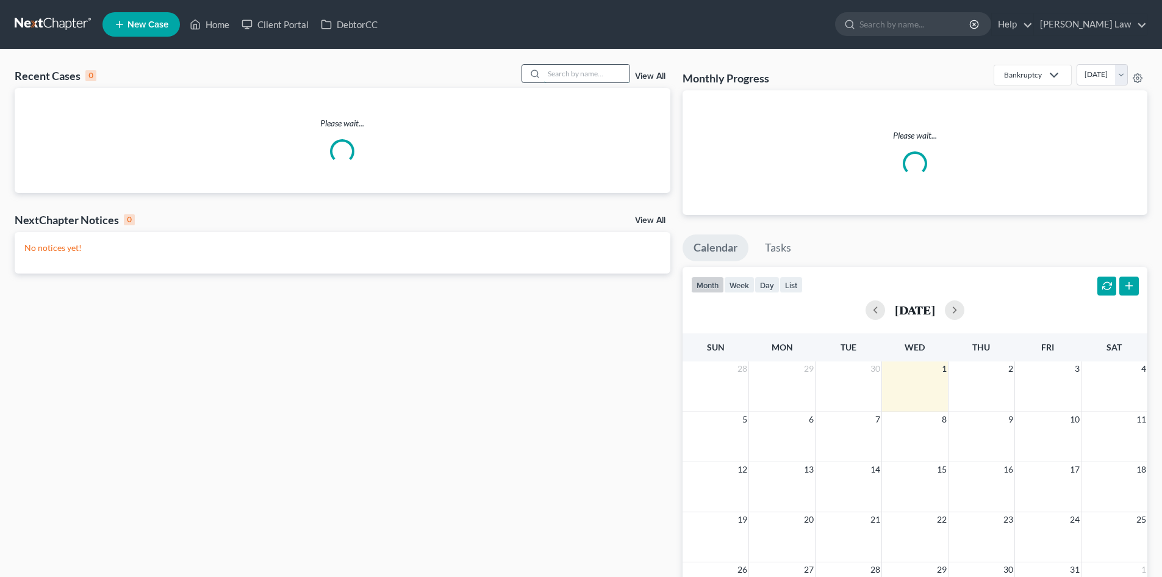
click at [567, 73] on input "search" at bounding box center [586, 74] width 85 height 18
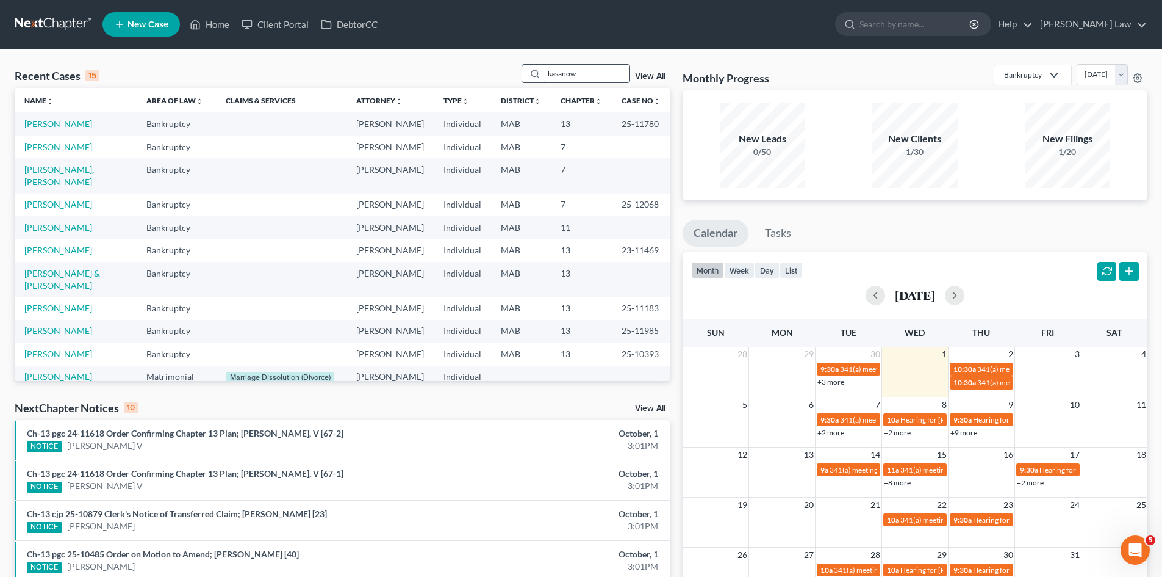
type input "kasanow"
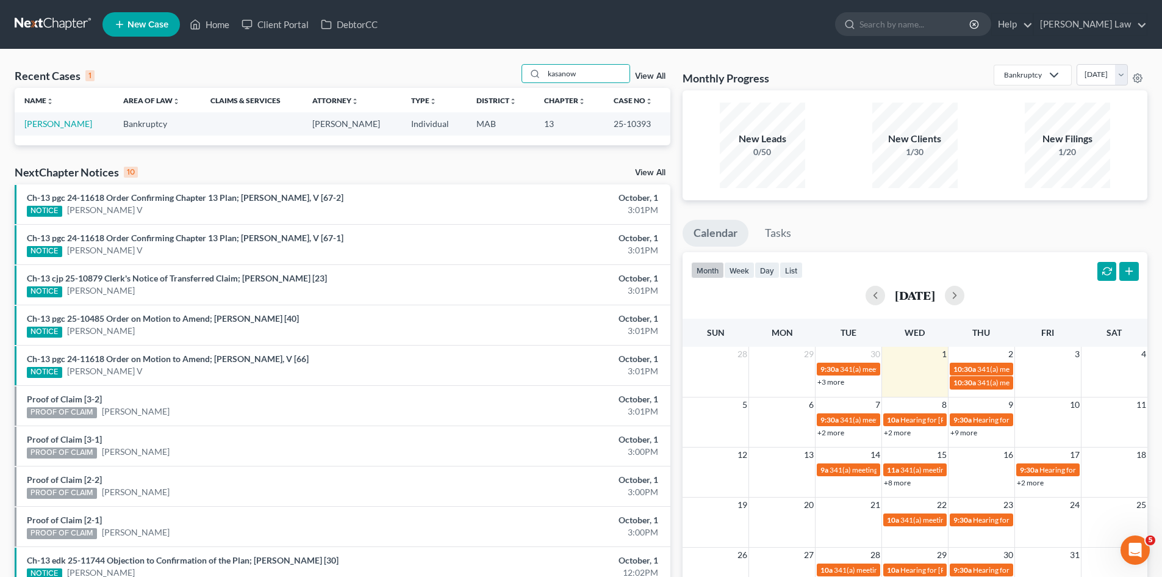
click at [44, 118] on td "[PERSON_NAME]" at bounding box center [64, 123] width 99 height 23
click at [45, 119] on link "[PERSON_NAME]" at bounding box center [58, 123] width 68 height 10
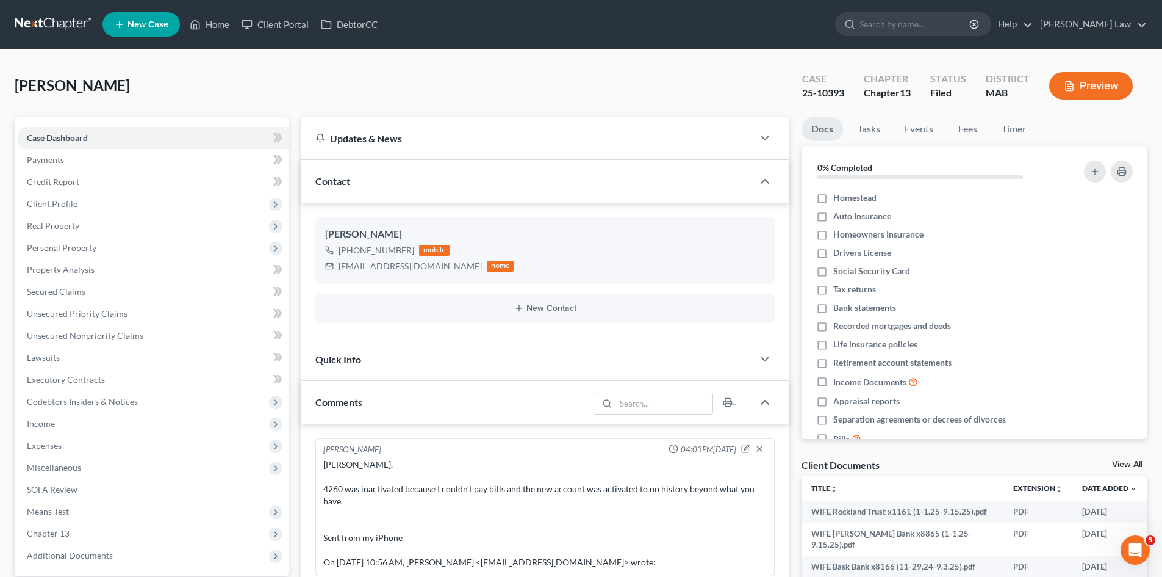
drag, startPoint x: 439, startPoint y: 72, endPoint x: 249, endPoint y: 81, distance: 190.0
click at [439, 72] on div "[PERSON_NAME], [PERSON_NAME] Case 25-10393 Chapter Chapter 13 Status Filed Dist…" at bounding box center [581, 90] width 1133 height 53
click at [52, 25] on link at bounding box center [54, 24] width 78 height 22
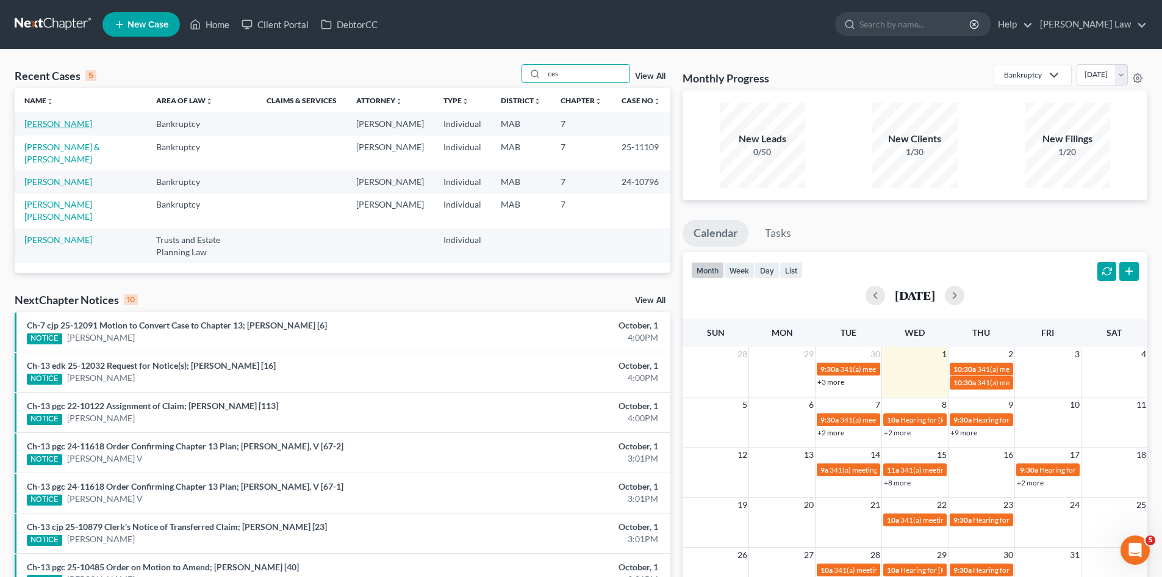
type input "ces"
click at [71, 128] on link "[PERSON_NAME]" at bounding box center [58, 123] width 68 height 10
select select "10"
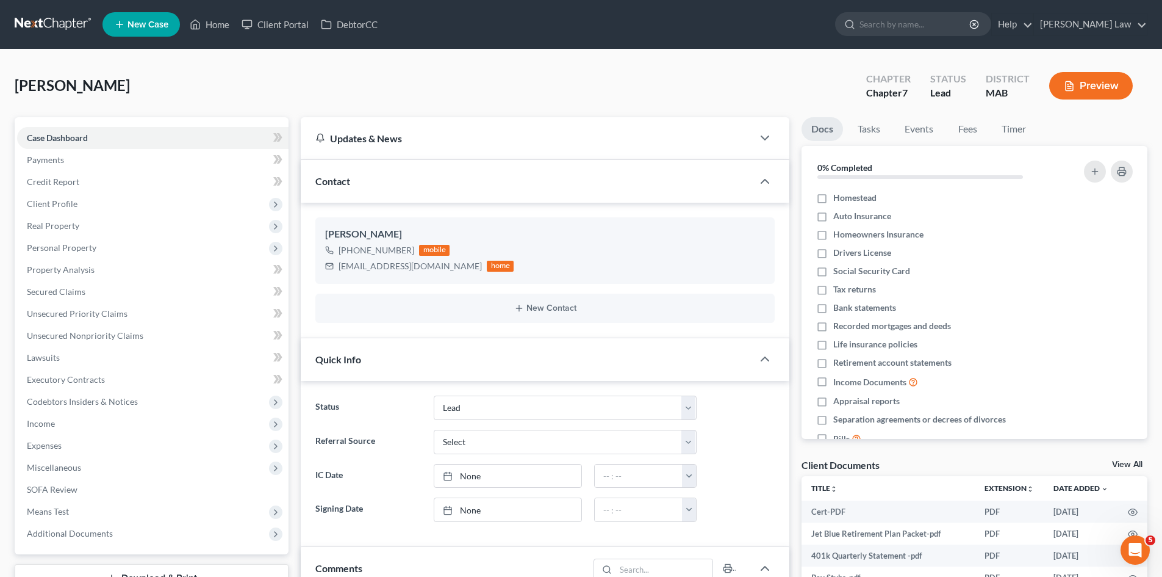
click at [1133, 462] on link "View All" at bounding box center [1127, 464] width 31 height 9
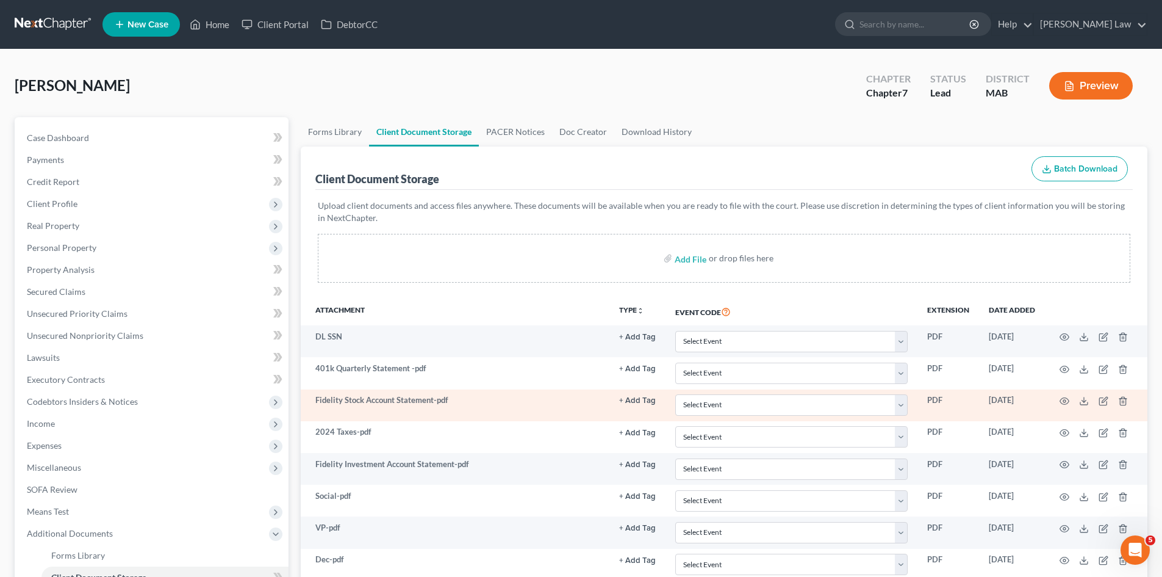
scroll to position [226, 0]
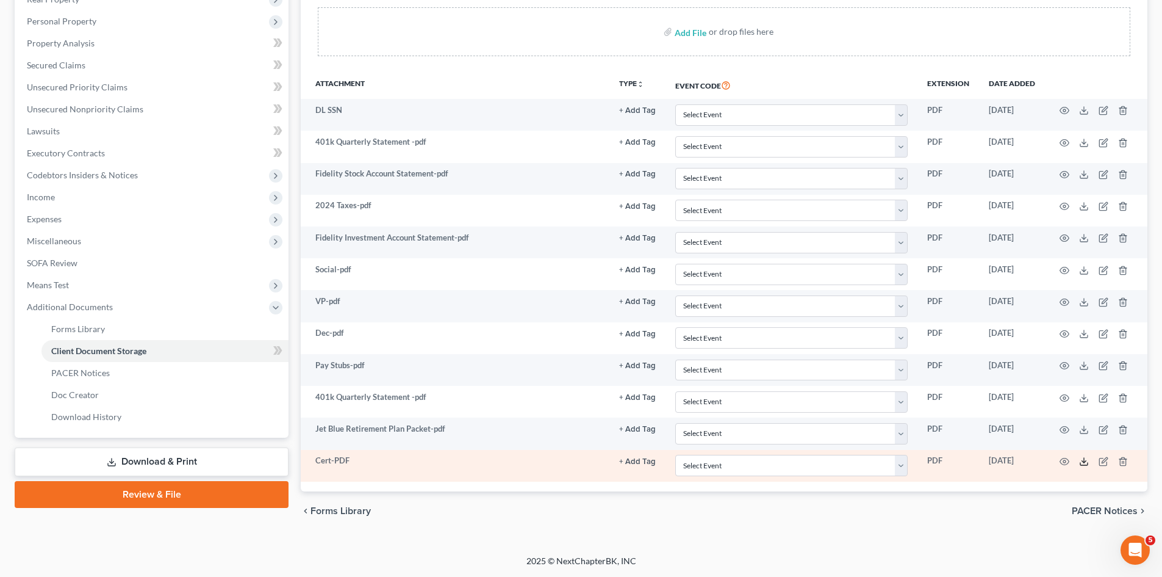
click at [1086, 461] on icon at bounding box center [1084, 461] width 10 height 10
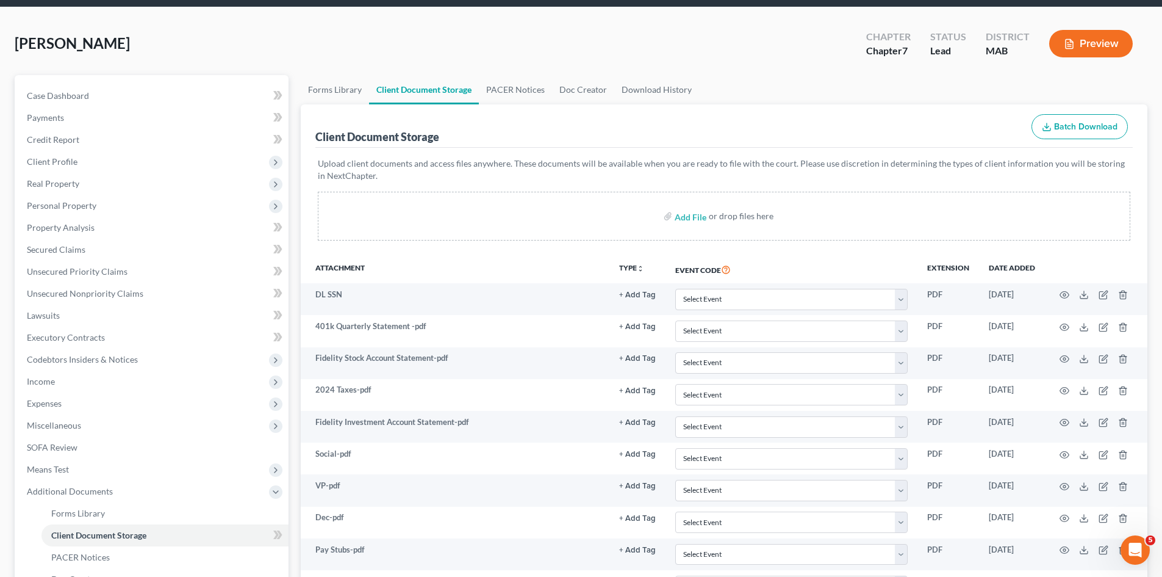
scroll to position [0, 0]
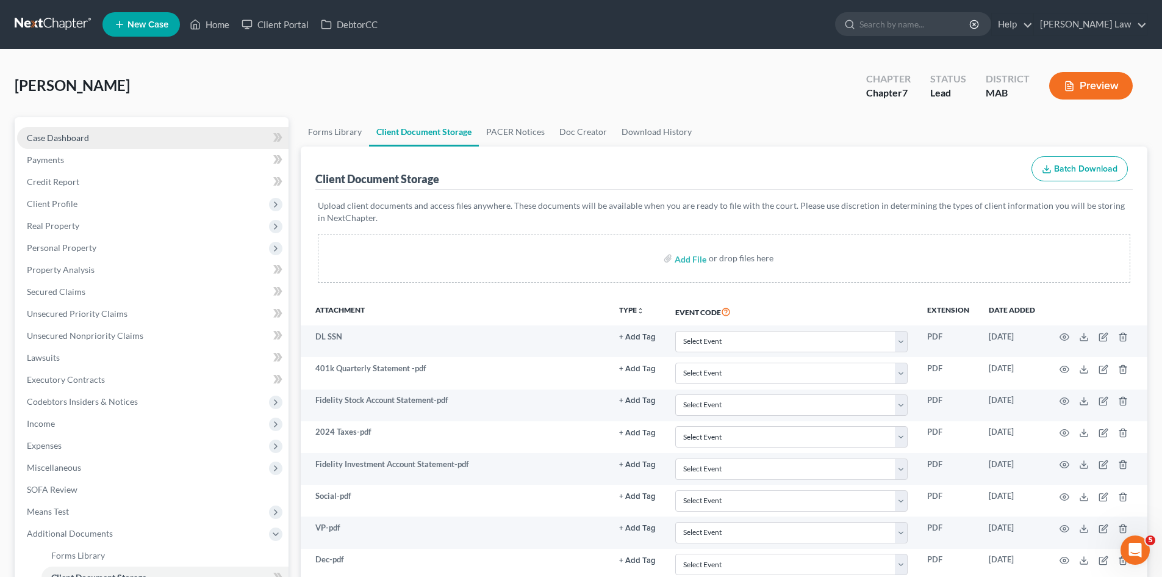
click at [64, 140] on span "Case Dashboard" at bounding box center [58, 137] width 62 height 10
select select "10"
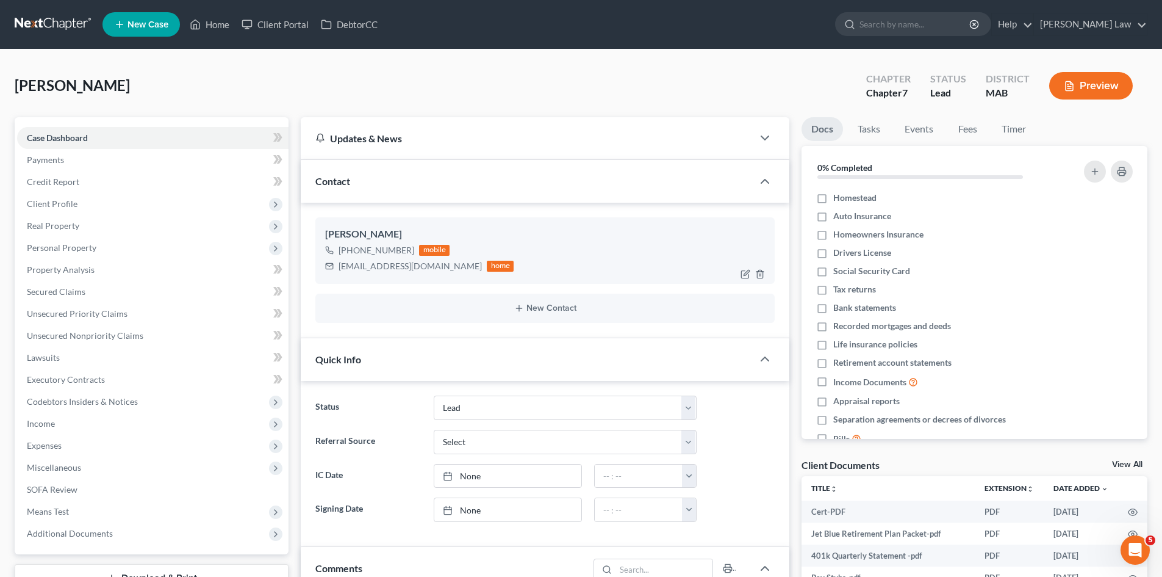
scroll to position [23, 0]
click at [356, 228] on div "Ashley Cesero" at bounding box center [545, 234] width 440 height 15
copy div "Ashley Cesero"
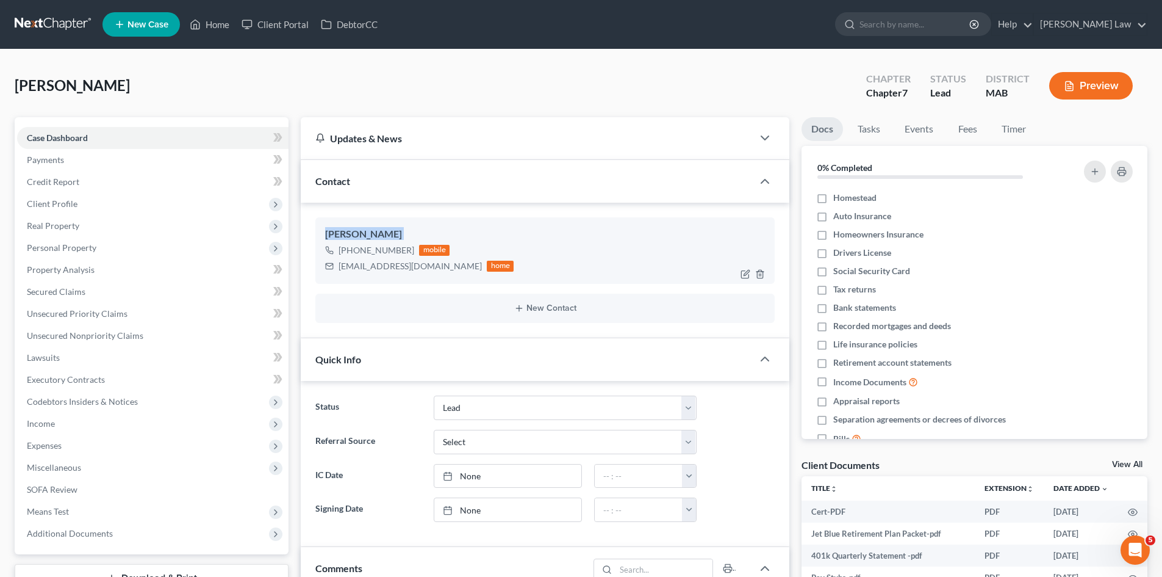
click at [353, 240] on div "Ashley Cesero" at bounding box center [545, 234] width 440 height 15
click at [108, 209] on span "Client Profile" at bounding box center [153, 204] width 272 height 22
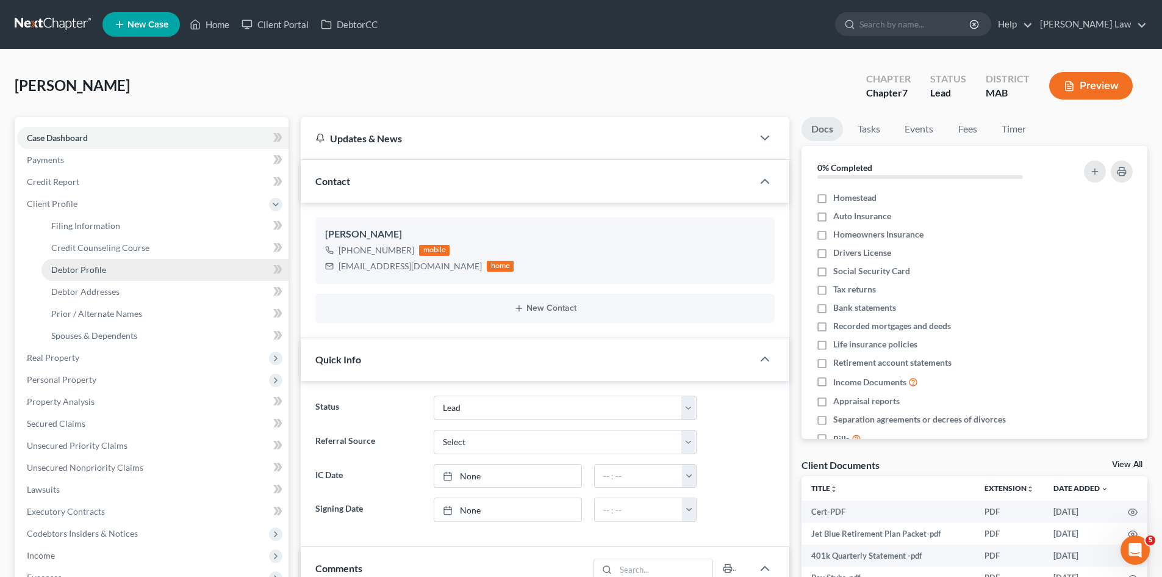
click at [96, 273] on span "Debtor Profile" at bounding box center [78, 269] width 55 height 10
select select "0"
select select "1"
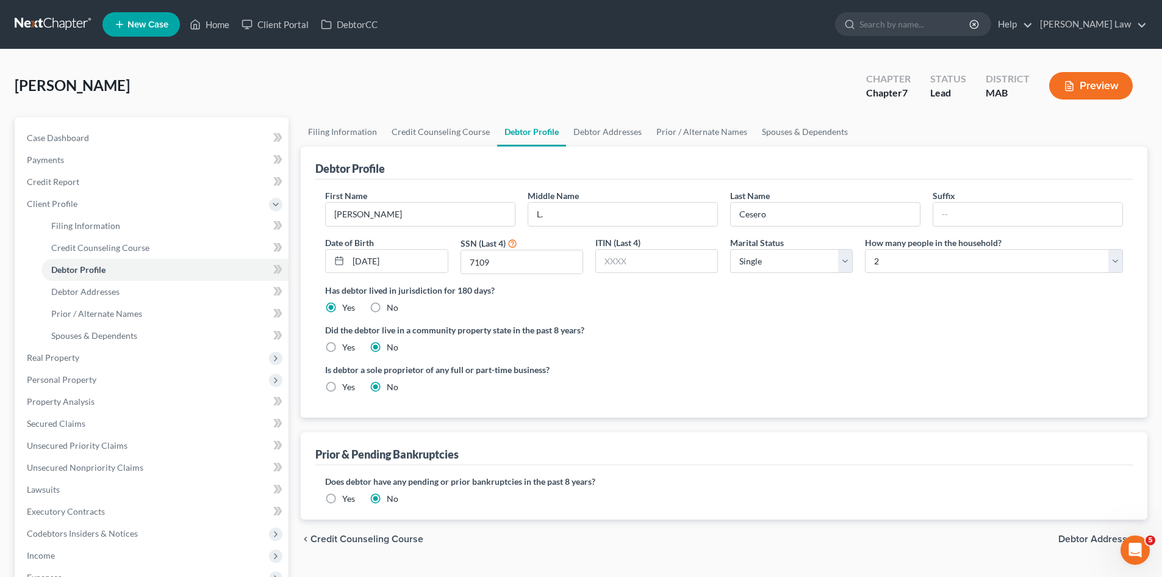
click at [68, 36] on nav "Home New Case Client Portal DebtorCC Benner Law mmanning@tbennerlaw.com My Acco…" at bounding box center [581, 24] width 1162 height 49
click at [85, 12] on nav "Home New Case Client Portal DebtorCC Benner Law mmanning@tbennerlaw.com My Acco…" at bounding box center [581, 24] width 1162 height 49
click at [72, 20] on link at bounding box center [54, 24] width 78 height 22
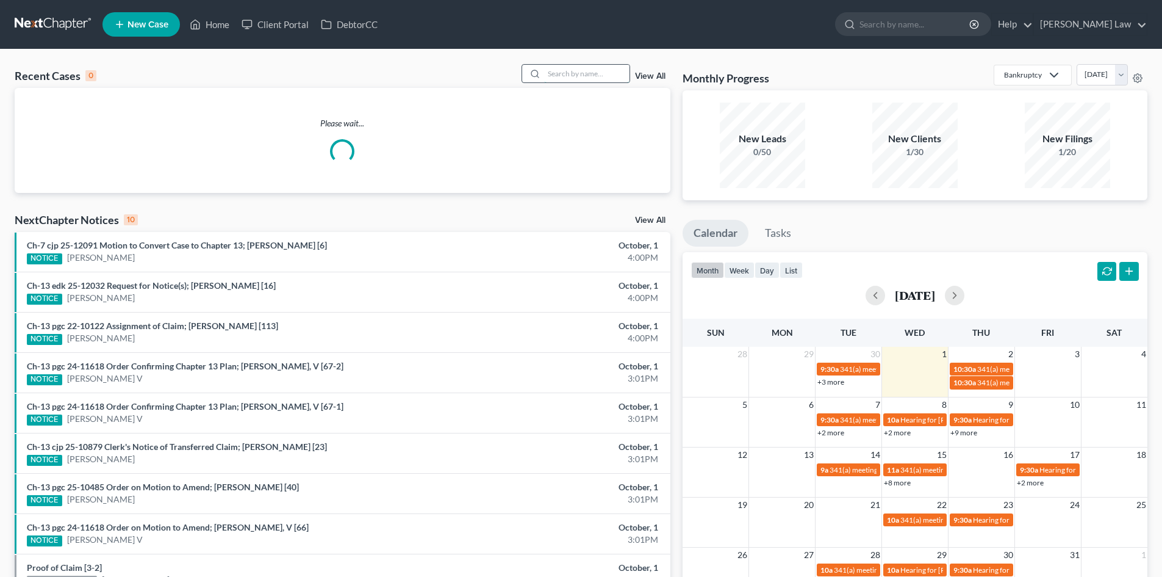
click at [580, 81] on input "search" at bounding box center [586, 74] width 85 height 18
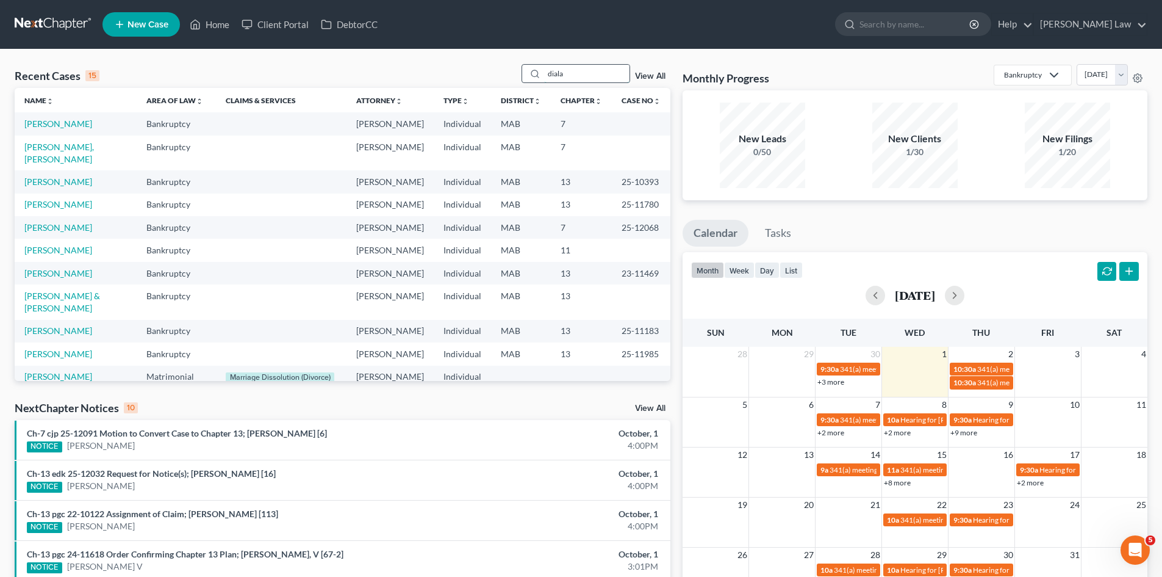
type input "diala"
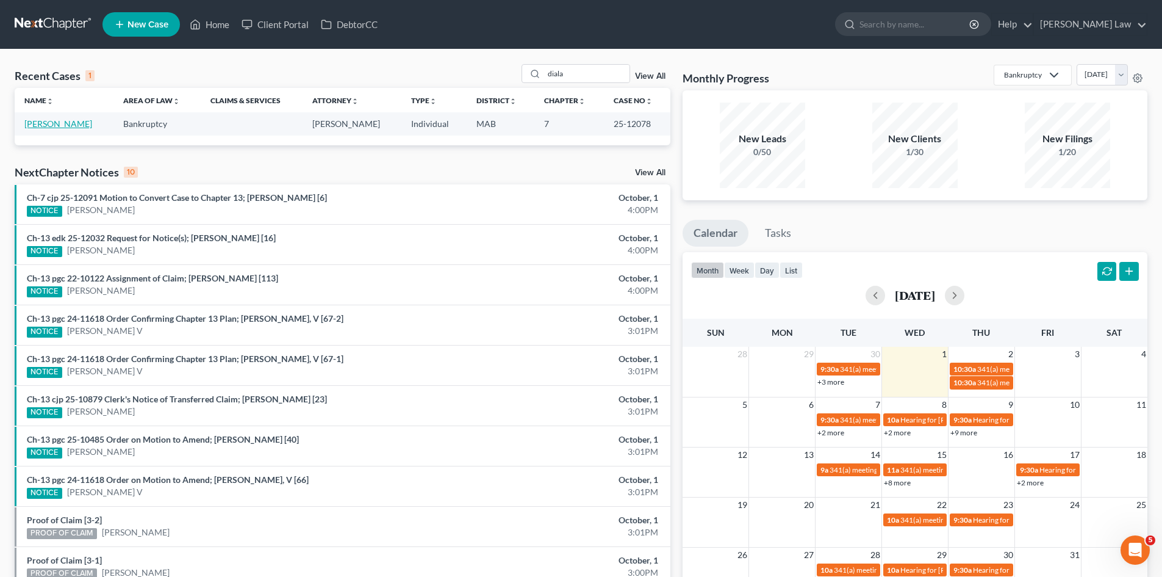
click at [65, 122] on link "Abi-Ramia, Diala" at bounding box center [58, 123] width 68 height 10
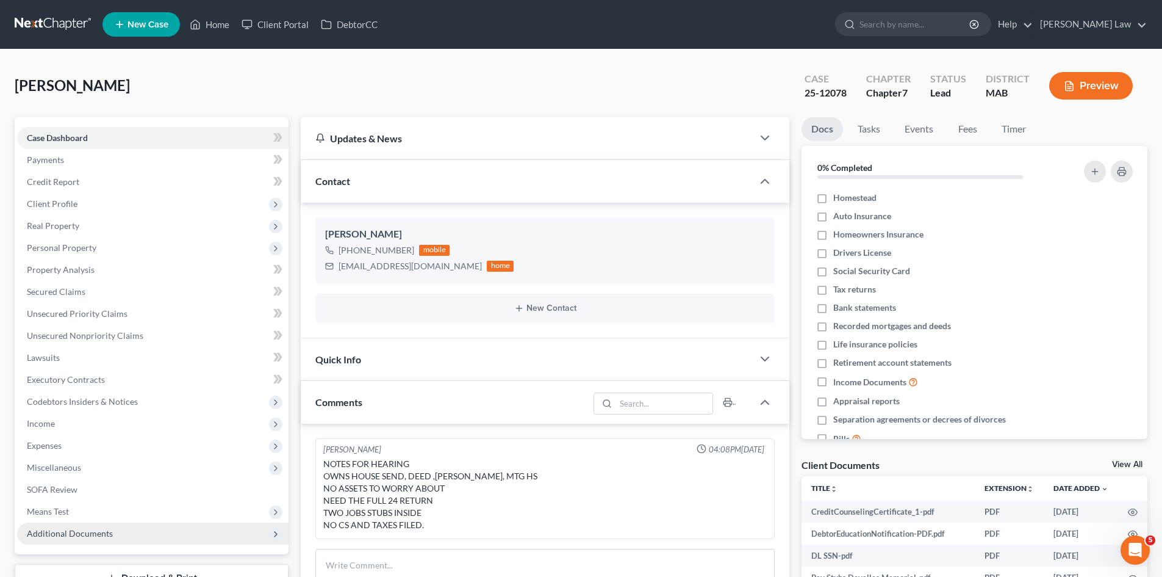
click at [84, 528] on span "Additional Documents" at bounding box center [70, 533] width 86 height 10
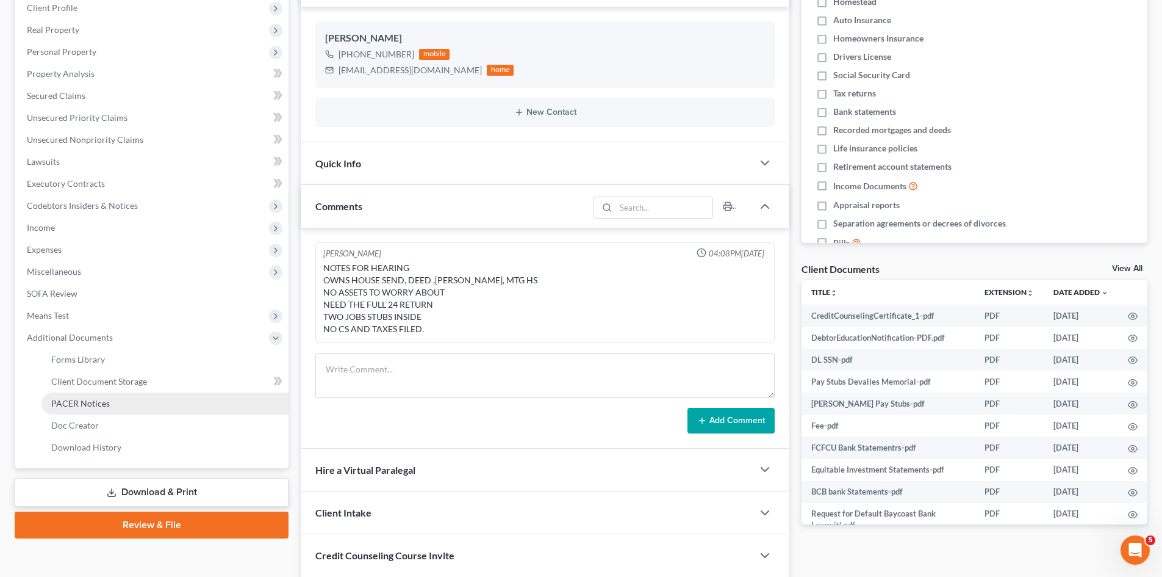
click at [80, 409] on link "PACER Notices" at bounding box center [164, 403] width 247 height 22
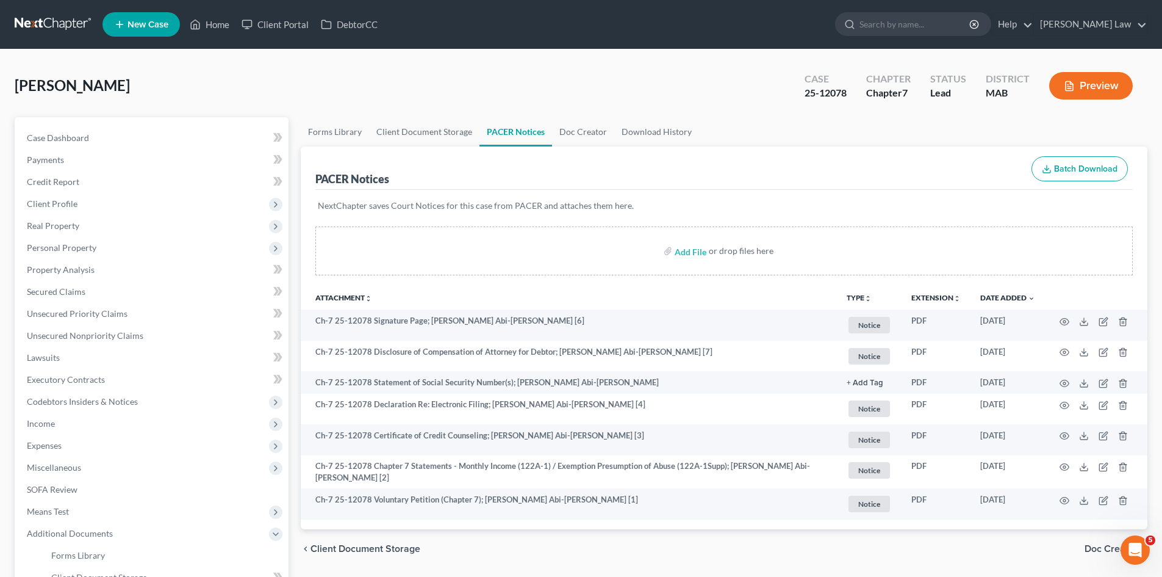
click at [72, 15] on link at bounding box center [54, 24] width 78 height 22
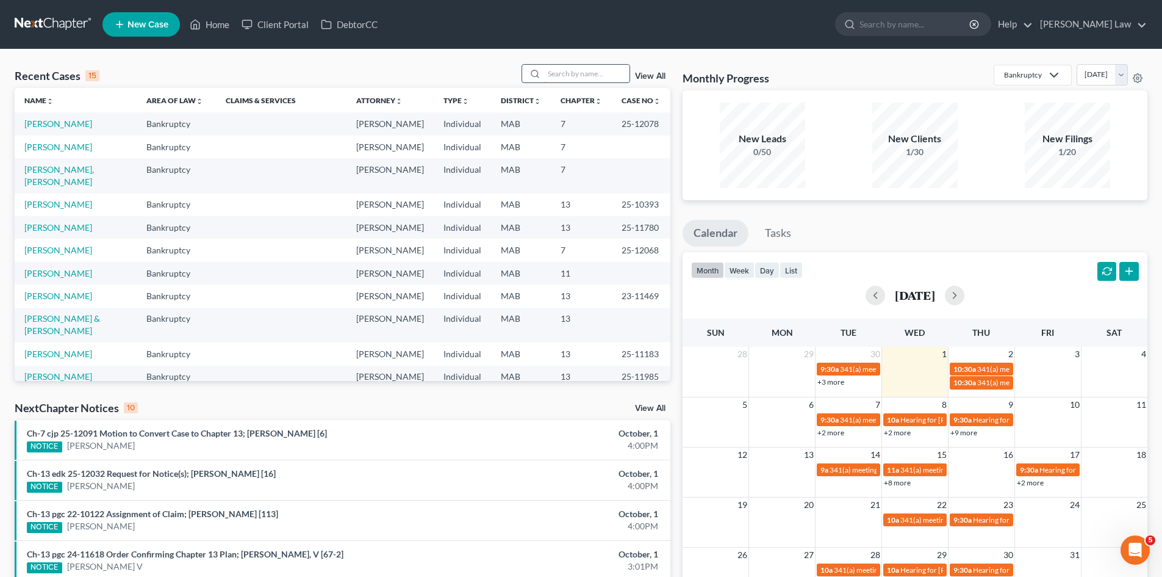
click at [588, 74] on input "search" at bounding box center [586, 74] width 85 height 18
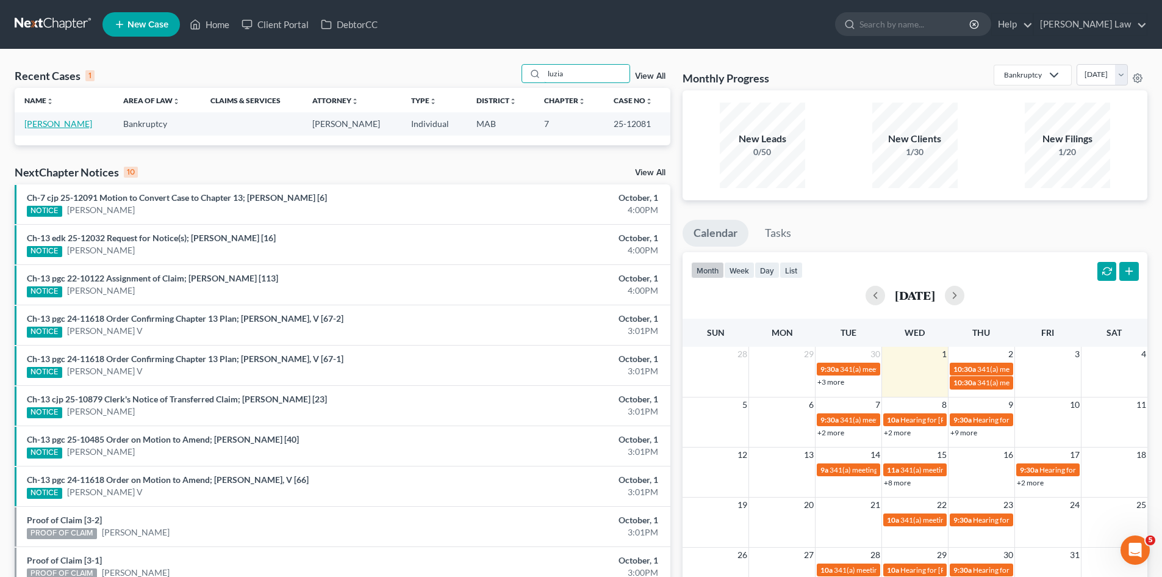
type input "luzia"
click at [74, 118] on link "Marques, Luzia" at bounding box center [58, 123] width 68 height 10
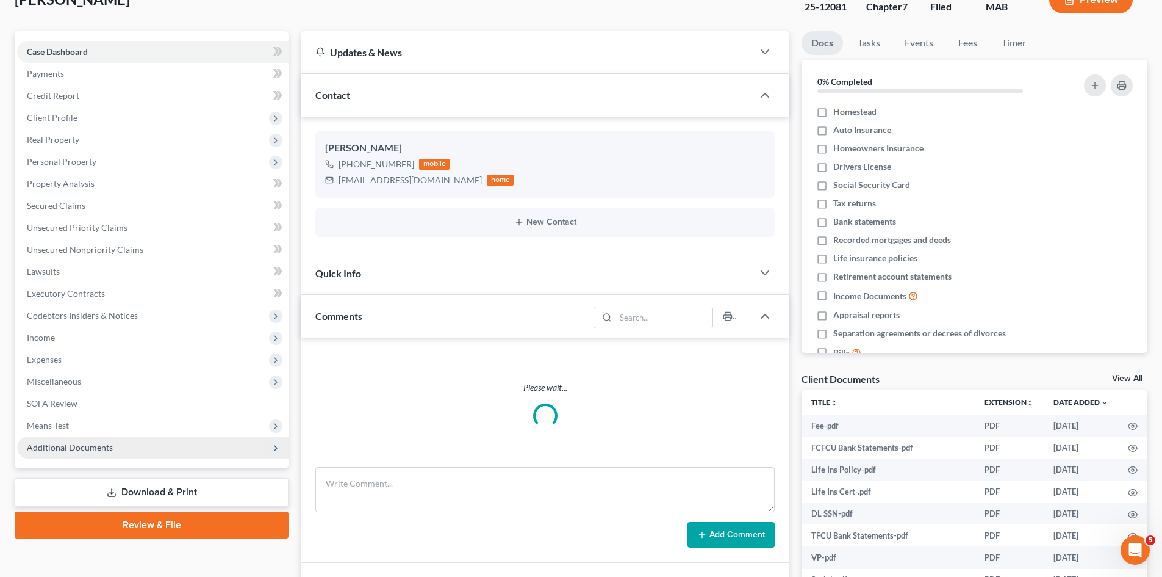
click at [51, 436] on span "Additional Documents" at bounding box center [153, 447] width 272 height 22
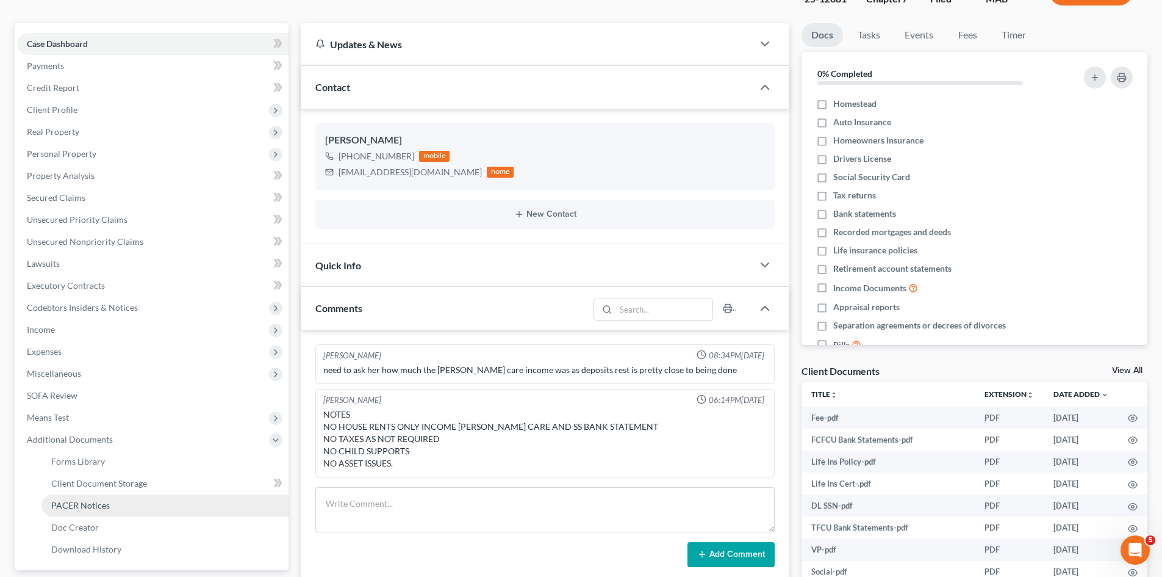
click at [98, 496] on link "PACER Notices" at bounding box center [164, 505] width 247 height 22
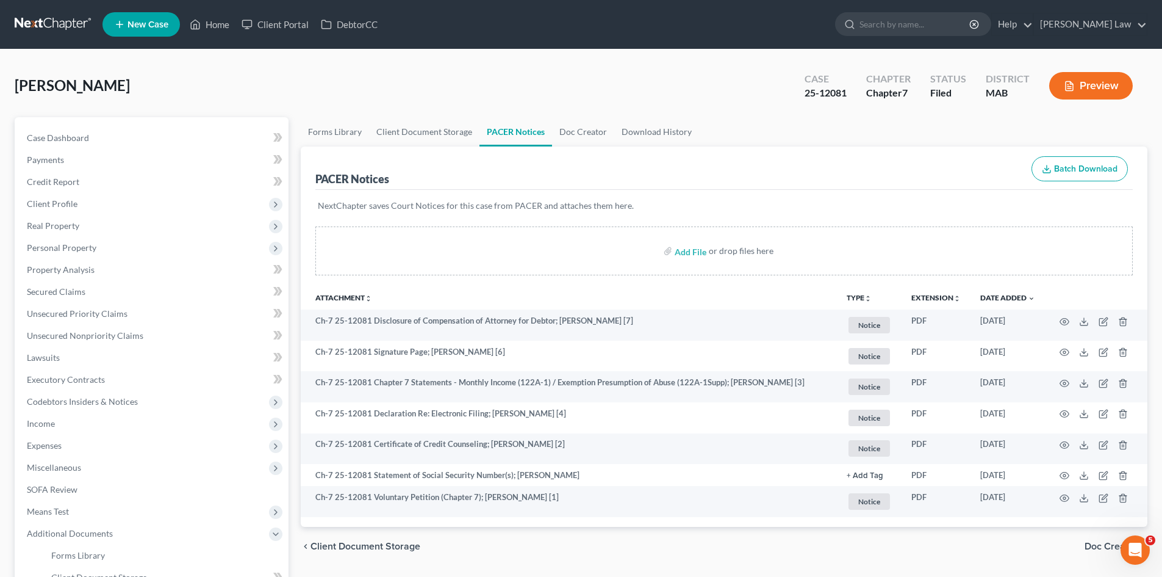
click at [41, 20] on link at bounding box center [54, 24] width 78 height 22
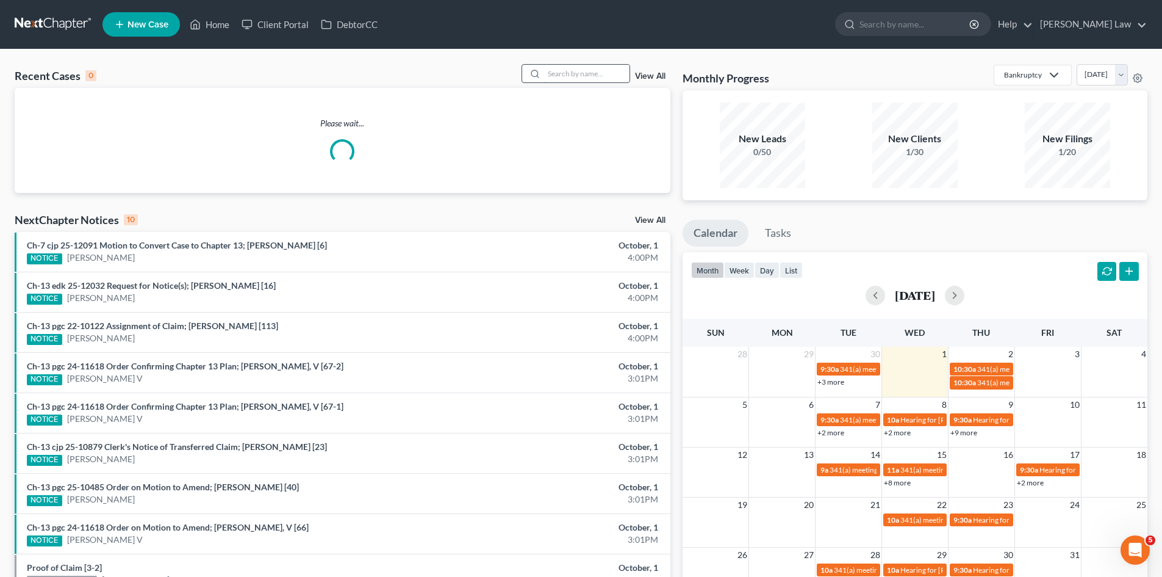
click at [565, 71] on input "search" at bounding box center [586, 74] width 85 height 18
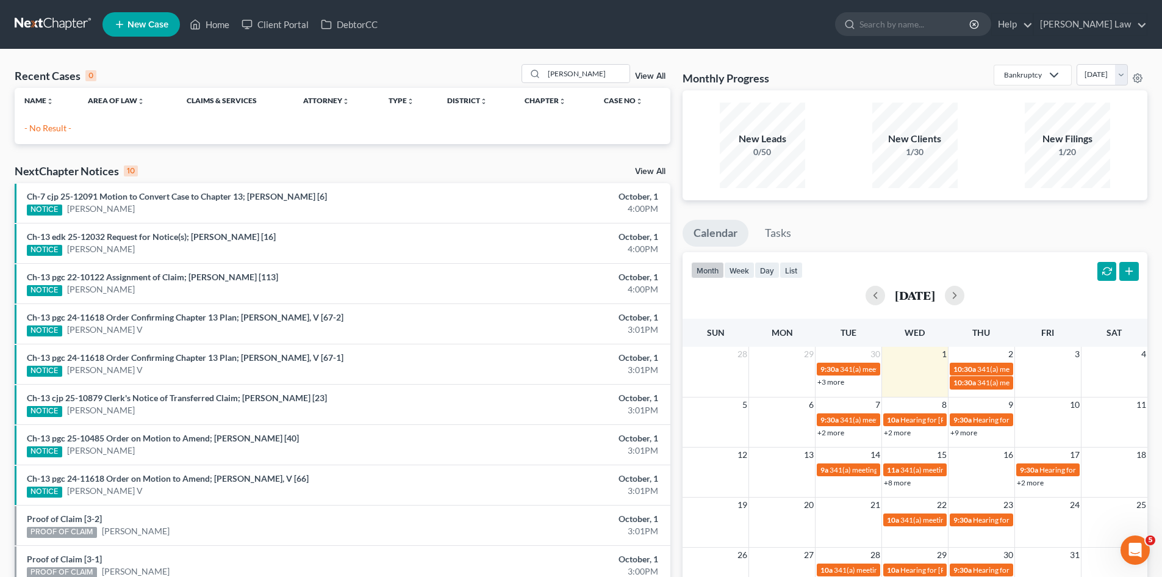
click at [63, 62] on div "Recent Cases 0 tamya View All Name unfold_more expand_more expand_less Area of …" at bounding box center [581, 365] width 1162 height 633
click at [592, 67] on input "tamya" at bounding box center [586, 74] width 85 height 18
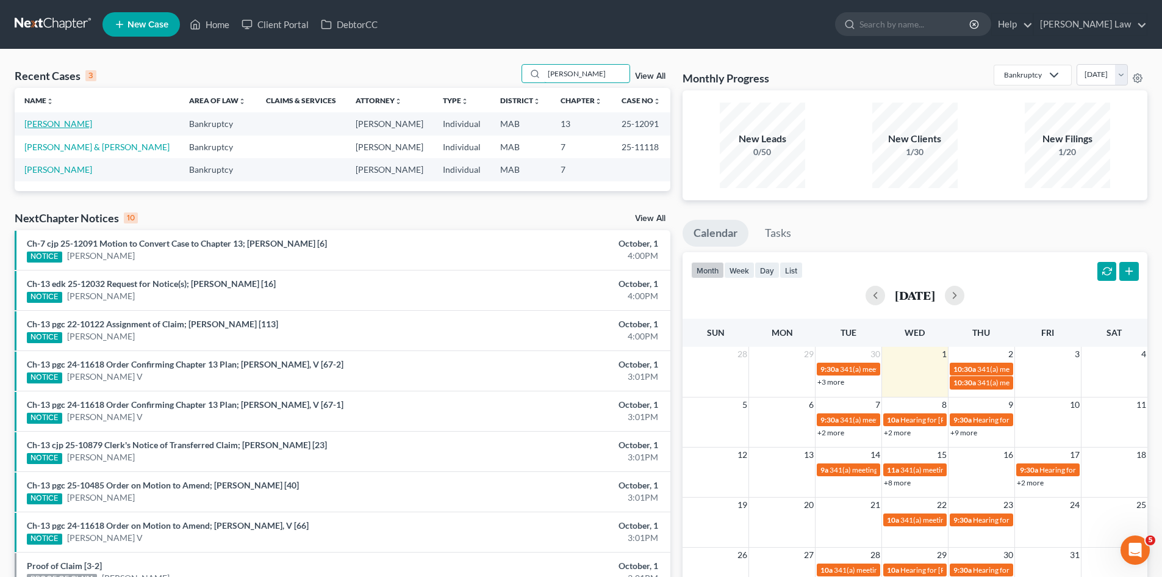
type input "tanya"
click at [56, 122] on link "[PERSON_NAME]" at bounding box center [58, 123] width 68 height 10
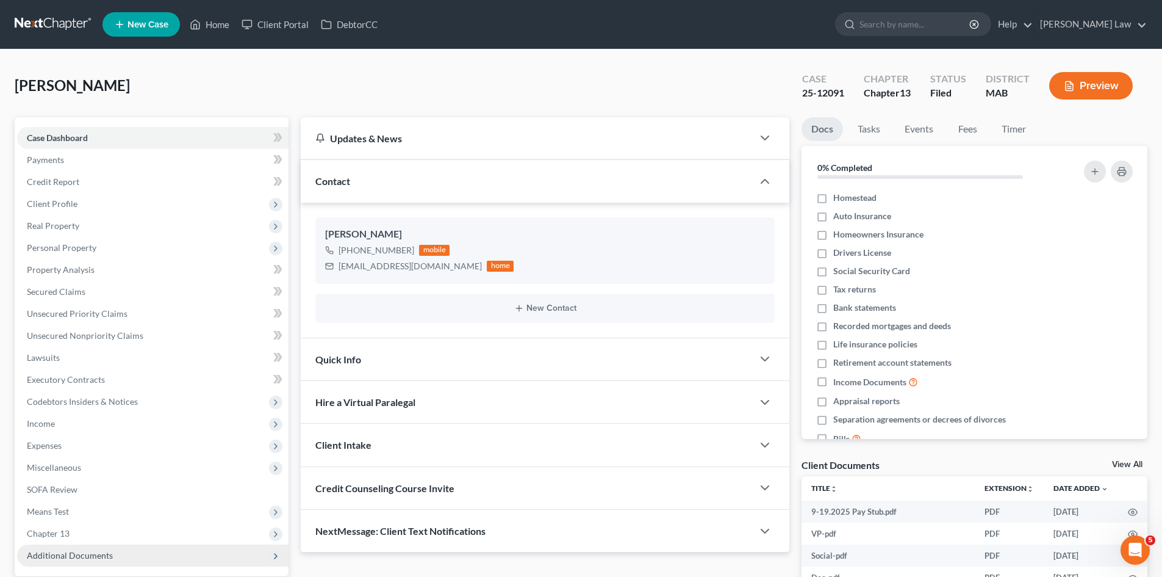
scroll to position [116, 0]
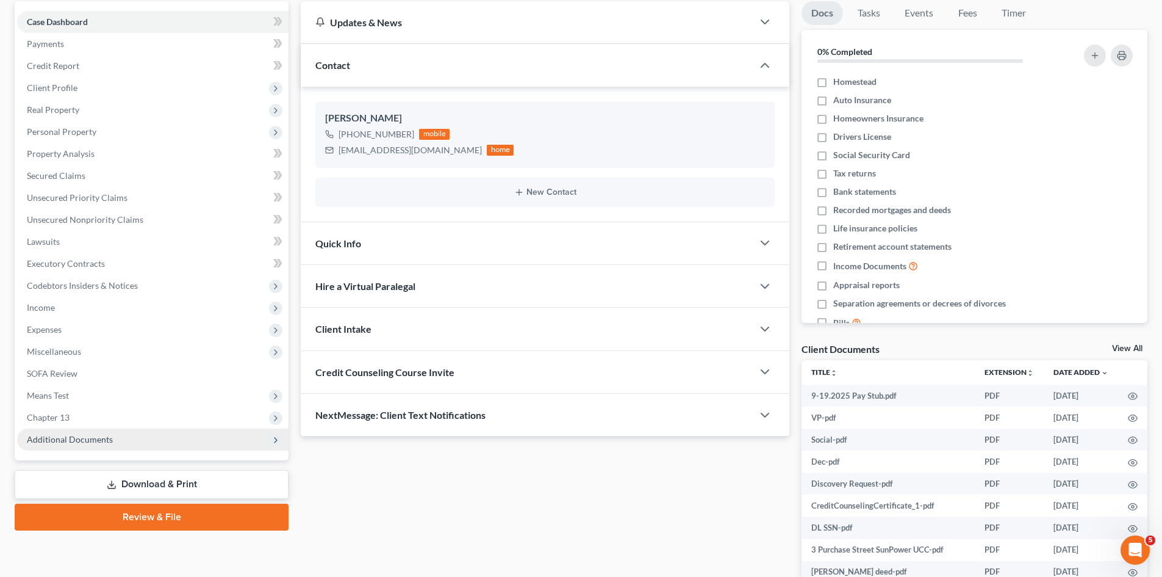
click at [86, 444] on span "Additional Documents" at bounding box center [70, 439] width 86 height 10
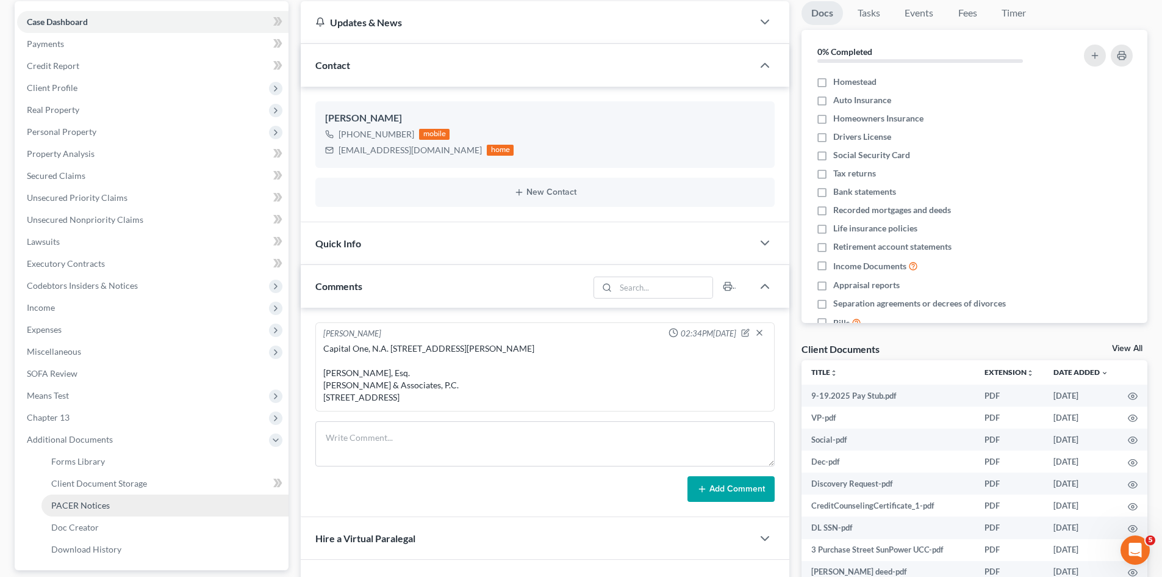
click at [90, 497] on link "PACER Notices" at bounding box center [164, 505] width 247 height 22
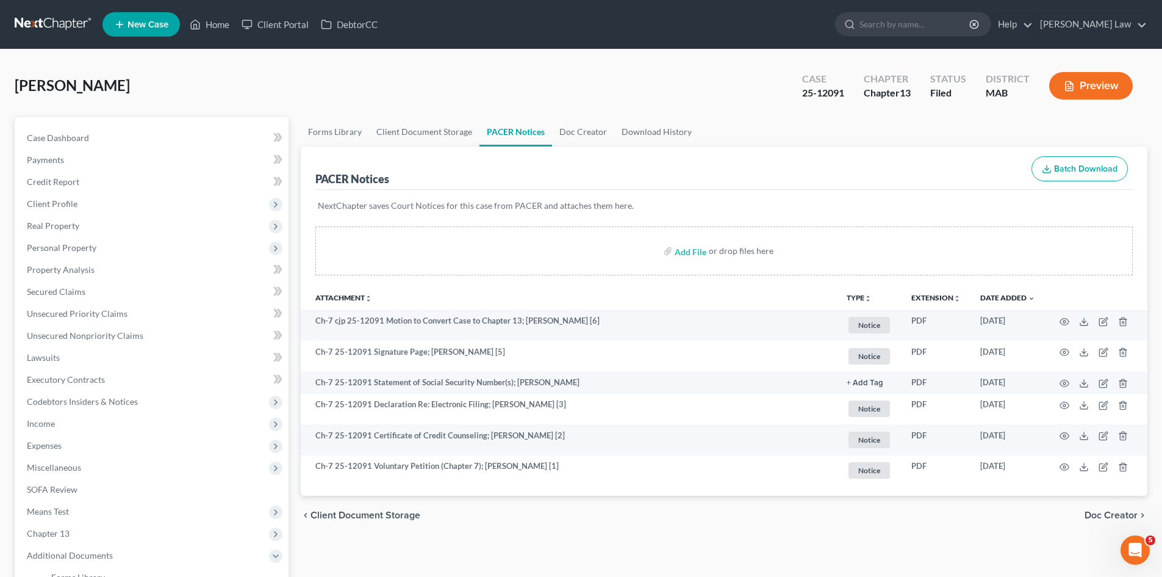
click at [48, 24] on link at bounding box center [54, 24] width 78 height 22
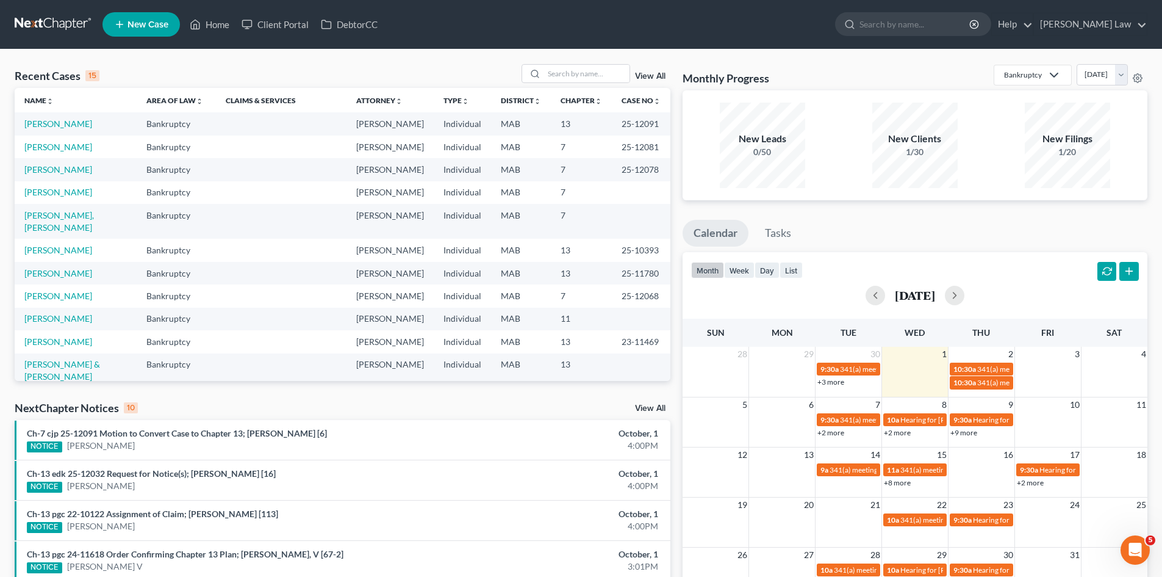
click at [75, 198] on td "[PERSON_NAME]" at bounding box center [76, 192] width 122 height 23
click at [74, 198] on td "[PERSON_NAME]" at bounding box center [76, 192] width 122 height 23
click at [73, 196] on link "[PERSON_NAME]" at bounding box center [58, 192] width 68 height 10
select select "10"
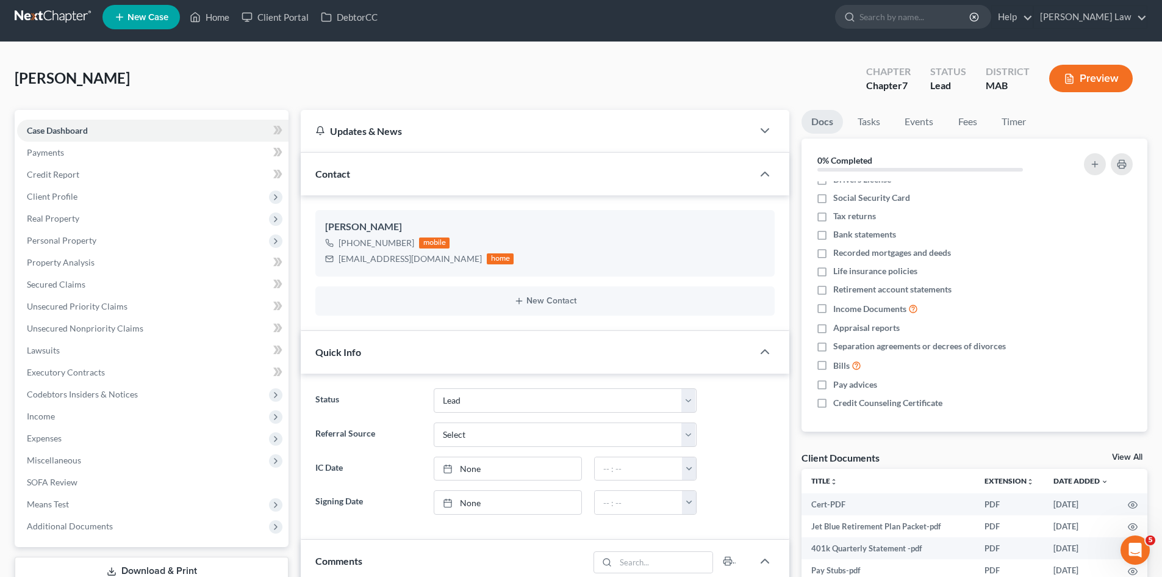
scroll to position [102, 0]
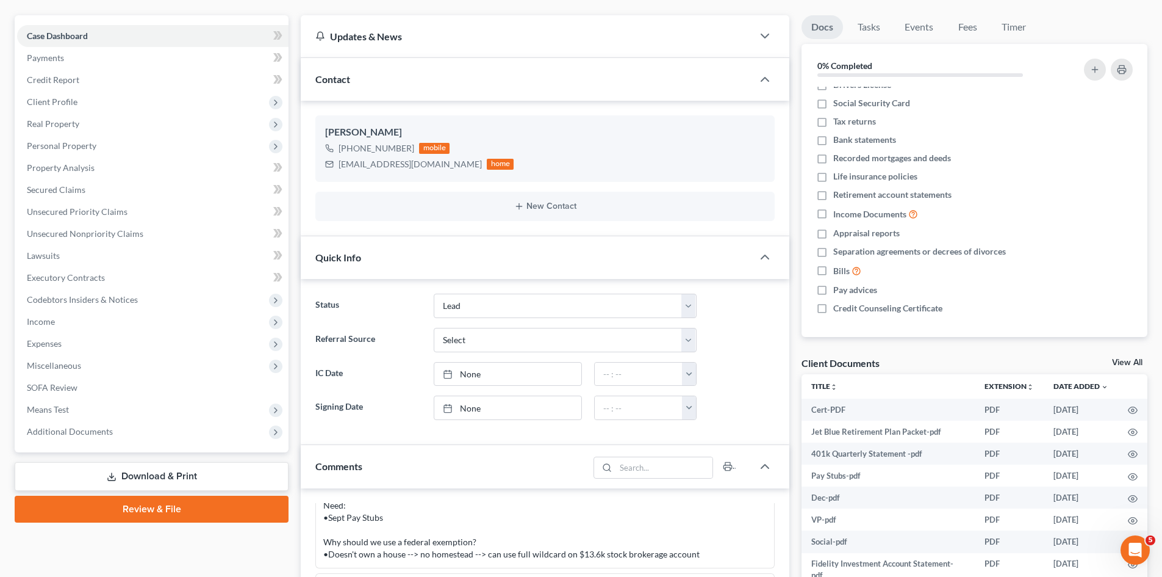
click at [1126, 358] on link "View All" at bounding box center [1127, 362] width 31 height 9
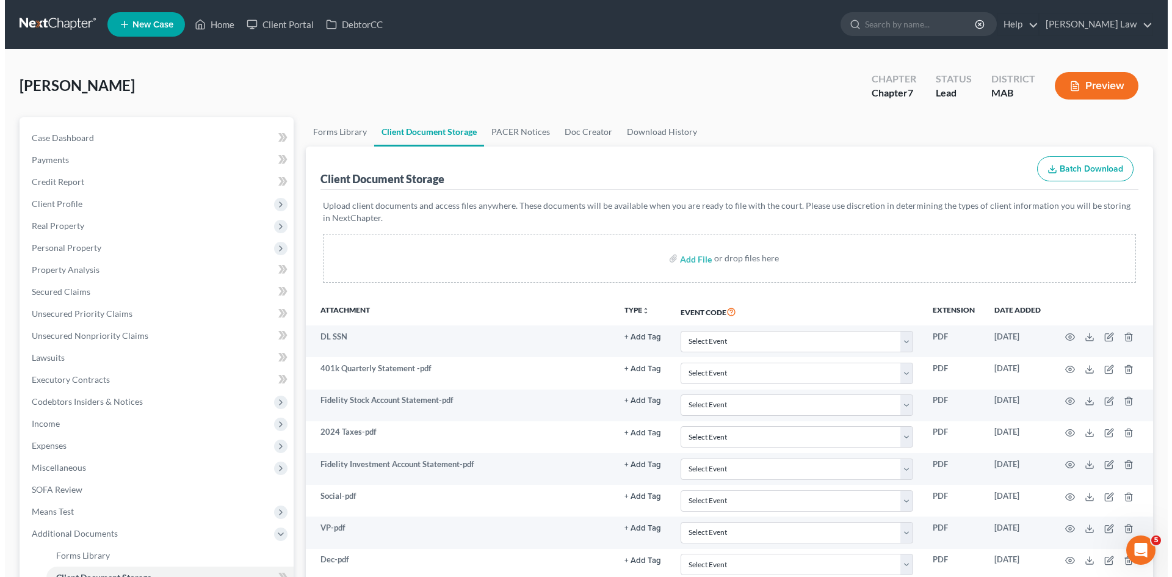
scroll to position [229, 0]
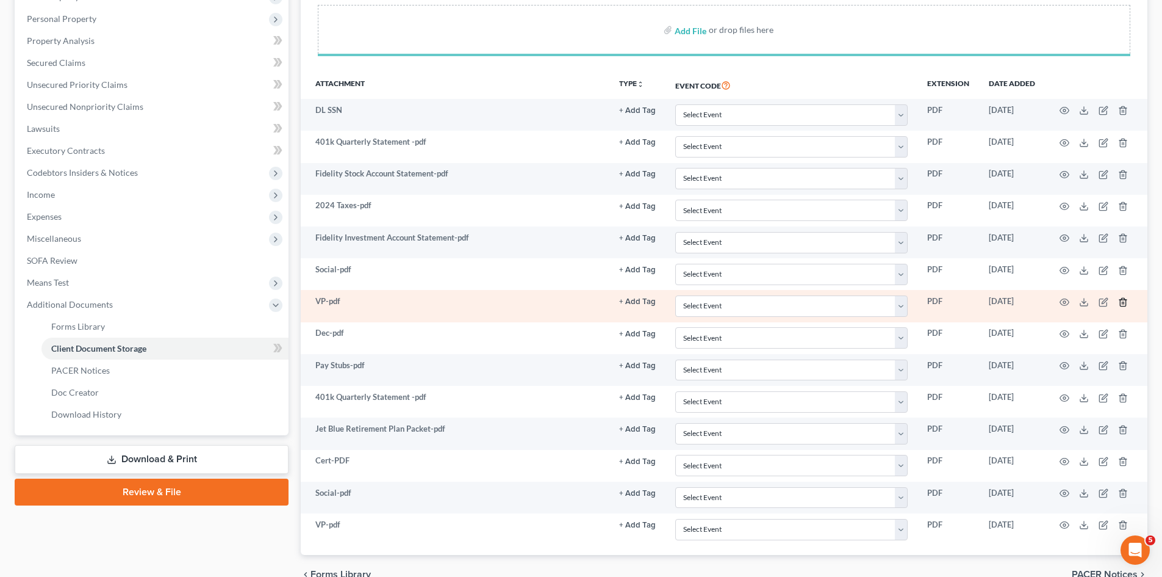
click at [1122, 301] on icon "button" at bounding box center [1124, 302] width 10 height 10
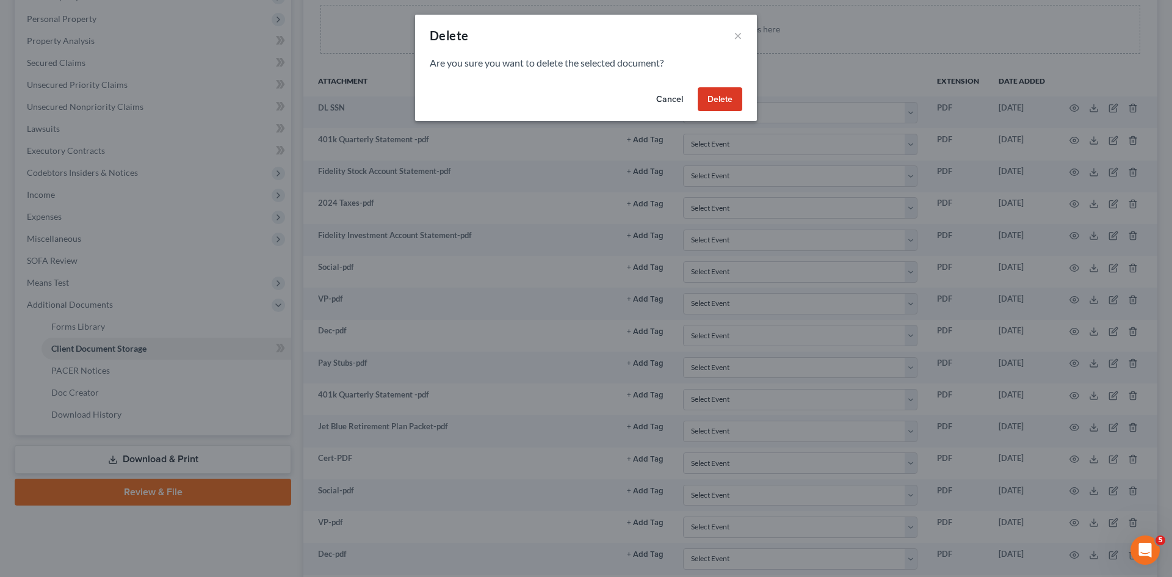
click at [721, 99] on button "Delete" at bounding box center [719, 99] width 45 height 24
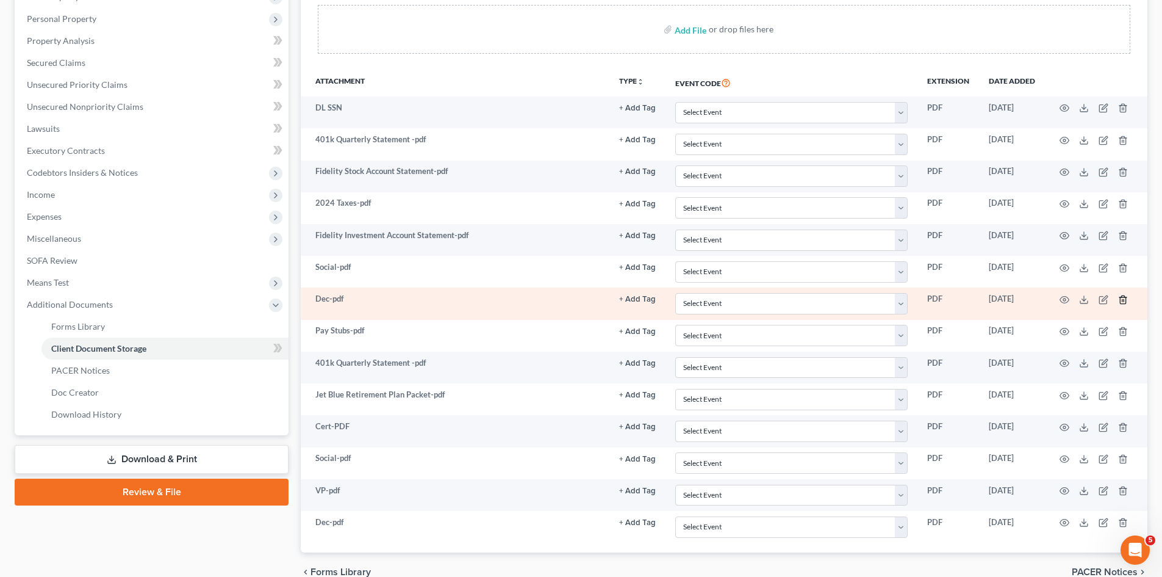
click at [1121, 301] on icon "button" at bounding box center [1122, 299] width 5 height 8
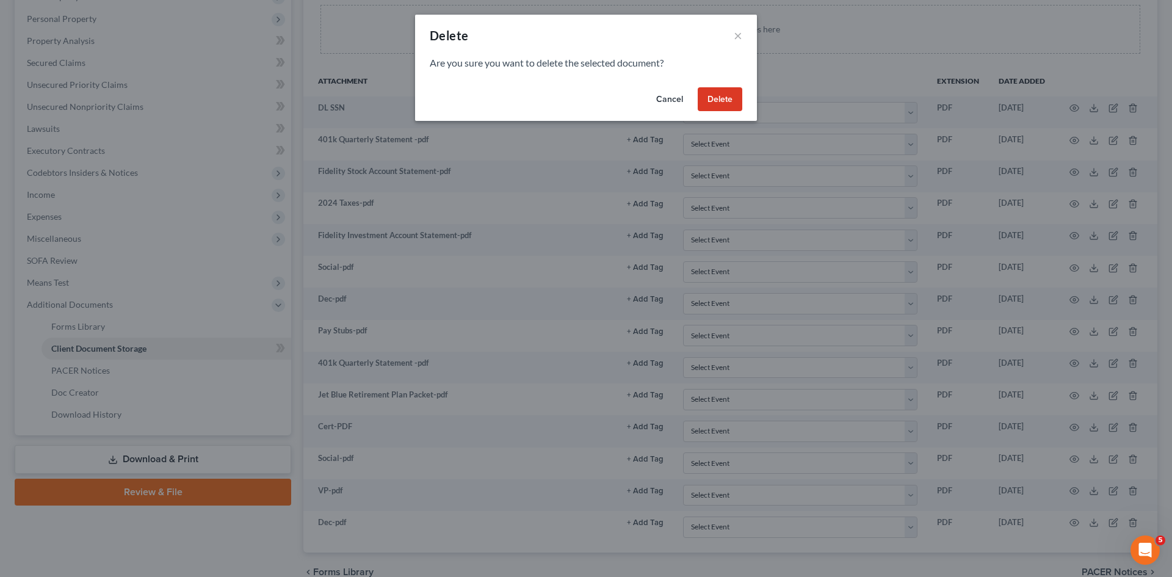
click at [720, 103] on button "Delete" at bounding box center [719, 99] width 45 height 24
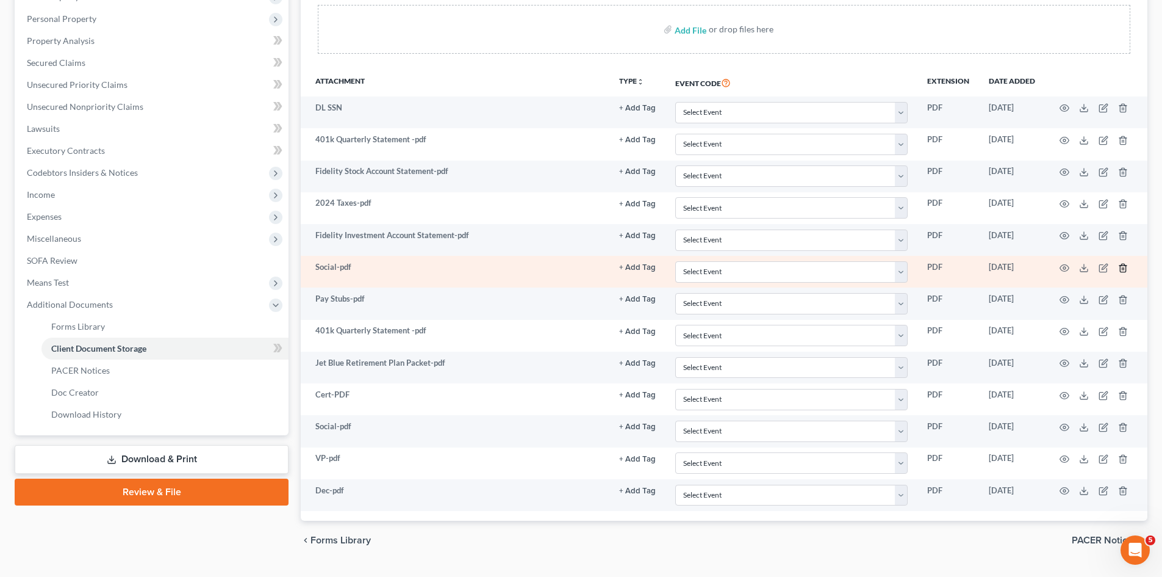
click at [1125, 265] on icon "button" at bounding box center [1122, 268] width 5 height 8
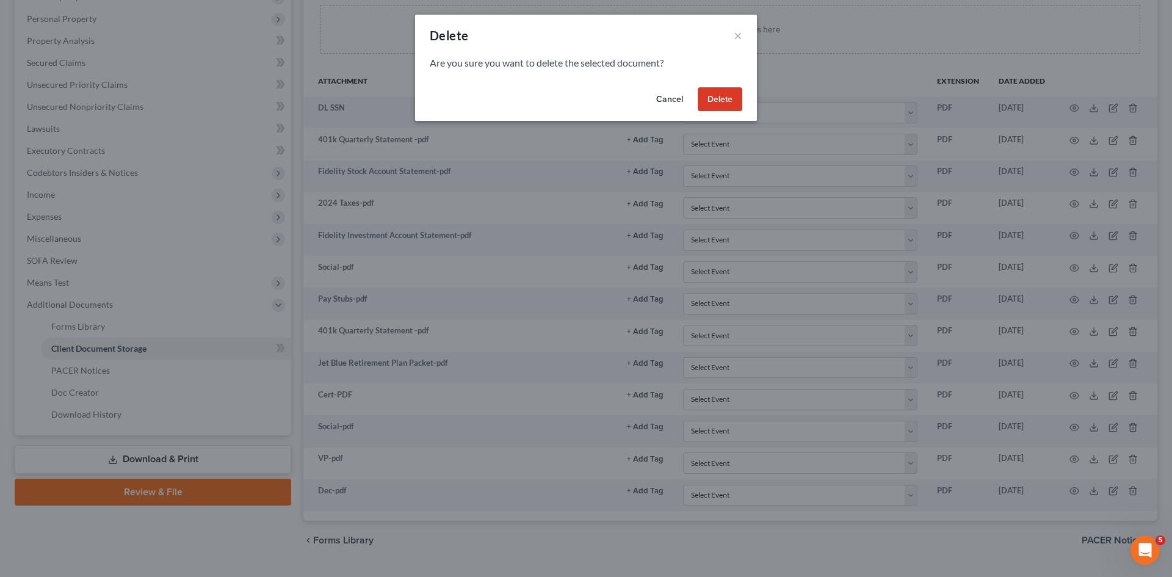
click at [732, 92] on button "Delete" at bounding box center [719, 99] width 45 height 24
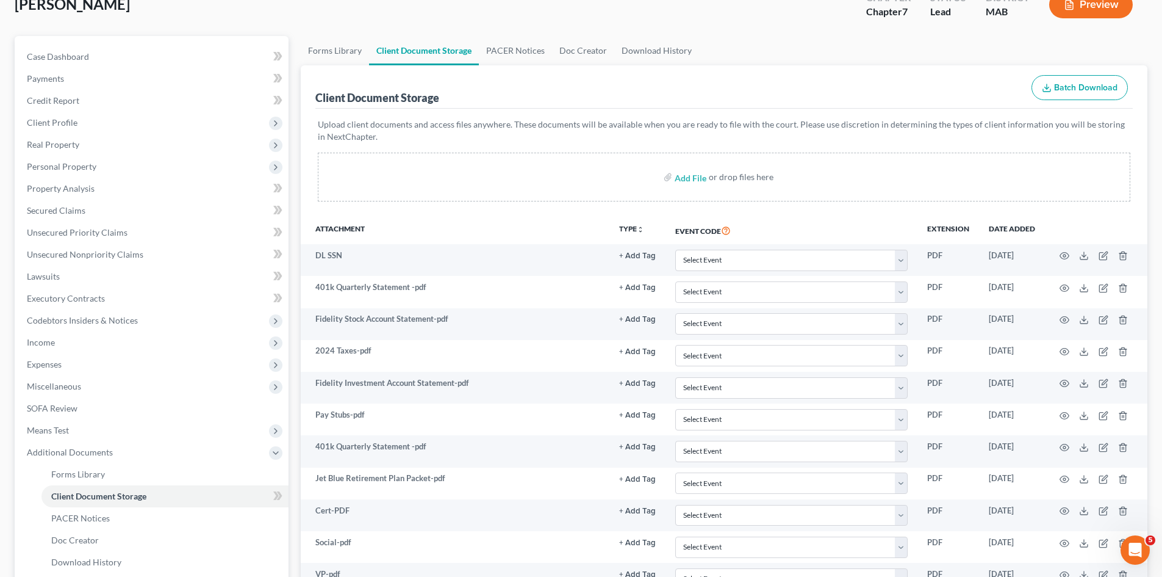
scroll to position [0, 0]
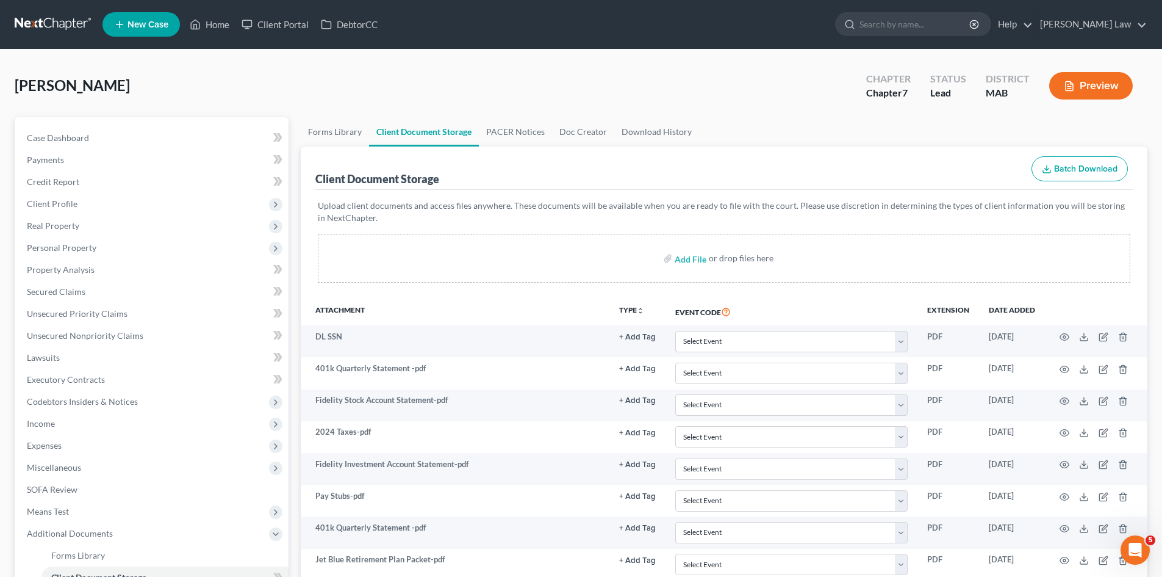
click at [46, 13] on link at bounding box center [54, 24] width 78 height 22
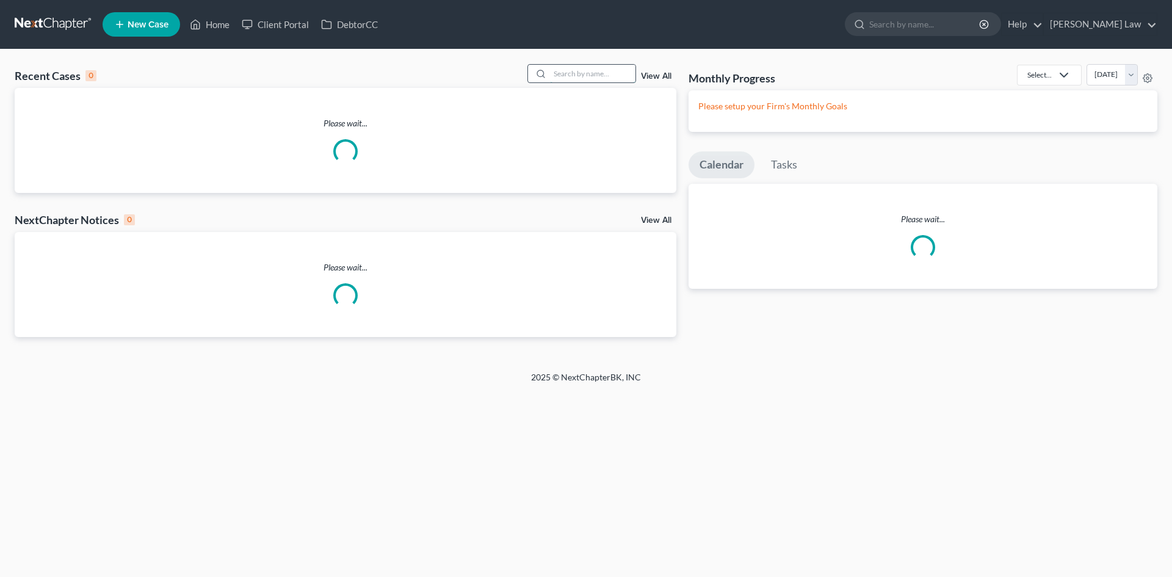
click at [578, 74] on input "search" at bounding box center [592, 74] width 85 height 18
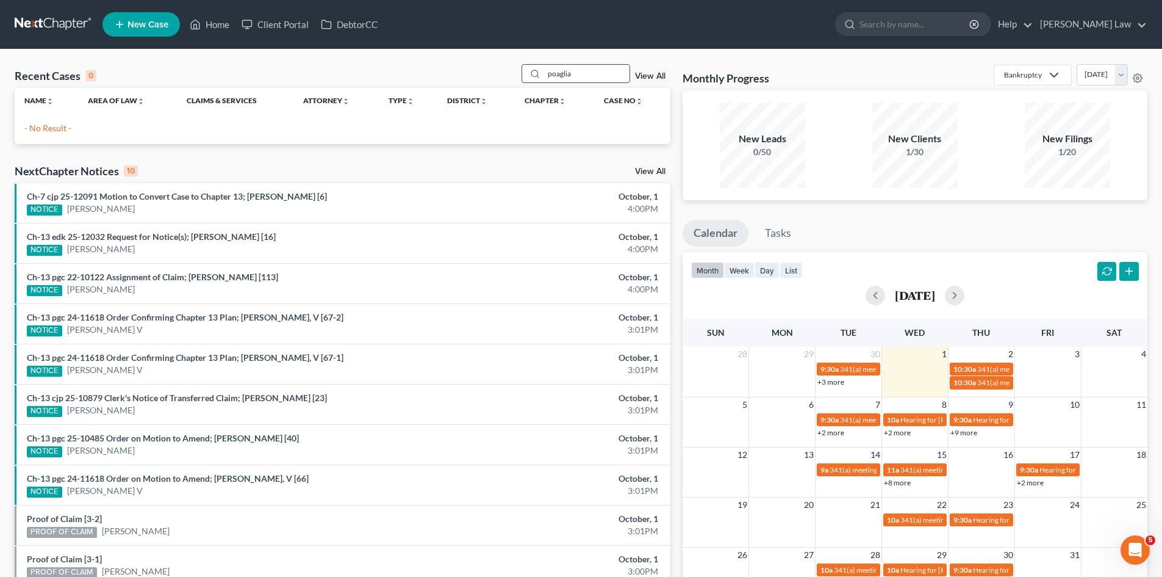
click at [609, 77] on input "poaglia" at bounding box center [586, 74] width 85 height 18
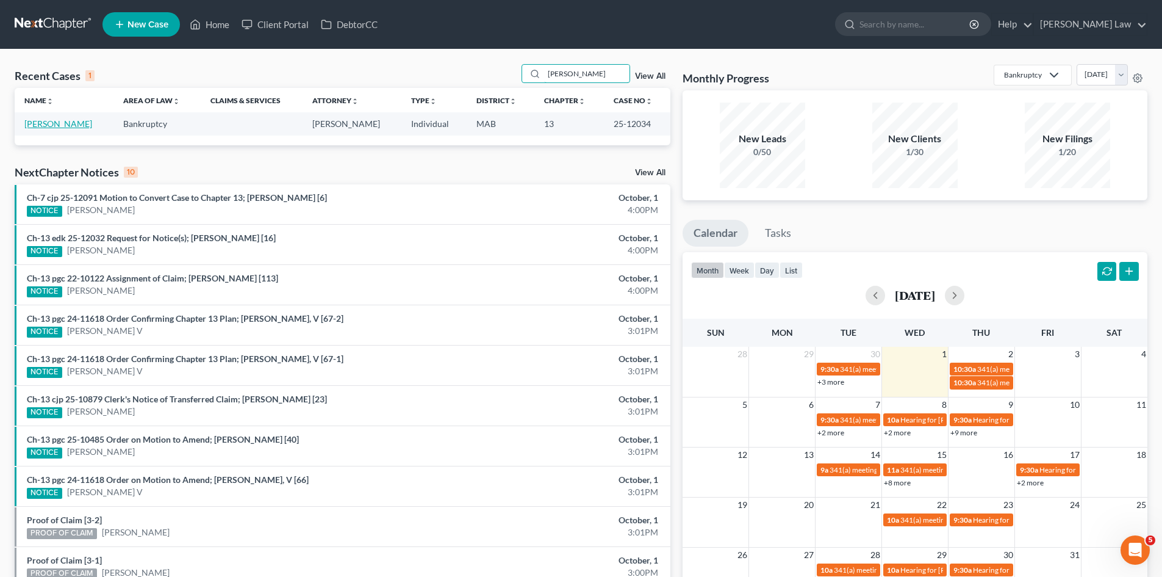
type input "[PERSON_NAME]"
click at [62, 122] on link "[PERSON_NAME]" at bounding box center [58, 123] width 68 height 10
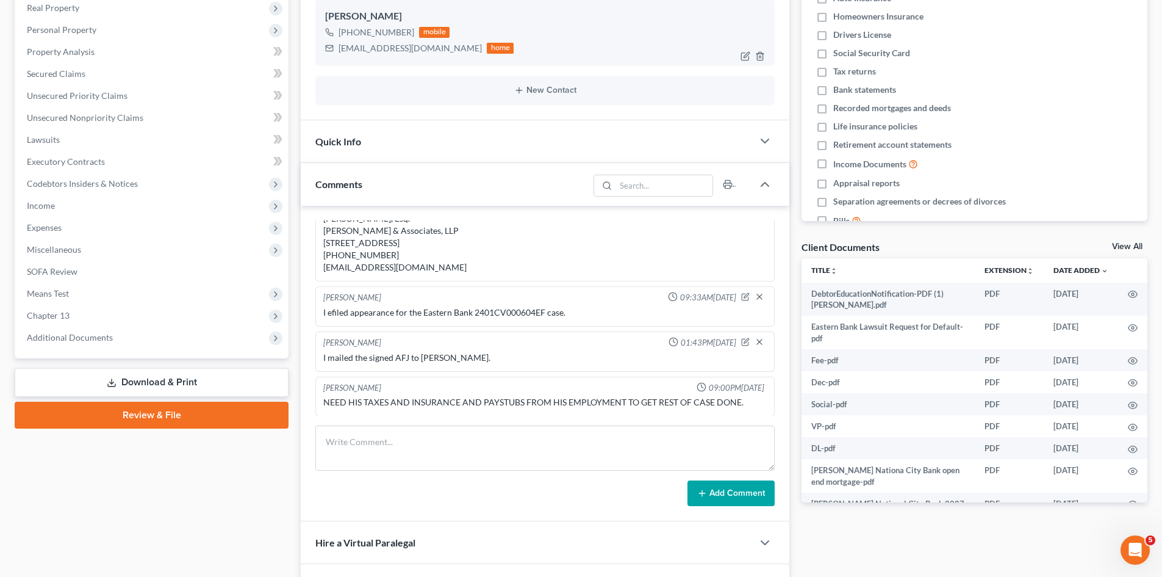
click at [376, 53] on div "[EMAIL_ADDRESS][DOMAIN_NAME]" at bounding box center [410, 48] width 143 height 12
click at [376, 52] on div "[EMAIL_ADDRESS][DOMAIN_NAME]" at bounding box center [410, 48] width 143 height 12
copy div "[EMAIL_ADDRESS][DOMAIN_NAME]"
click at [1133, 246] on link "View All" at bounding box center [1127, 246] width 31 height 9
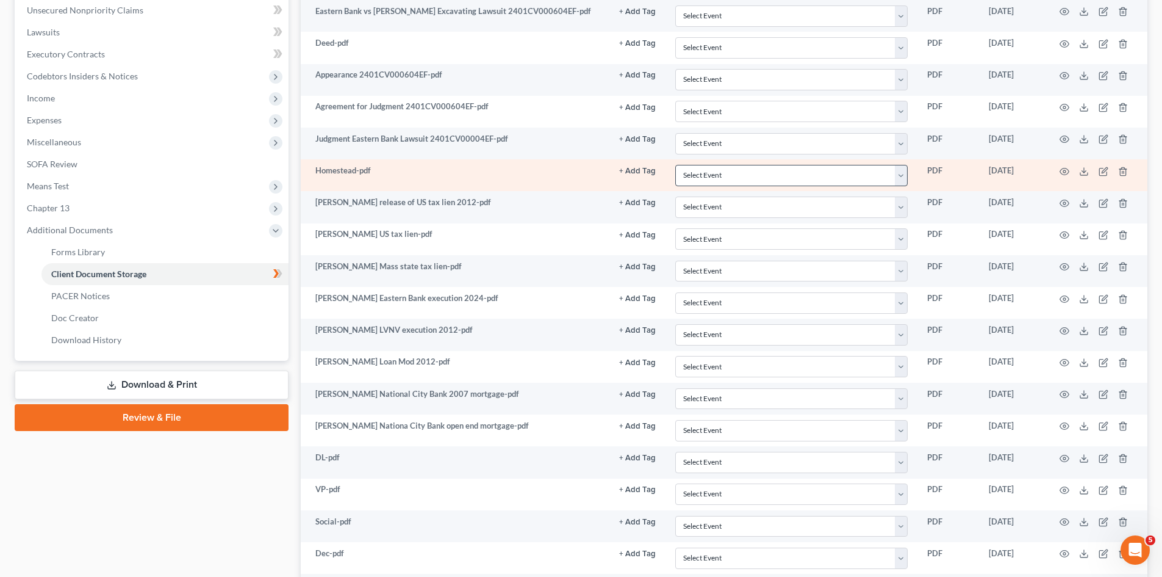
scroll to position [513, 0]
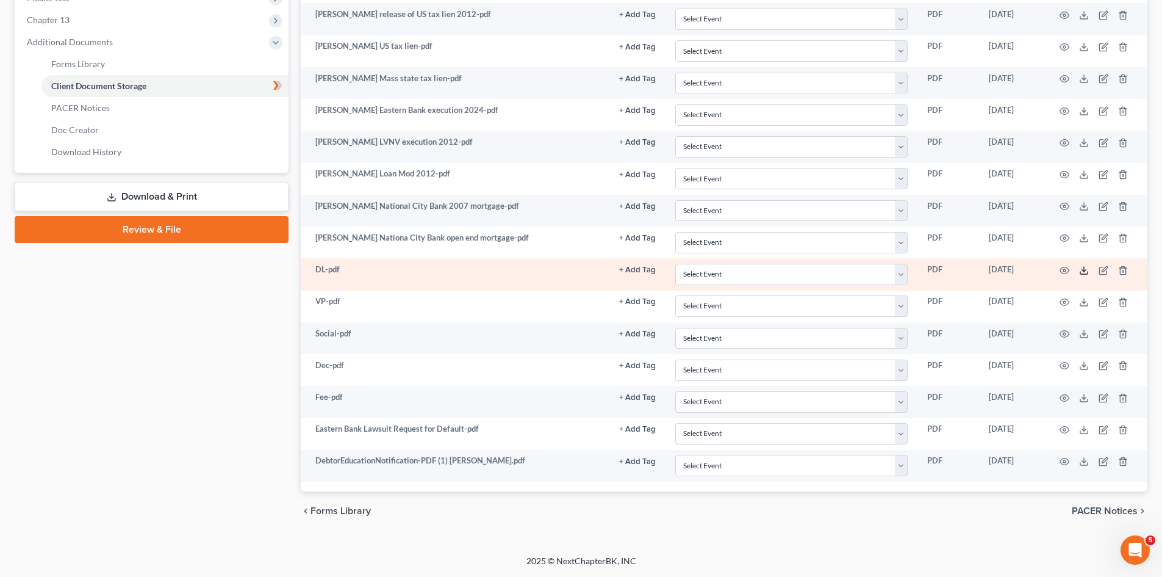
click at [1086, 270] on polyline at bounding box center [1085, 270] width 4 height 2
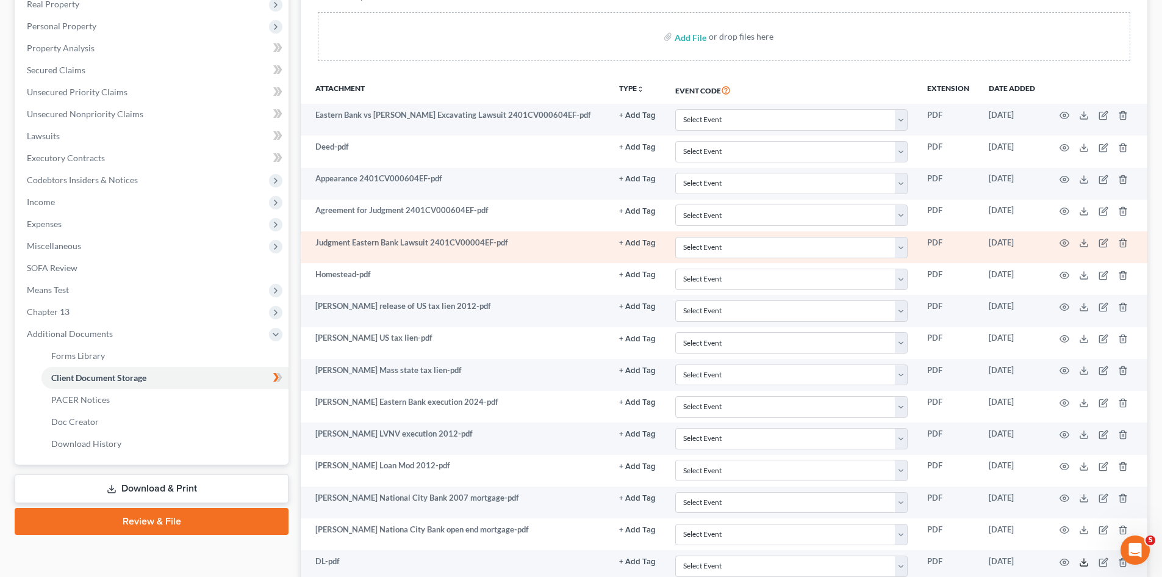
scroll to position [208, 0]
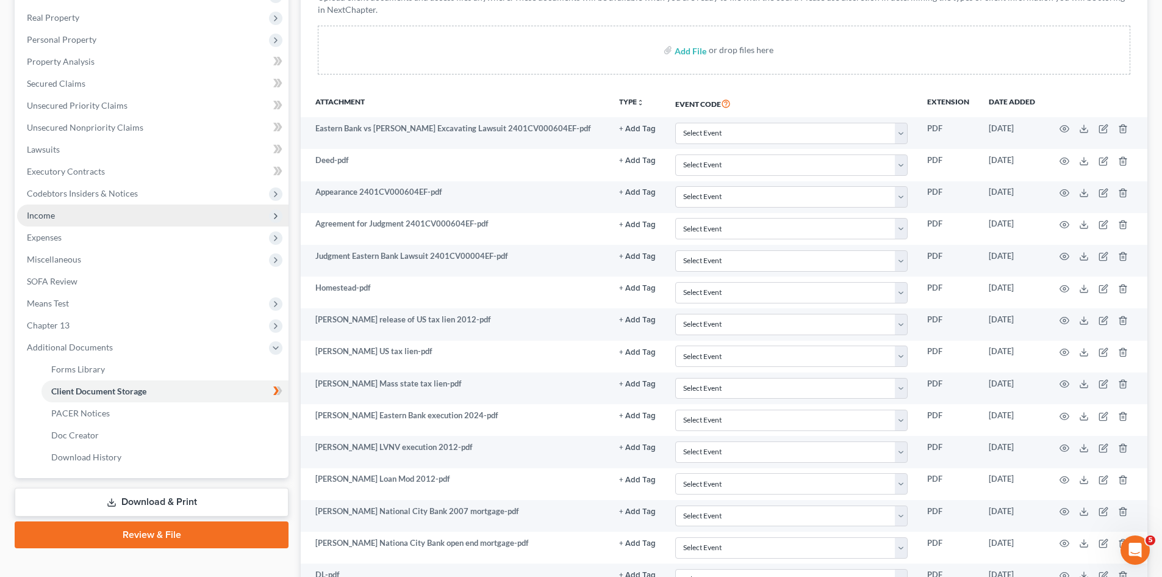
click at [68, 204] on span "Income" at bounding box center [153, 215] width 272 height 22
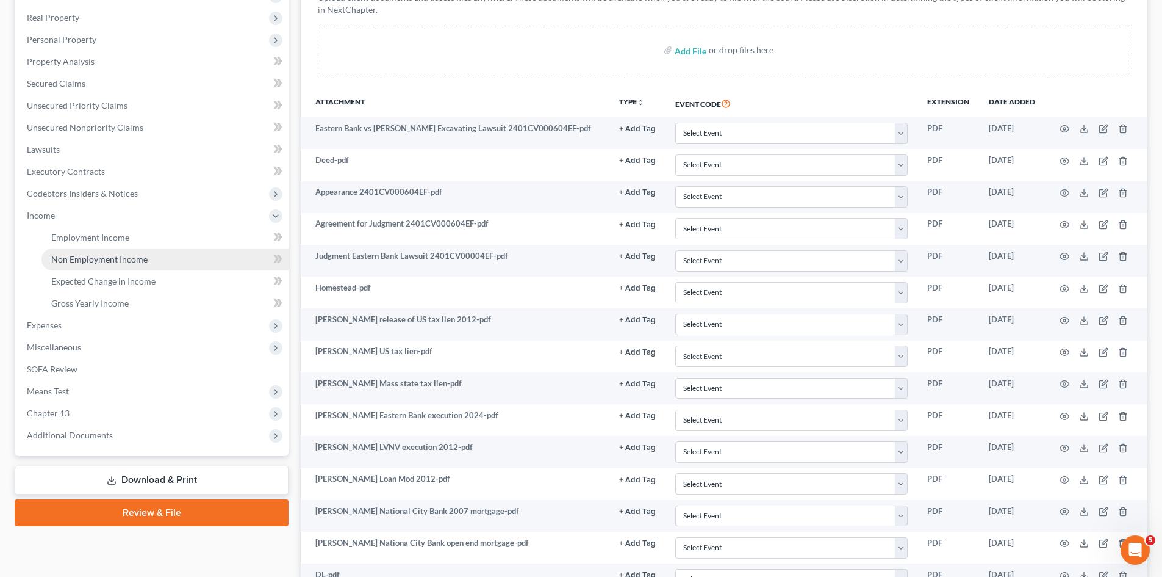
click at [90, 268] on link "Non Employment Income" at bounding box center [164, 259] width 247 height 22
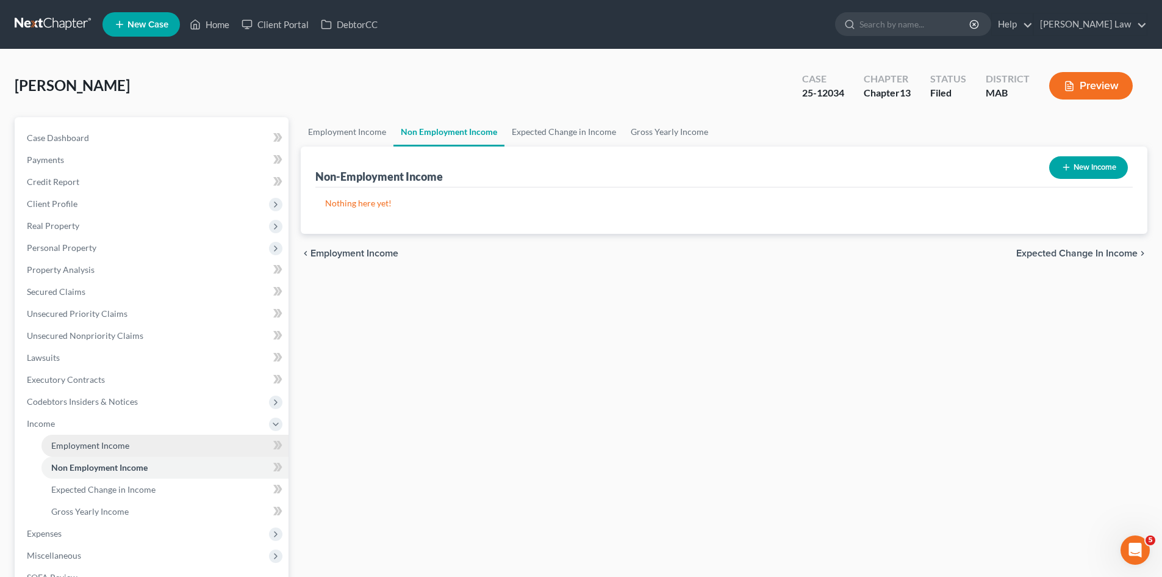
click at [118, 447] on span "Employment Income" at bounding box center [90, 445] width 78 height 10
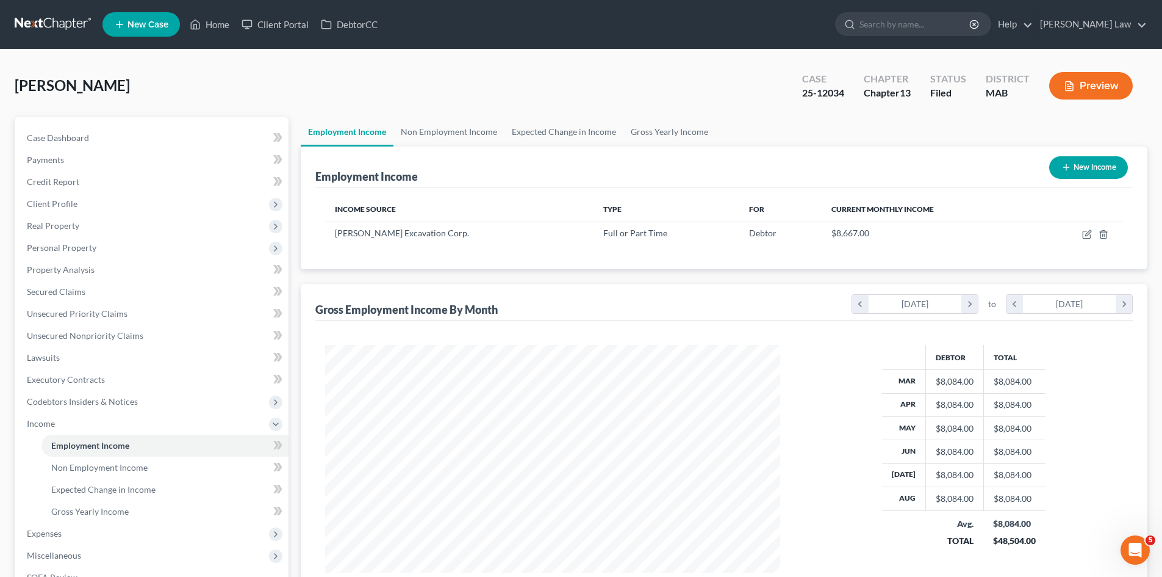
scroll to position [228, 480]
click at [64, 143] on link "Case Dashboard" at bounding box center [153, 138] width 272 height 22
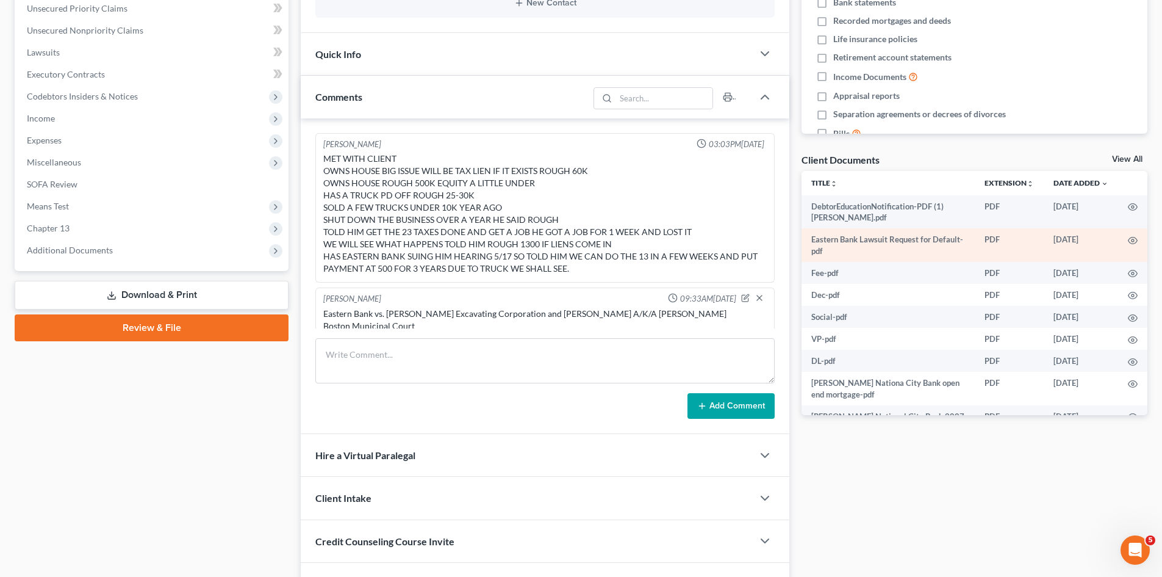
scroll to position [256, 0]
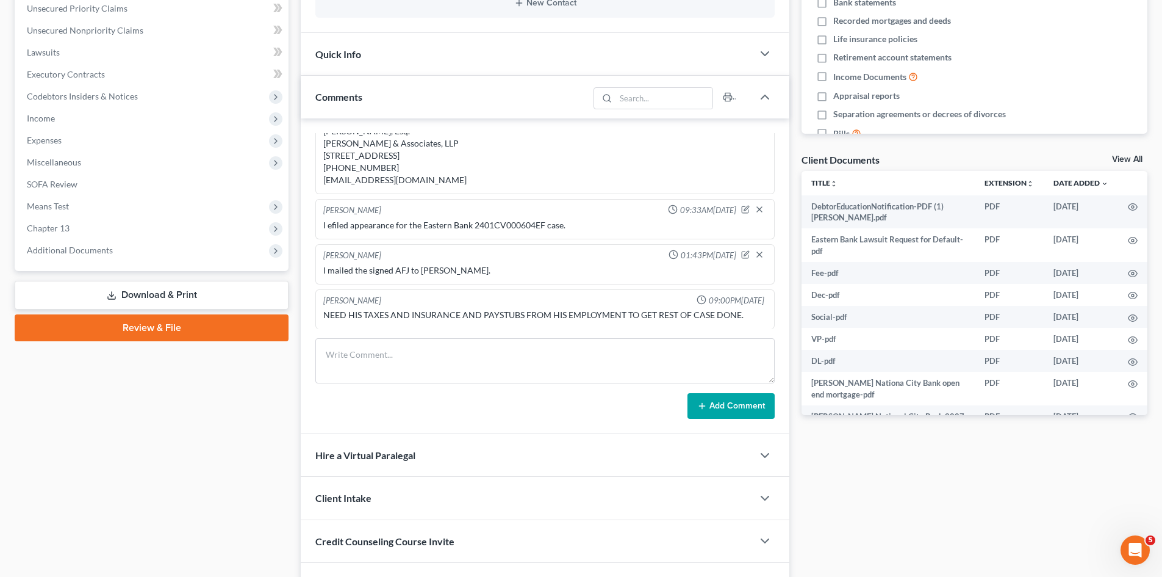
click at [1125, 158] on link "View All" at bounding box center [1127, 159] width 31 height 9
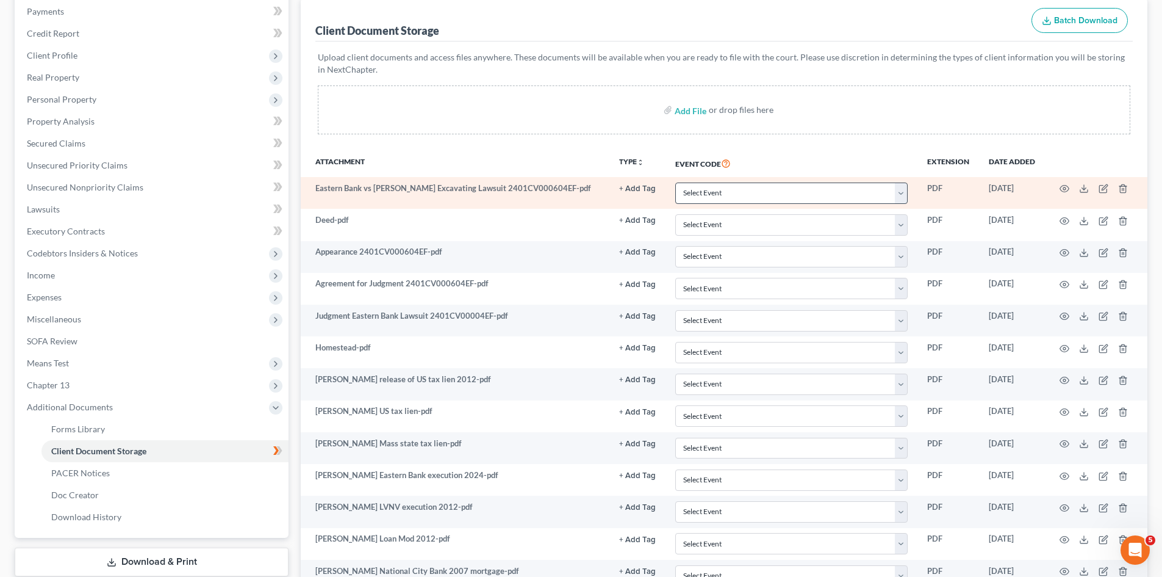
scroll to position [305, 0]
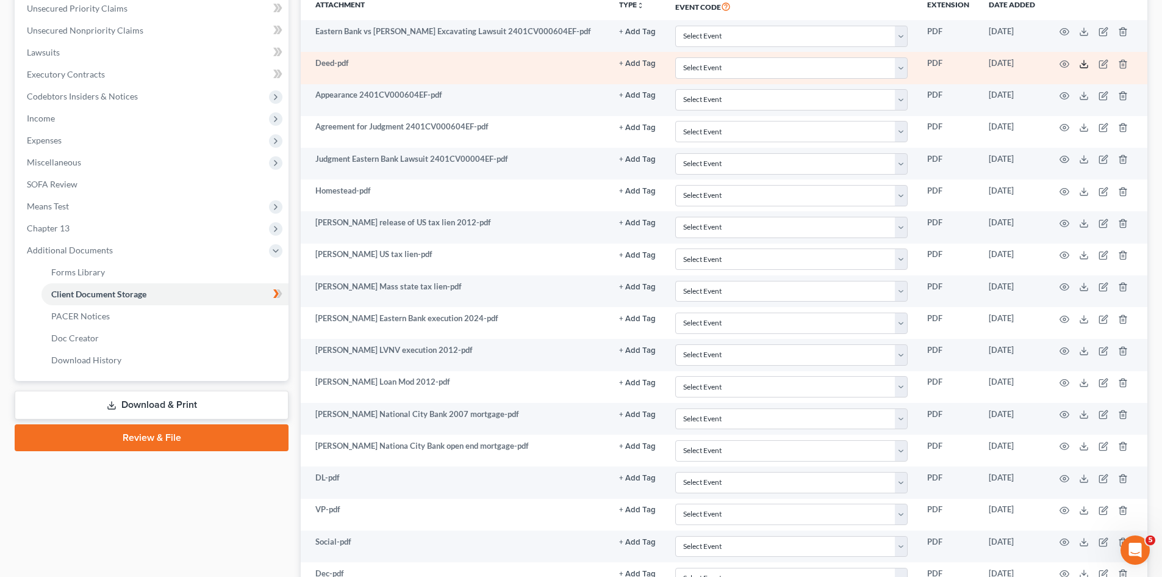
click at [1083, 66] on icon at bounding box center [1084, 64] width 10 height 10
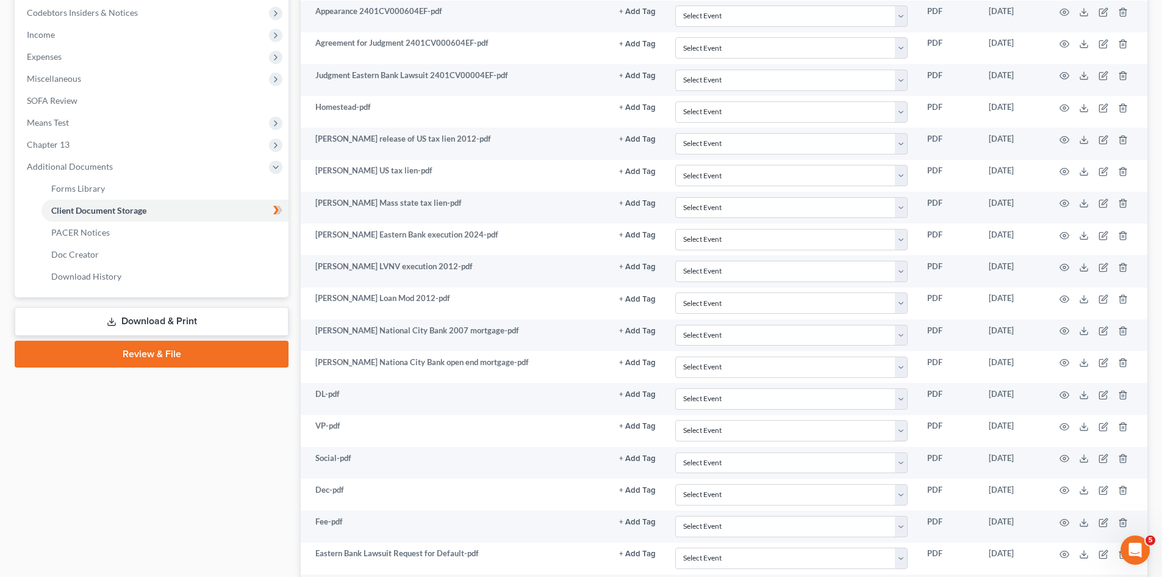
scroll to position [0, 0]
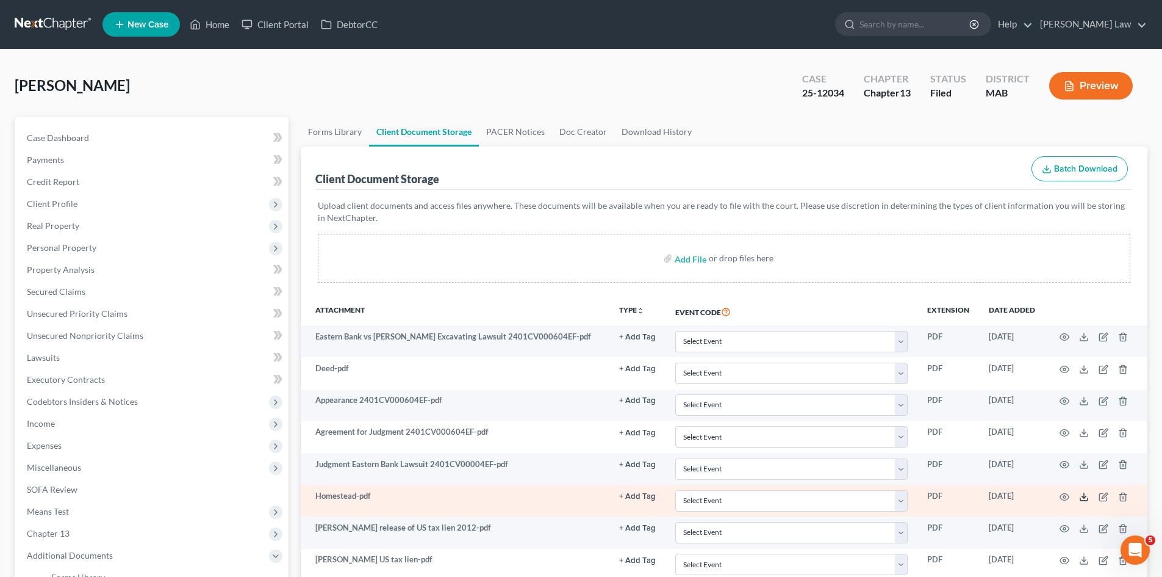
click at [1088, 495] on icon at bounding box center [1084, 497] width 10 height 10
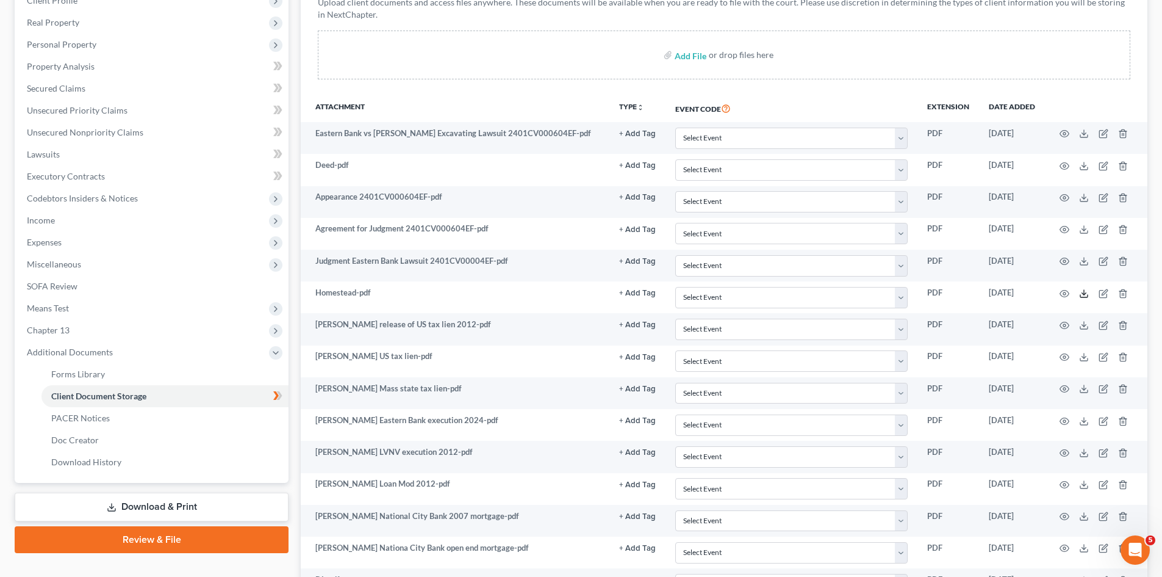
scroll to position [102, 0]
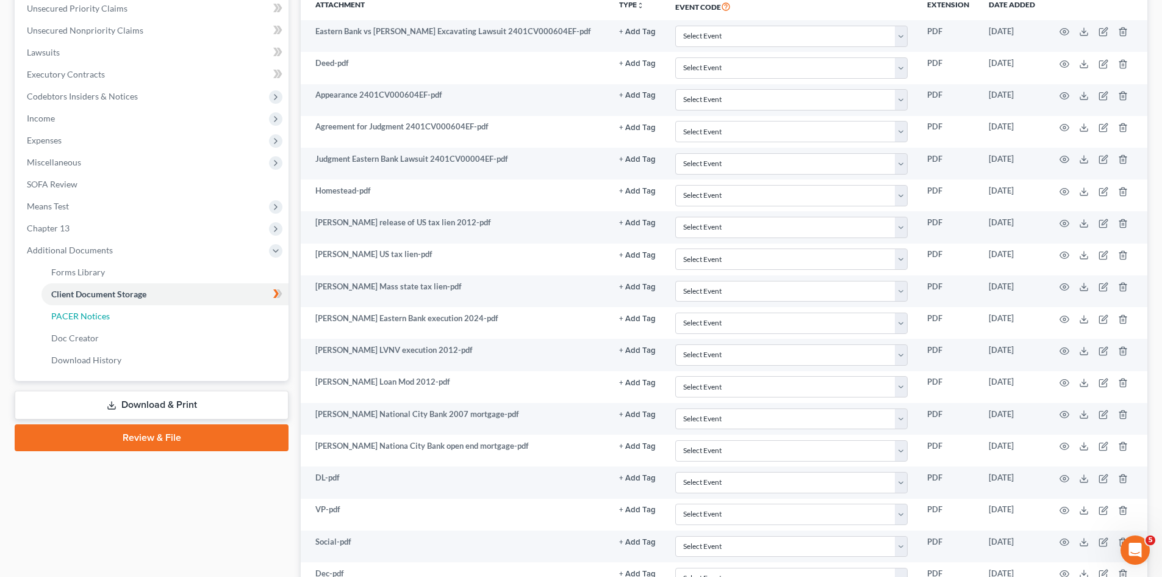
drag, startPoint x: 82, startPoint y: 318, endPoint x: 754, endPoint y: 333, distance: 672.6
click at [82, 318] on span "PACER Notices" at bounding box center [80, 316] width 59 height 10
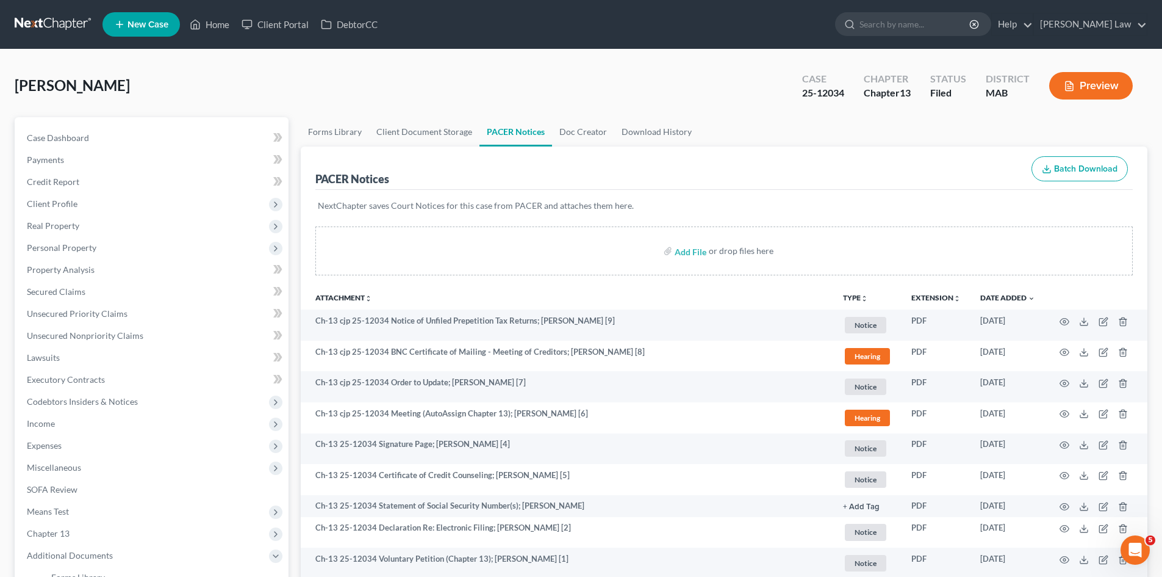
click at [117, 123] on div "Case Dashboard Payments Invoices Payments Payments Credit Report Client Profile…" at bounding box center [152, 401] width 274 height 569
click at [118, 128] on link "Case Dashboard" at bounding box center [153, 138] width 272 height 22
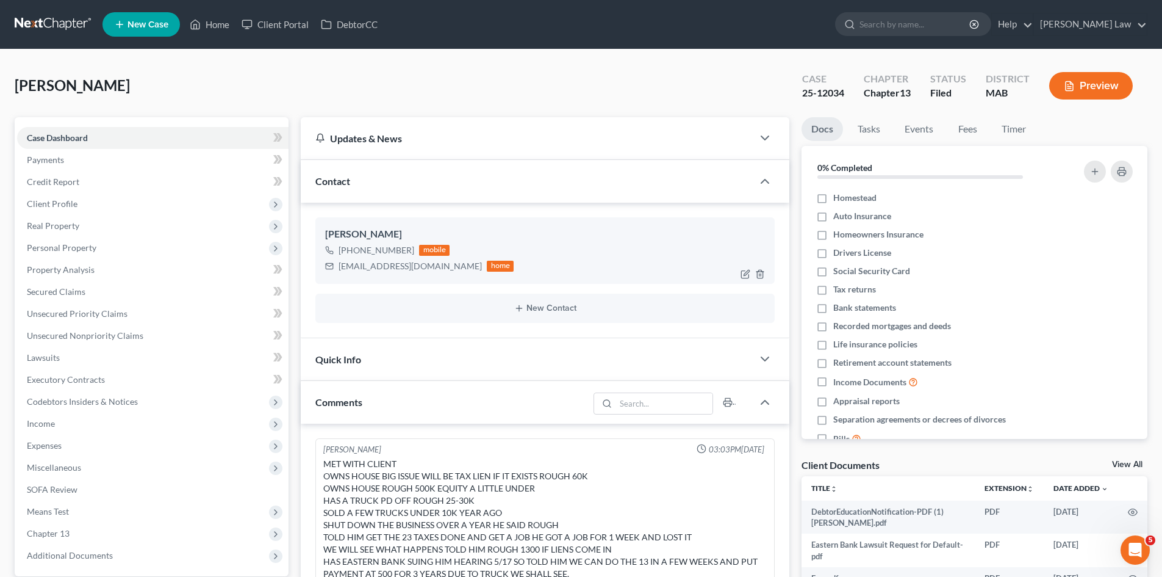
scroll to position [256, 0]
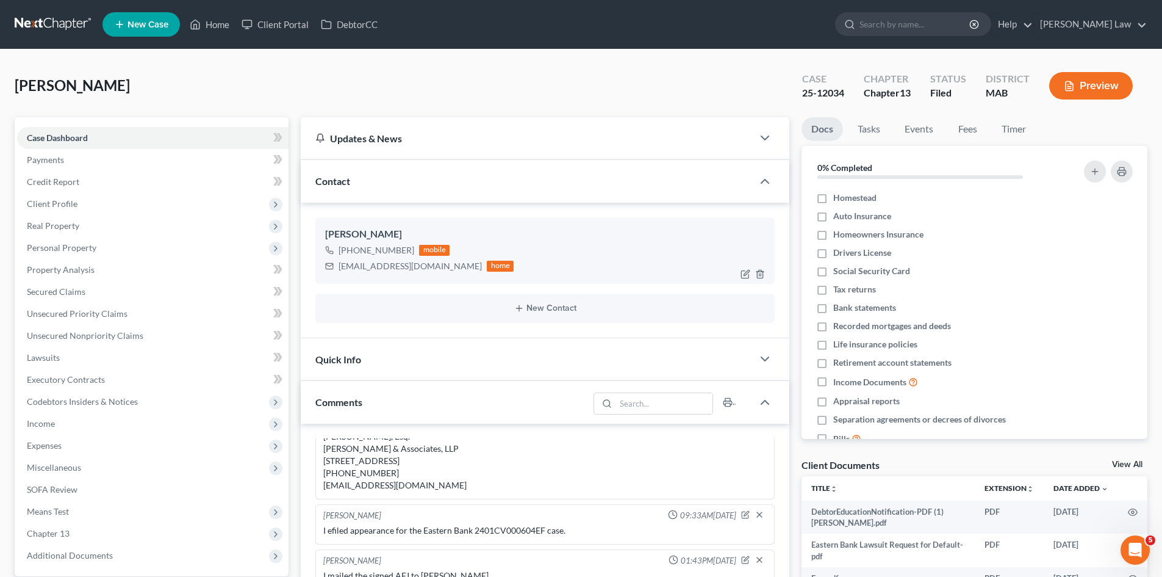
click at [394, 268] on div "johnpagliaro@comcast.net" at bounding box center [410, 266] width 143 height 12
copy div "johnpagliaro@comcast.net"
click at [339, 239] on div "John Pagliaro" at bounding box center [545, 234] width 440 height 15
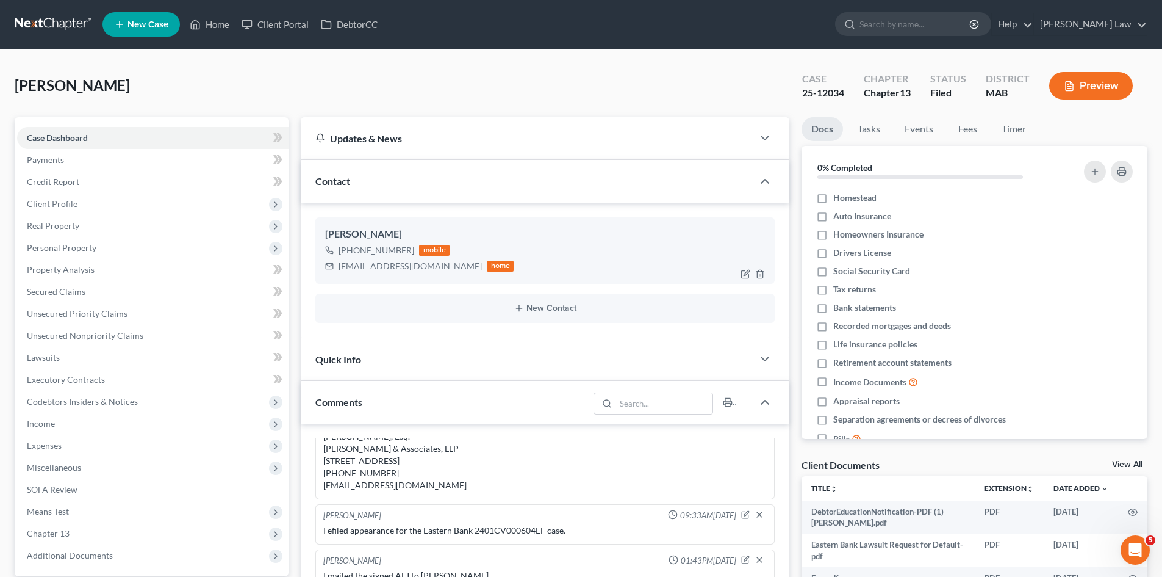
click at [336, 237] on div "John Pagliaro" at bounding box center [545, 234] width 440 height 15
copy div "John"
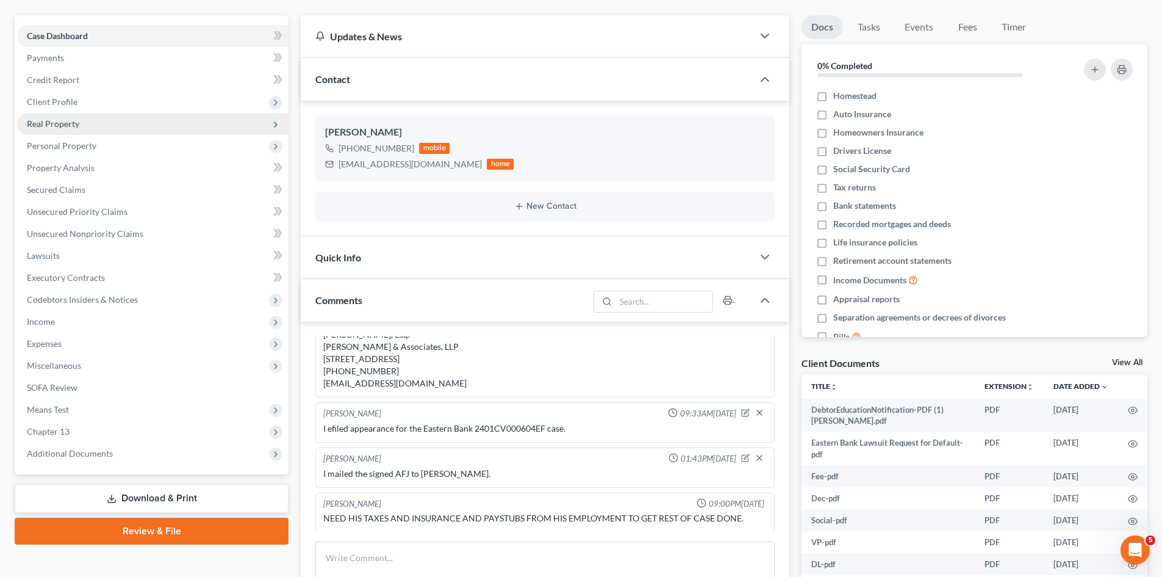
click at [73, 126] on span "Real Property" at bounding box center [53, 123] width 52 height 10
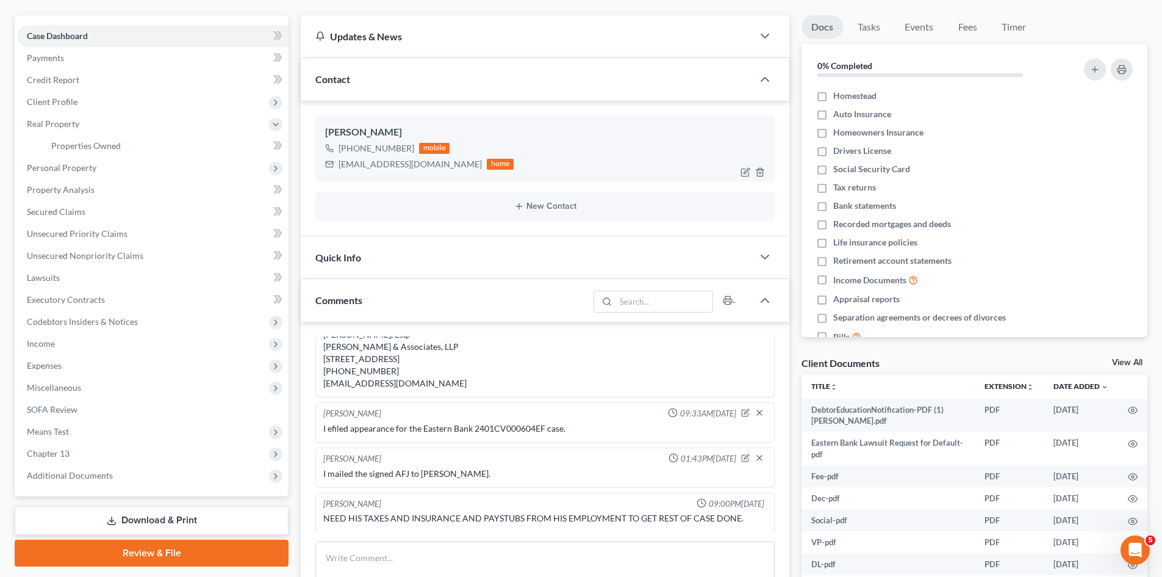
click at [339, 131] on div "John Pagliaro" at bounding box center [545, 132] width 440 height 15
copy div "John Pagliaro"
drag, startPoint x: 49, startPoint y: 107, endPoint x: 68, endPoint y: 135, distance: 34.7
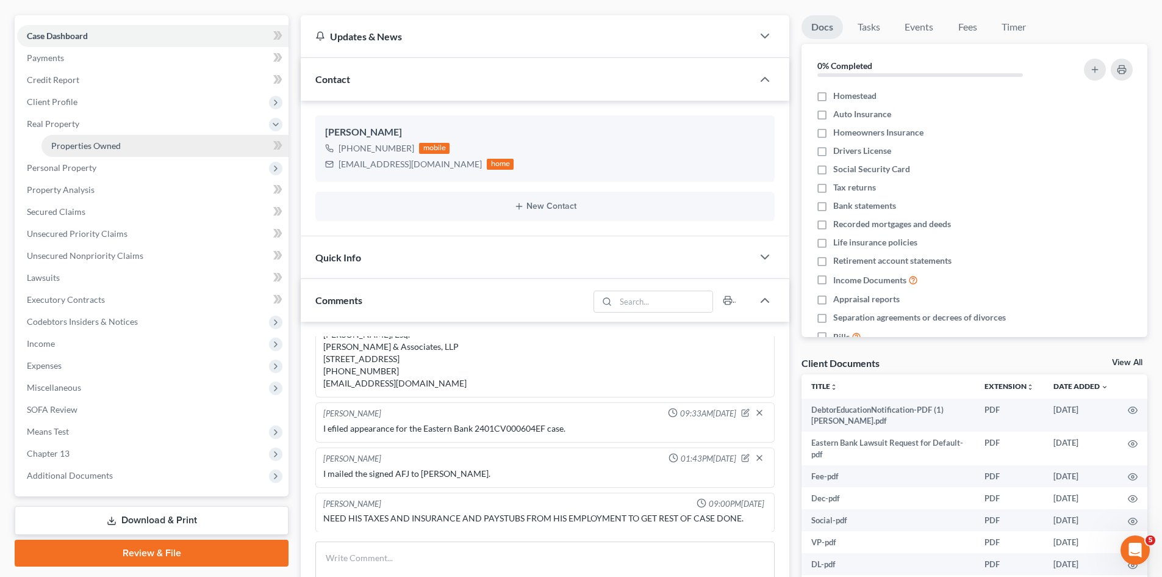
click at [49, 107] on span "Client Profile" at bounding box center [153, 102] width 272 height 22
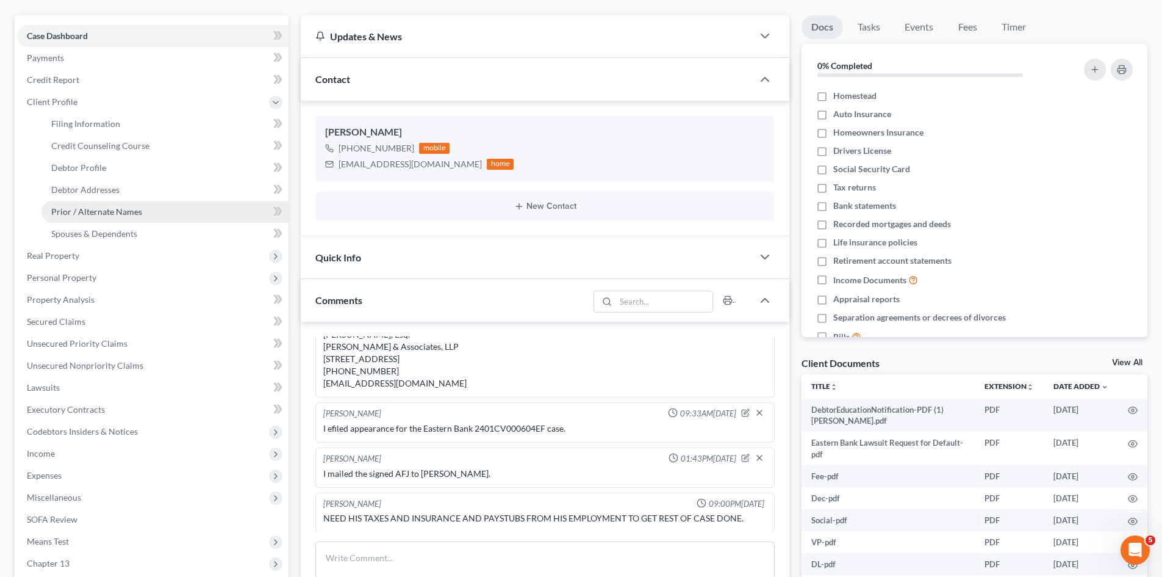
click at [91, 201] on link "Prior / Alternate Names" at bounding box center [164, 212] width 247 height 22
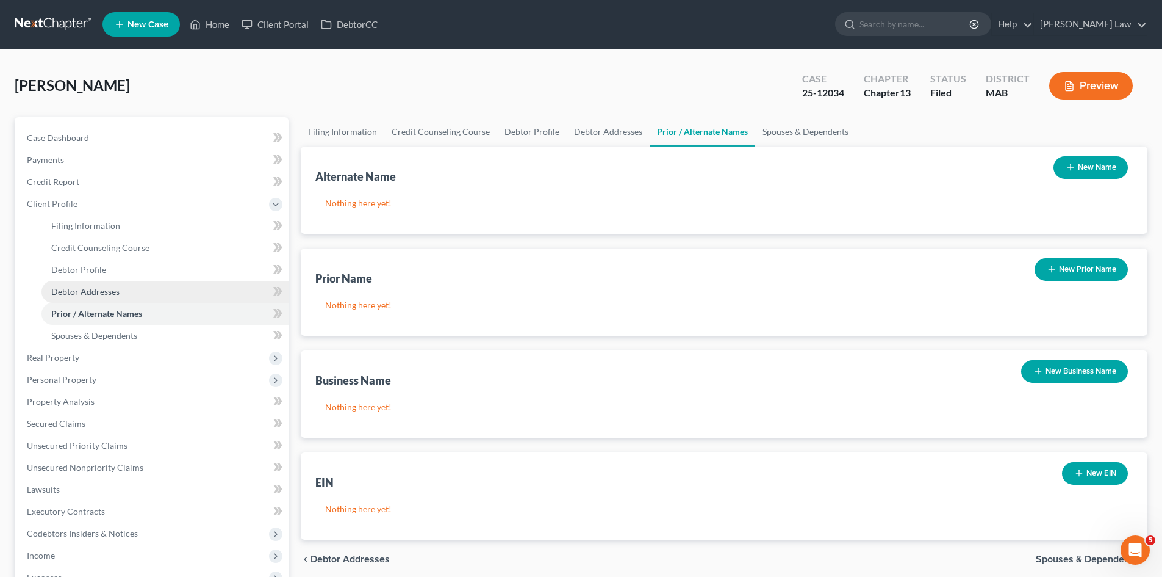
click at [97, 284] on link "Debtor Addresses" at bounding box center [164, 292] width 247 height 22
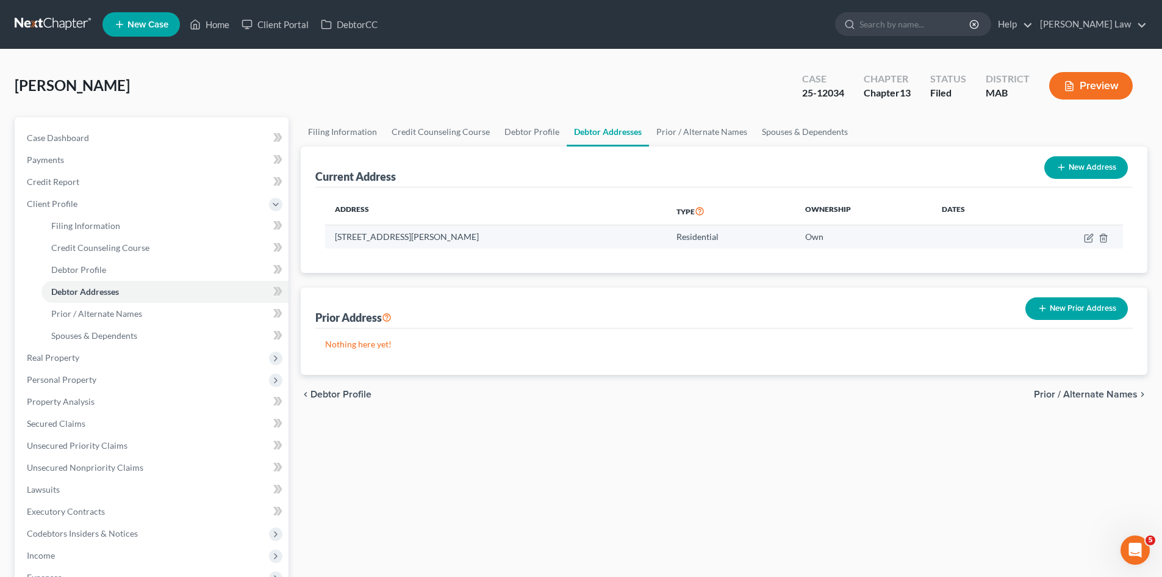
click at [416, 236] on td "70 Sanderson Avenue, Weymouth, MA 02189" at bounding box center [496, 236] width 342 height 23
copy td "70 Sanderson Avenue, Weymouth, MA 02189"
click at [436, 232] on td "70 Sanderson Avenue, Weymouth, MA 02189" at bounding box center [496, 236] width 342 height 23
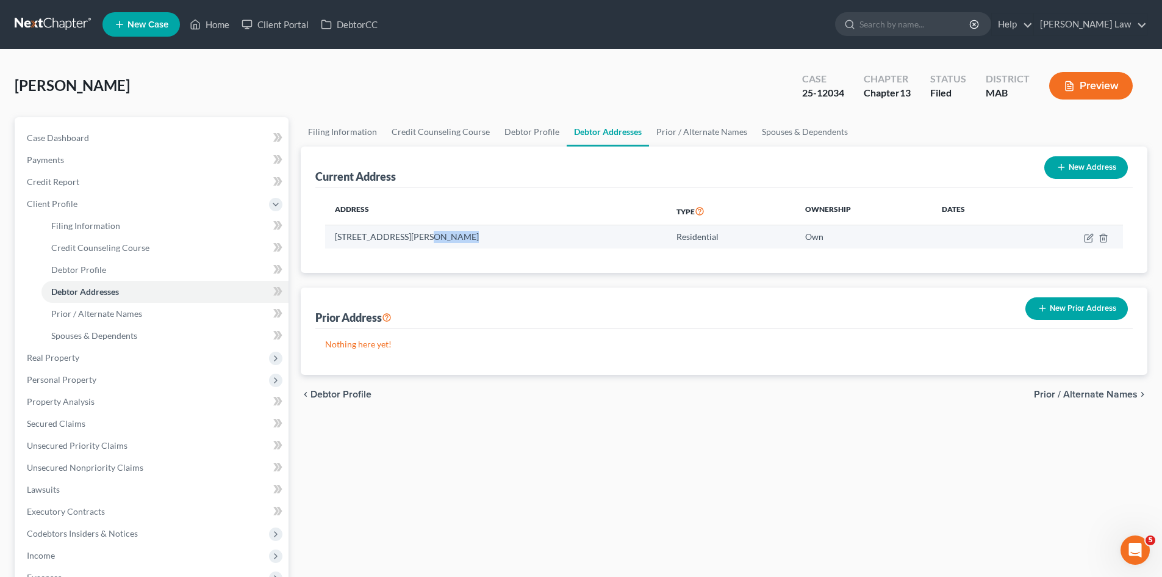
click at [436, 232] on td "70 Sanderson Avenue, Weymouth, MA 02189" at bounding box center [496, 236] width 342 height 23
click at [69, 32] on link at bounding box center [54, 24] width 78 height 22
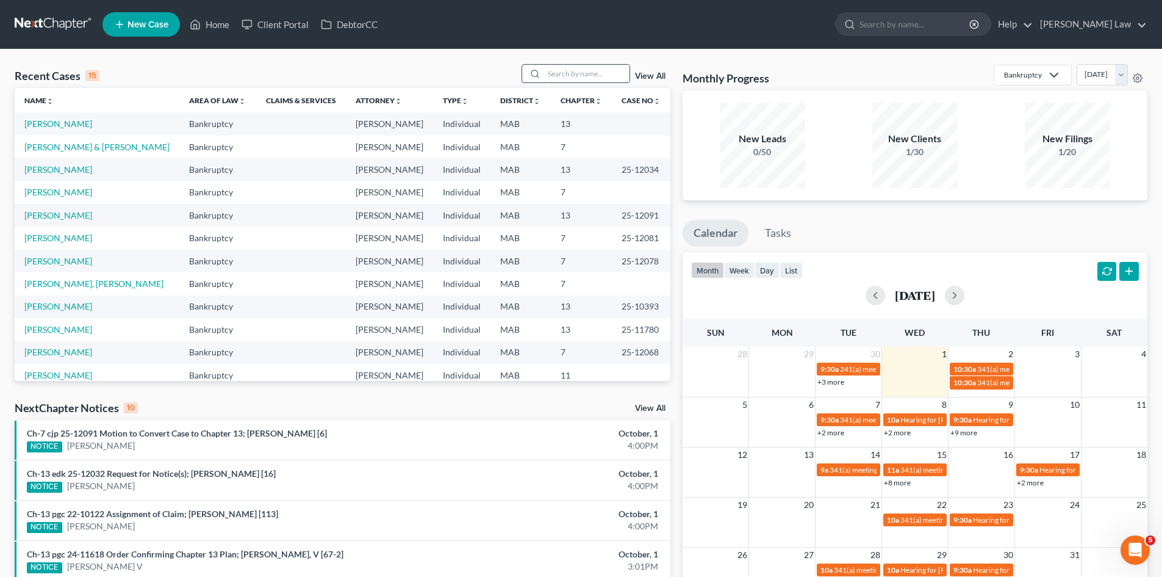
click at [607, 67] on input "search" at bounding box center [586, 74] width 85 height 18
type input "stack"
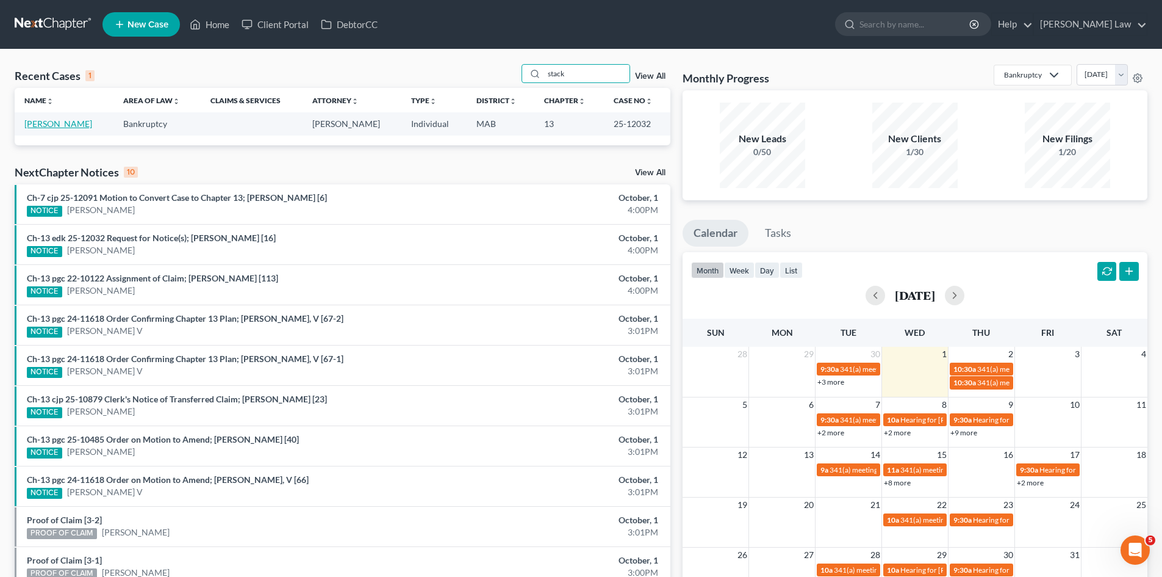
click at [61, 126] on link "[PERSON_NAME]" at bounding box center [58, 123] width 68 height 10
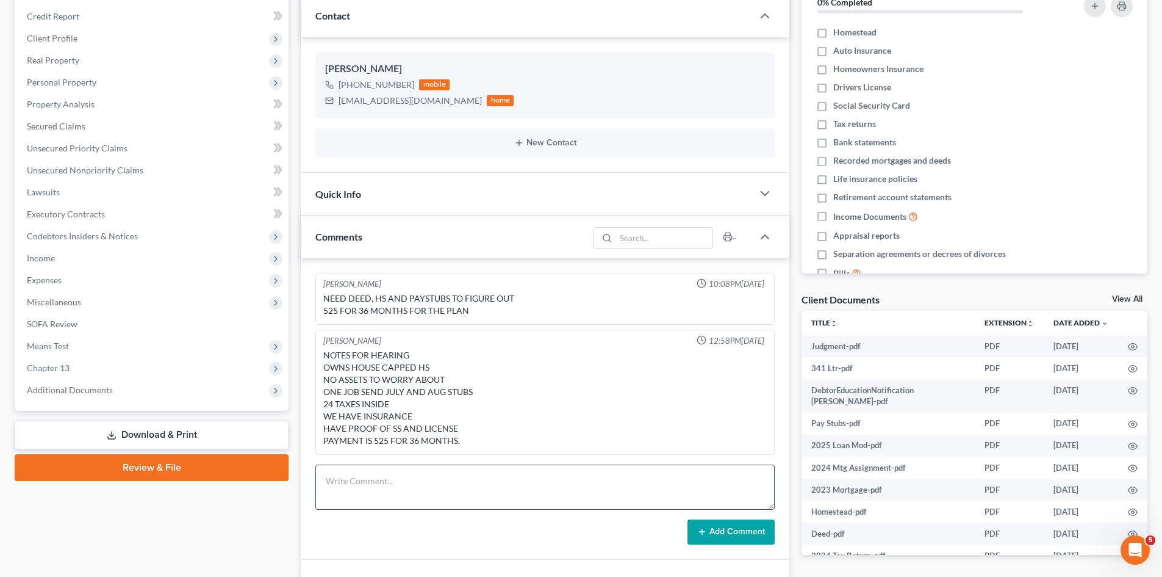
scroll to position [305, 0]
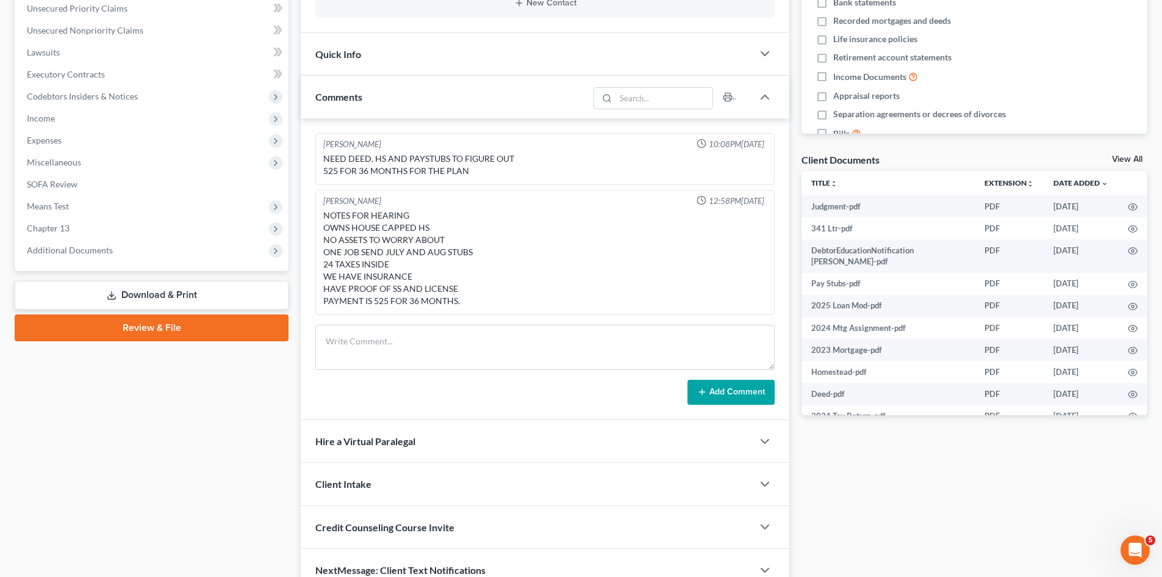
click at [1135, 164] on div "View All" at bounding box center [1129, 160] width 35 height 11
click at [1128, 158] on link "View All" at bounding box center [1127, 159] width 31 height 9
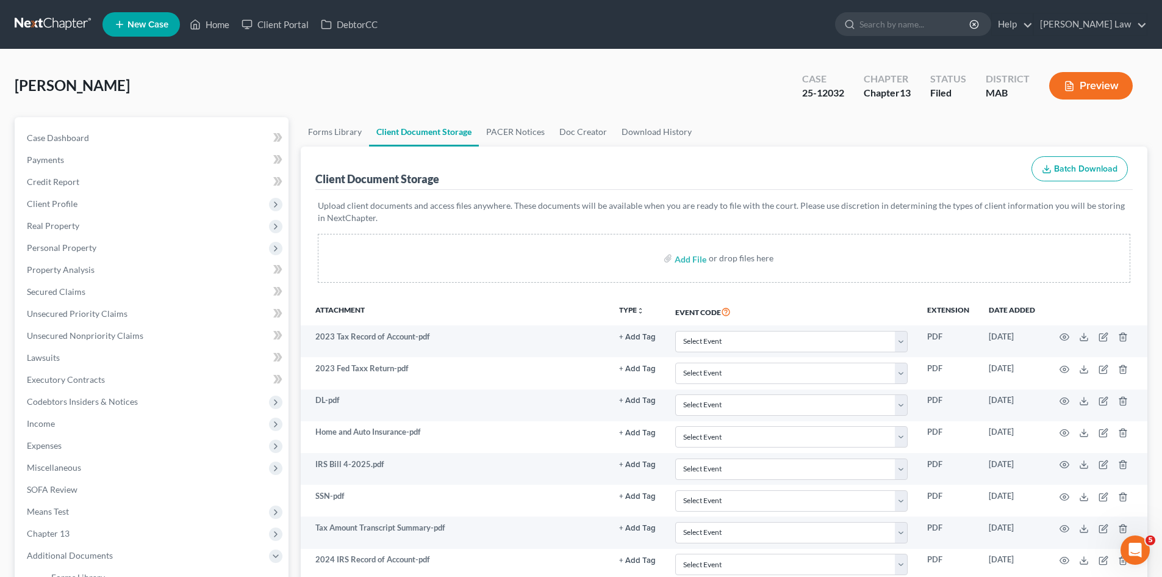
click at [44, 26] on link at bounding box center [54, 24] width 78 height 22
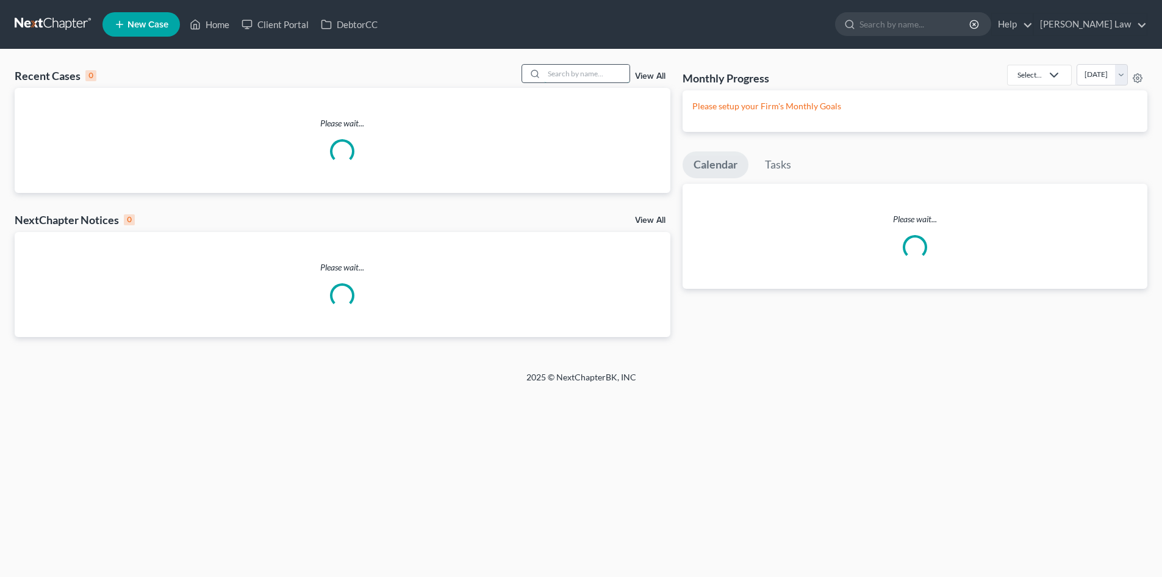
click at [563, 76] on input "search" at bounding box center [586, 74] width 85 height 18
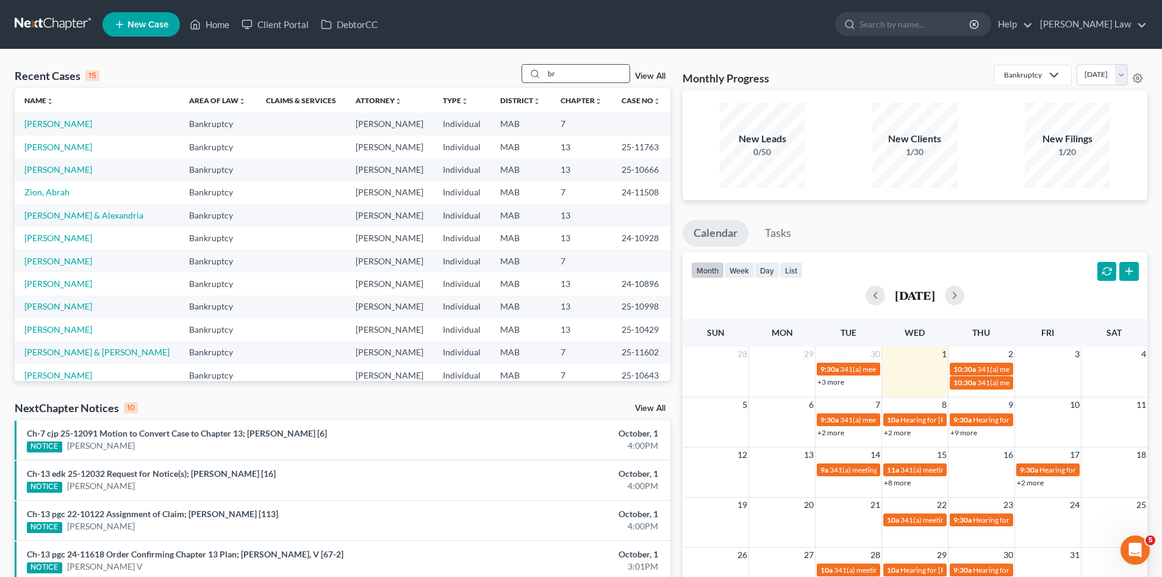
click at [585, 65] on input "br" at bounding box center [586, 74] width 85 height 18
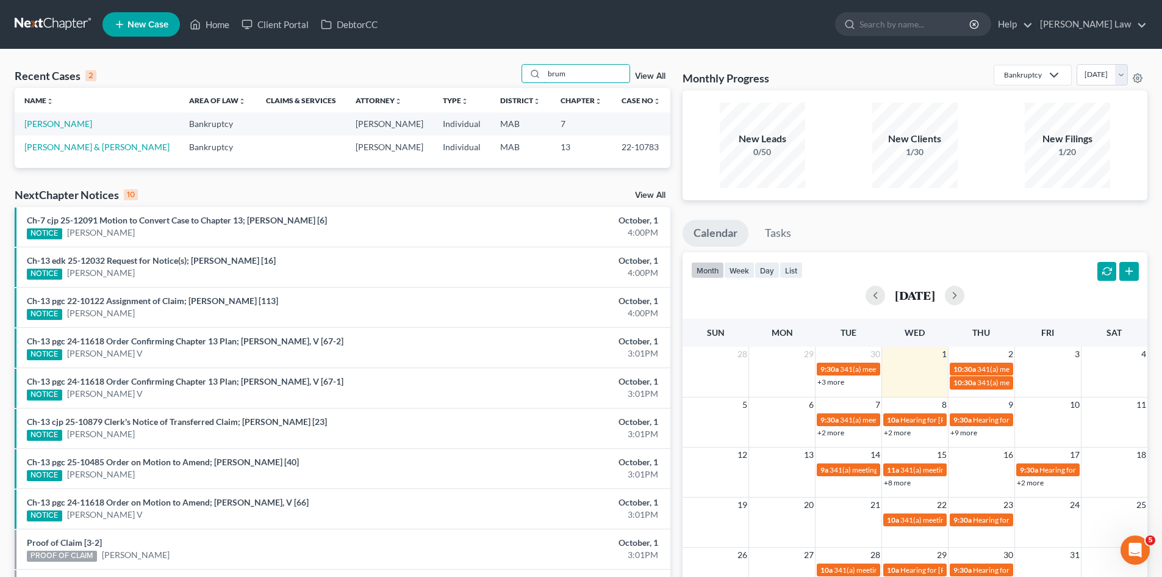
type input "brum"
click at [68, 129] on td "[PERSON_NAME]" at bounding box center [97, 123] width 165 height 23
click at [66, 129] on link "[PERSON_NAME]" at bounding box center [58, 123] width 68 height 10
select select "10"
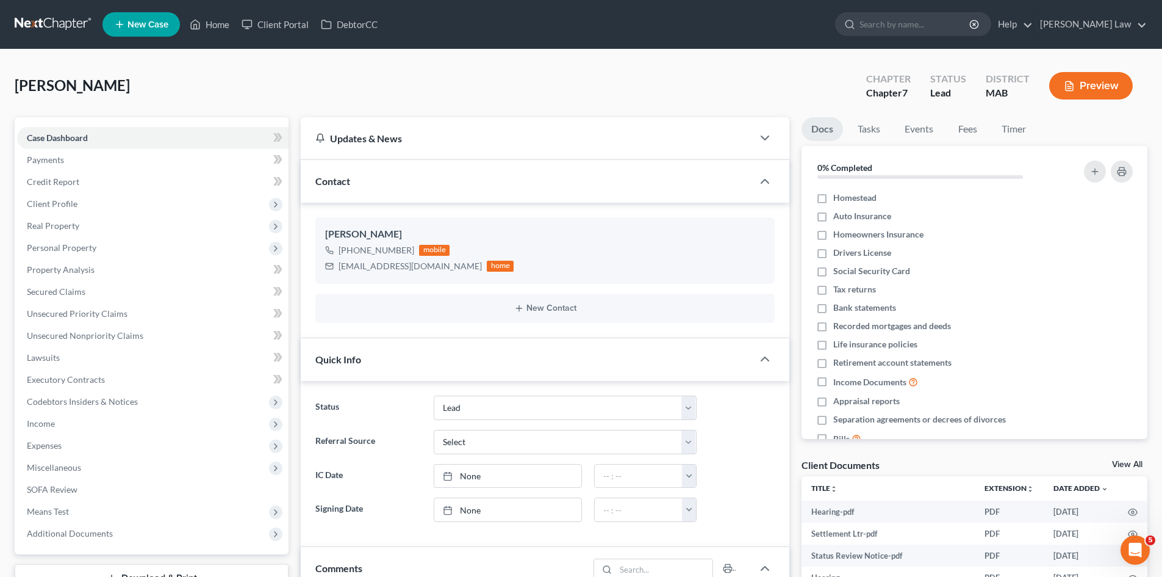
click at [1141, 463] on link "View All" at bounding box center [1127, 464] width 31 height 9
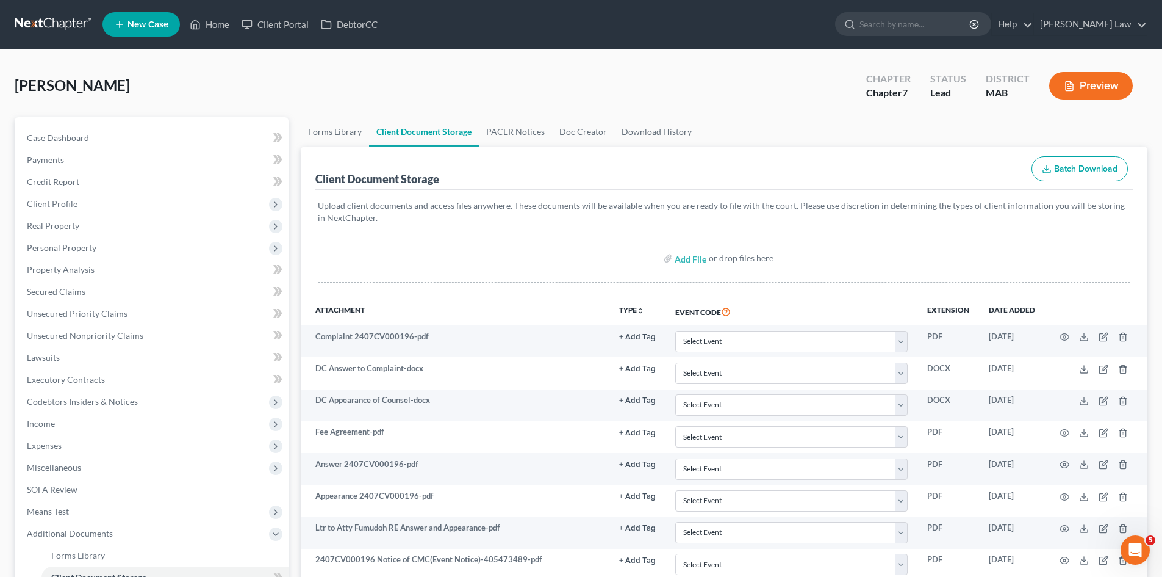
click at [54, 29] on link at bounding box center [54, 24] width 78 height 22
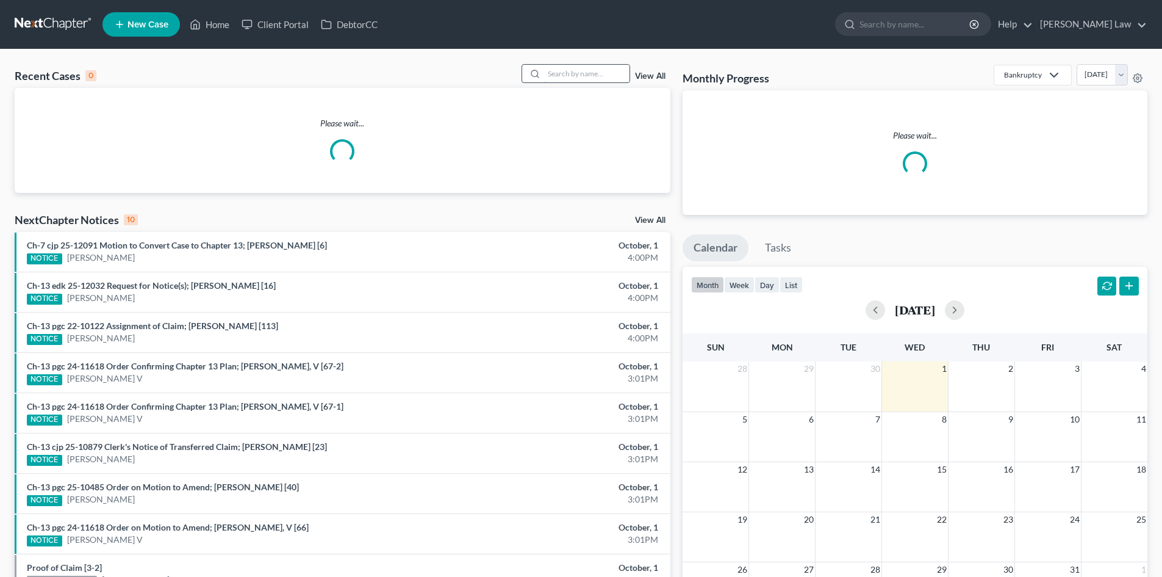
click at [575, 75] on input "search" at bounding box center [586, 74] width 85 height 18
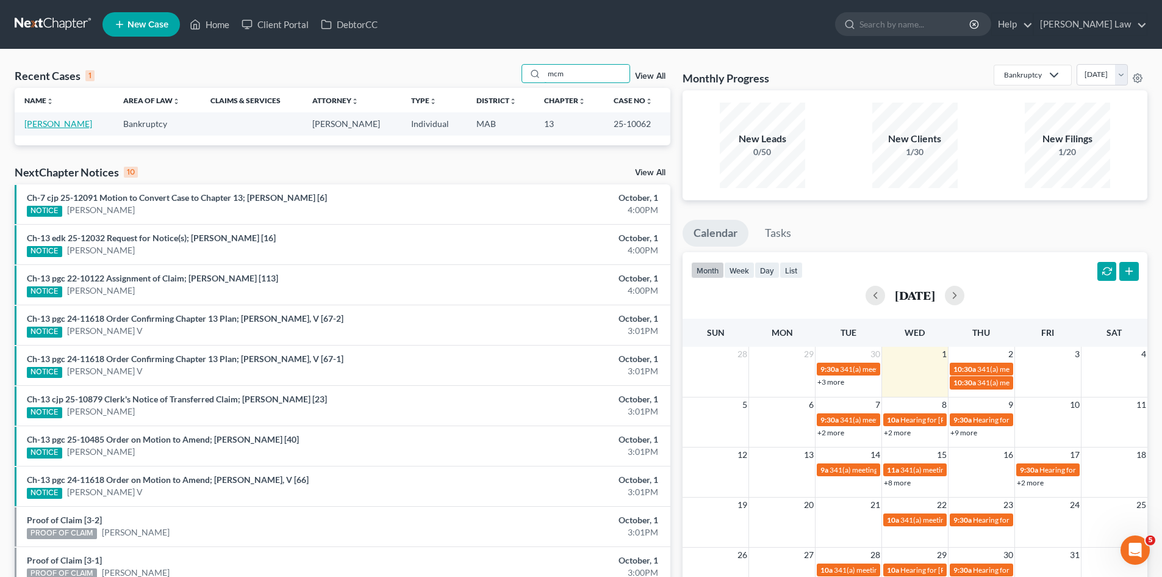
type input "mcm"
click at [45, 124] on link "[PERSON_NAME]" at bounding box center [58, 123] width 68 height 10
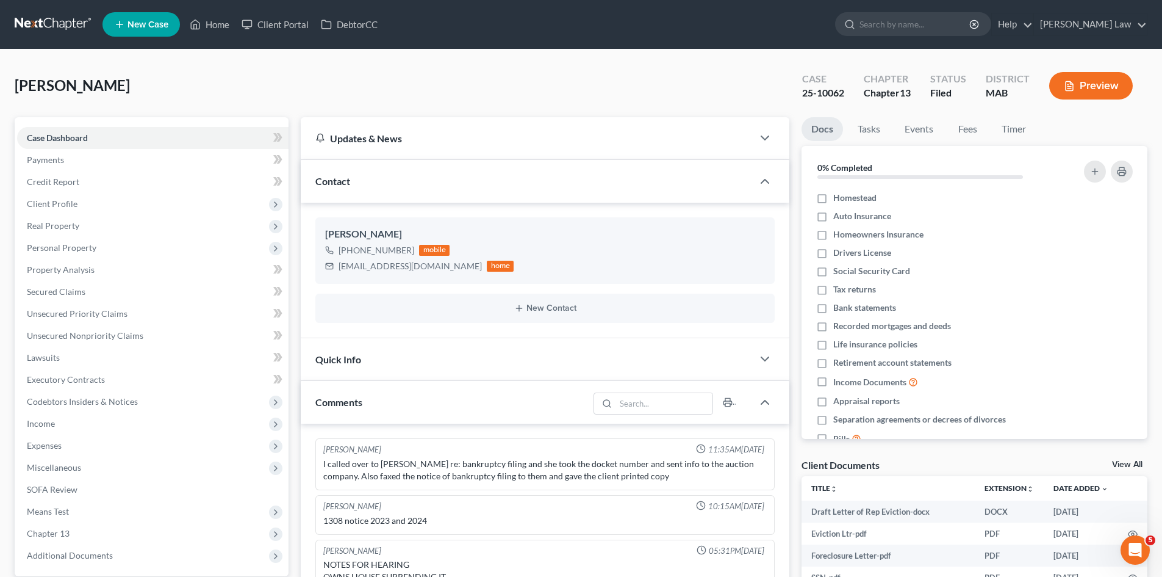
click at [1120, 463] on link "View All" at bounding box center [1127, 464] width 31 height 9
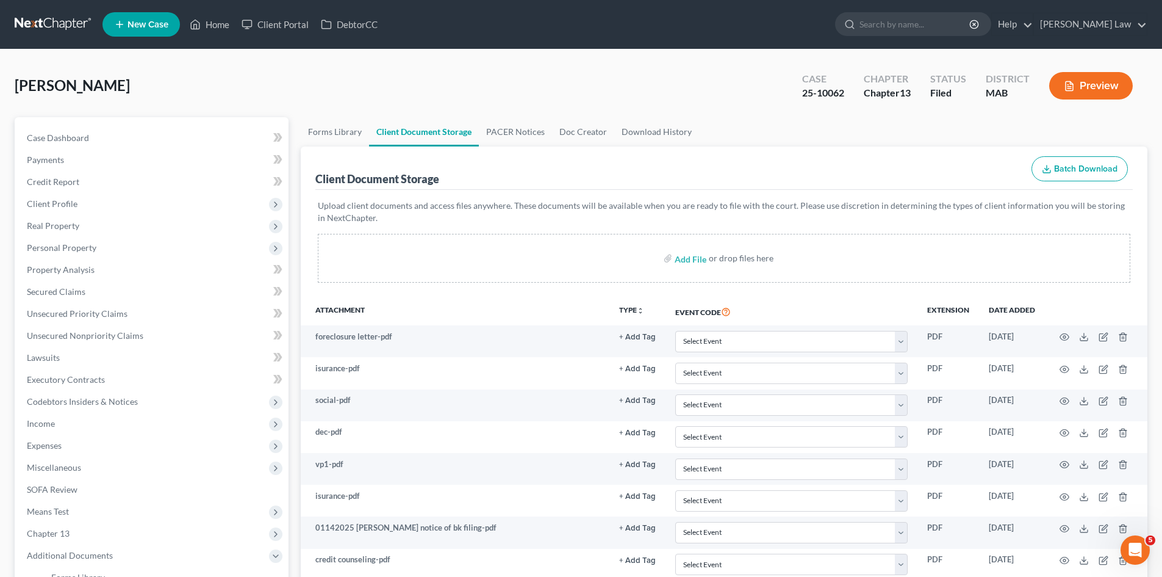
click at [76, 29] on link at bounding box center [54, 24] width 78 height 22
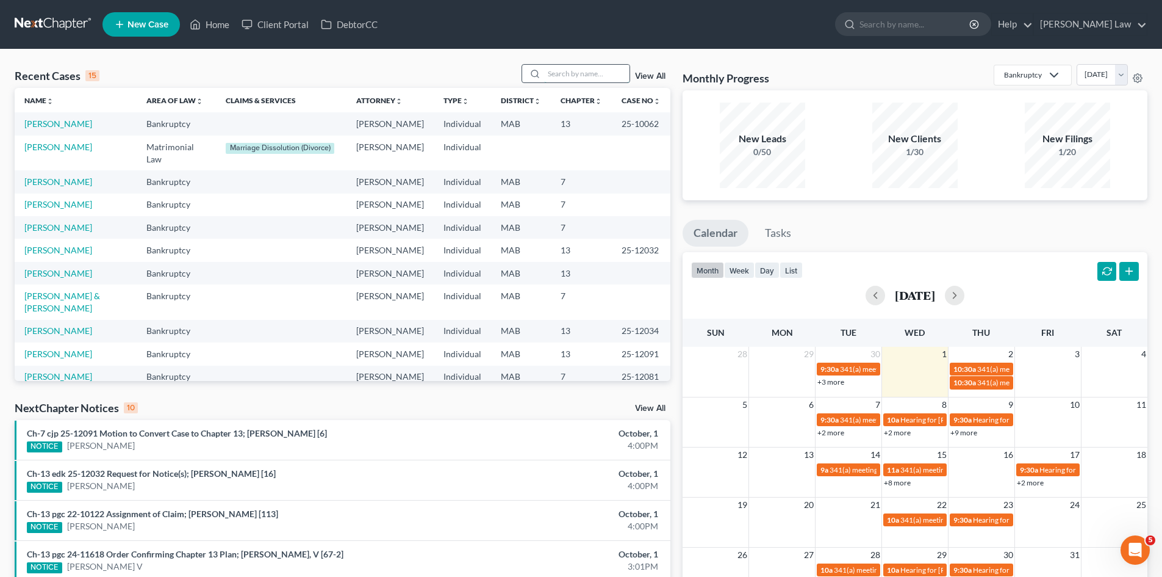
click at [574, 76] on input "search" at bounding box center [586, 74] width 85 height 18
click at [614, 71] on input "search" at bounding box center [586, 74] width 85 height 18
click at [558, 73] on input "search" at bounding box center [586, 74] width 85 height 18
click at [622, 79] on input "search" at bounding box center [586, 74] width 85 height 18
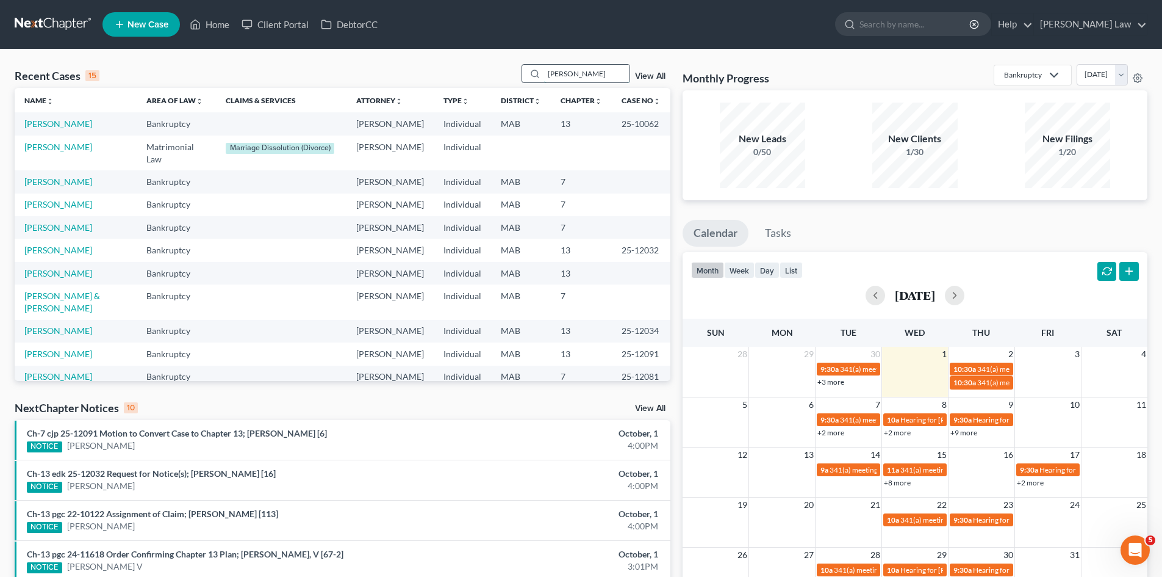
type input "rogers"
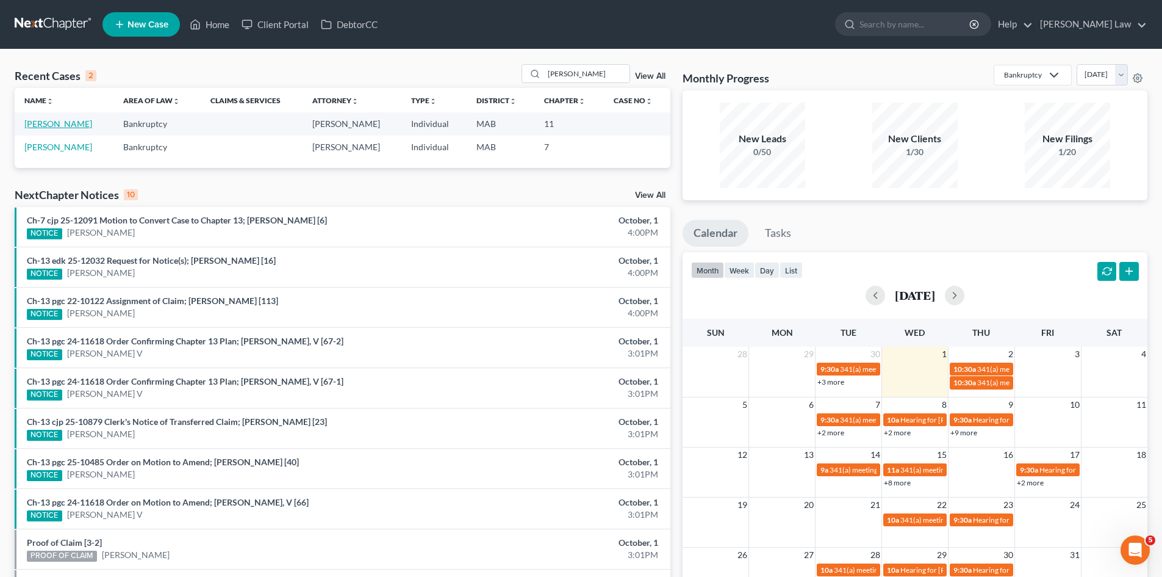
click at [67, 123] on link "Rogers, Amy" at bounding box center [58, 123] width 68 height 10
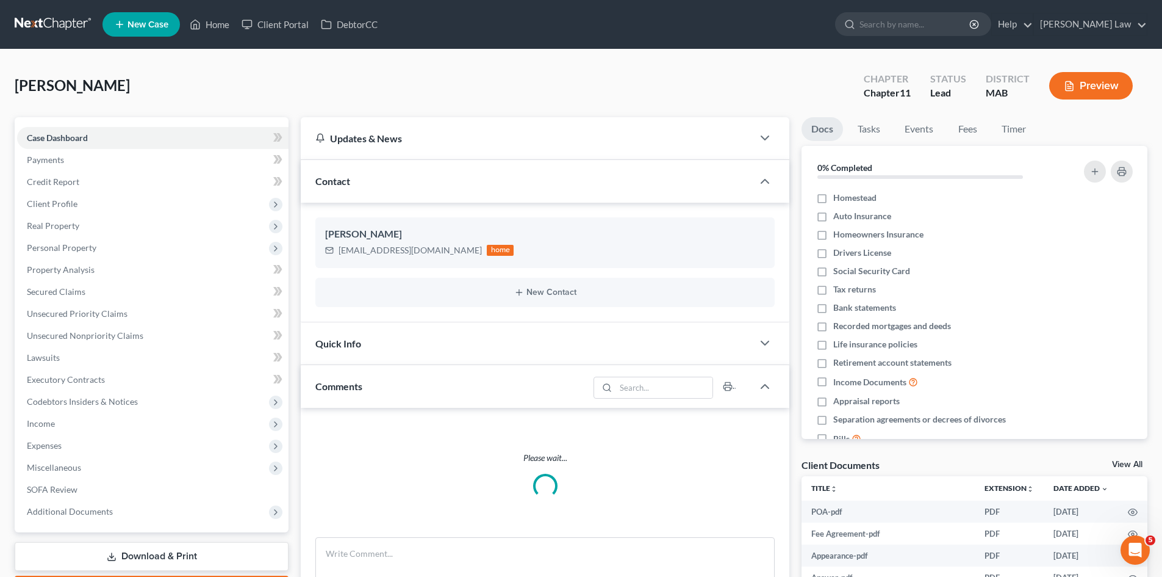
click at [1133, 460] on link "View All" at bounding box center [1127, 464] width 31 height 9
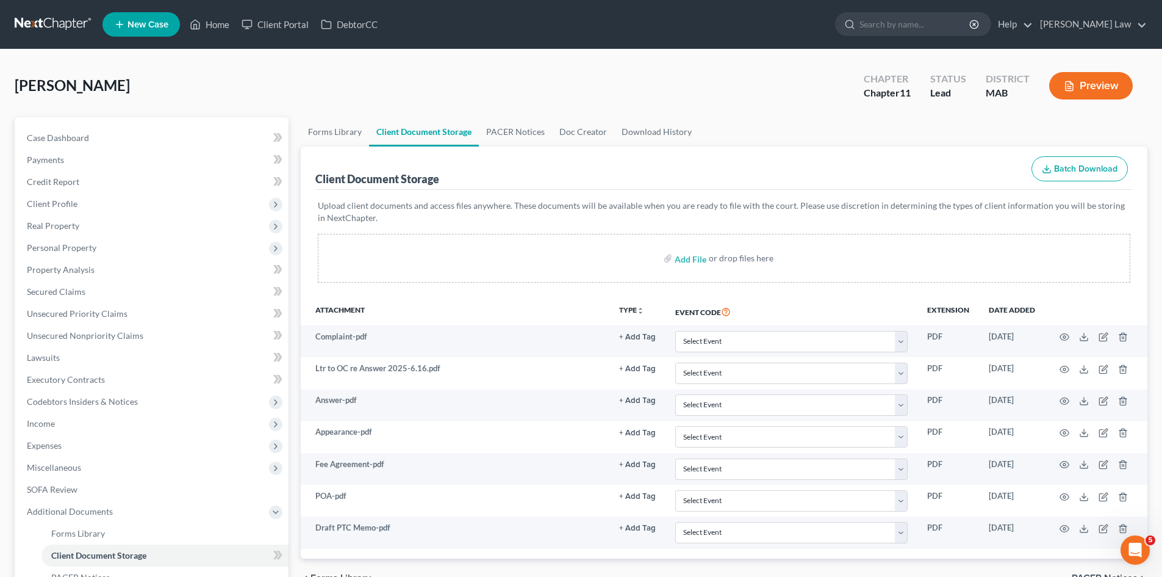
click at [75, 16] on link at bounding box center [54, 24] width 78 height 22
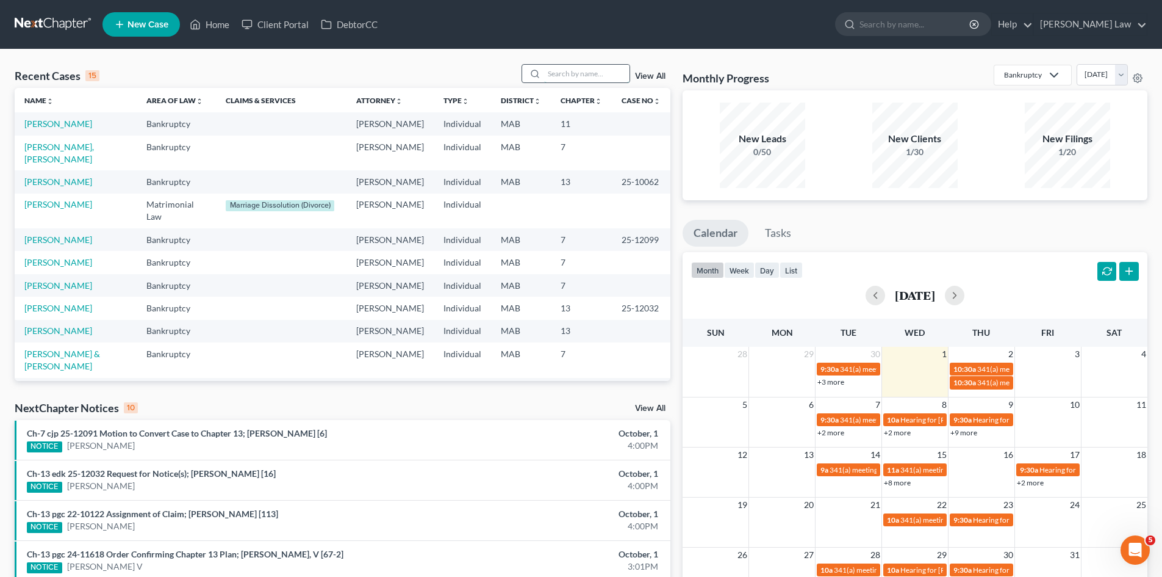
click at [596, 79] on input "search" at bounding box center [586, 74] width 85 height 18
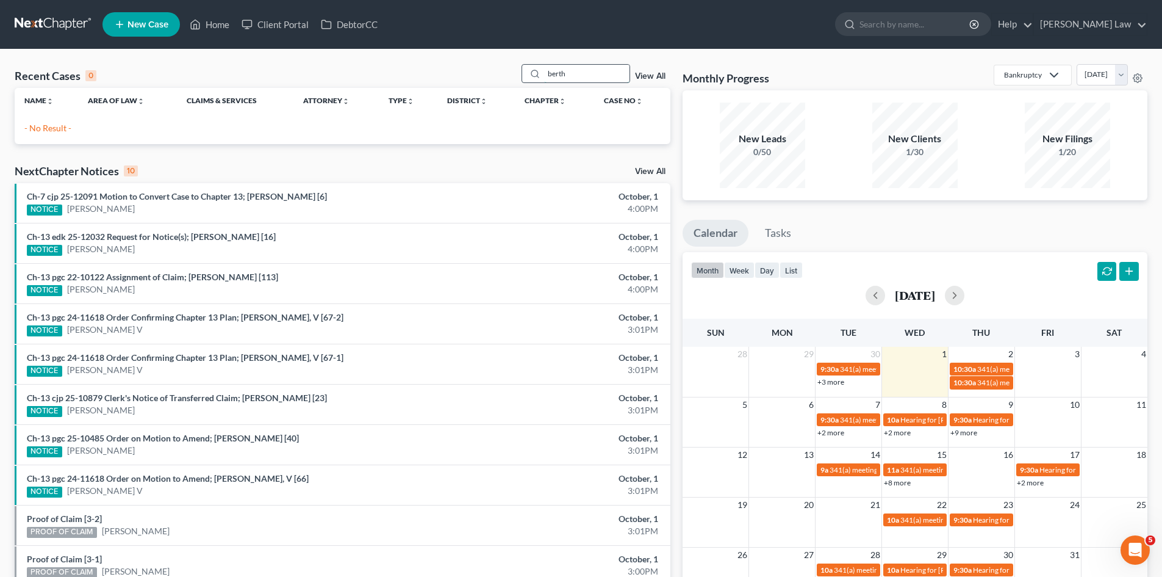
click at [588, 65] on input "berth" at bounding box center [586, 74] width 85 height 18
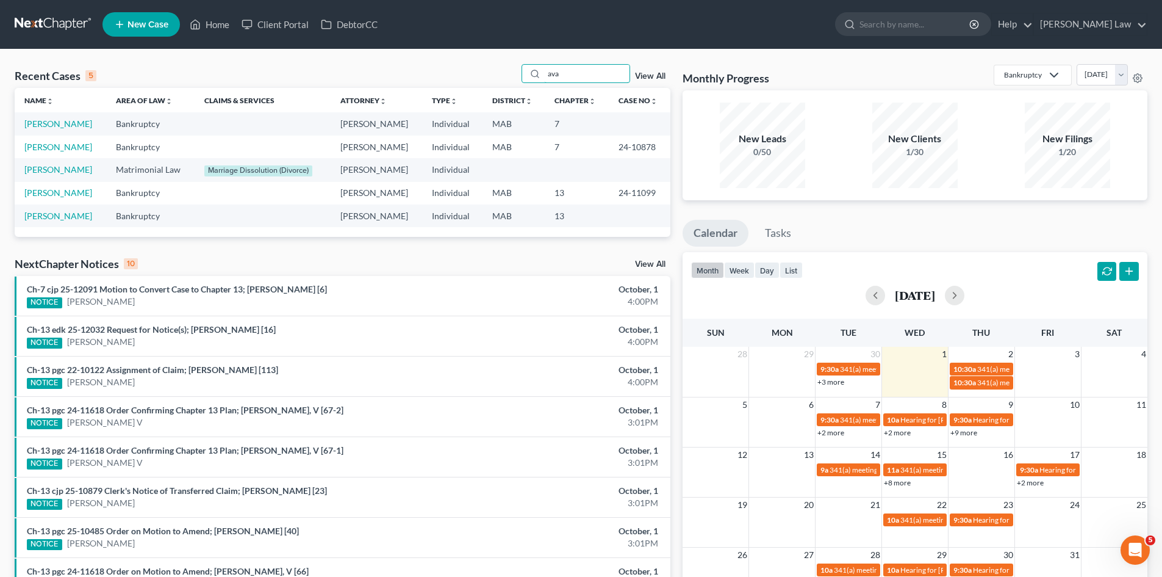
type input "ava"
click at [45, 129] on link "[PERSON_NAME]" at bounding box center [58, 123] width 68 height 10
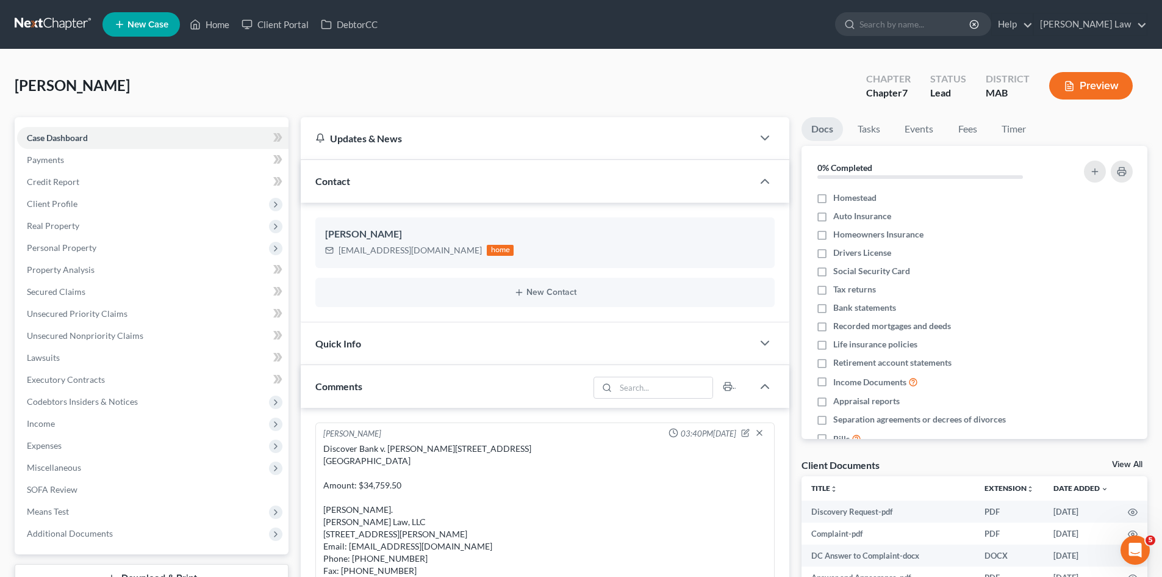
click at [1128, 461] on link "View All" at bounding box center [1127, 464] width 31 height 9
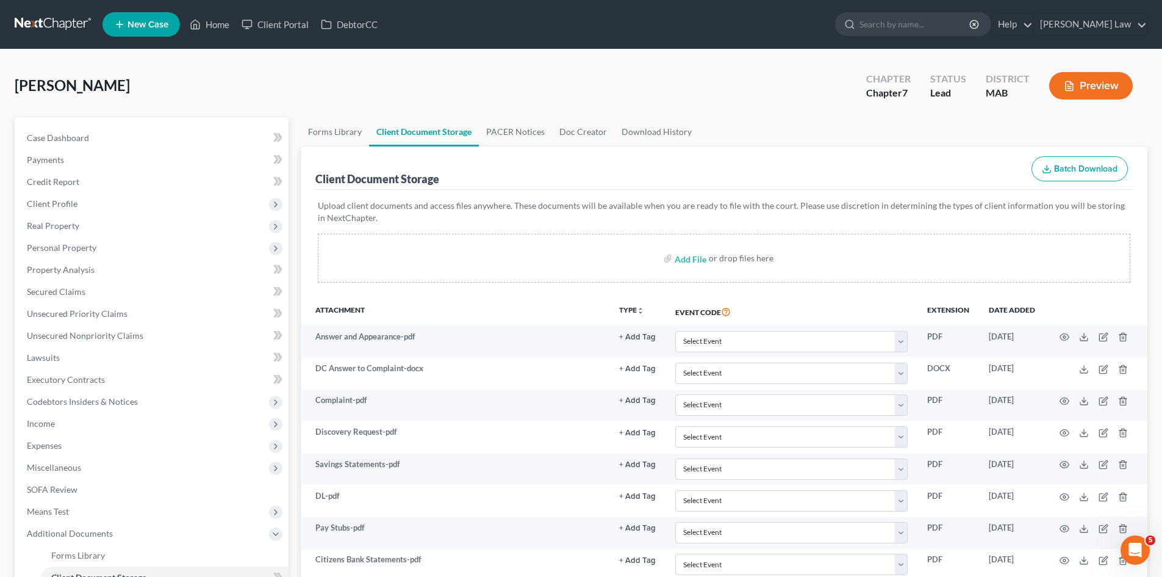
click at [15, 31] on link at bounding box center [54, 24] width 78 height 22
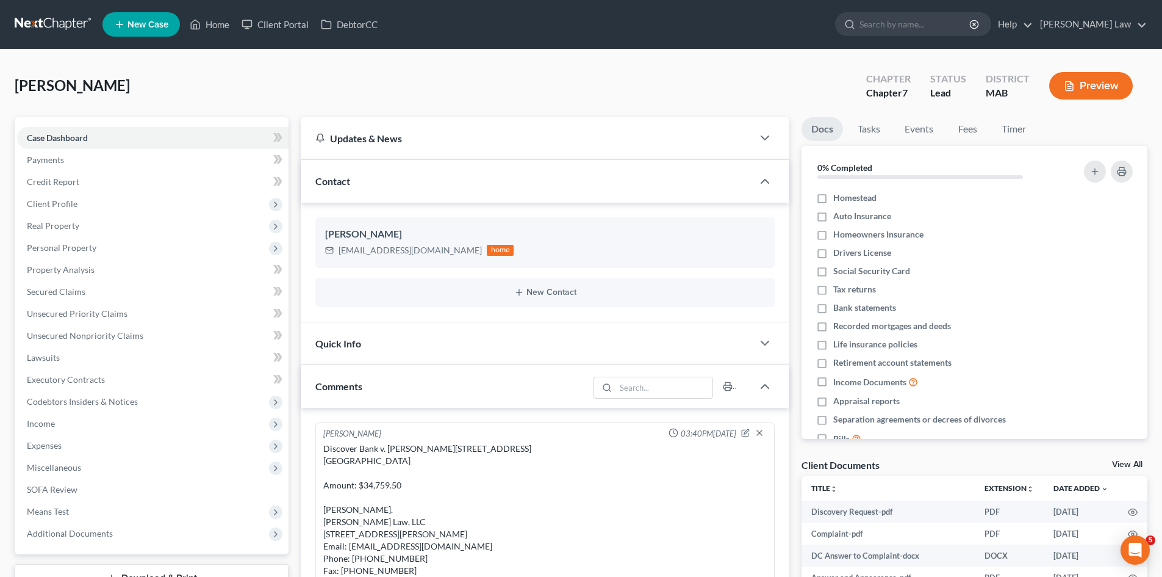
click at [56, 31] on link at bounding box center [54, 24] width 78 height 22
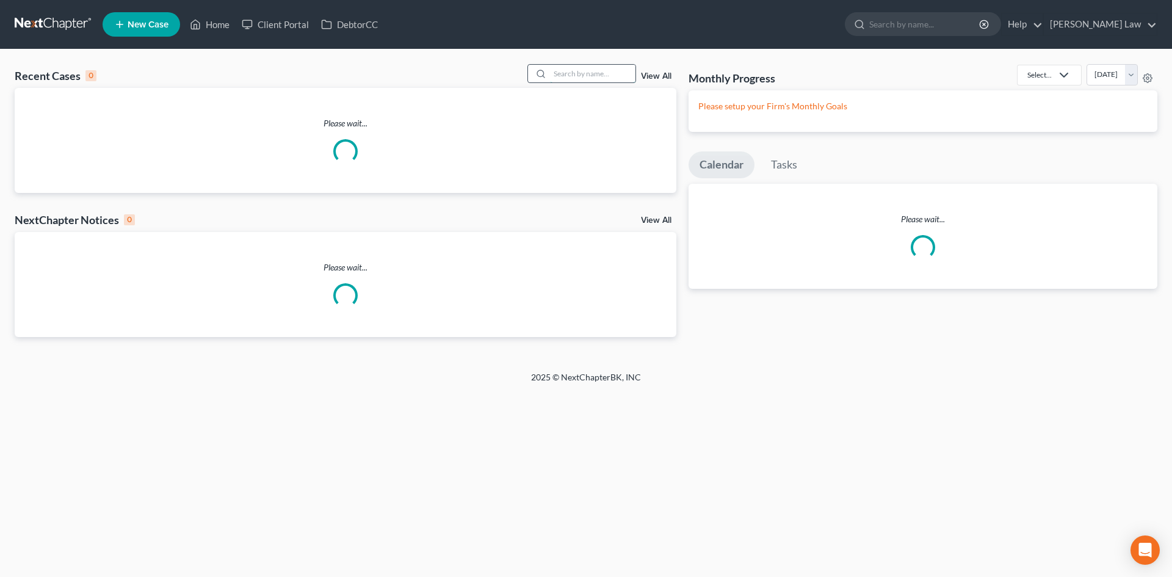
click at [579, 71] on input "search" at bounding box center [592, 74] width 85 height 18
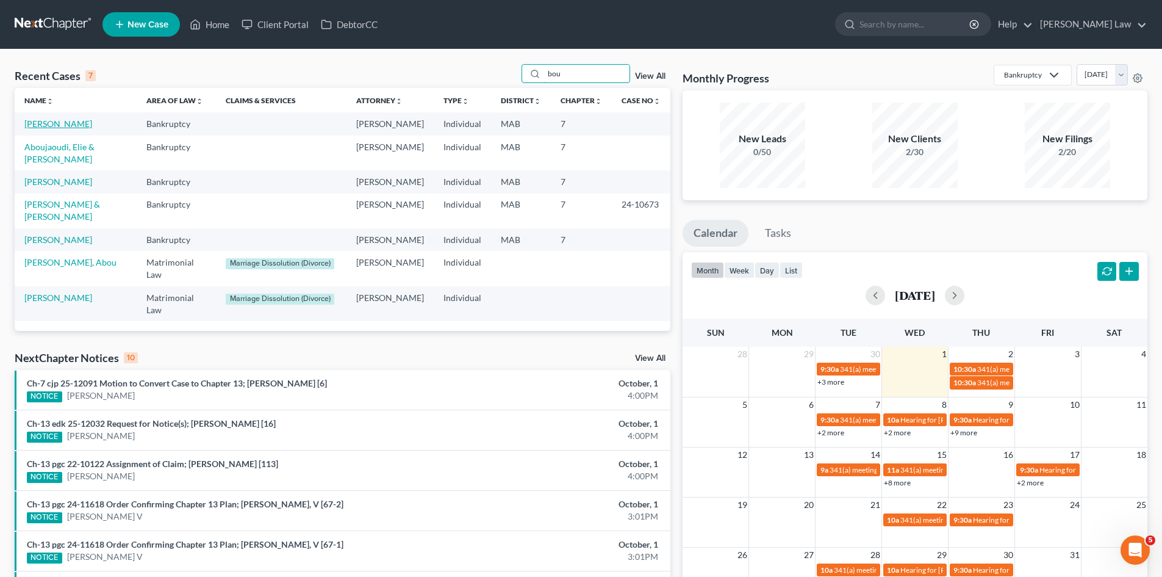
type input "bou"
click at [57, 123] on link "[PERSON_NAME]" at bounding box center [58, 123] width 68 height 10
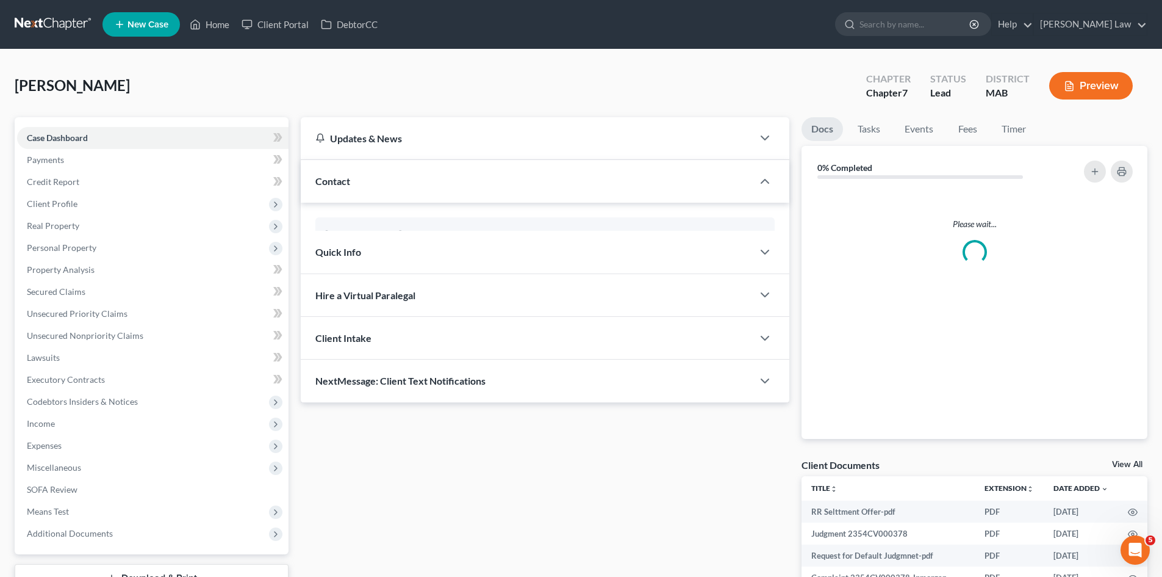
click at [1136, 461] on link "View All" at bounding box center [1127, 464] width 31 height 9
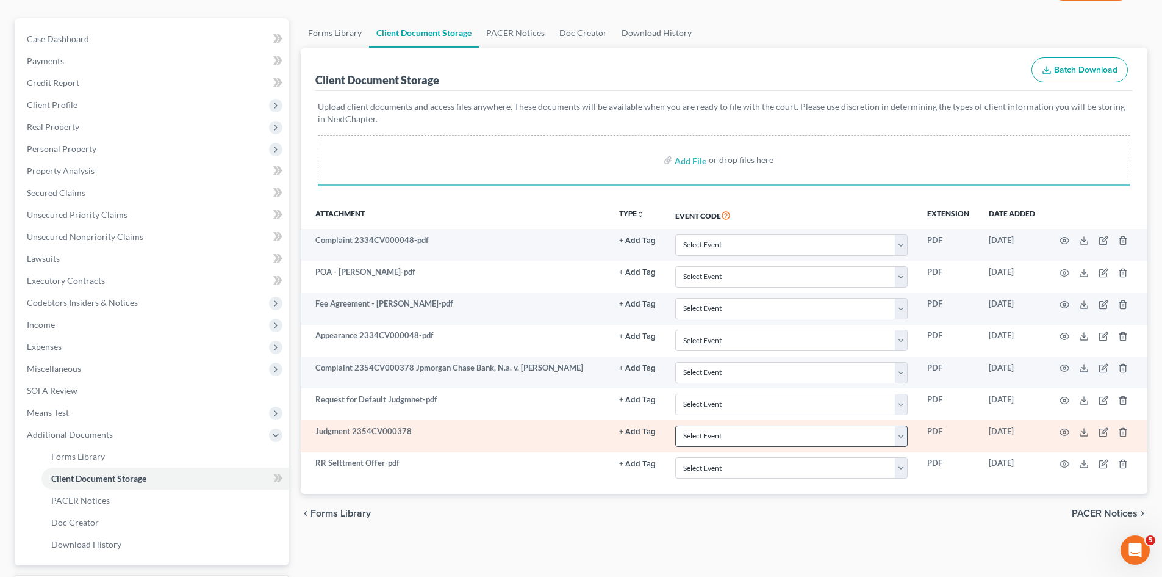
scroll to position [204, 0]
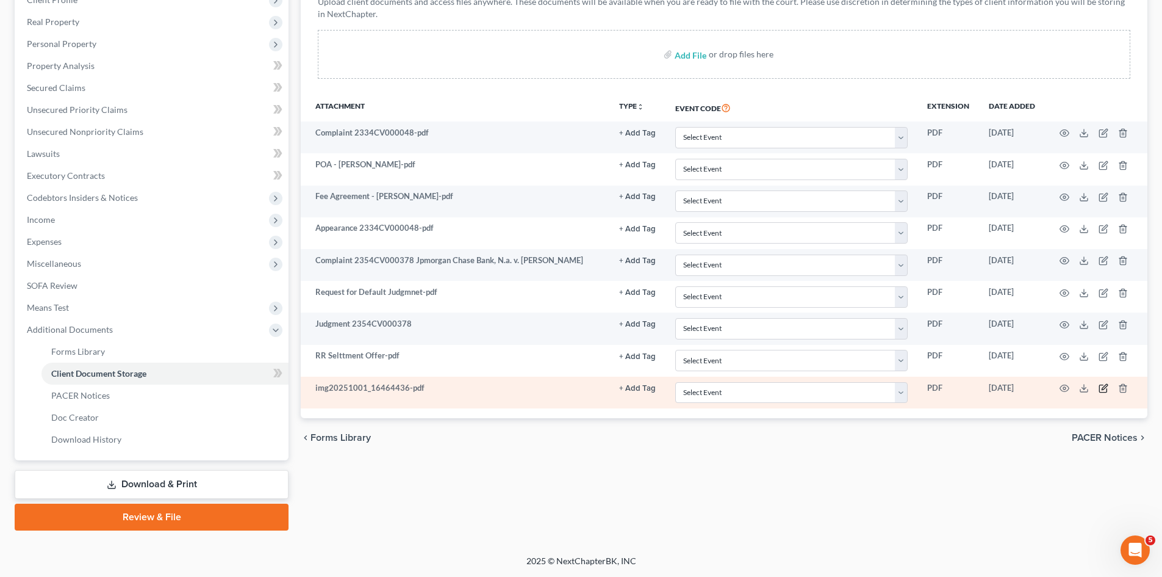
click at [1103, 389] on icon "button" at bounding box center [1104, 386] width 5 height 5
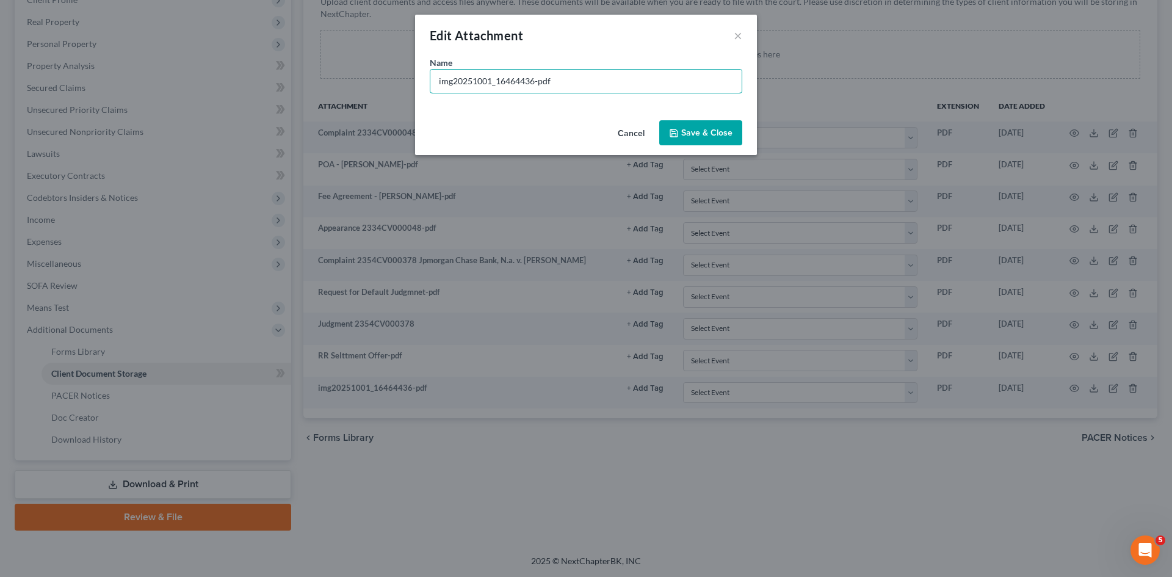
drag, startPoint x: 583, startPoint y: 81, endPoint x: 329, endPoint y: 87, distance: 254.5
click at [329, 87] on div "Edit Attachment × Name * img20251001_16464436-pdf Cancel Save & Close" at bounding box center [586, 288] width 1172 height 577
type input "Collection Ltr"
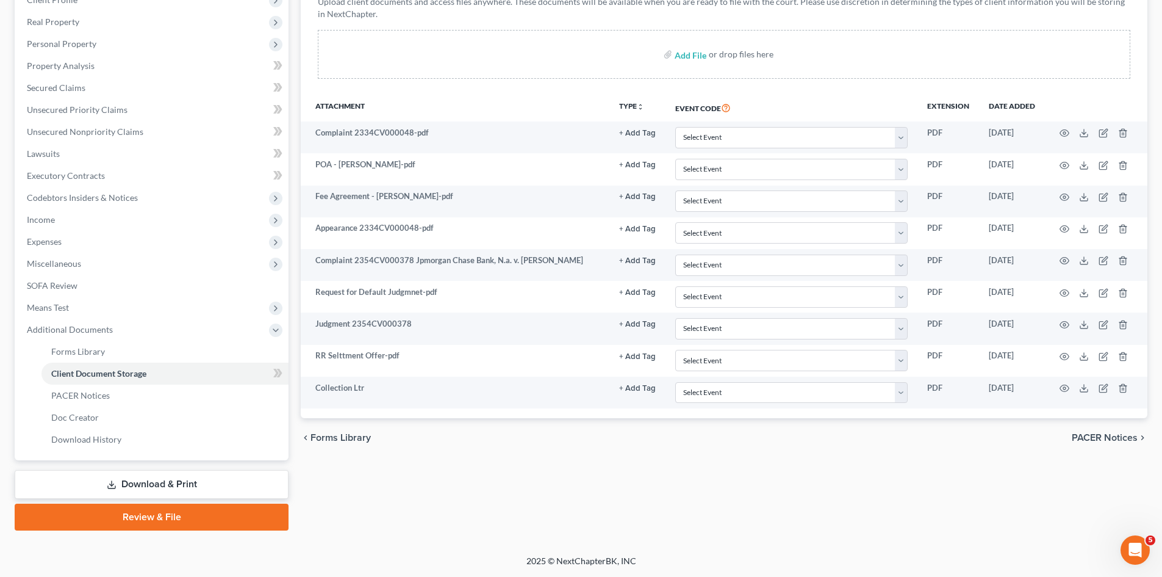
click at [605, 505] on div "Forms Library Client Document Storage PACER Notices Doc Creator Download Histor…" at bounding box center [724, 221] width 859 height 617
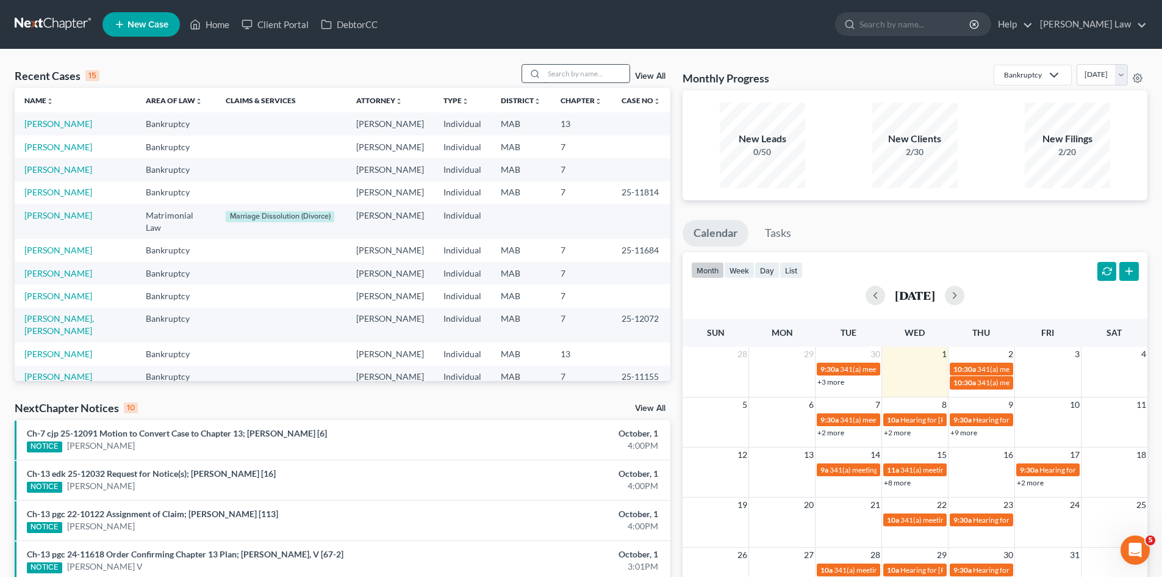
click at [555, 68] on input "search" at bounding box center [586, 74] width 85 height 18
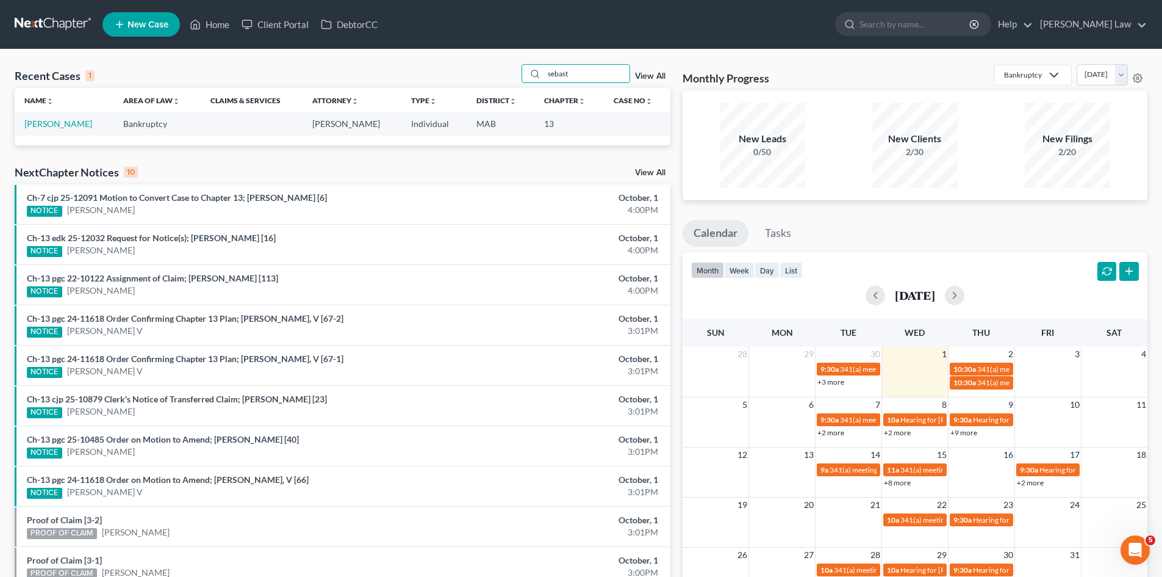
type input "sebast"
click at [44, 126] on link "Sebastion, Renee" at bounding box center [58, 123] width 68 height 10
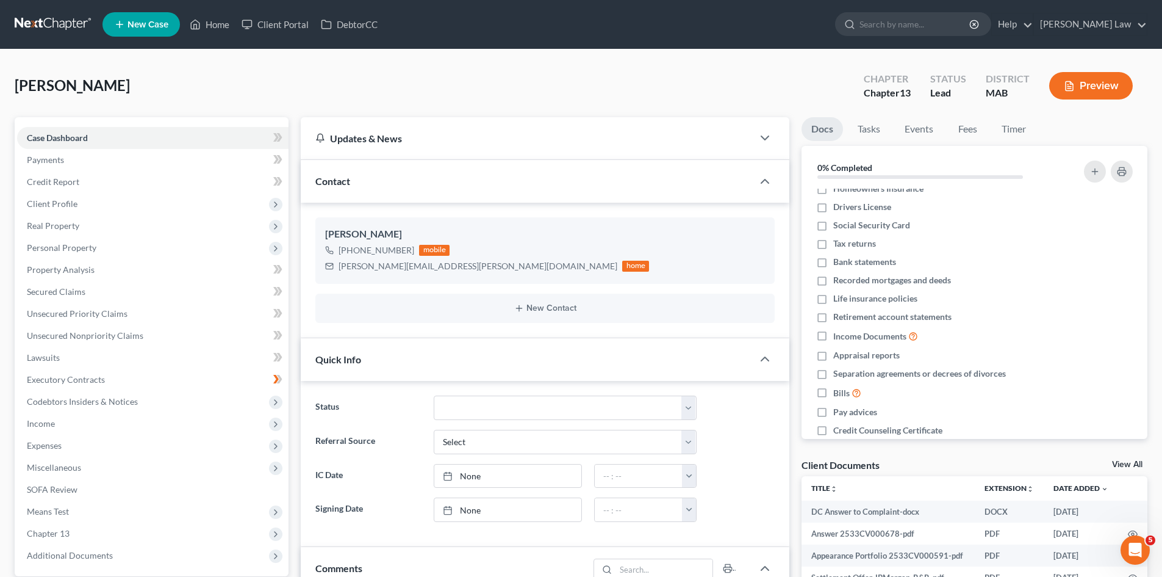
scroll to position [66, 0]
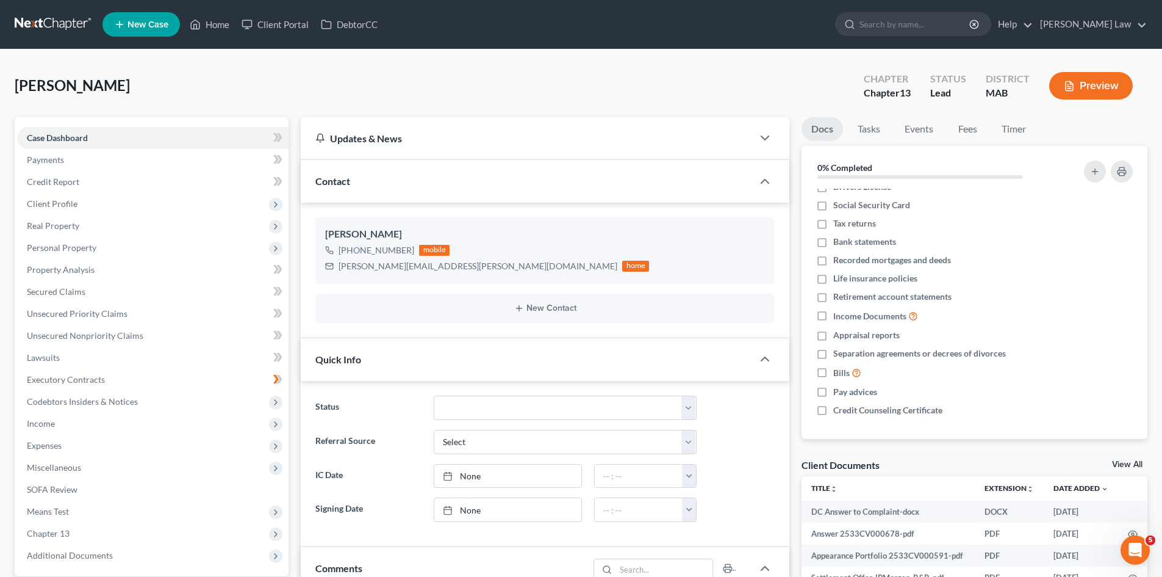
click at [1130, 465] on link "View All" at bounding box center [1127, 464] width 31 height 9
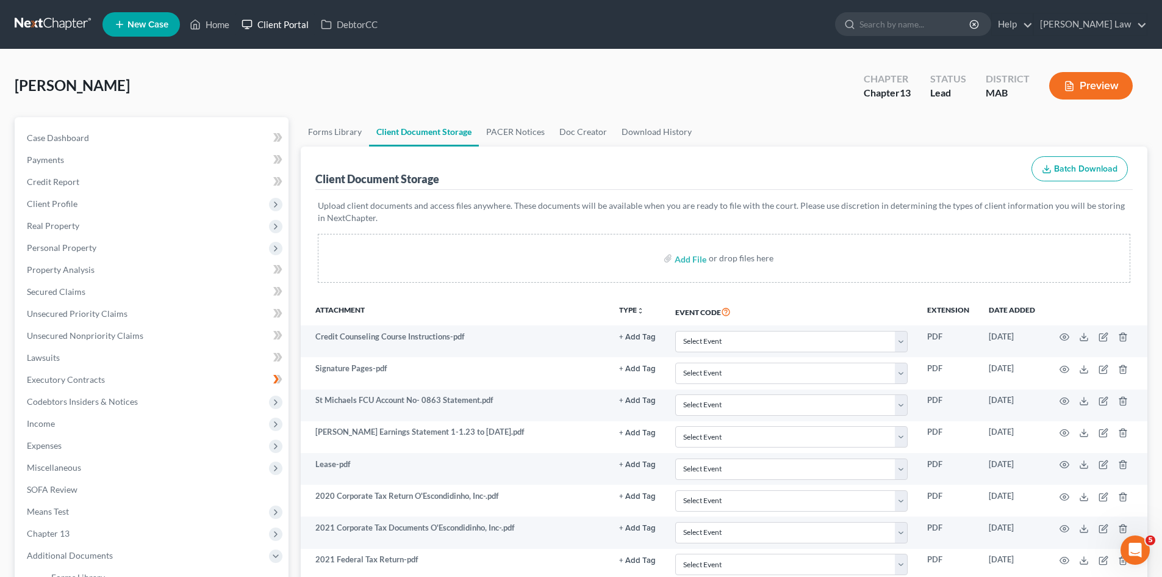
click at [555, 48] on nav "Home New Case Client Portal DebtorCC [PERSON_NAME] Law [EMAIL_ADDRESS][DOMAIN_N…" at bounding box center [581, 24] width 1162 height 49
click at [62, 18] on link at bounding box center [54, 24] width 78 height 22
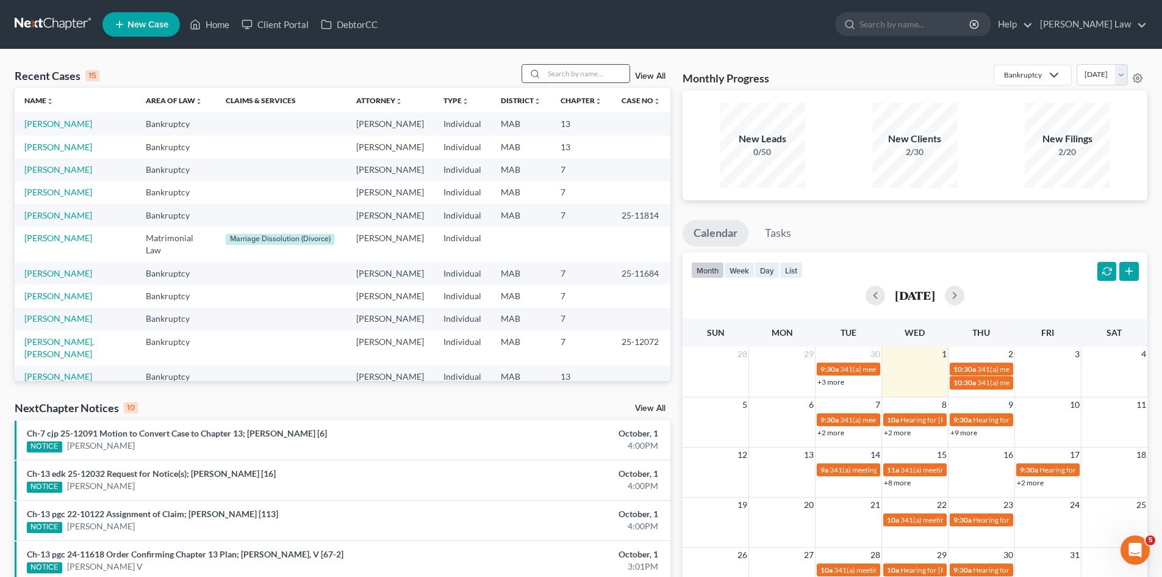
click at [586, 74] on input "search" at bounding box center [586, 74] width 85 height 18
click at [585, 81] on input "search" at bounding box center [586, 74] width 85 height 18
click at [581, 78] on input "search" at bounding box center [586, 74] width 85 height 18
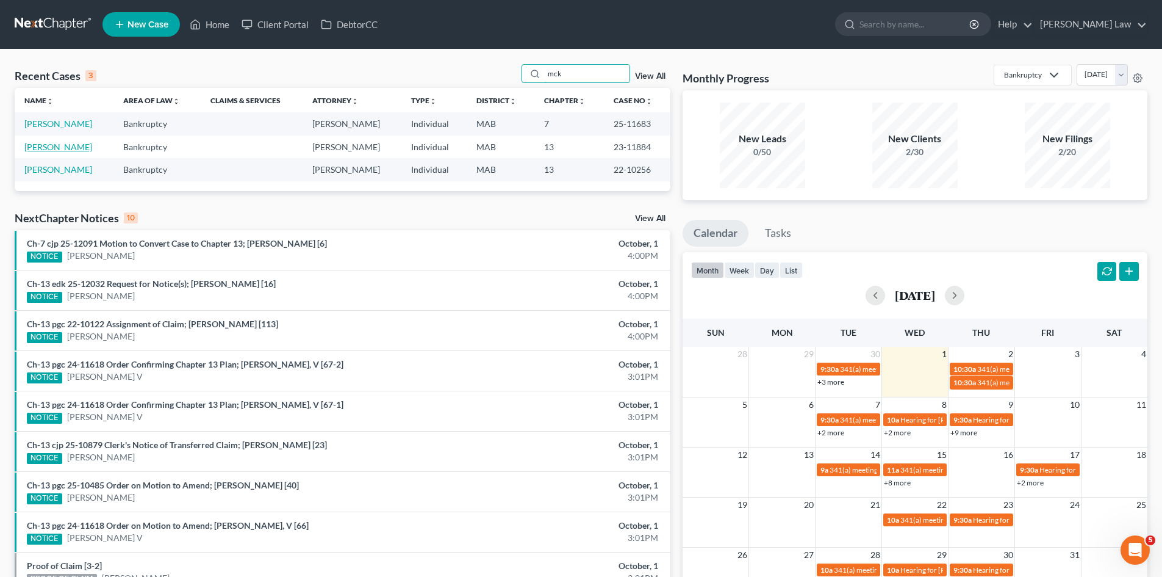
type input "mck"
click at [54, 143] on link "[PERSON_NAME]" at bounding box center [58, 147] width 68 height 10
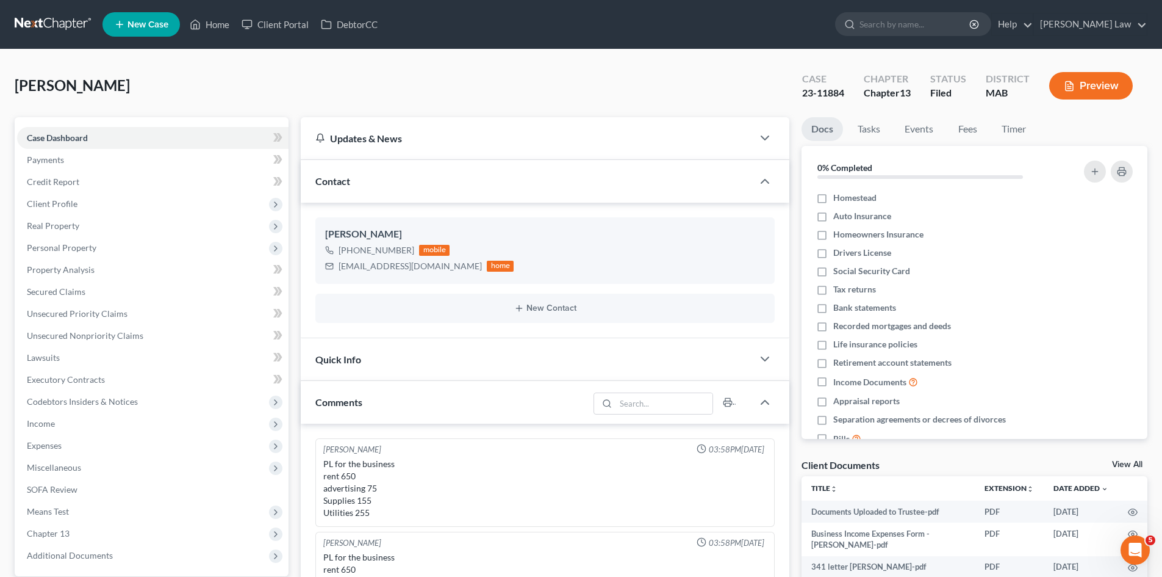
click at [1131, 464] on link "View All" at bounding box center [1127, 464] width 31 height 9
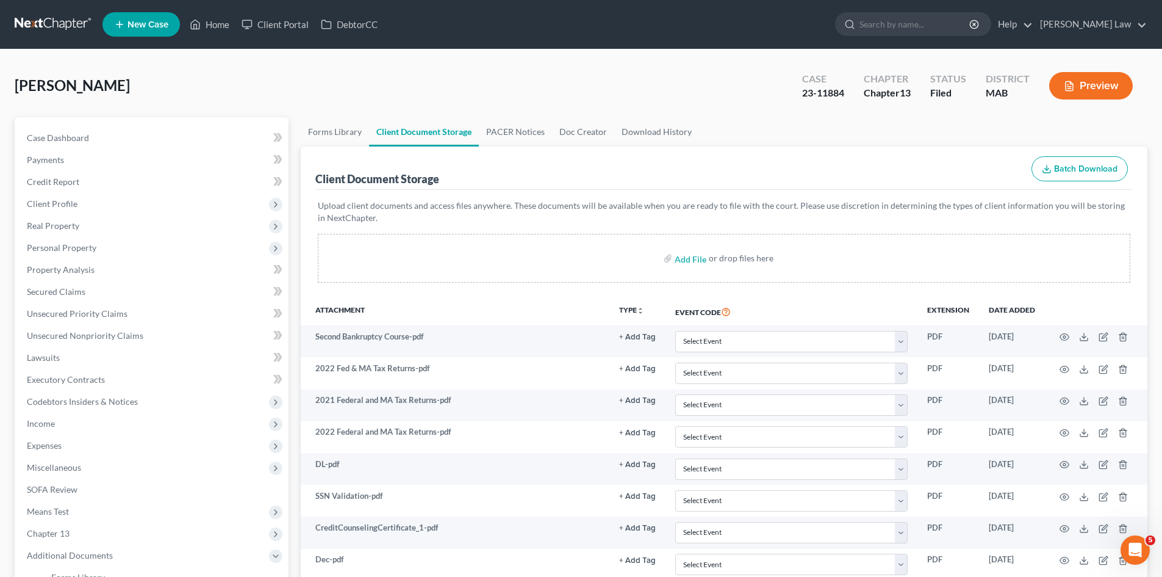
click at [580, 85] on div "McKernan, John Upgraded Case 23-11884 Chapter Chapter 13 Status Filed District …" at bounding box center [581, 90] width 1133 height 53
click at [75, 27] on link at bounding box center [54, 24] width 78 height 22
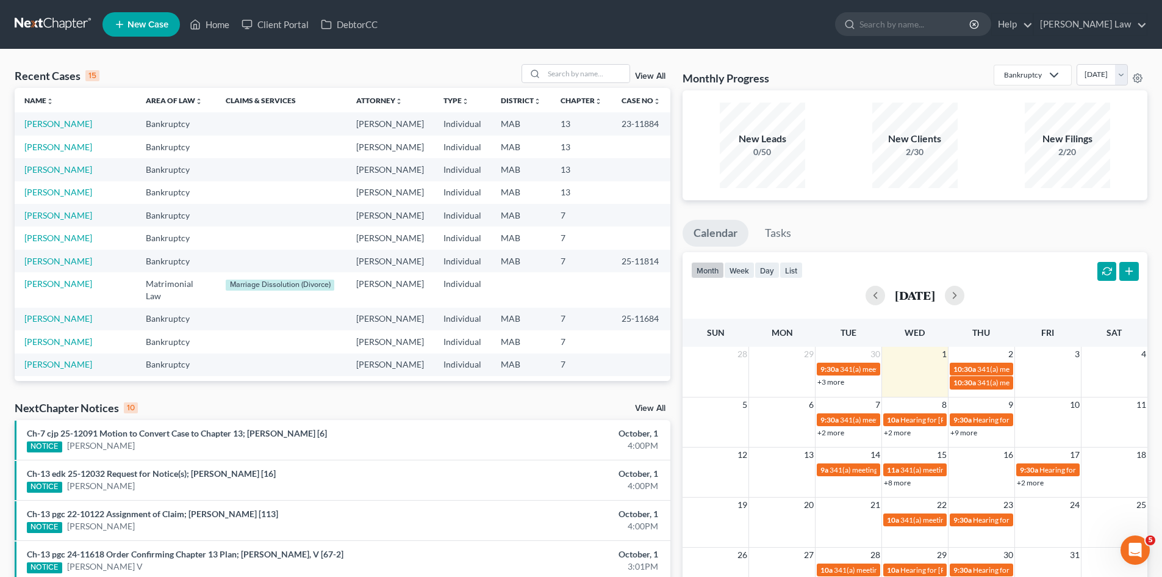
click at [571, 62] on div "Recent Cases 15 View All Name unfold_more expand_more expand_less Area of Law u…" at bounding box center [581, 452] width 1162 height 807
click at [583, 71] on input "search" at bounding box center [586, 74] width 85 height 18
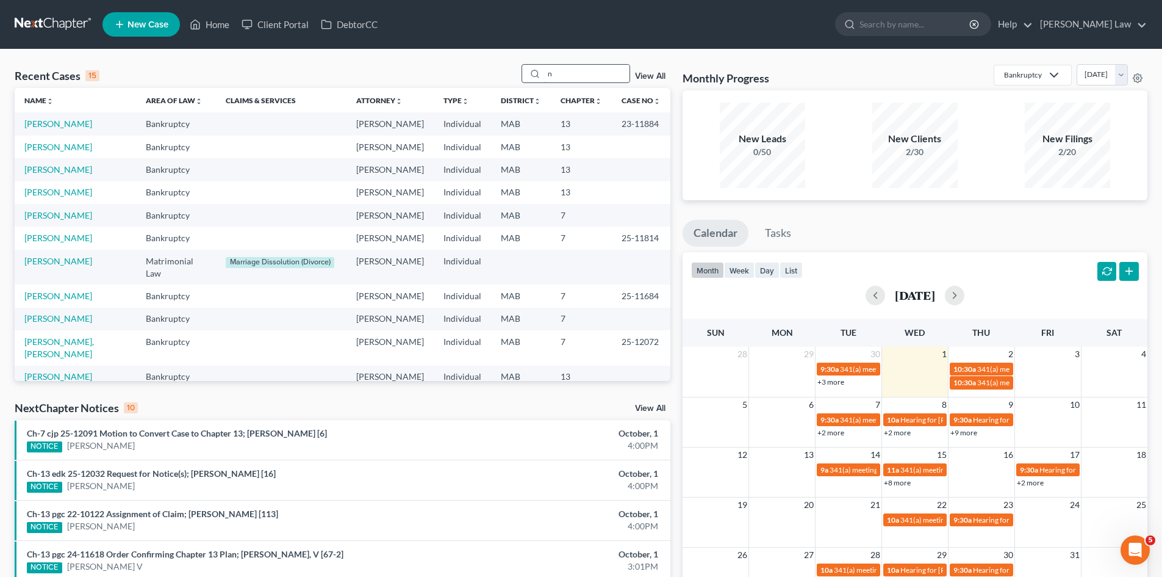
click at [588, 75] on input "n" at bounding box center [586, 74] width 85 height 18
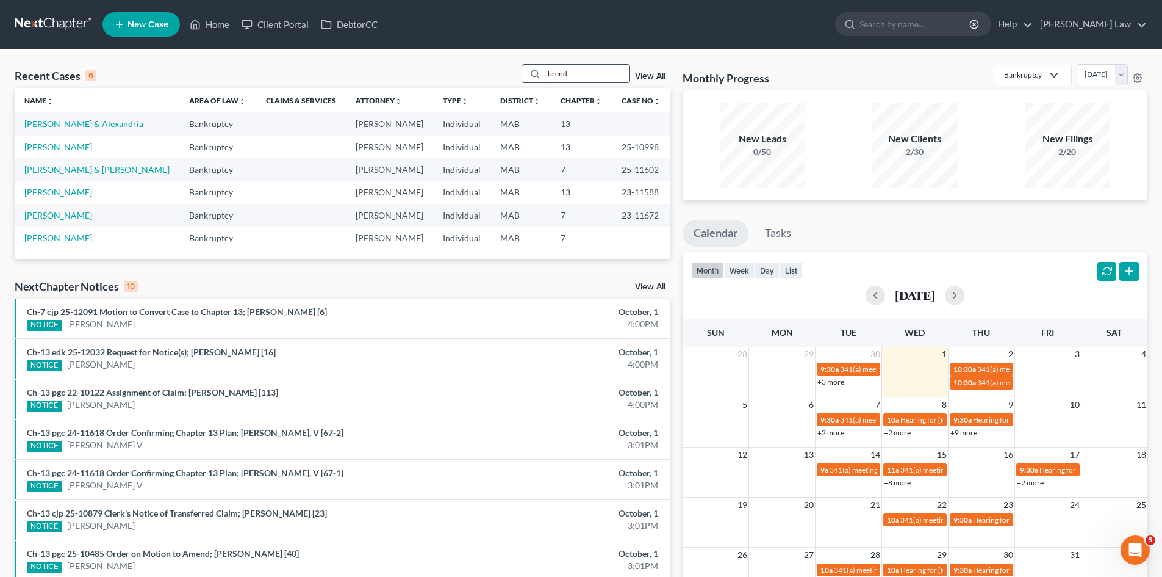
click at [599, 69] on input "brend" at bounding box center [586, 74] width 85 height 18
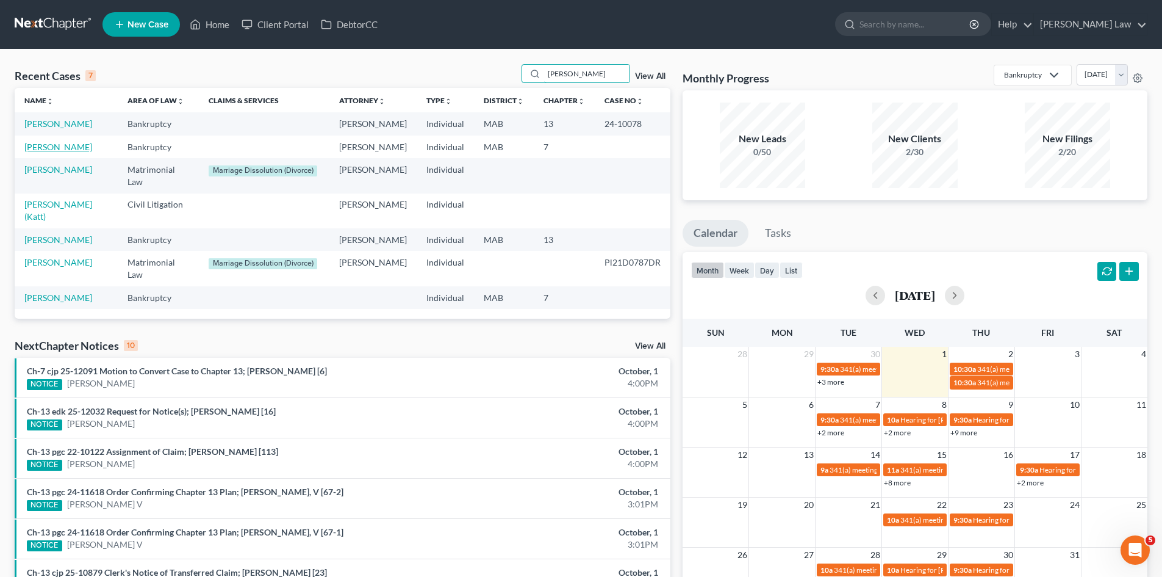
type input "kather"
click at [54, 152] on link "Lindstrom, Katherine" at bounding box center [58, 147] width 68 height 10
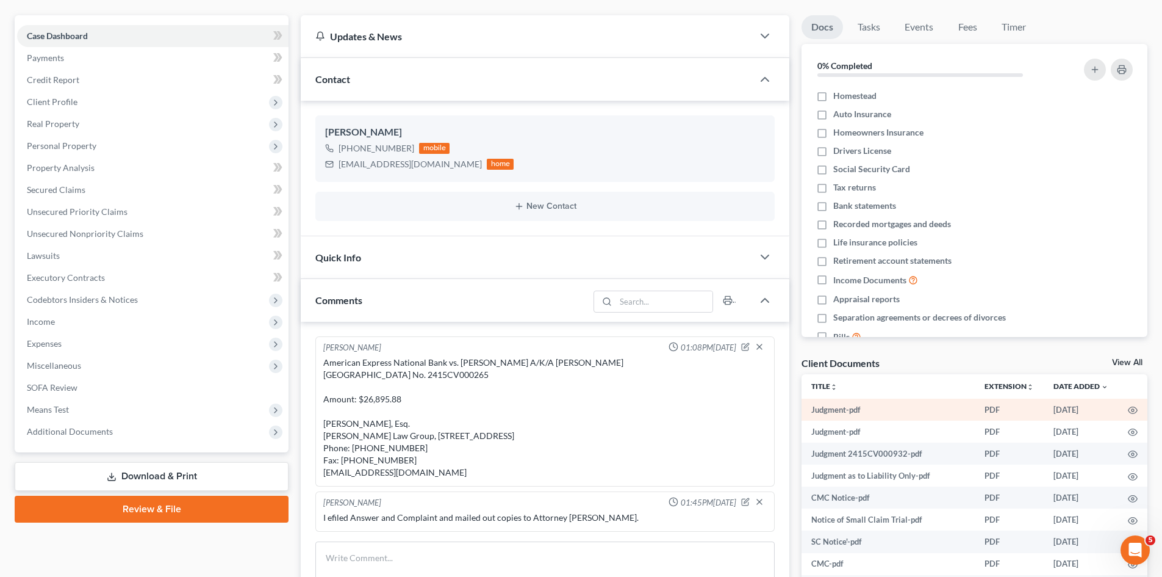
scroll to position [1354, 0]
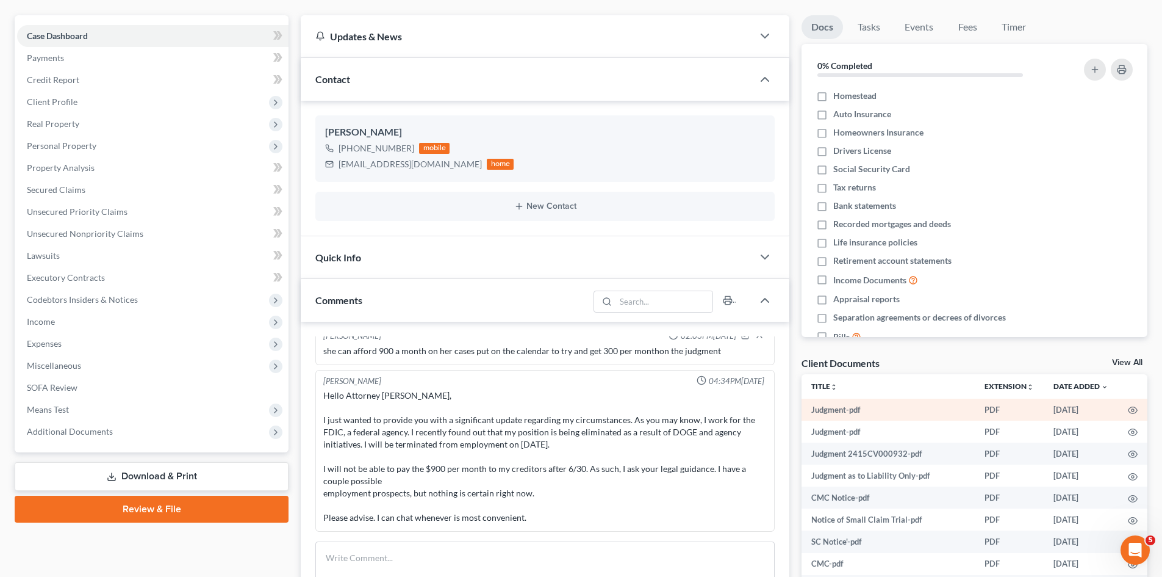
click at [1119, 407] on td at bounding box center [1133, 409] width 29 height 22
click at [1128, 409] on icon "button" at bounding box center [1133, 410] width 10 height 10
click at [1129, 367] on div "View All" at bounding box center [1129, 363] width 35 height 11
click at [1129, 363] on link "View All" at bounding box center [1127, 362] width 31 height 9
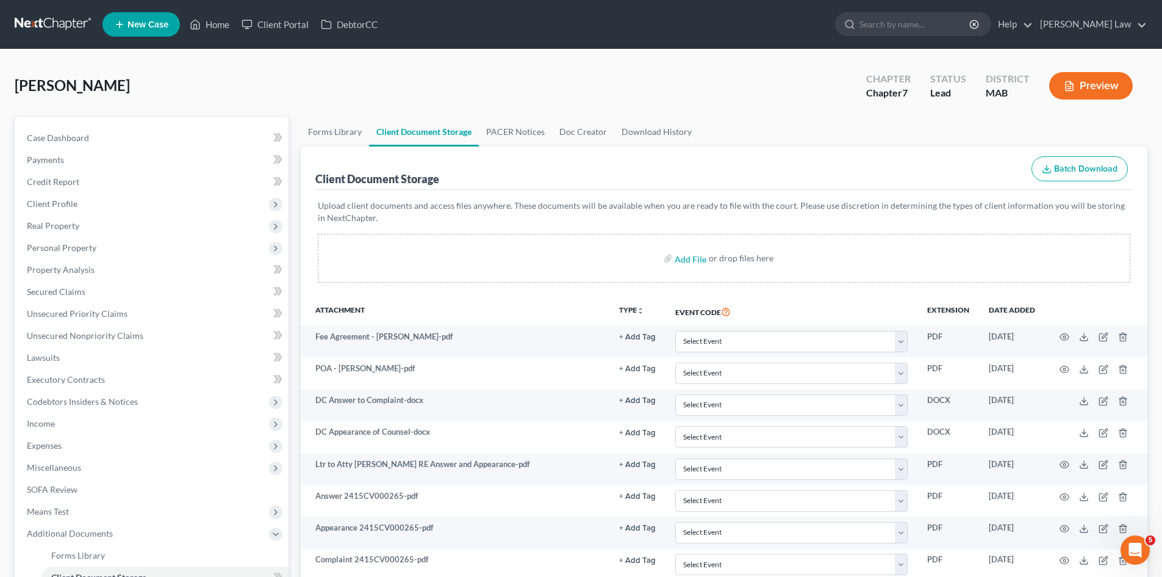
click at [47, 26] on link at bounding box center [54, 24] width 78 height 22
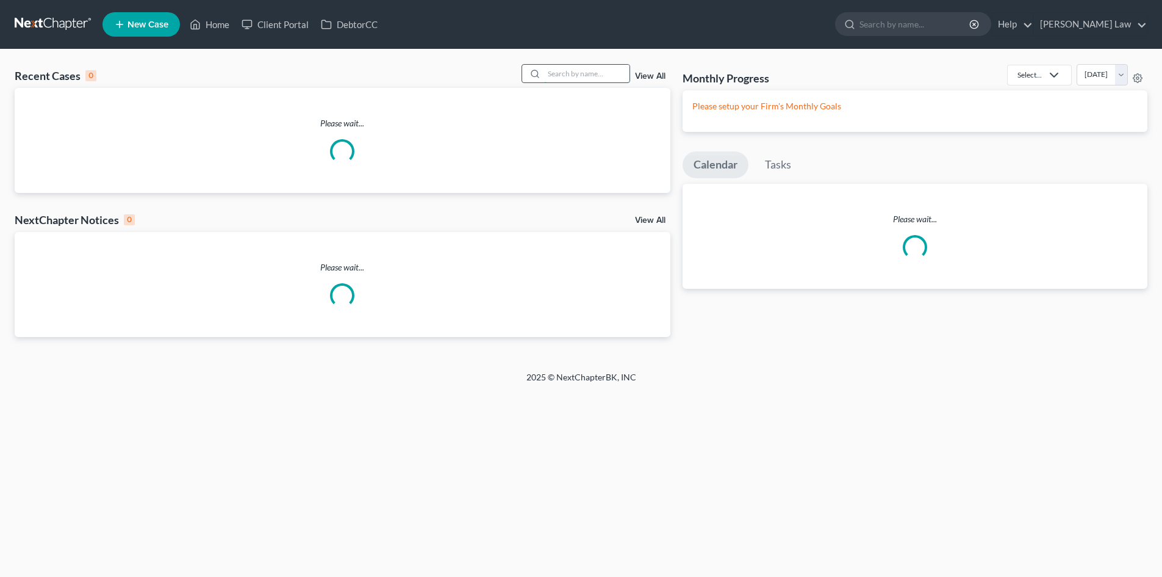
click at [597, 75] on input "search" at bounding box center [586, 74] width 85 height 18
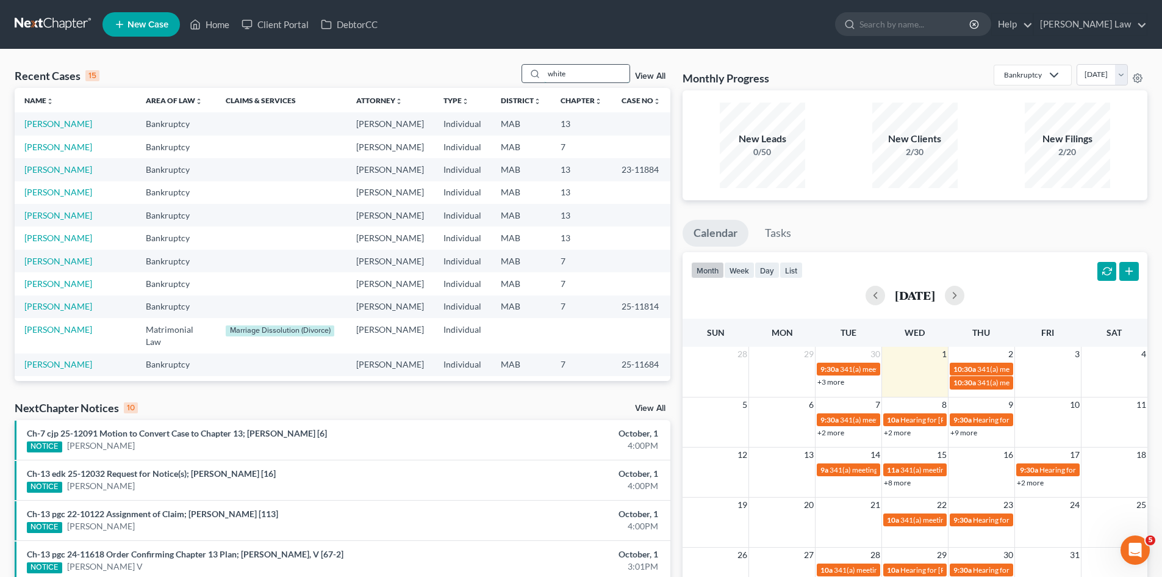
type input "white"
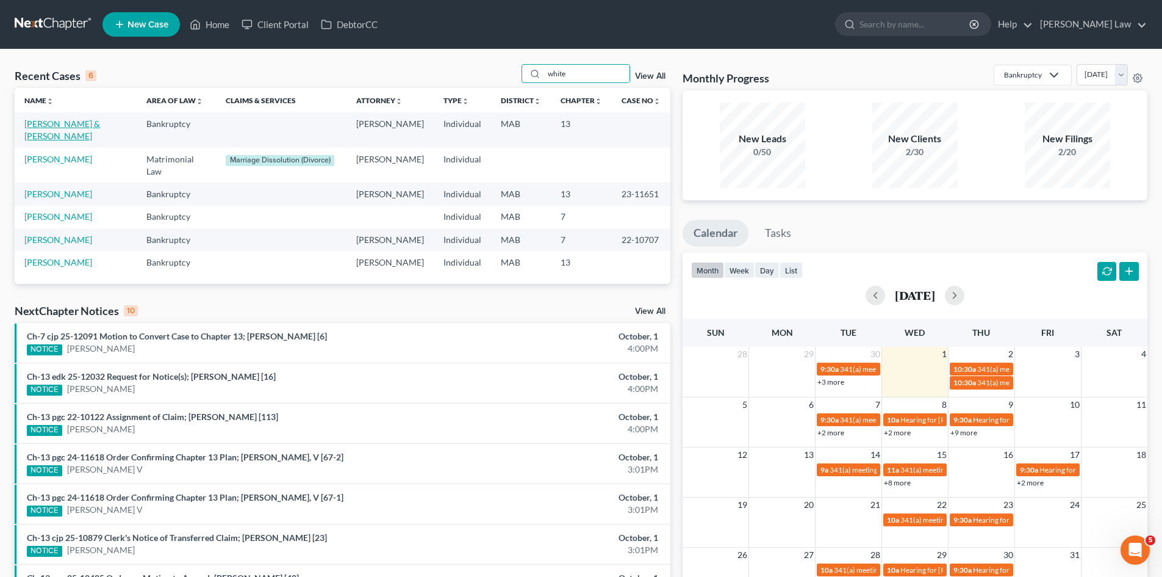
click at [59, 122] on link "[PERSON_NAME] & [PERSON_NAME]" at bounding box center [62, 129] width 76 height 23
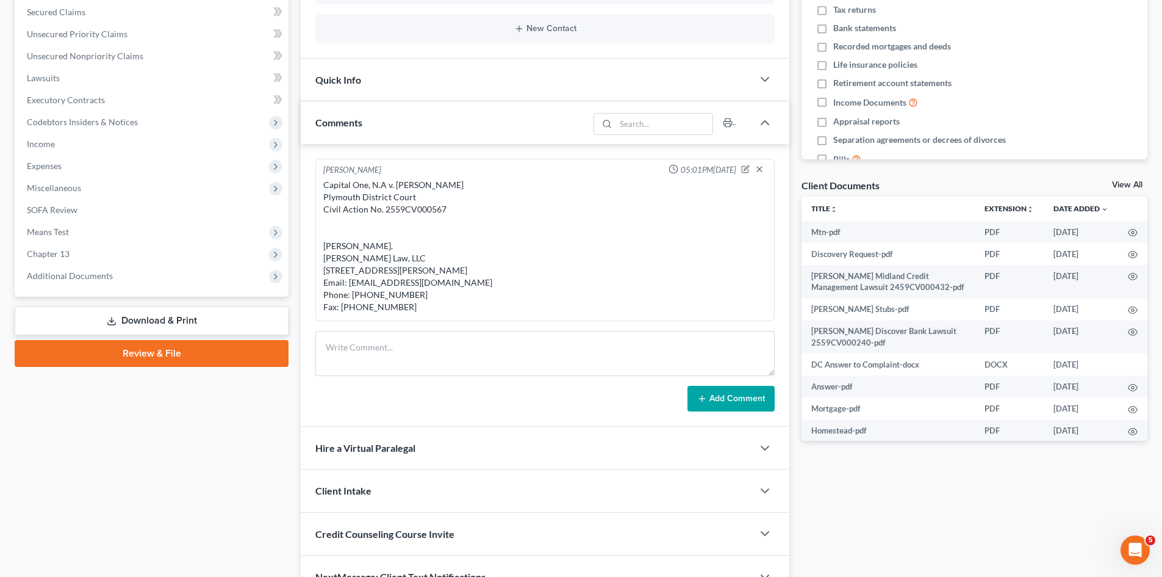
scroll to position [305, 0]
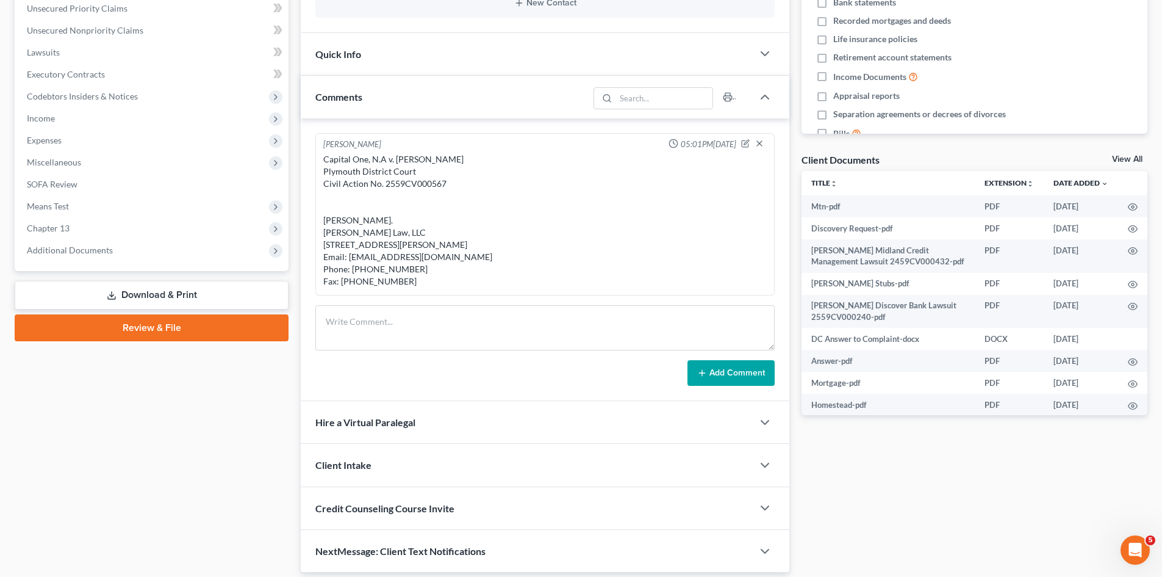
drag, startPoint x: 326, startPoint y: 157, endPoint x: 655, endPoint y: 279, distance: 350.2
click at [492, 287] on div "Capital One, N.A v. [PERSON_NAME] Plymouth District Court Civil Action No. 2559…" at bounding box center [545, 220] width 444 height 134
copy div "Capital One, N.A v. [PERSON_NAME] Plymouth District Court Civil Action No. 2559…"
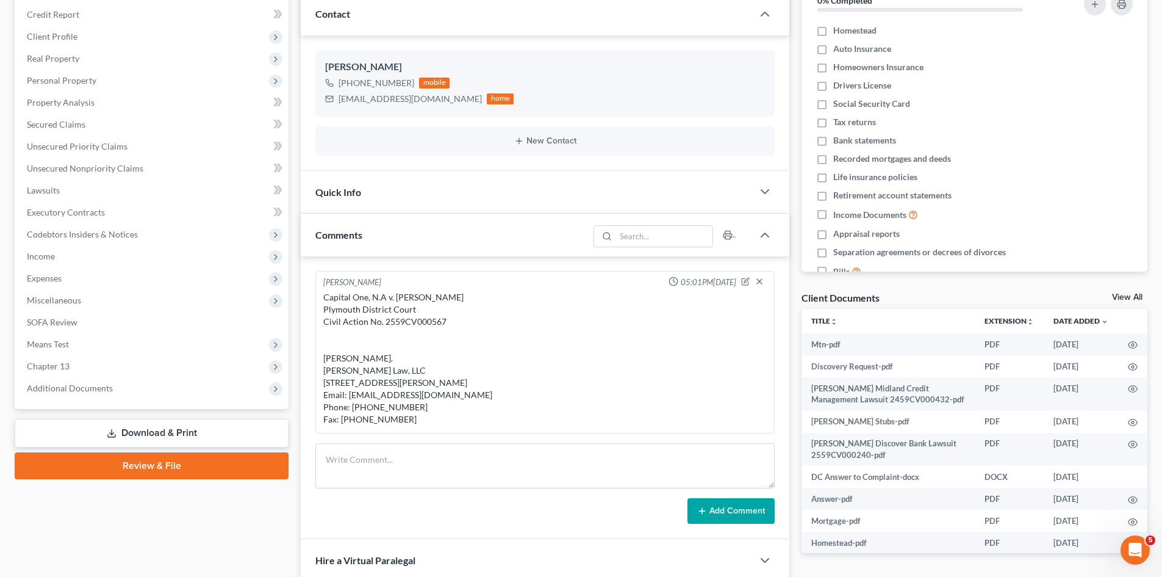
scroll to position [0, 0]
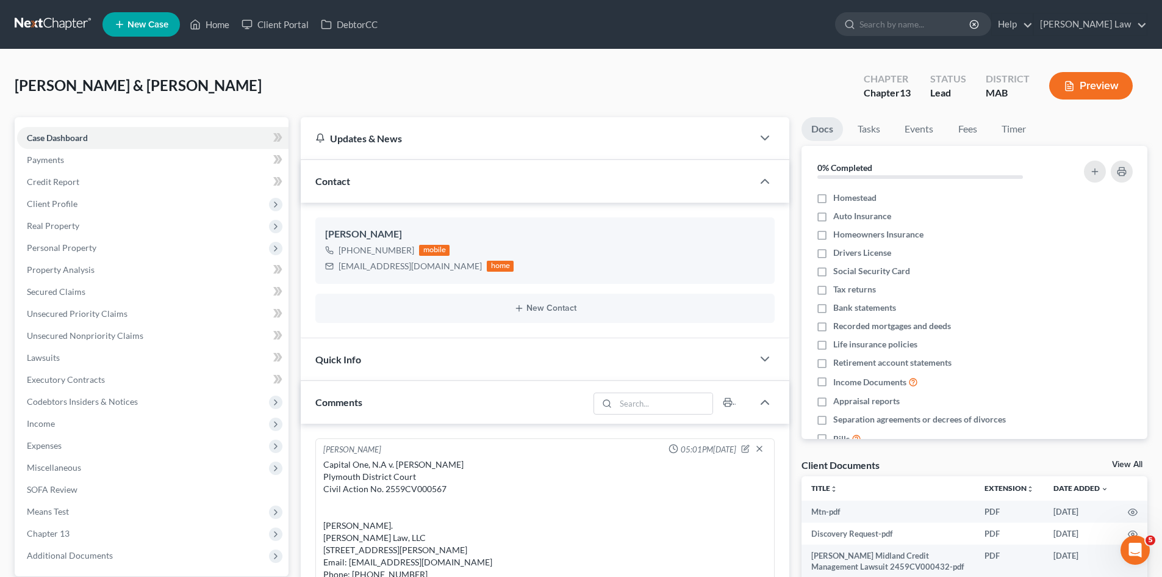
click at [464, 80] on div "[PERSON_NAME] & [PERSON_NAME] Upgraded Chapter Chapter 13 Status Lead District …" at bounding box center [581, 90] width 1133 height 53
click at [51, 10] on nav "Home New Case Client Portal DebtorCC [PERSON_NAME] Law [EMAIL_ADDRESS][DOMAIN_N…" at bounding box center [581, 24] width 1162 height 49
click at [52, 15] on link at bounding box center [54, 24] width 78 height 22
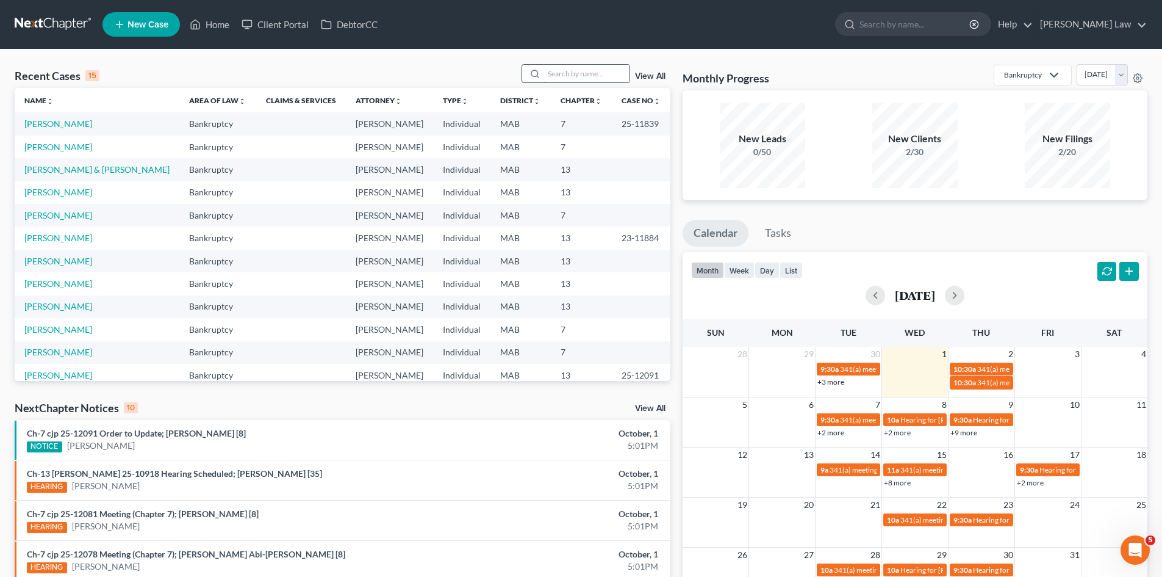
click at [619, 70] on input "search" at bounding box center [586, 74] width 85 height 18
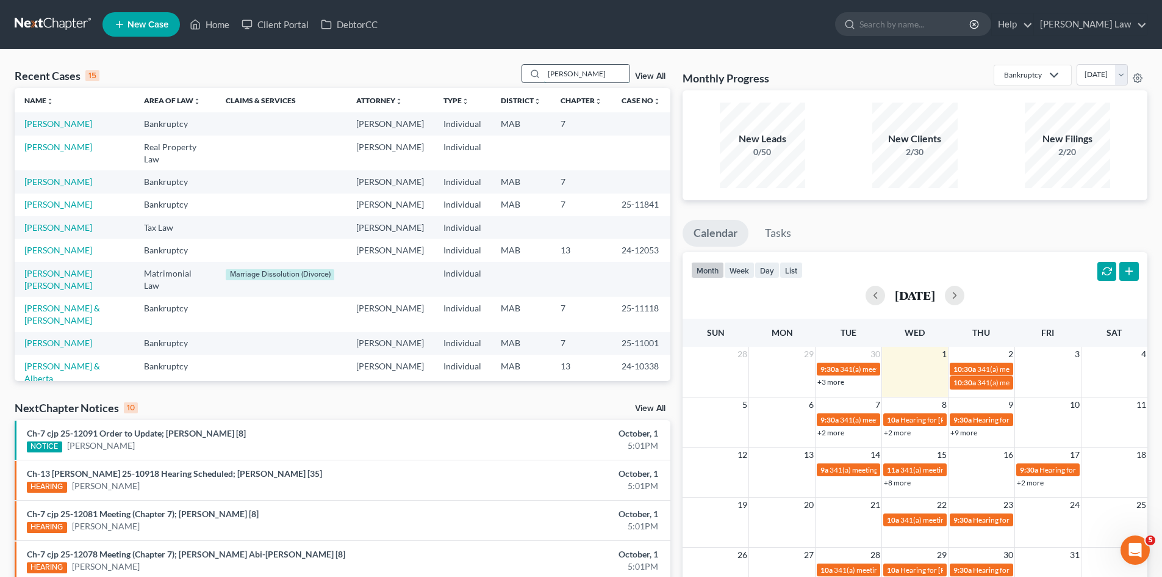
click at [618, 79] on input "[PERSON_NAME]" at bounding box center [586, 74] width 85 height 18
click at [617, 79] on input "[PERSON_NAME]" at bounding box center [586, 74] width 85 height 18
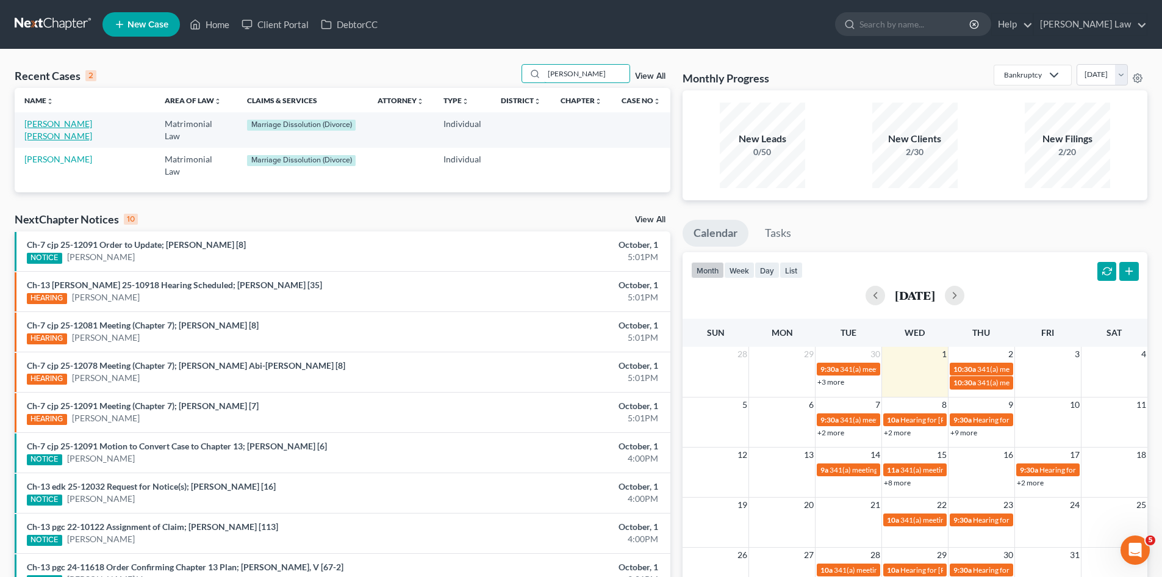
type input "[PERSON_NAME]"
click at [73, 126] on link "[PERSON_NAME] [PERSON_NAME]" at bounding box center [58, 129] width 68 height 23
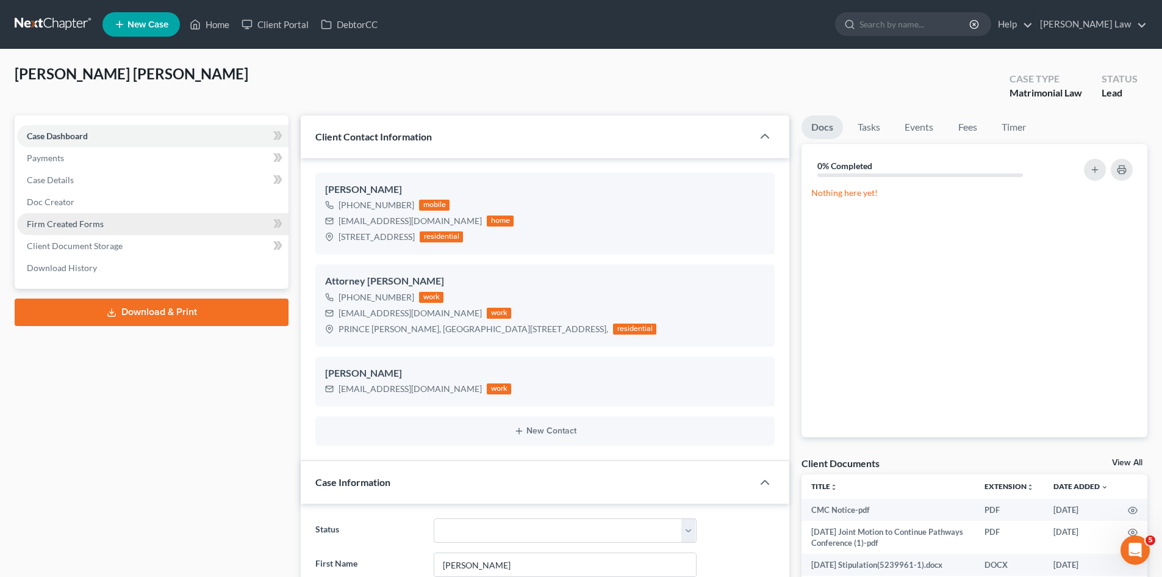
scroll to position [1236, 0]
click at [425, 389] on div "[EMAIL_ADDRESS][DOMAIN_NAME]" at bounding box center [410, 389] width 143 height 12
click at [425, 389] on div "tonygirlglamour@gmail.com" at bounding box center [410, 389] width 143 height 12
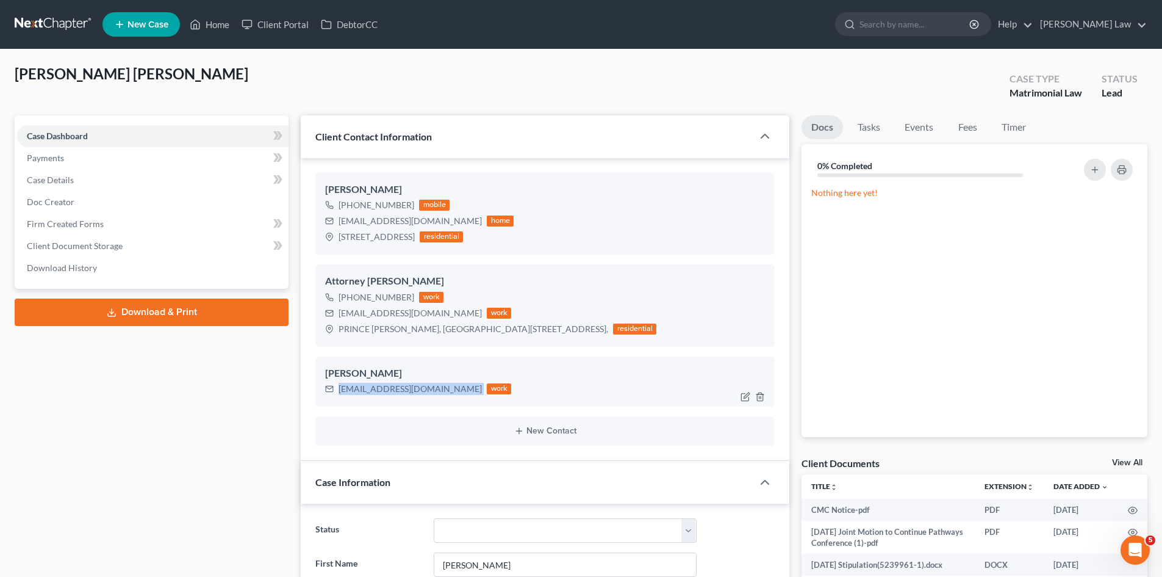
click at [425, 389] on div "tonygirlglamour@gmail.com" at bounding box center [410, 389] width 143 height 12
copy div "tonygirlglamour@gmail.com"
click at [383, 394] on div "tonygirlglamour@gmail.com" at bounding box center [410, 389] width 143 height 12
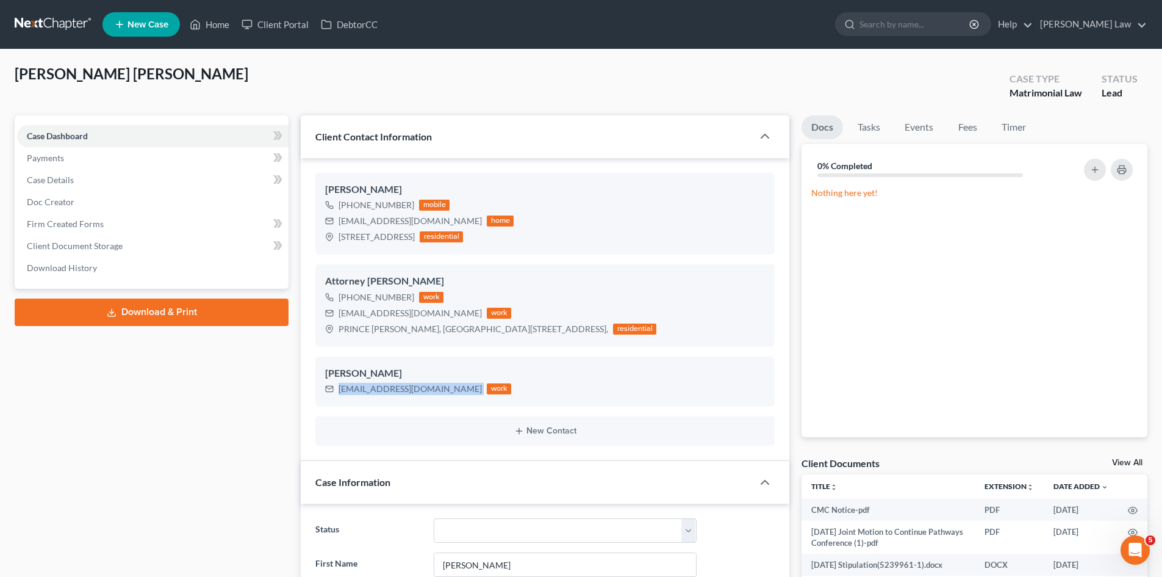
click at [41, 26] on link at bounding box center [54, 24] width 78 height 22
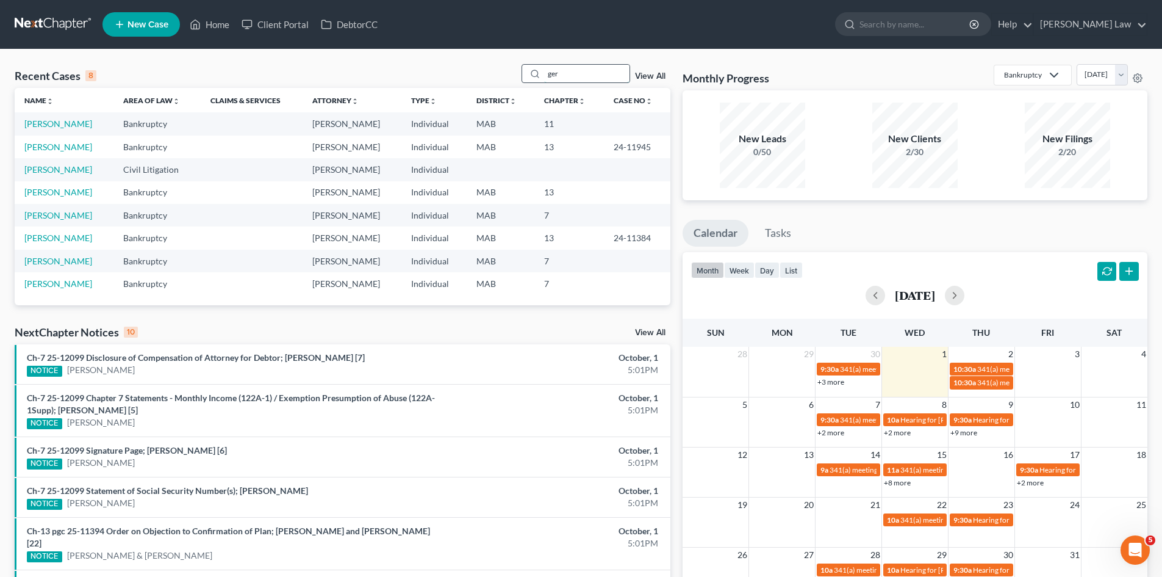
click at [589, 77] on input "ger" at bounding box center [586, 74] width 85 height 18
click at [588, 76] on input "ger" at bounding box center [586, 74] width 85 height 18
drag, startPoint x: 588, startPoint y: 76, endPoint x: 581, endPoint y: 66, distance: 12.7
click at [588, 75] on input "ger" at bounding box center [586, 74] width 85 height 18
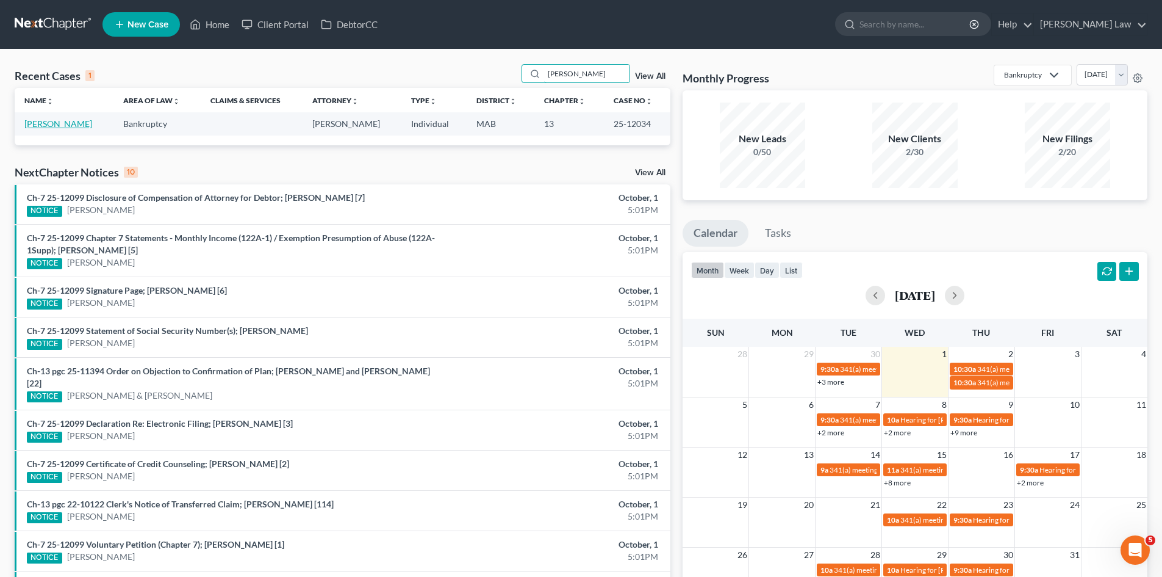
type input "[PERSON_NAME]"
click at [51, 125] on link "[PERSON_NAME]" at bounding box center [58, 123] width 68 height 10
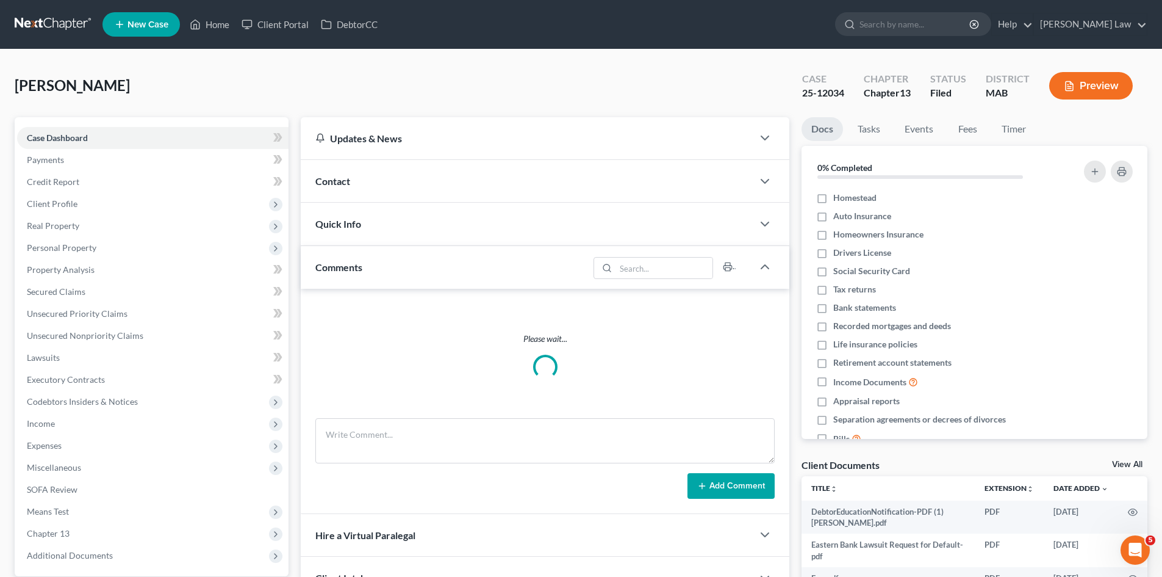
click at [1132, 460] on link "View All" at bounding box center [1127, 464] width 31 height 9
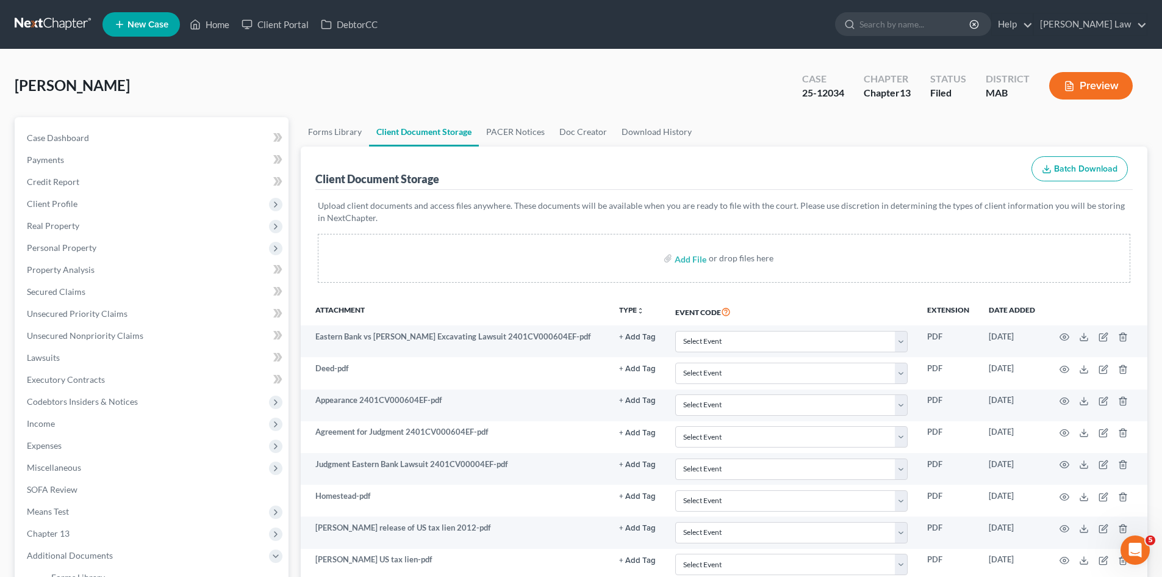
click at [71, 28] on link at bounding box center [54, 24] width 78 height 22
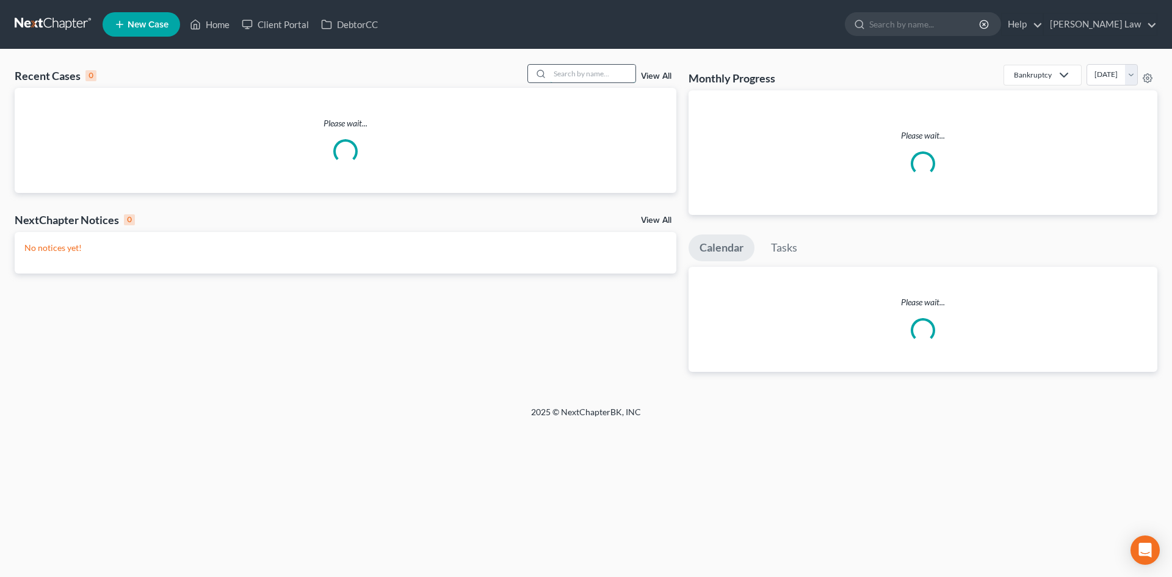
click at [580, 81] on input "search" at bounding box center [592, 74] width 85 height 18
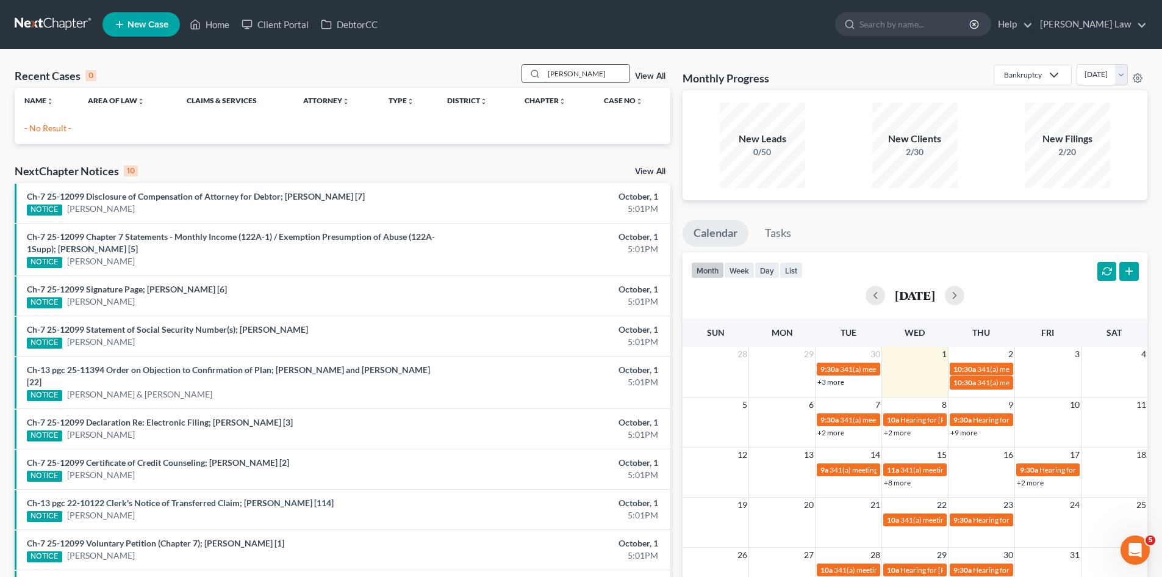
type input "[PERSON_NAME]"
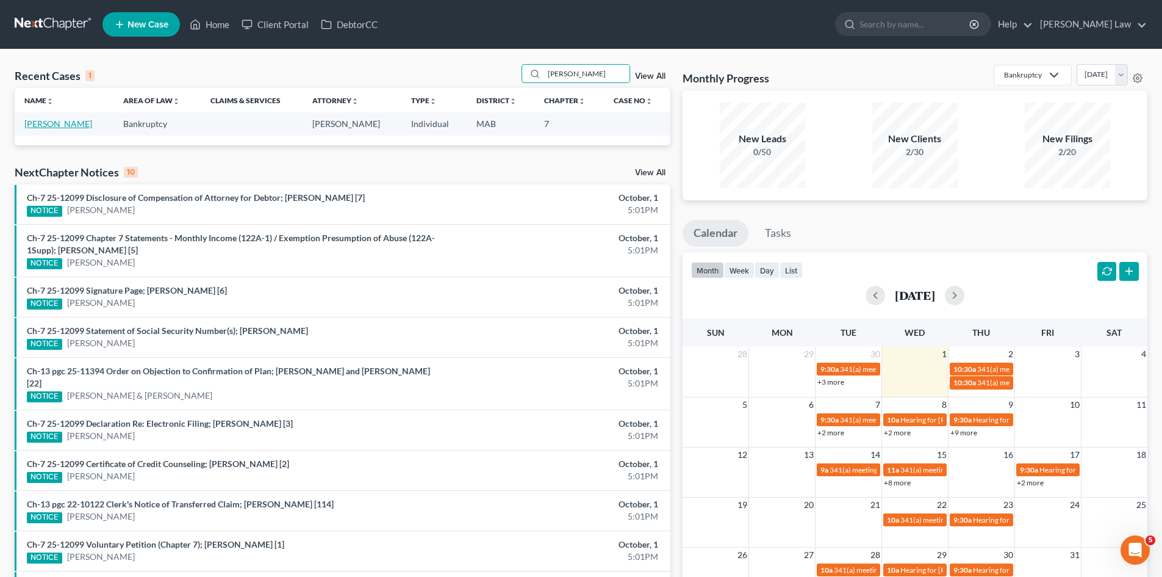
click at [60, 123] on link "[PERSON_NAME]" at bounding box center [58, 123] width 68 height 10
select select "10"
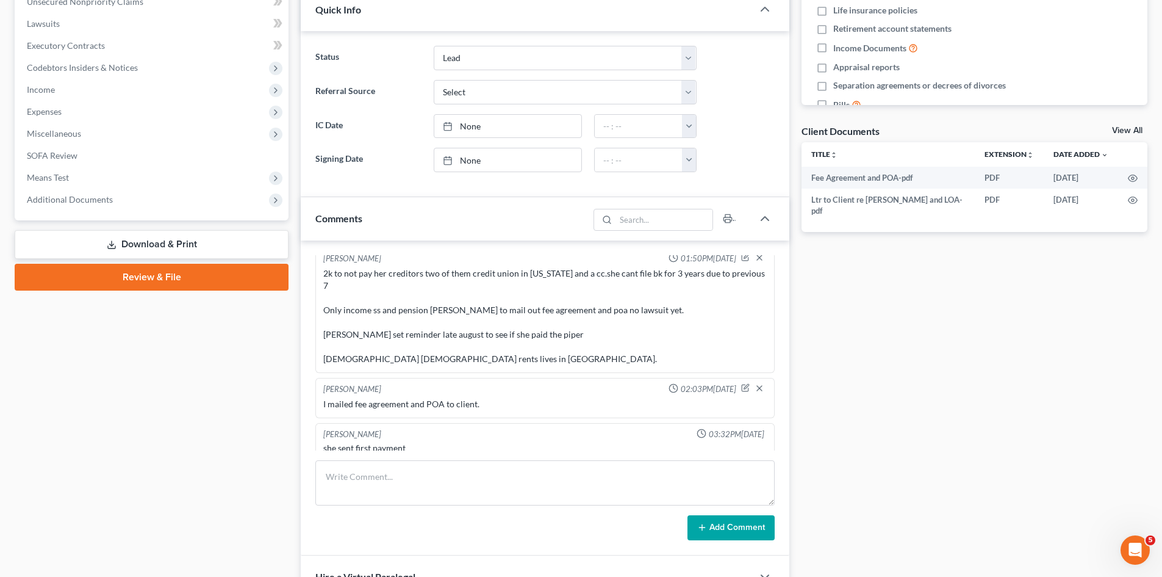
scroll to position [305, 0]
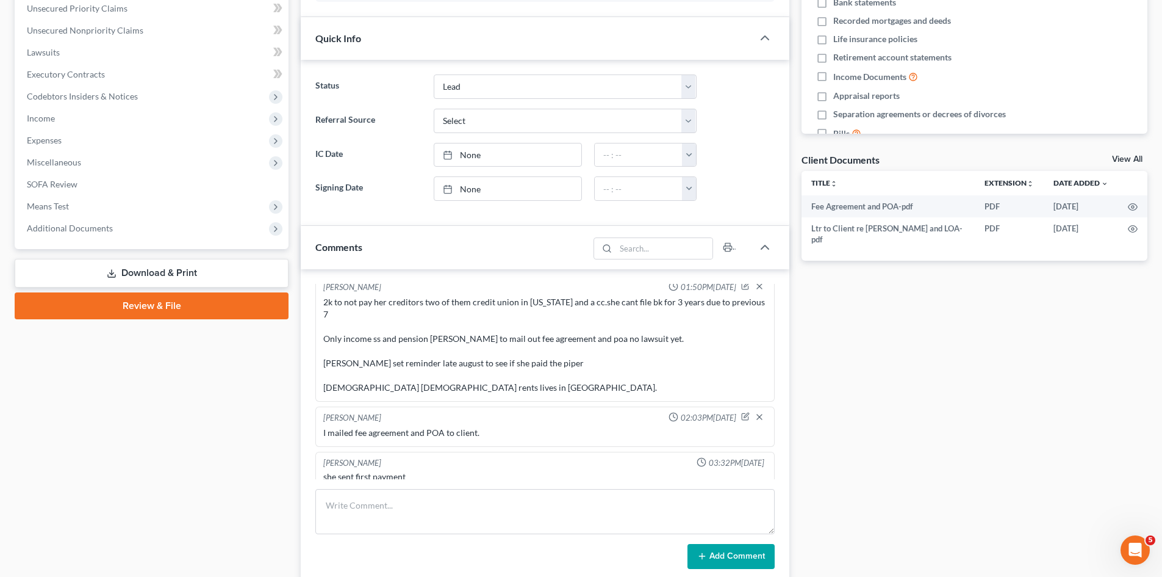
click at [1132, 157] on link "View All" at bounding box center [1127, 159] width 31 height 9
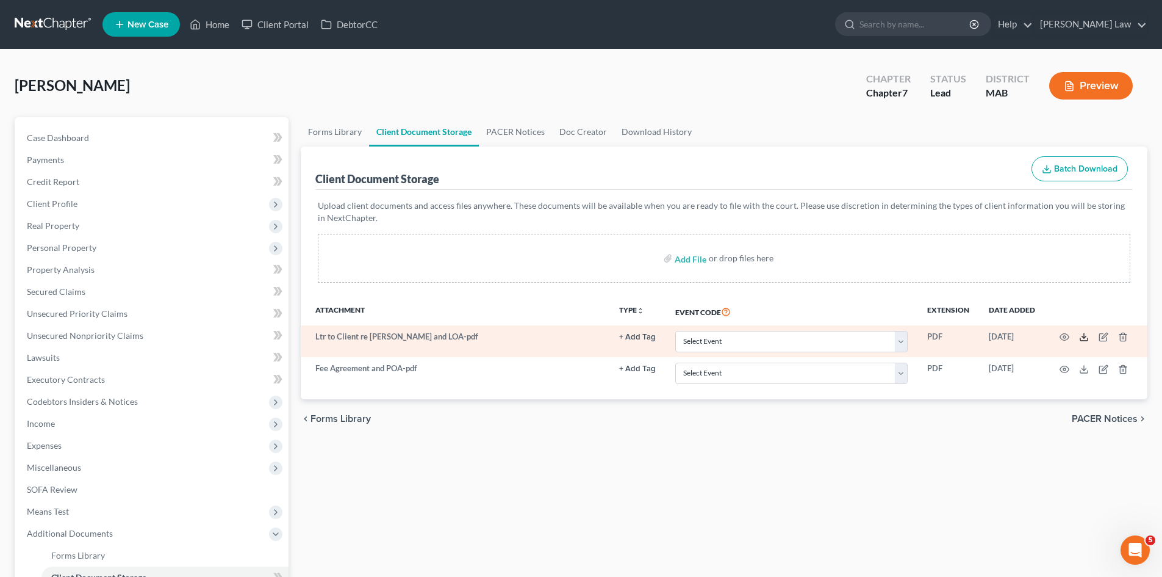
click at [1087, 337] on icon at bounding box center [1084, 337] width 10 height 10
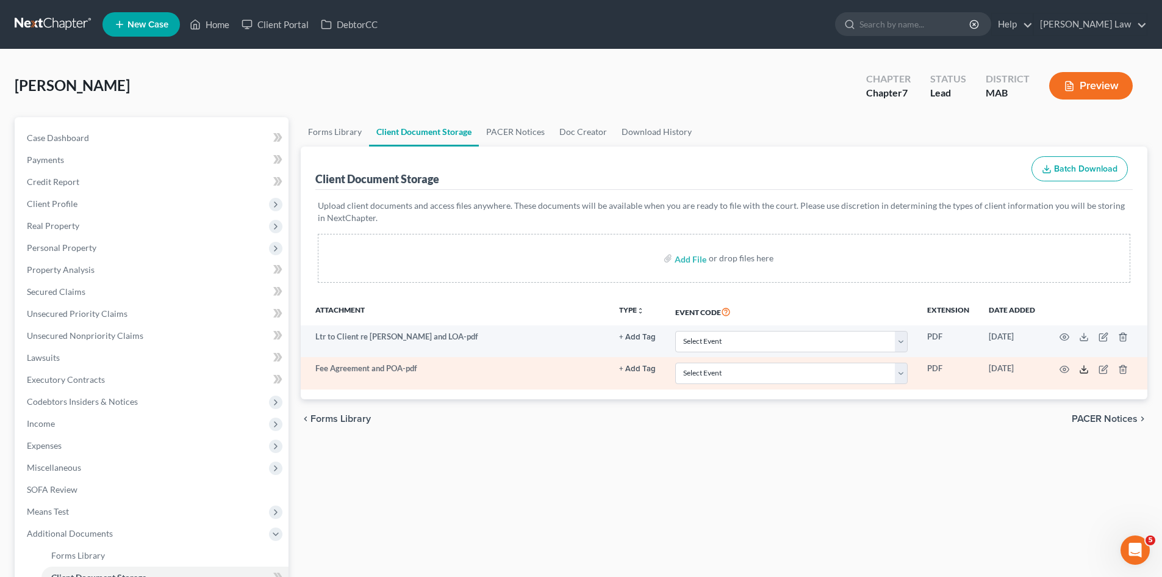
click at [1082, 369] on icon at bounding box center [1084, 369] width 10 height 10
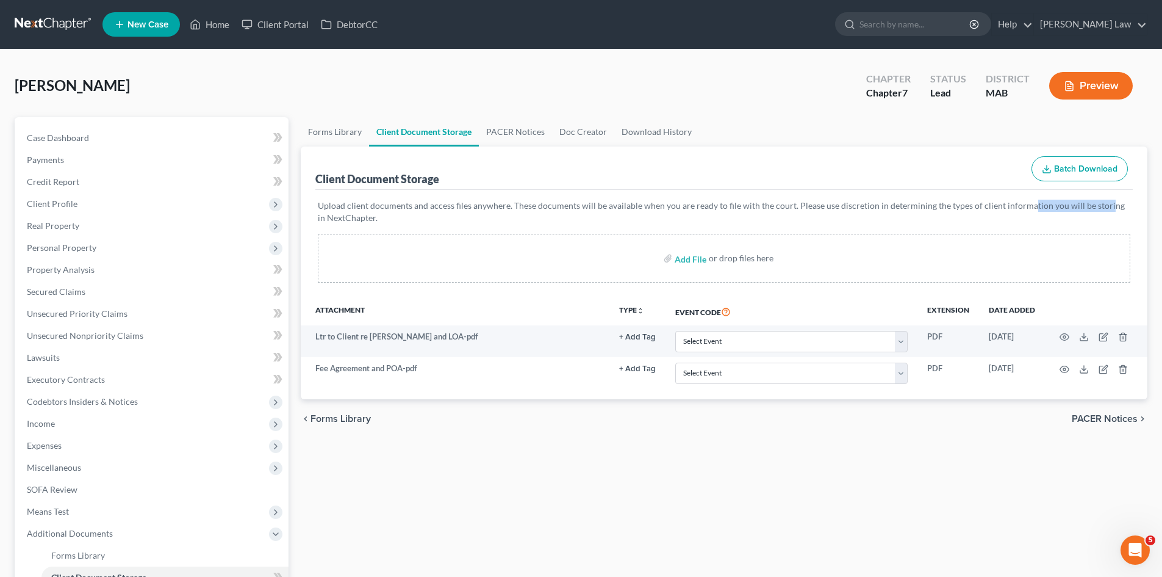
drag, startPoint x: 1023, startPoint y: 204, endPoint x: 1052, endPoint y: 238, distance: 44.6
click at [1095, 209] on p "Upload client documents and access files anywhere. These documents will be avai…" at bounding box center [724, 212] width 813 height 24
click at [90, 15] on link at bounding box center [54, 24] width 78 height 22
click at [83, 21] on link at bounding box center [54, 24] width 78 height 22
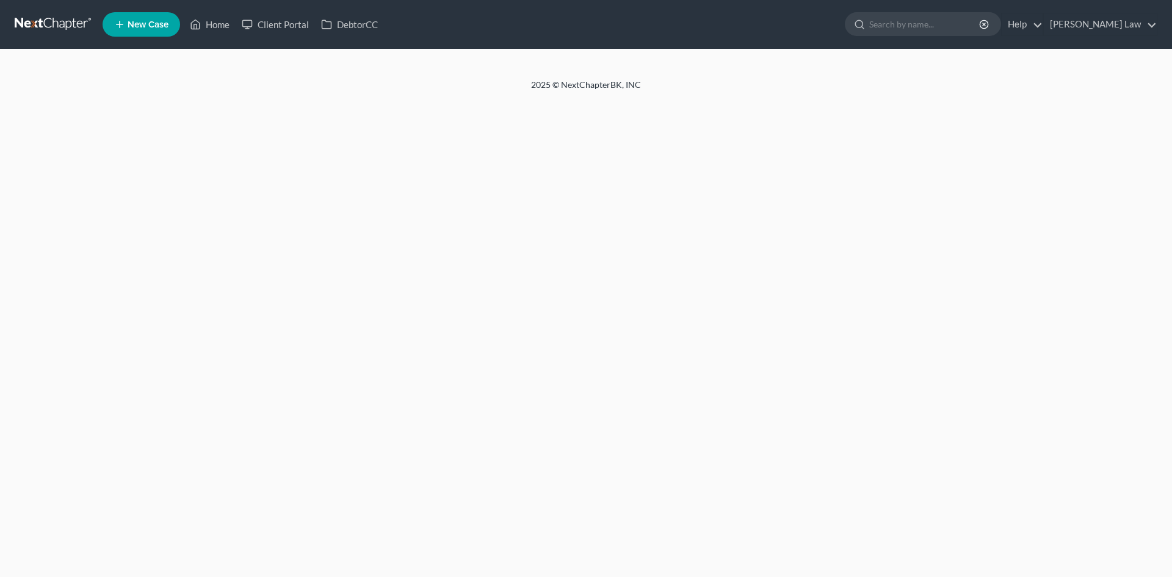
click at [596, 77] on div at bounding box center [586, 63] width 1172 height 29
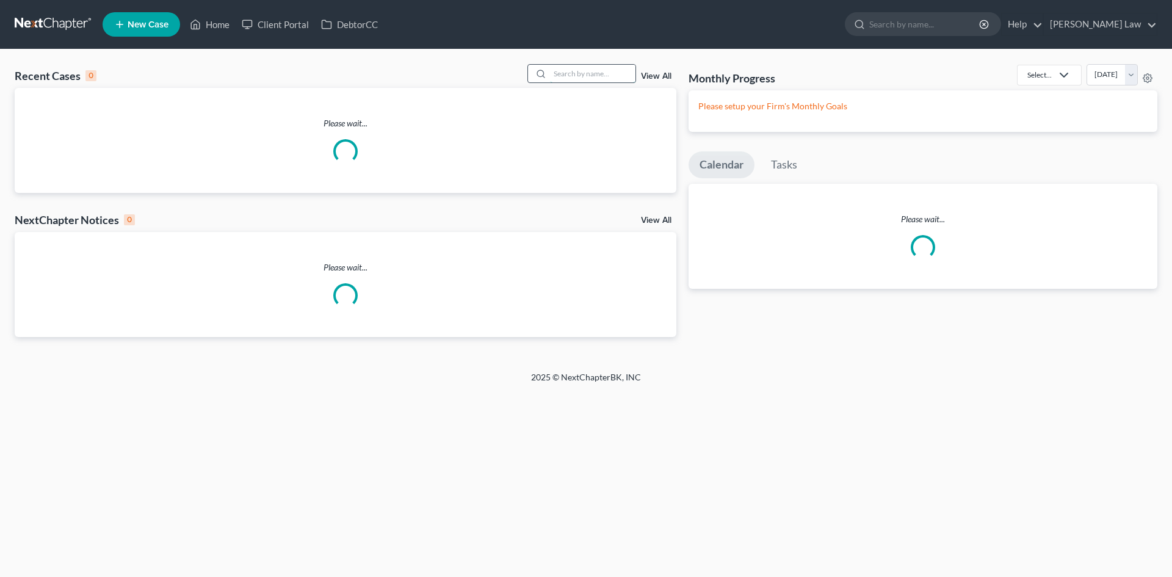
click at [586, 76] on input "search" at bounding box center [592, 74] width 85 height 18
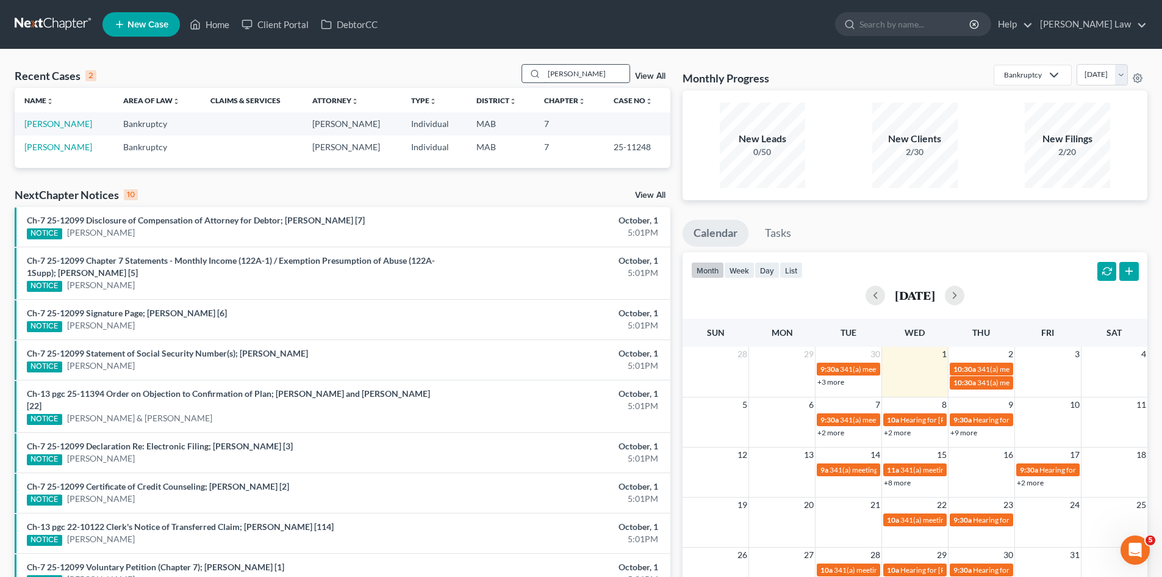
click at [553, 71] on input "[PERSON_NAME]" at bounding box center [586, 74] width 85 height 18
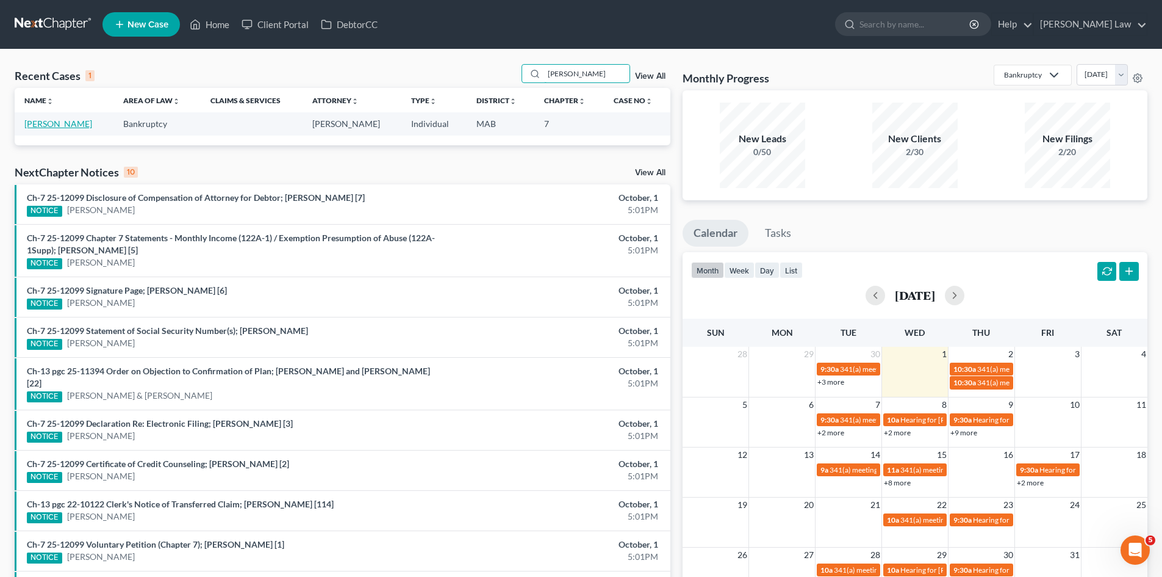
type input "[PERSON_NAME]"
click at [77, 126] on link "[PERSON_NAME]" at bounding box center [58, 123] width 68 height 10
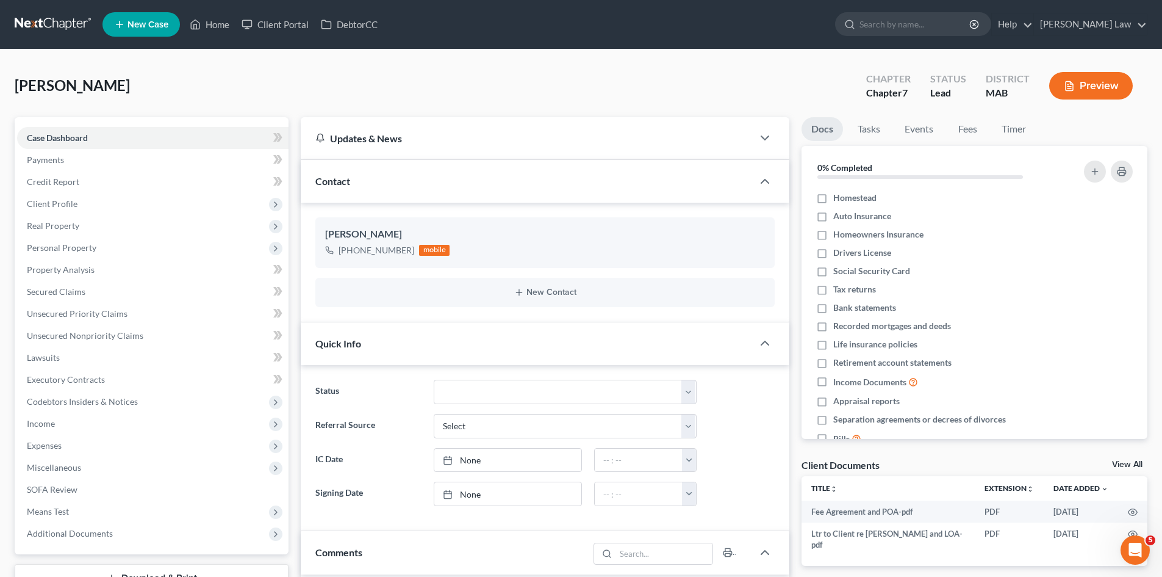
scroll to position [8, 0]
click at [1129, 461] on link "View All" at bounding box center [1127, 464] width 31 height 9
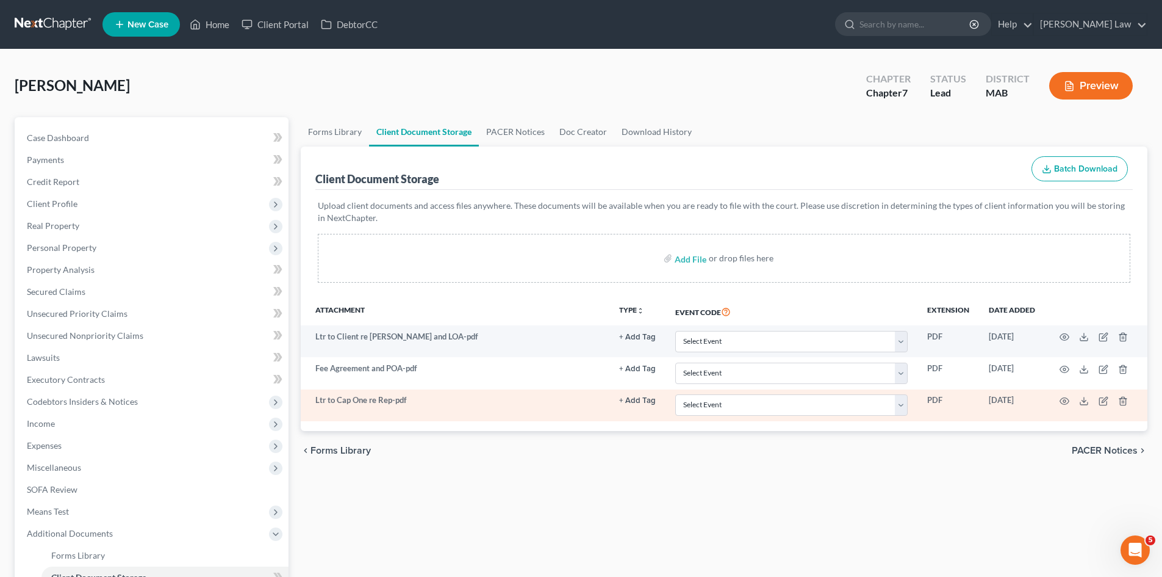
click at [1079, 400] on td at bounding box center [1096, 405] width 103 height 32
click at [1084, 400] on line at bounding box center [1084, 399] width 0 height 5
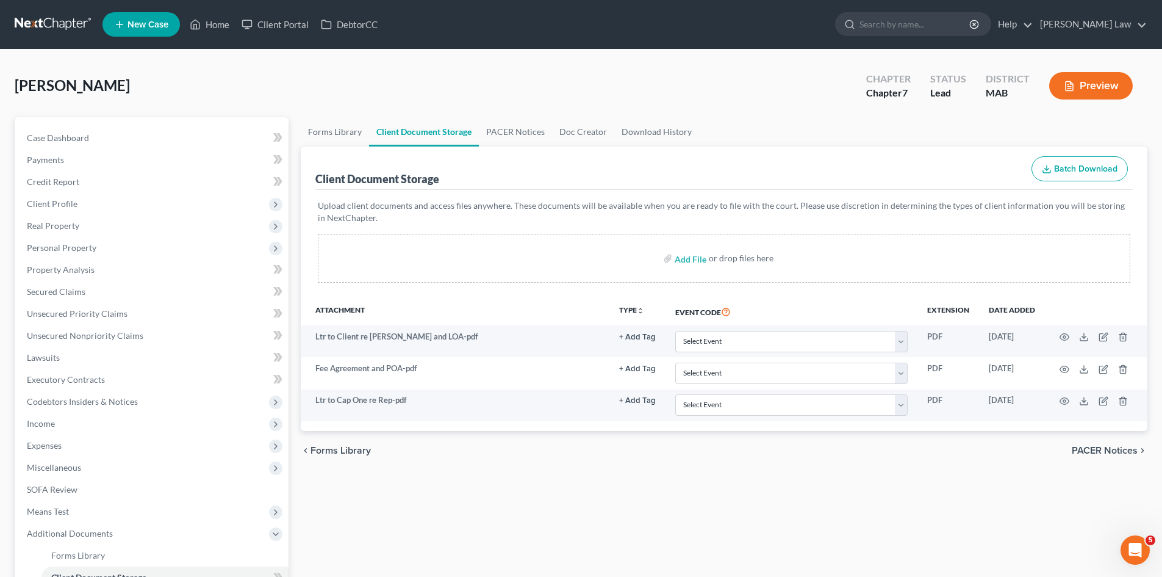
click at [49, 34] on link at bounding box center [54, 24] width 78 height 22
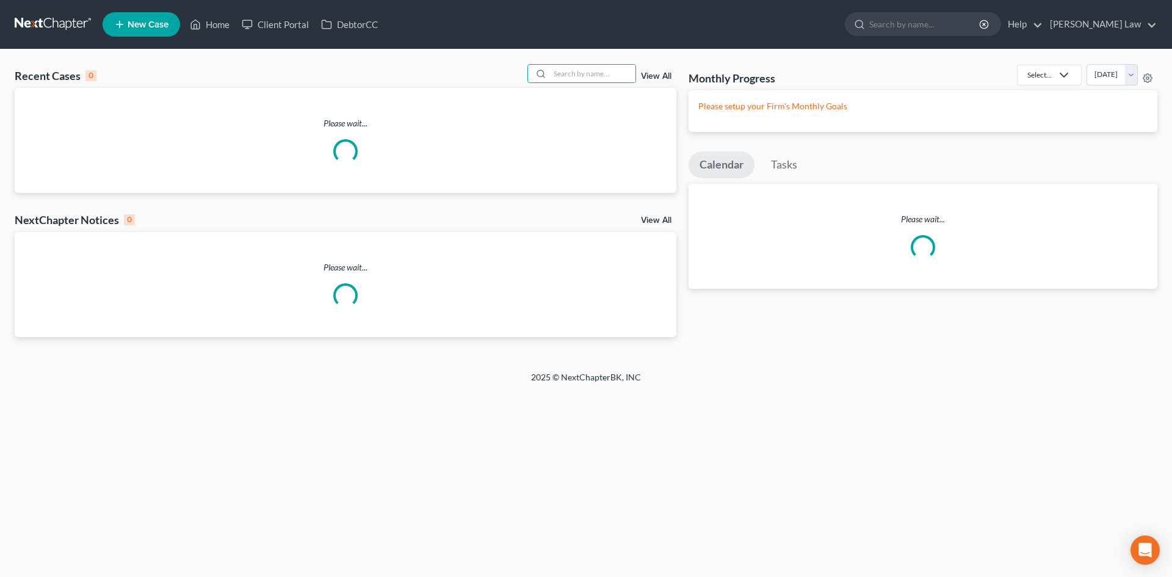
click at [591, 72] on input "search" at bounding box center [592, 74] width 85 height 18
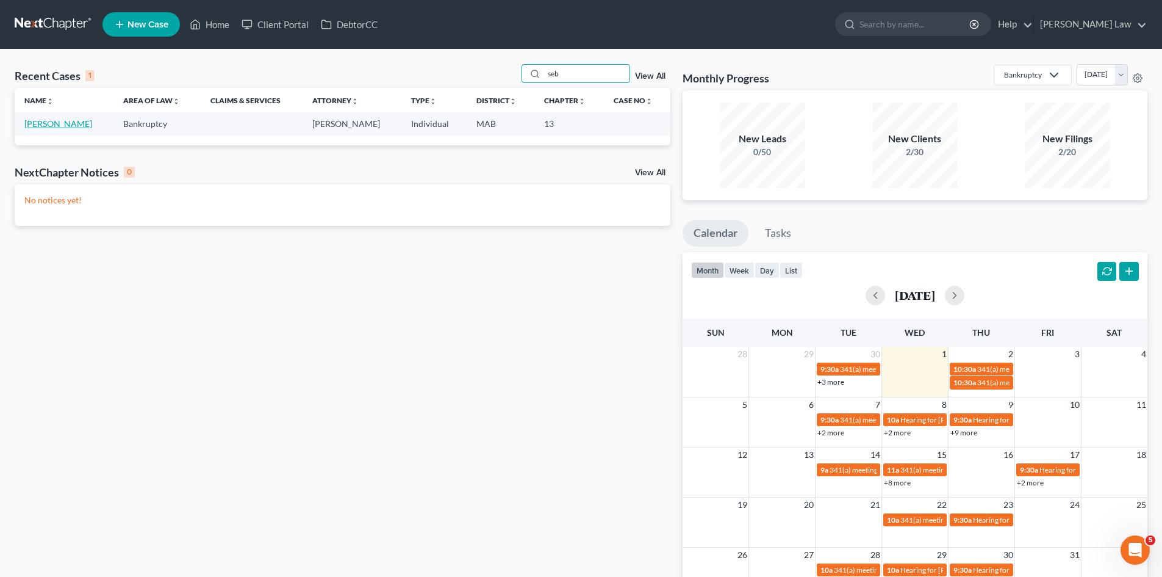
type input "seb"
click at [54, 123] on link "[PERSON_NAME]" at bounding box center [58, 123] width 68 height 10
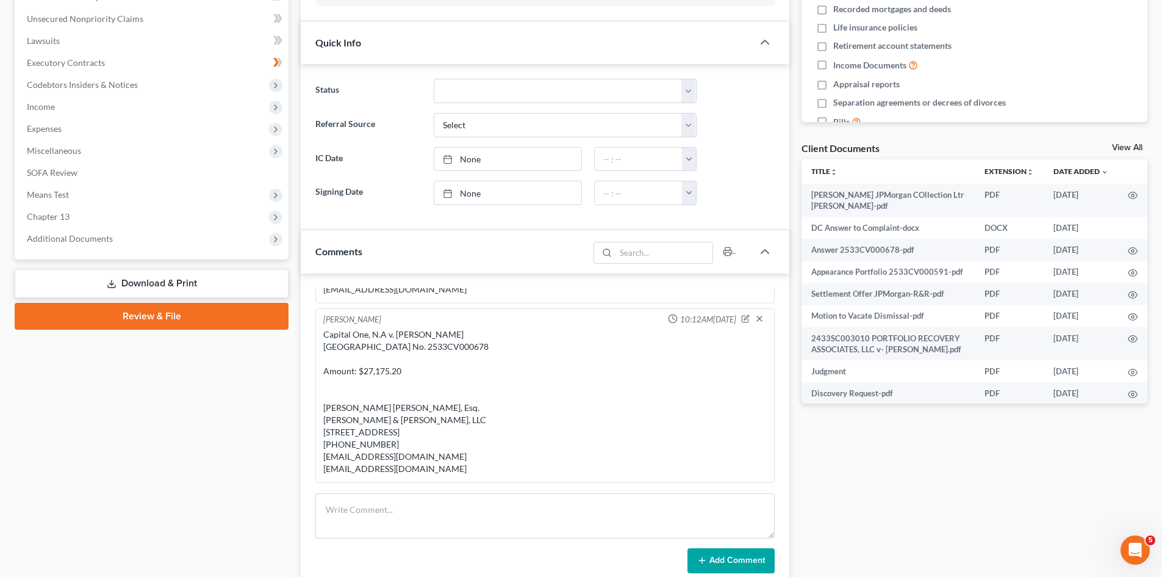
scroll to position [342, 0]
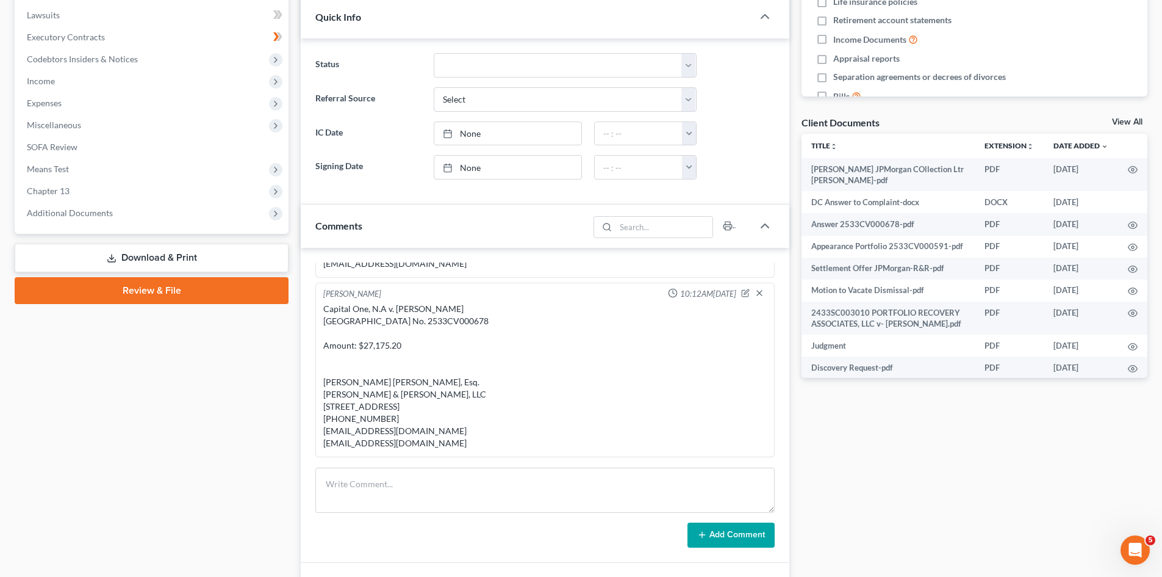
drag, startPoint x: 325, startPoint y: 281, endPoint x: 485, endPoint y: 439, distance: 224.4
click at [485, 439] on div "Capital One, N.A v. [PERSON_NAME] [GEOGRAPHIC_DATA] No. 2533CV000678 Amount: $2…" at bounding box center [545, 376] width 444 height 146
copy div "Capital One, N.A v. [PERSON_NAME] [GEOGRAPHIC_DATA] No. 2533CV000678 Amount: $2…"
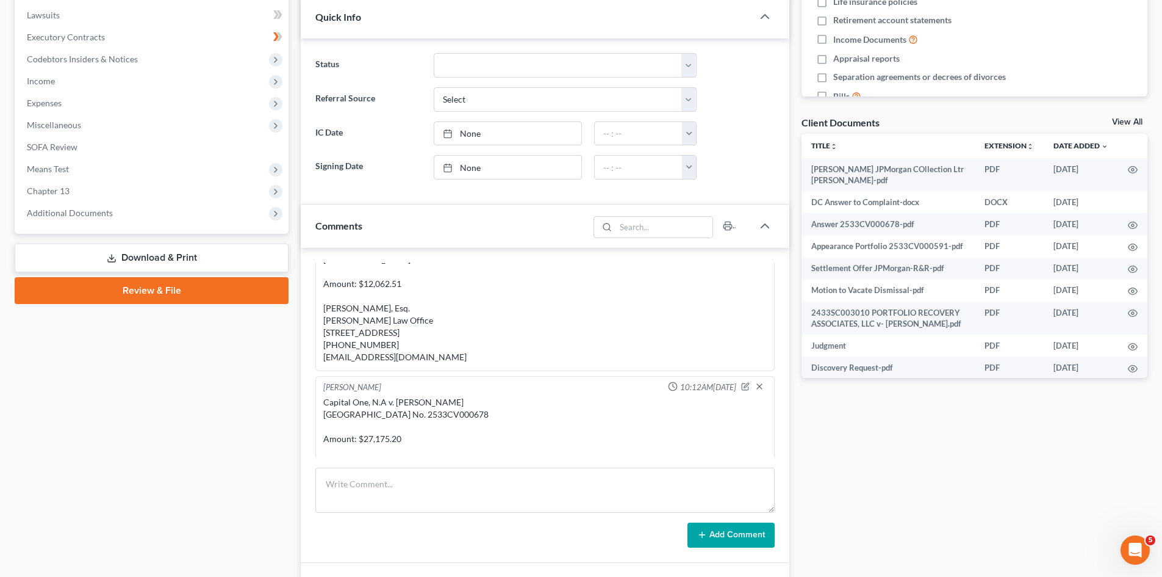
drag, startPoint x: 326, startPoint y: 295, endPoint x: 499, endPoint y: 445, distance: 229.7
click at [499, 363] on div "Portfolio Recovery Associates, LLC v. [PERSON_NAME] Docket No. 2533CV000591 [GE…" at bounding box center [545, 296] width 444 height 134
copy div "Portfolio Recovery Associates, LLC v. [PERSON_NAME] Docket No. 2533CV000591 [GE…"
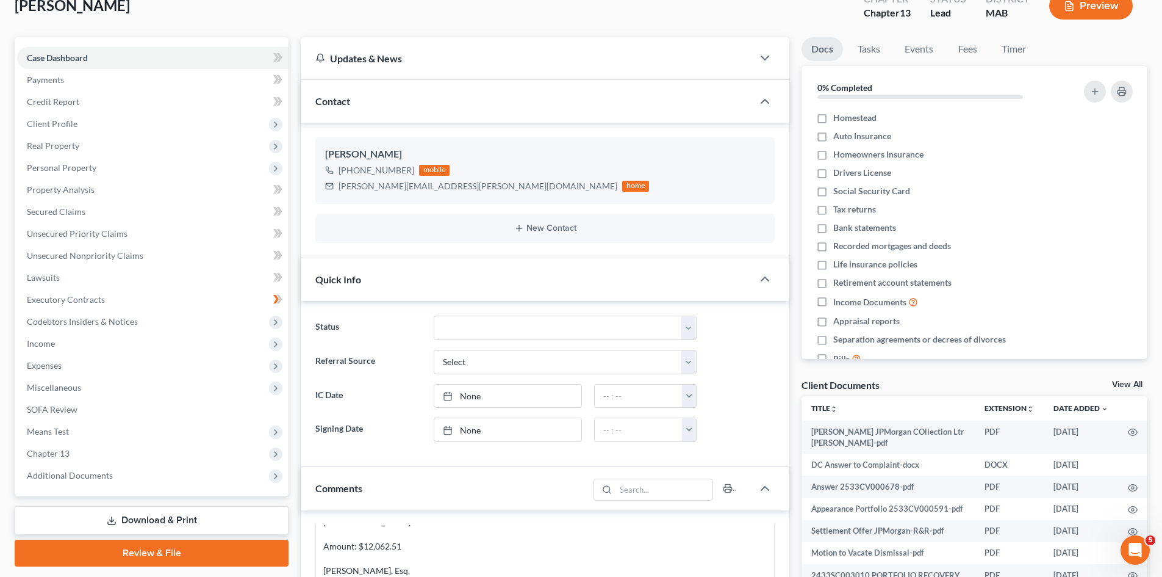
scroll to position [0, 0]
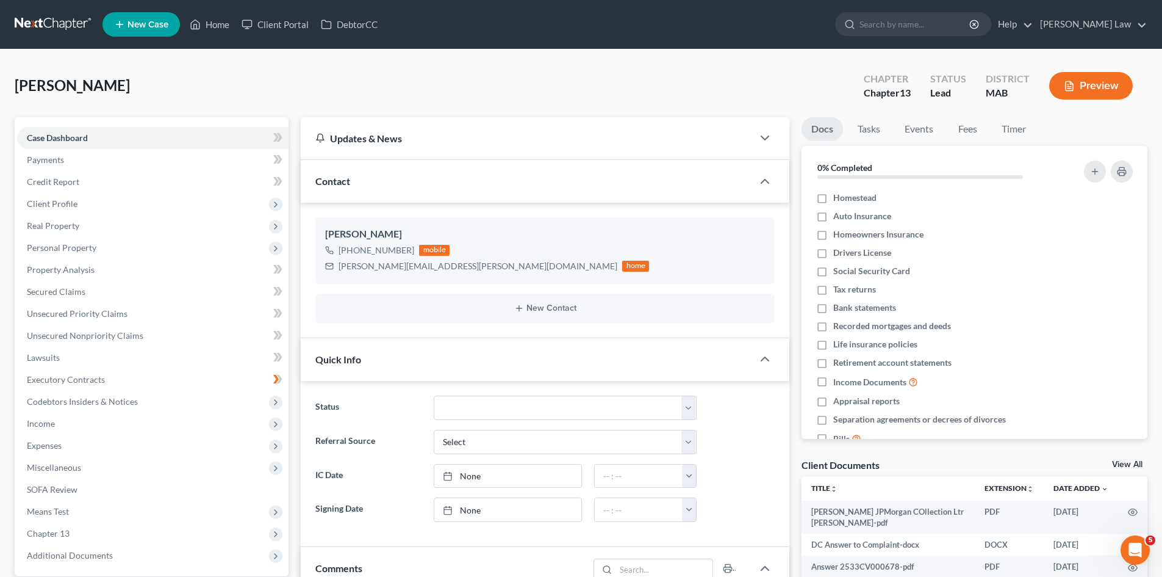
click at [84, 9] on nav "Home New Case Client Portal DebtorCC Benner Law mmanning@tbennerlaw.com My Acco…" at bounding box center [581, 24] width 1162 height 49
click at [79, 16] on link at bounding box center [54, 24] width 78 height 22
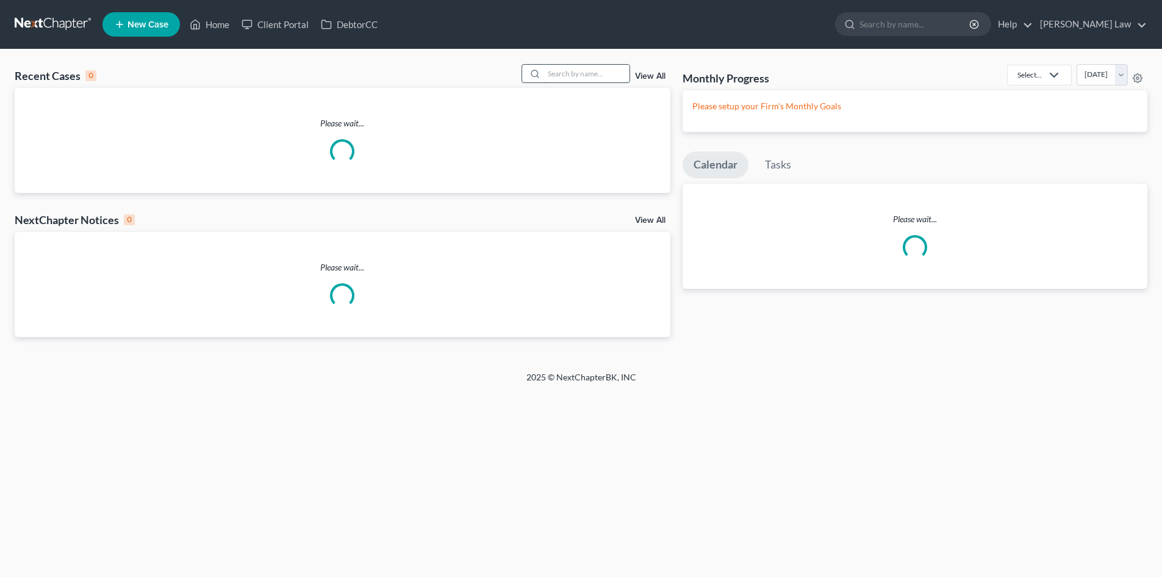
click at [575, 65] on input "search" at bounding box center [586, 74] width 85 height 18
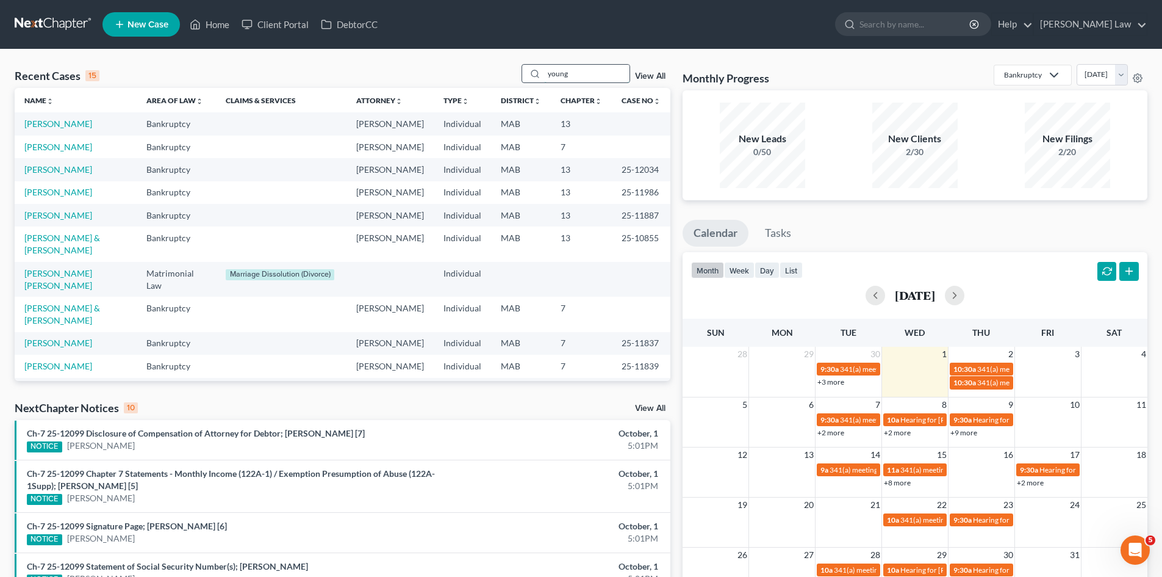
type input "young"
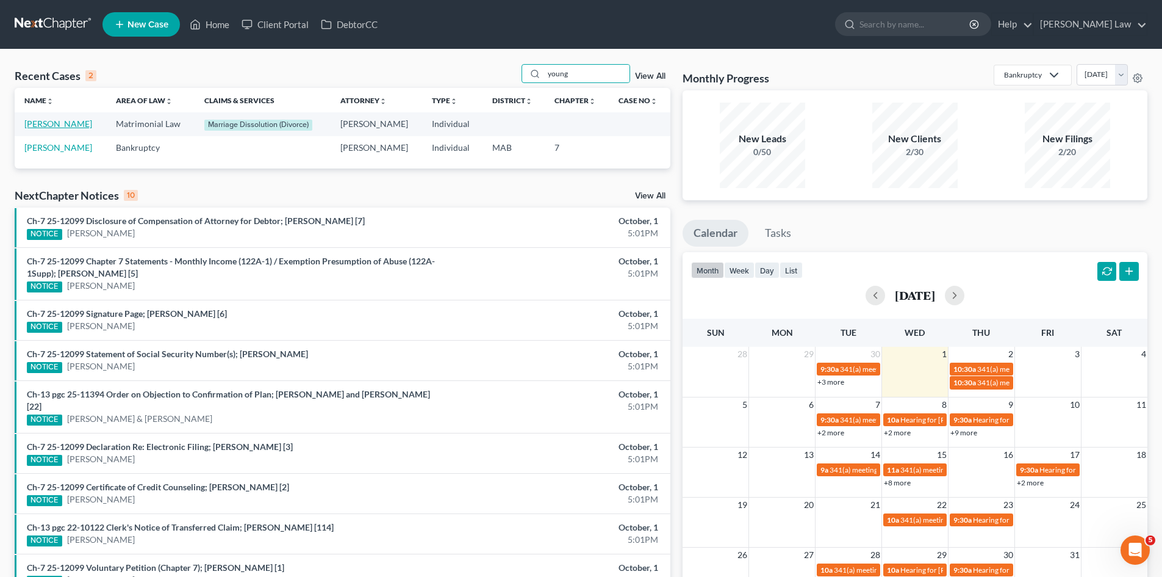
click at [73, 126] on link "[PERSON_NAME]" at bounding box center [58, 123] width 68 height 10
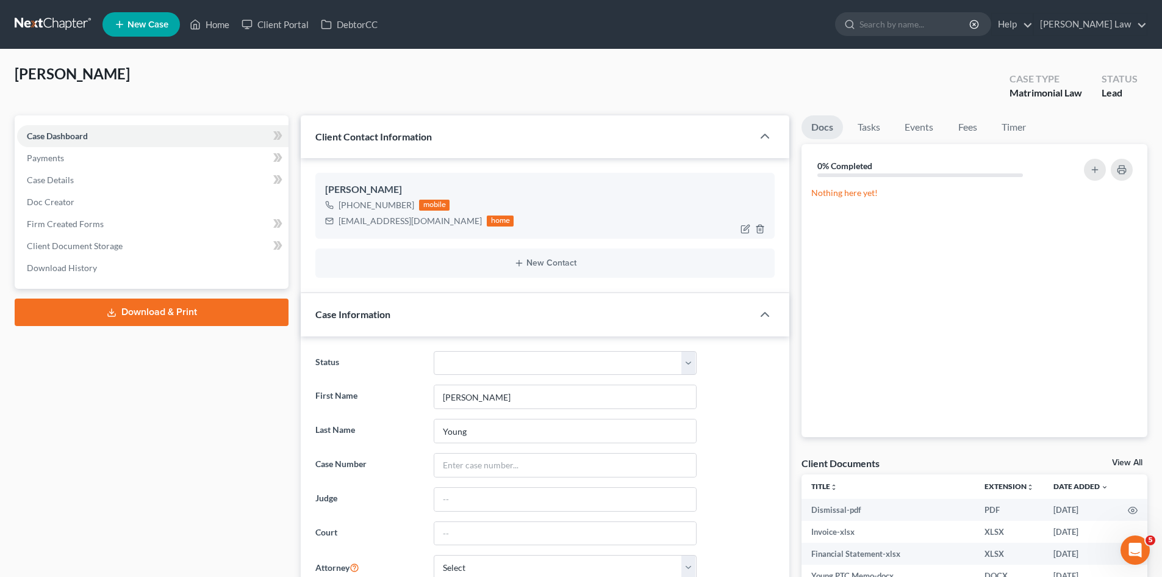
scroll to position [248, 0]
click at [1146, 463] on div "View All" at bounding box center [1129, 463] width 35 height 11
click at [1136, 459] on link "View All" at bounding box center [1127, 462] width 31 height 9
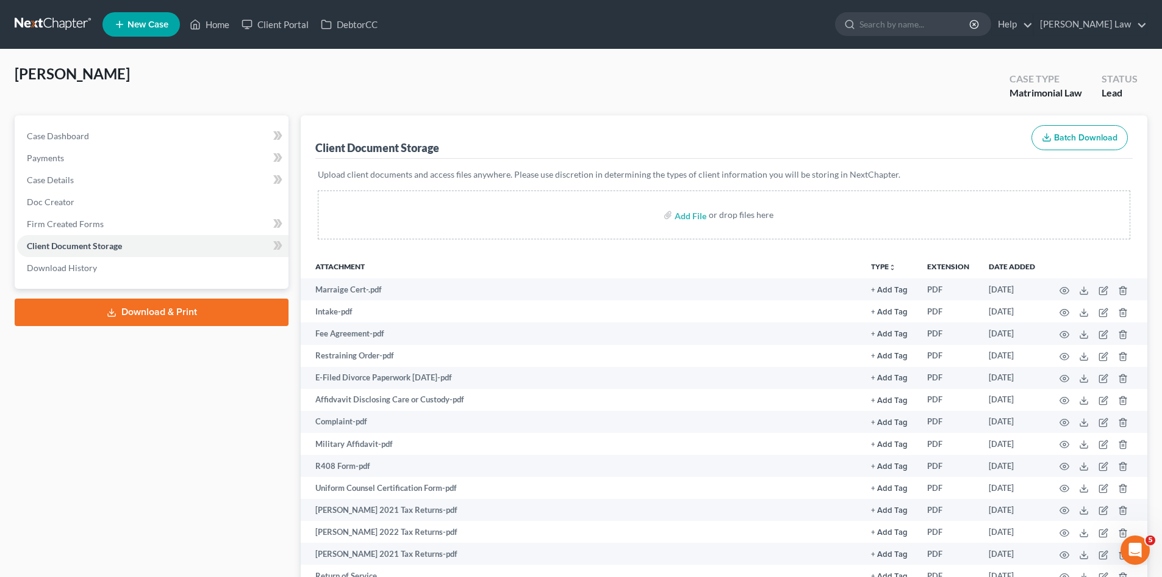
click at [31, 27] on link at bounding box center [54, 24] width 78 height 22
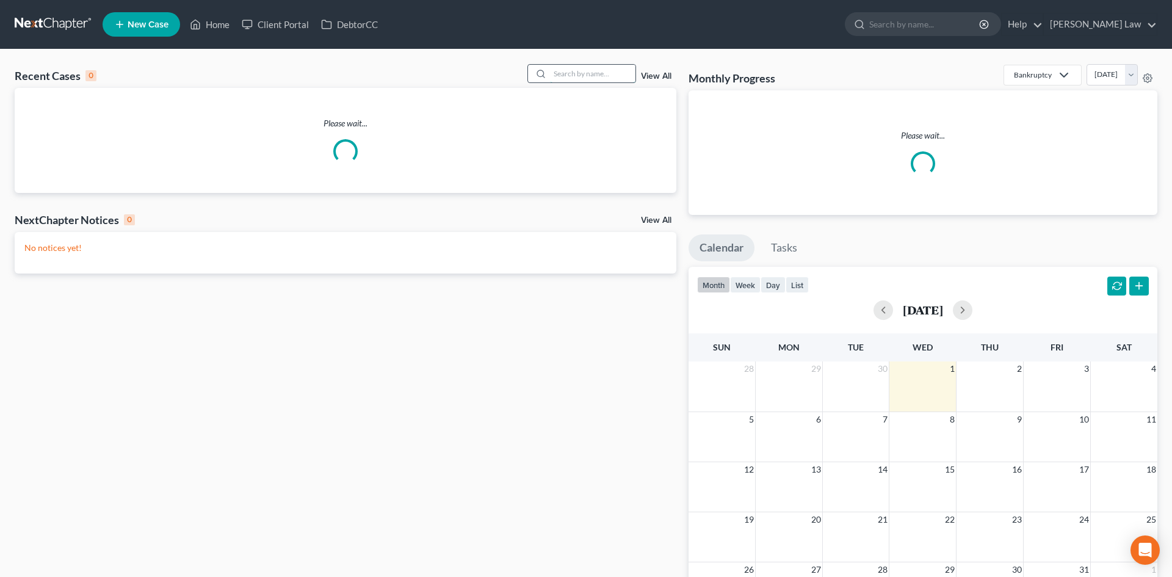
click at [594, 79] on input "search" at bounding box center [592, 74] width 85 height 18
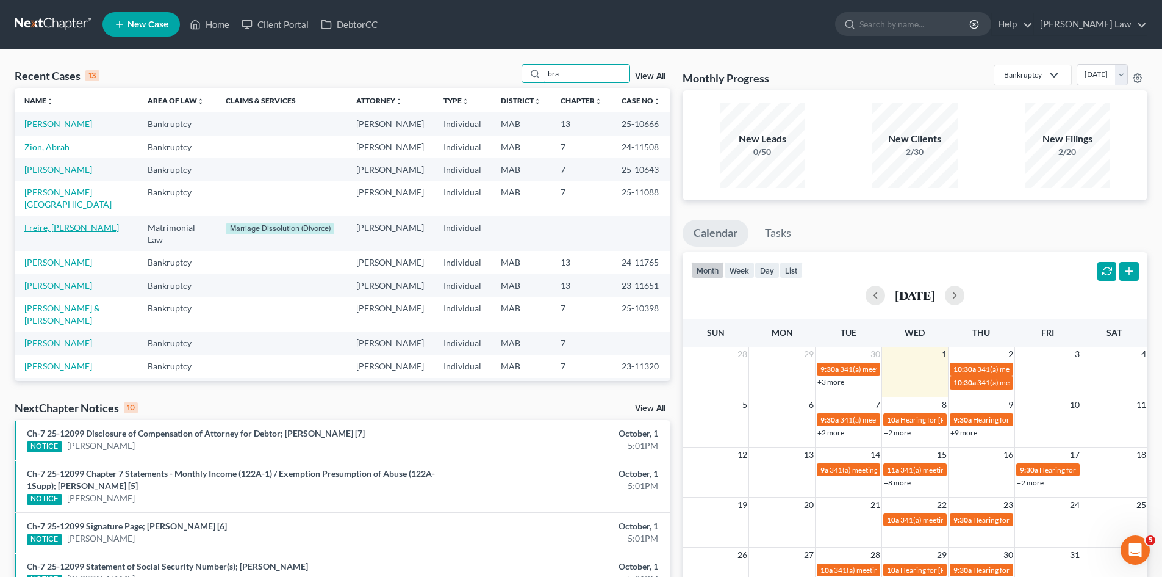
type input "bra"
click at [59, 232] on link "Freire, Braley" at bounding box center [71, 227] width 95 height 10
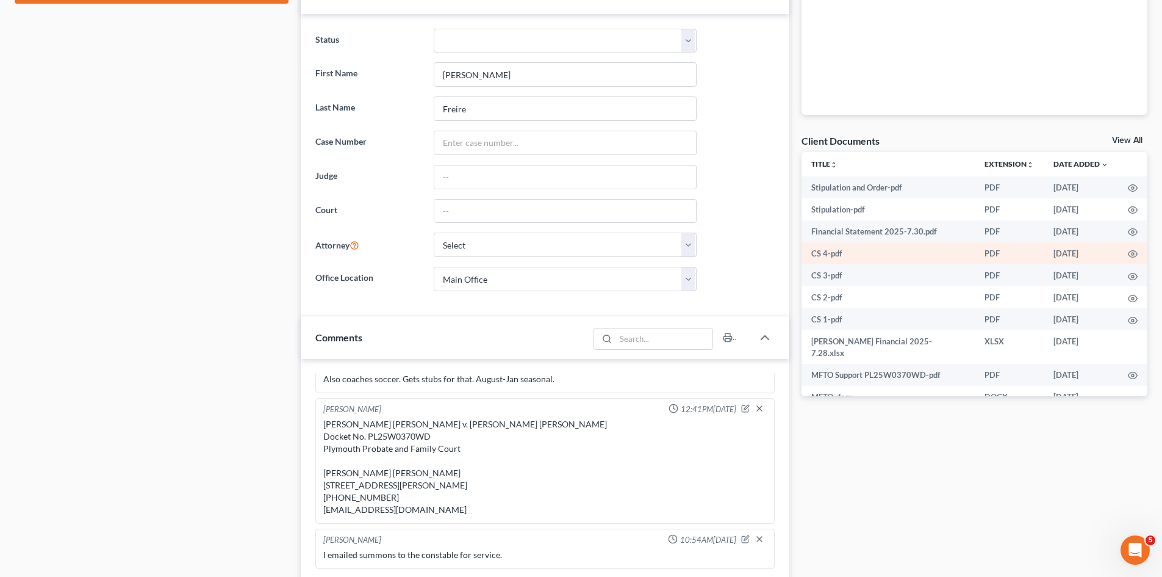
scroll to position [203, 0]
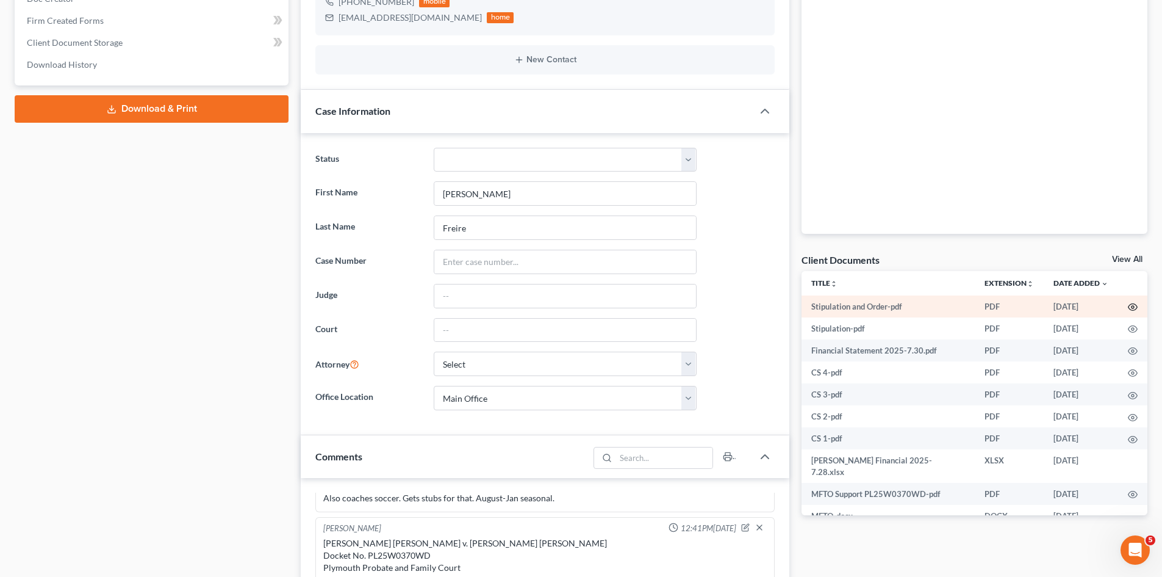
click at [1128, 307] on icon "button" at bounding box center [1133, 307] width 10 height 10
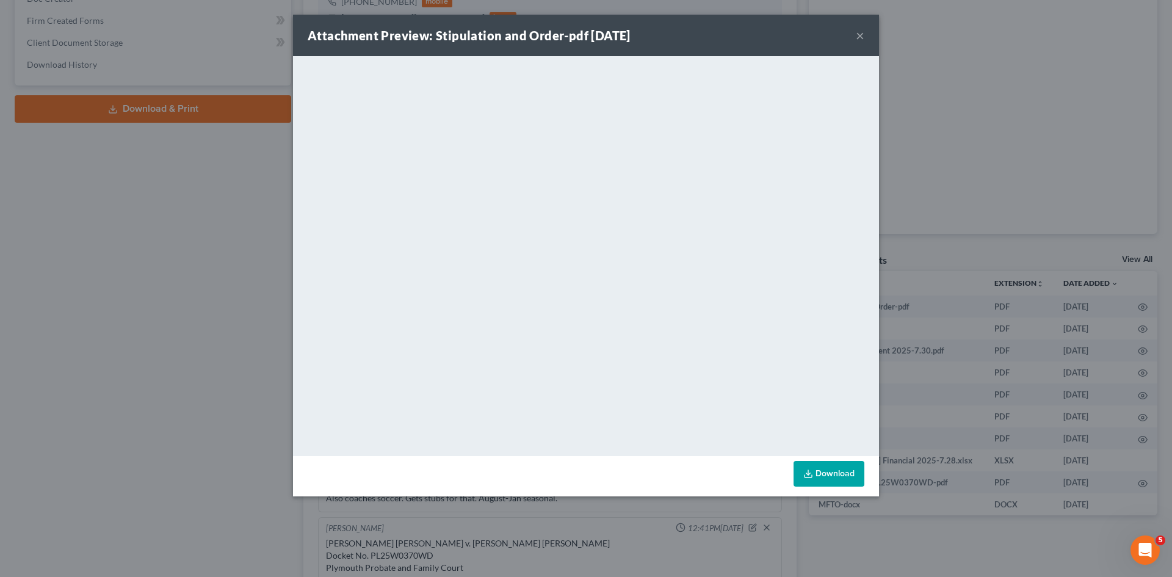
click at [978, 299] on div "Attachment Preview: Stipulation and Order-pdf 08/05/2025 × <object ng-attr-data…" at bounding box center [586, 288] width 1172 height 577
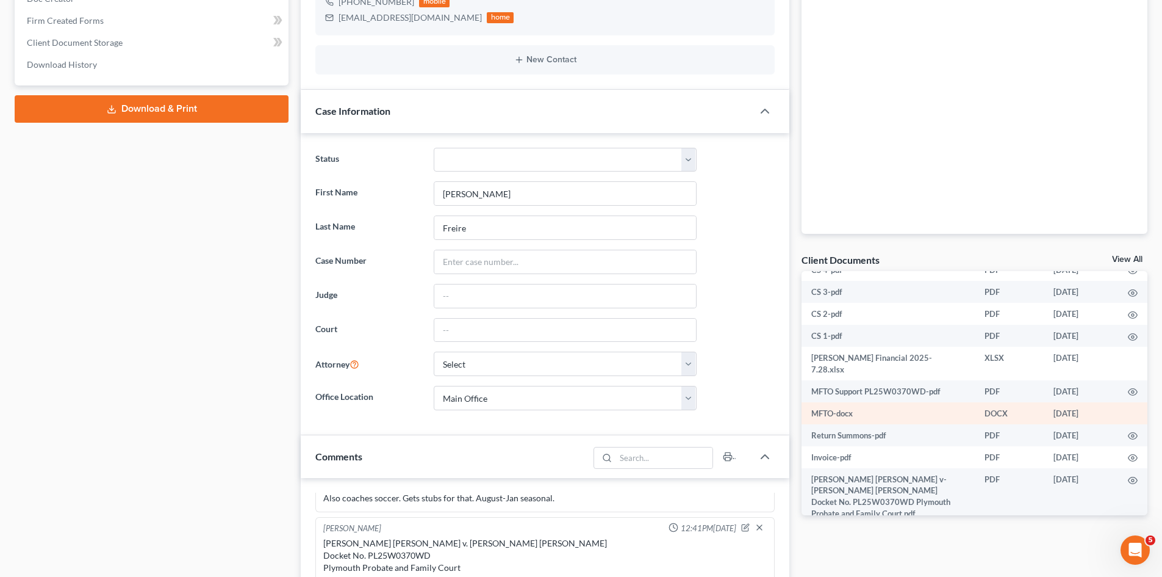
scroll to position [121, 0]
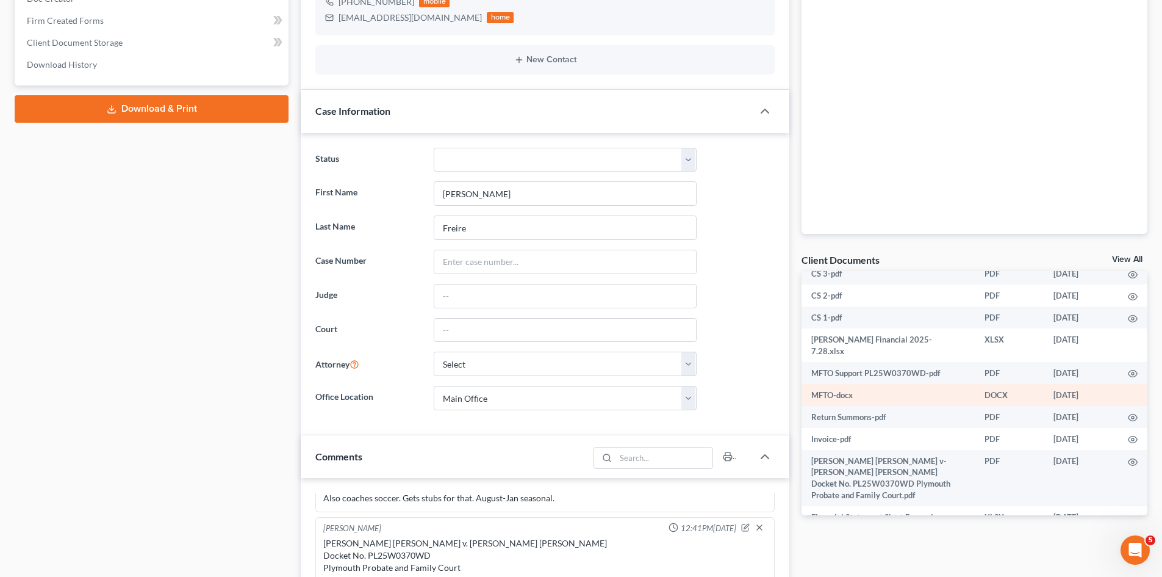
drag, startPoint x: 917, startPoint y: 375, endPoint x: 907, endPoint y: 384, distance: 14.2
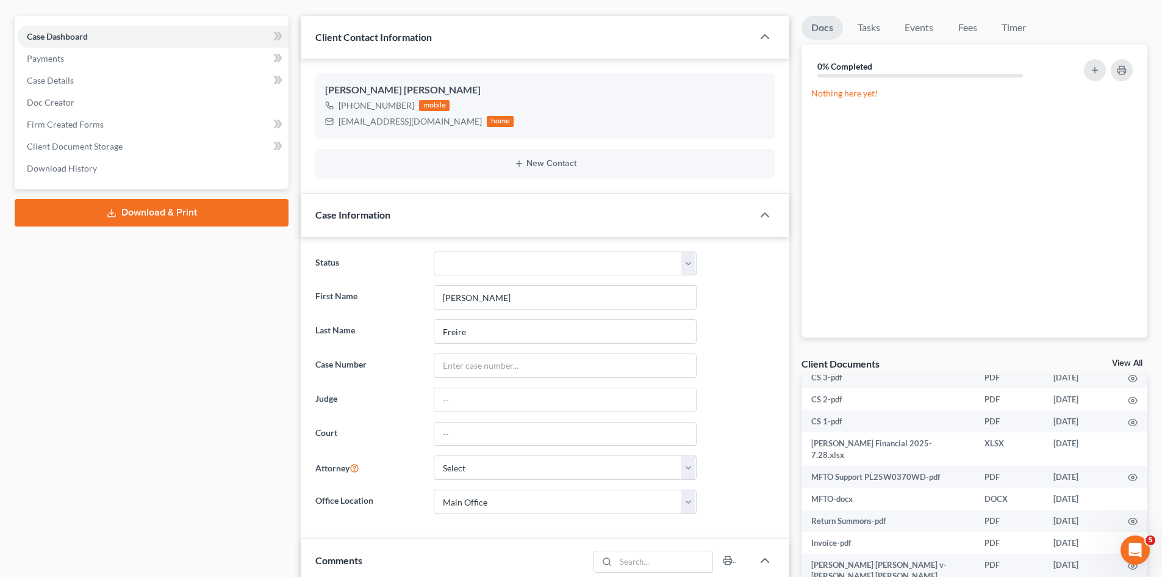
scroll to position [0, 0]
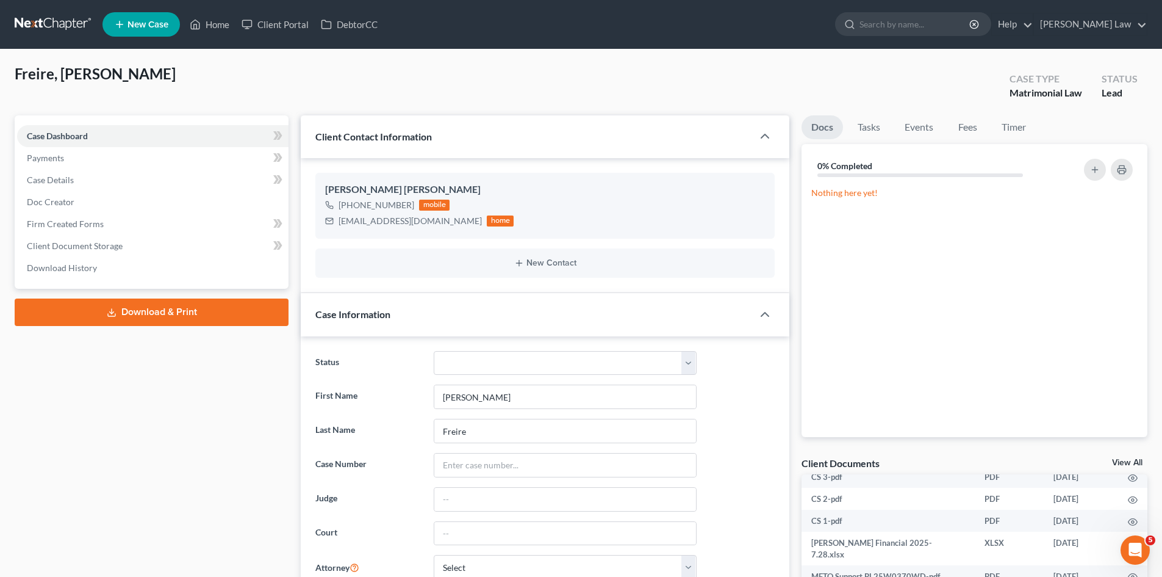
click at [47, 35] on link at bounding box center [54, 24] width 78 height 22
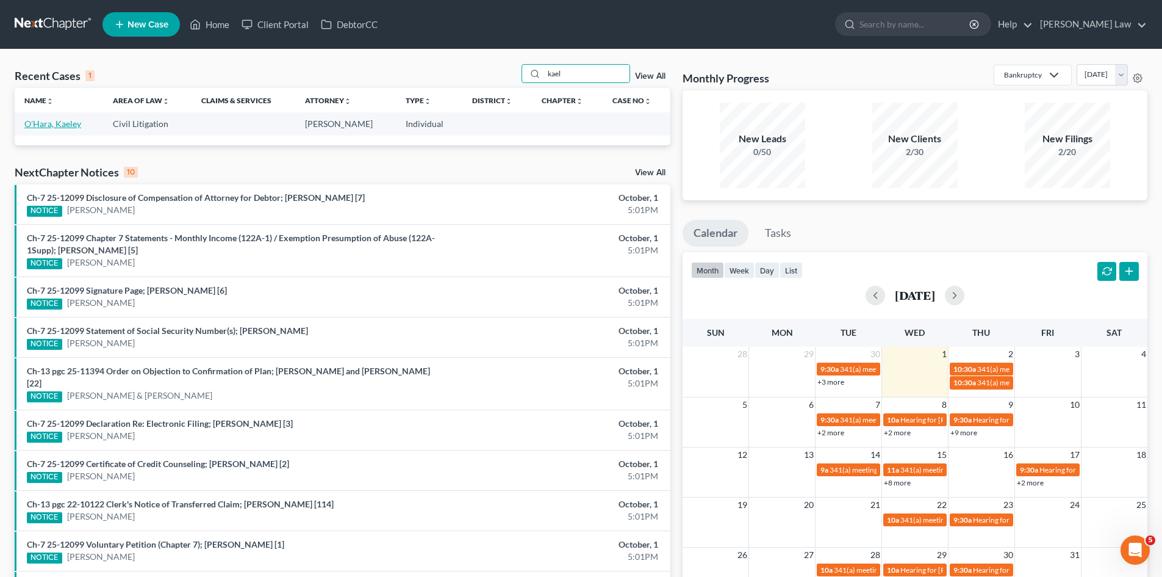
type input "kael"
click at [66, 126] on link "O'Hara, Kaeley" at bounding box center [52, 123] width 57 height 10
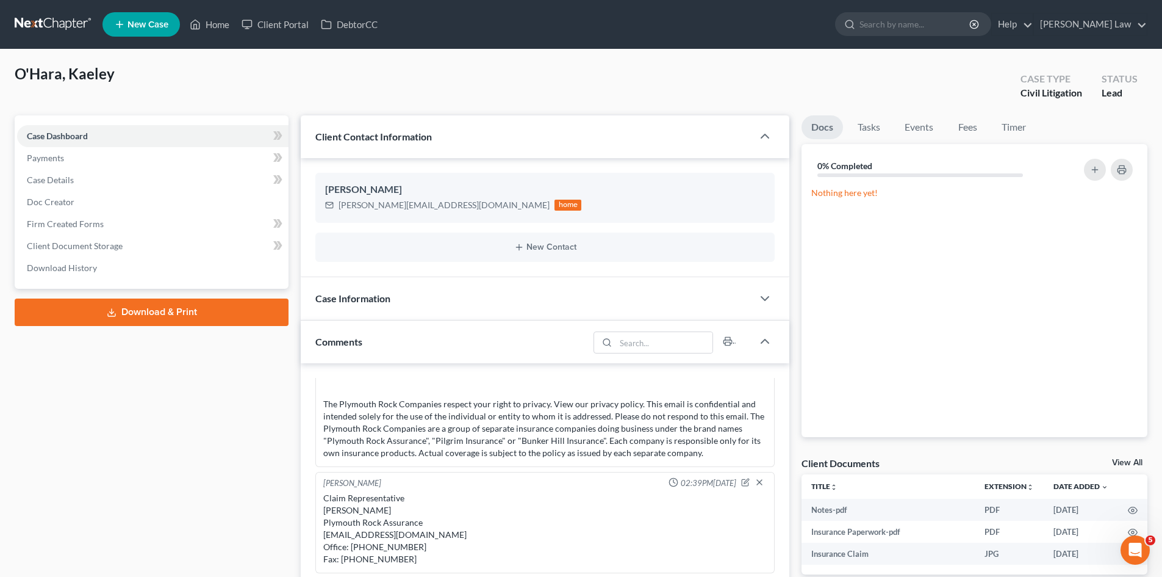
scroll to position [102, 0]
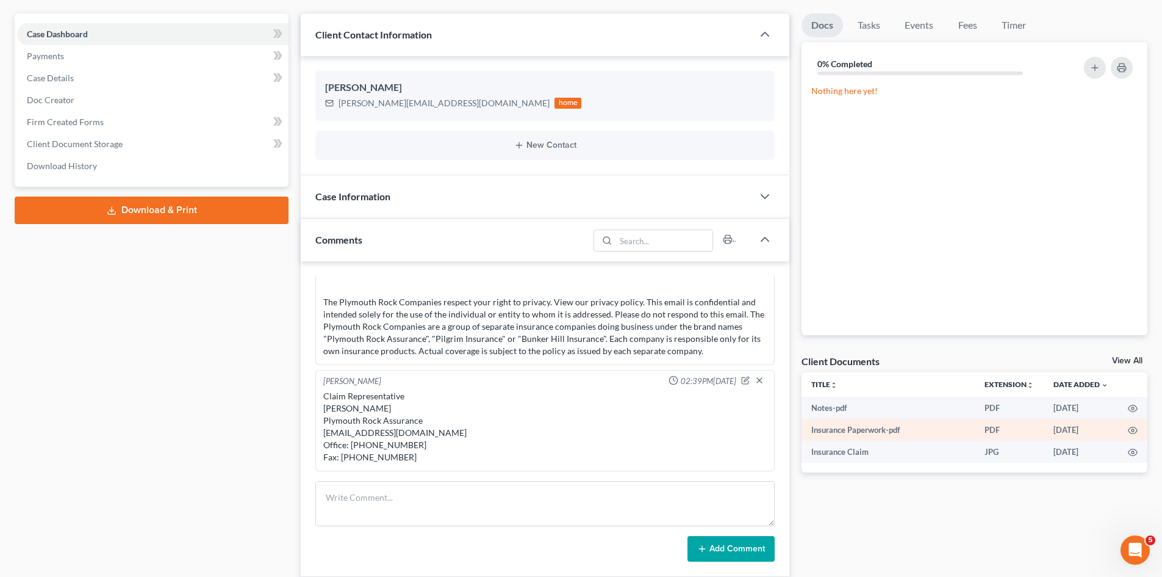
click at [1128, 433] on td at bounding box center [1133, 430] width 29 height 22
click at [1129, 428] on icon "button" at bounding box center [1133, 430] width 10 height 10
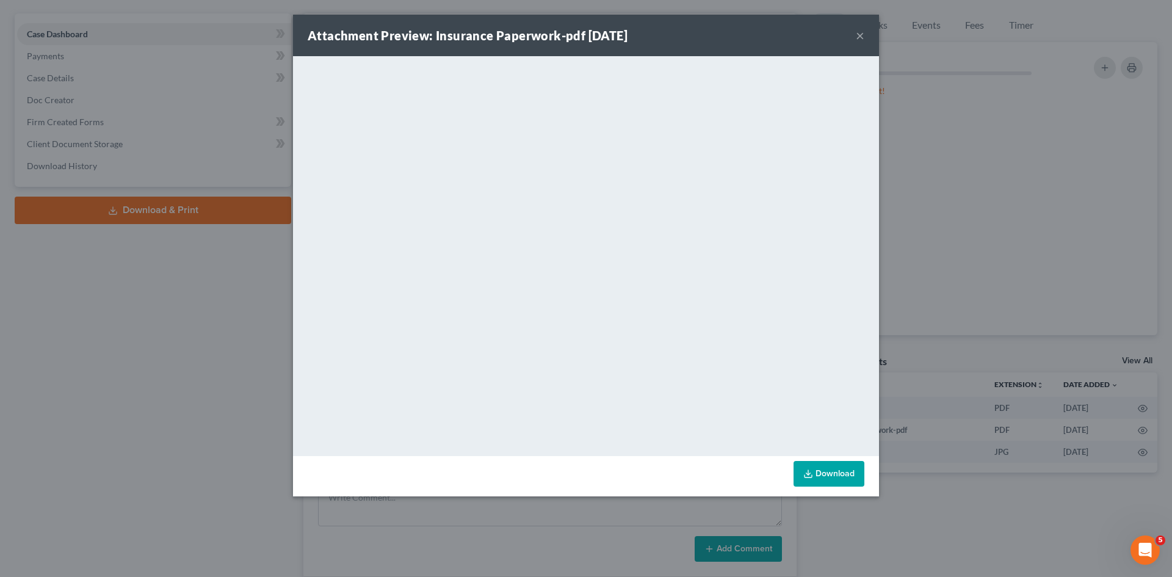
click at [1128, 421] on div "Attachment Preview: Insurance Paperwork-pdf 09/13/2024 × <object ng-attr-data='…" at bounding box center [586, 288] width 1172 height 577
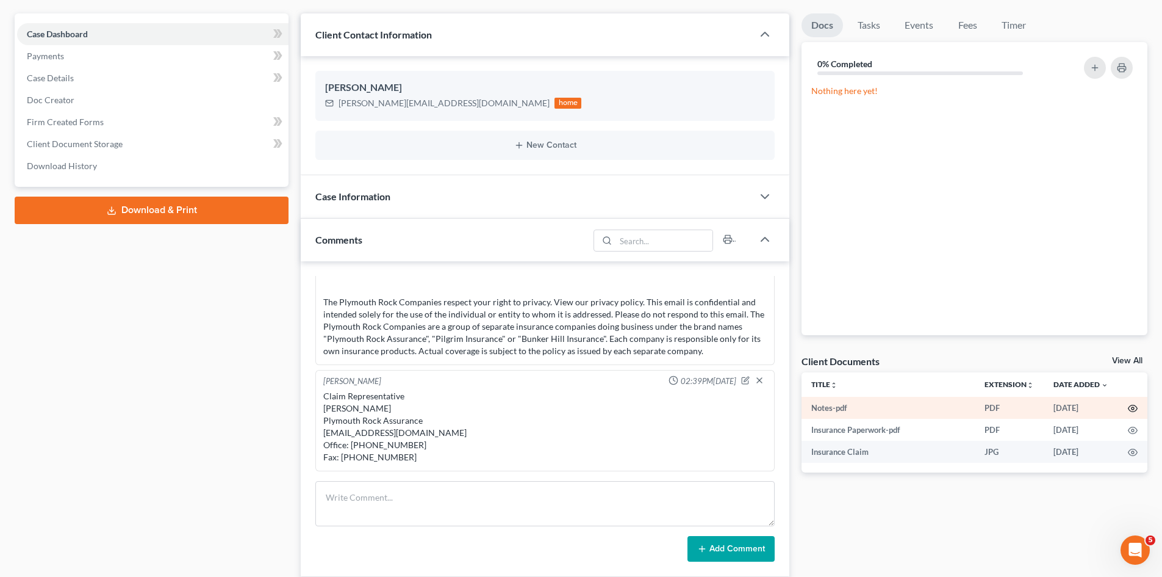
click at [1135, 412] on icon "button" at bounding box center [1133, 408] width 10 height 10
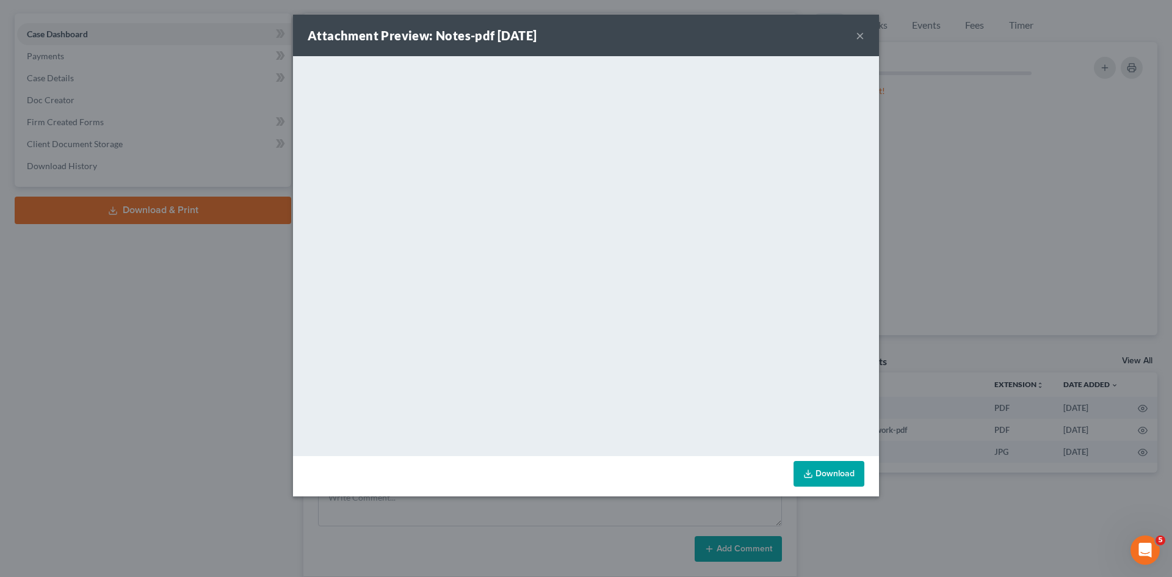
click at [1093, 416] on div "Attachment Preview: Notes-pdf 09/13/2024 × <object ng-attr-data='https://nextch…" at bounding box center [586, 288] width 1172 height 577
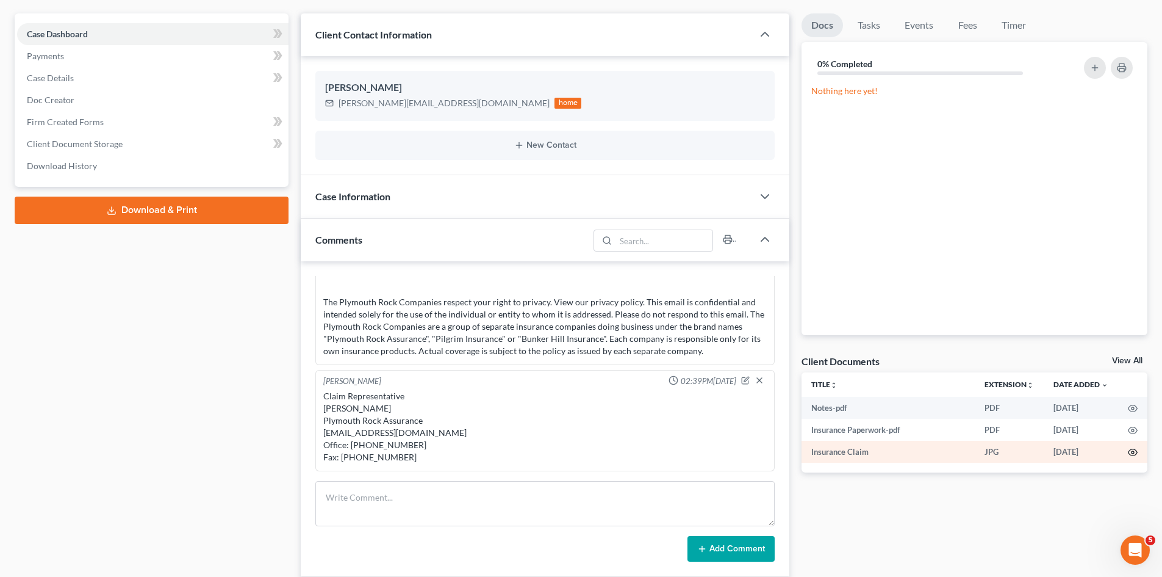
click at [1129, 450] on icon "button" at bounding box center [1133, 452] width 10 height 10
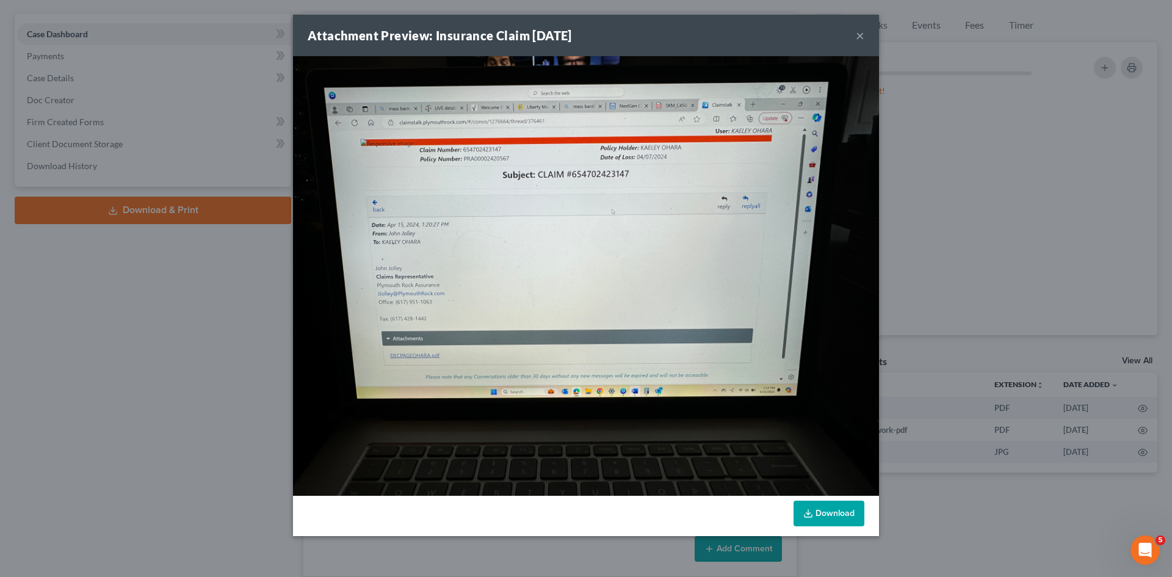
click at [1052, 369] on div "Attachment Preview: Insurance Claim 04/15/2024 × Download" at bounding box center [586, 288] width 1172 height 577
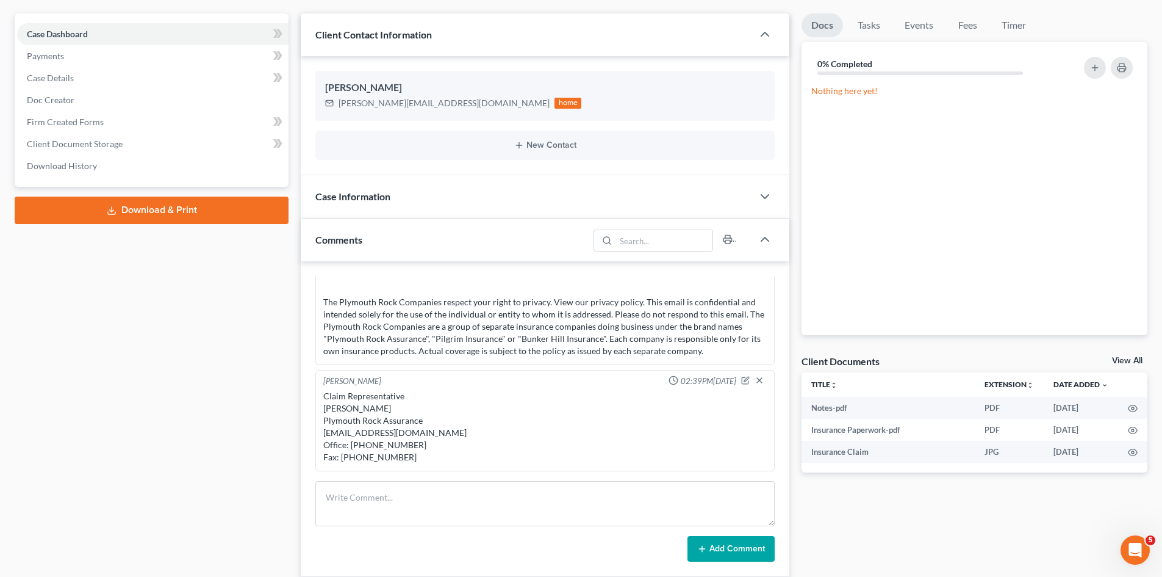
drag, startPoint x: 1128, startPoint y: 356, endPoint x: 1164, endPoint y: 344, distance: 37.8
click at [1128, 356] on link "View All" at bounding box center [1127, 360] width 31 height 9
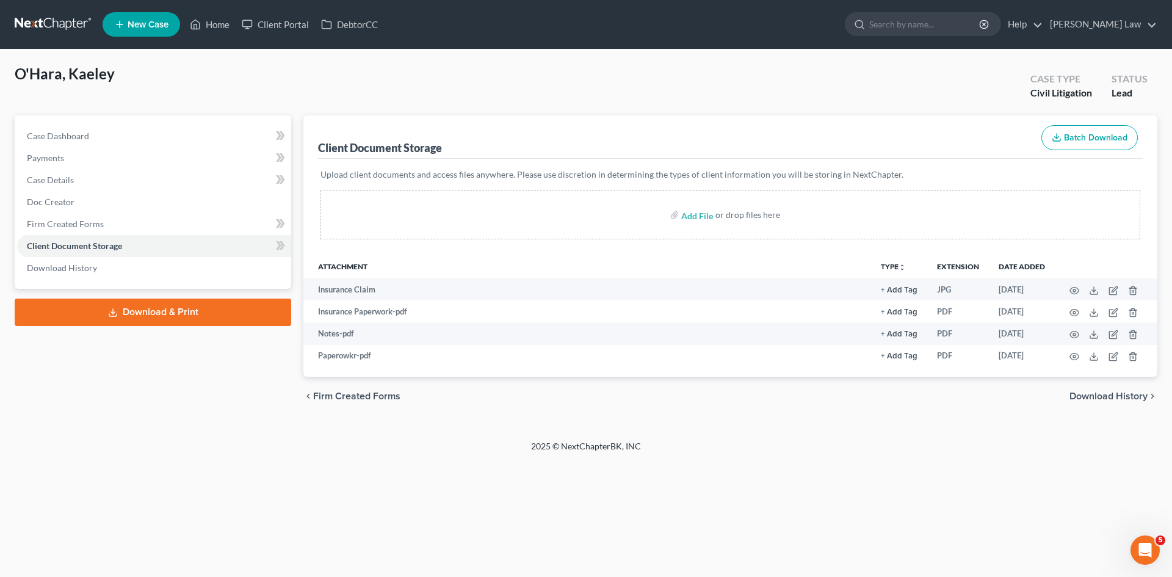
drag, startPoint x: 4, startPoint y: 27, endPoint x: 49, endPoint y: 24, distance: 45.3
click at [4, 27] on nav "Home New Case Client Portal DebtorCC Benner Law mmanning@tbennerlaw.com My Acco…" at bounding box center [586, 24] width 1172 height 49
click at [52, 24] on link at bounding box center [54, 24] width 78 height 22
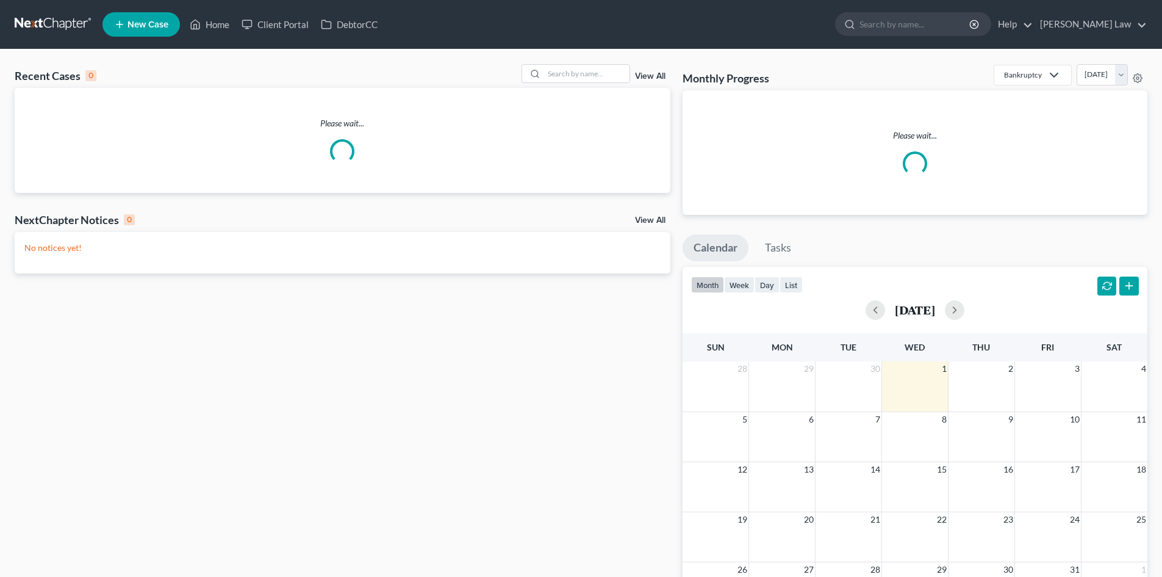
click at [578, 62] on div "Recent Cases 0 View All Please wait... NextChapter Notices 0 View All No notice…" at bounding box center [581, 373] width 1162 height 648
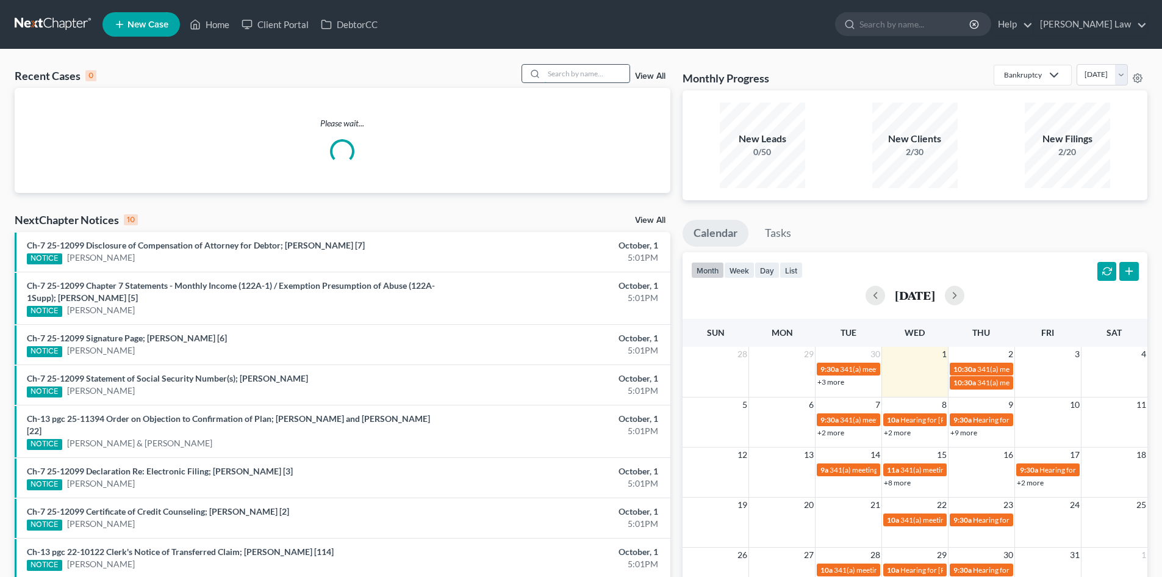
click at [582, 69] on input "search" at bounding box center [586, 74] width 85 height 18
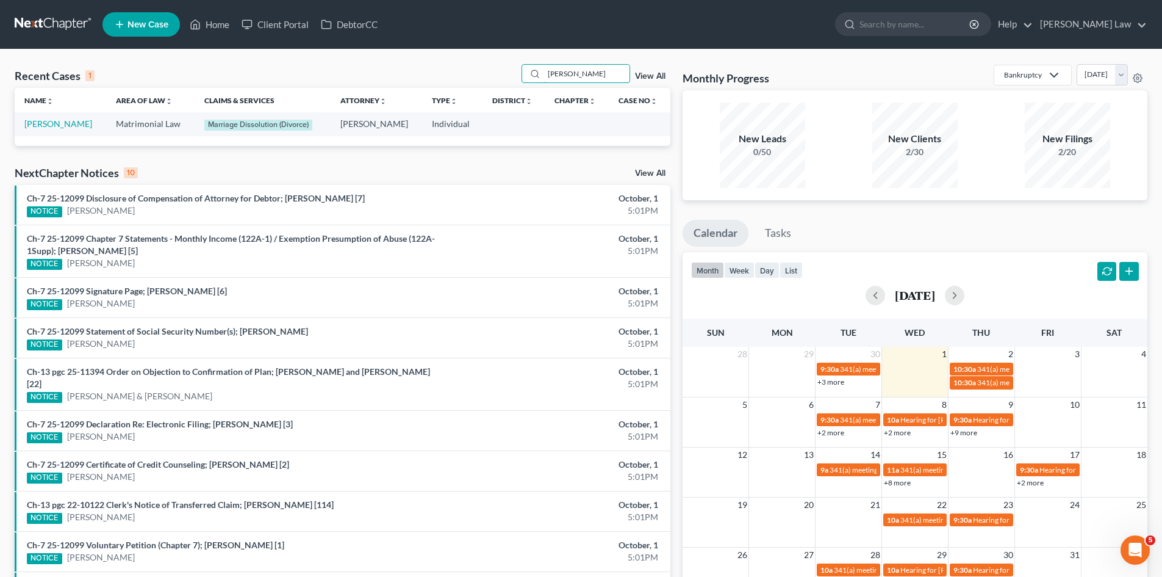
type input "[PERSON_NAME]"
click at [63, 123] on link "[PERSON_NAME]" at bounding box center [58, 123] width 68 height 10
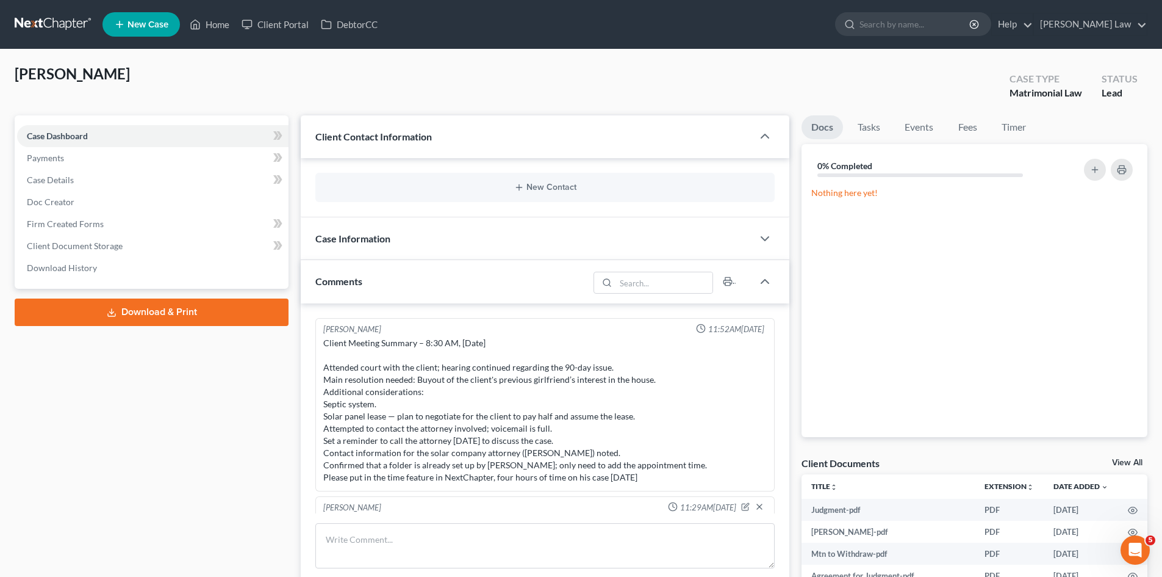
scroll to position [24, 0]
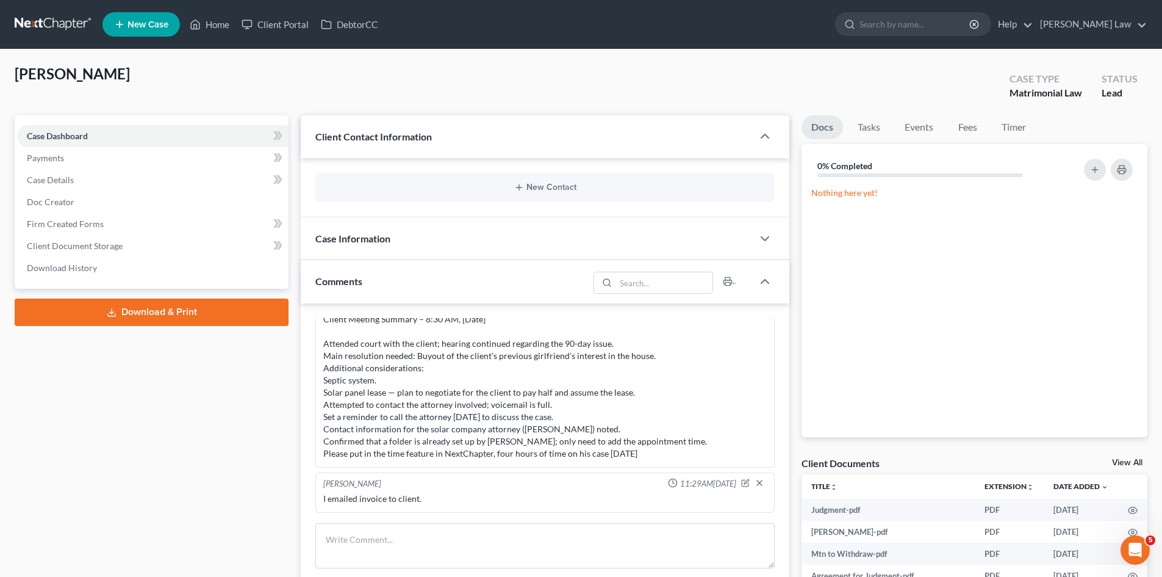
click at [1123, 460] on link "View All" at bounding box center [1127, 462] width 31 height 9
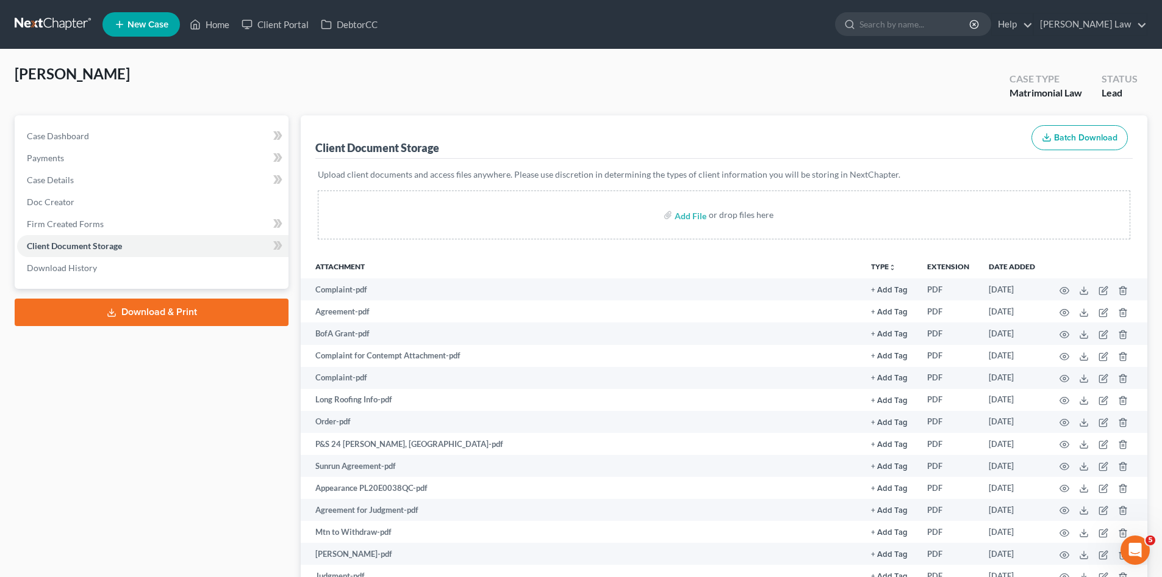
click at [67, 19] on link at bounding box center [54, 24] width 78 height 22
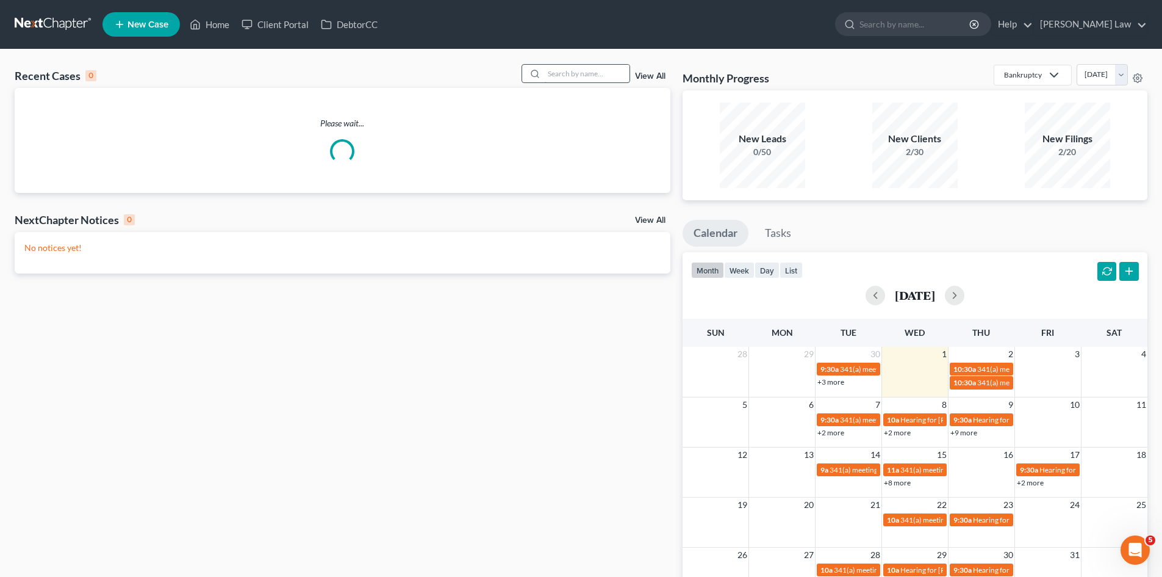
click at [617, 77] on input "search" at bounding box center [586, 74] width 85 height 18
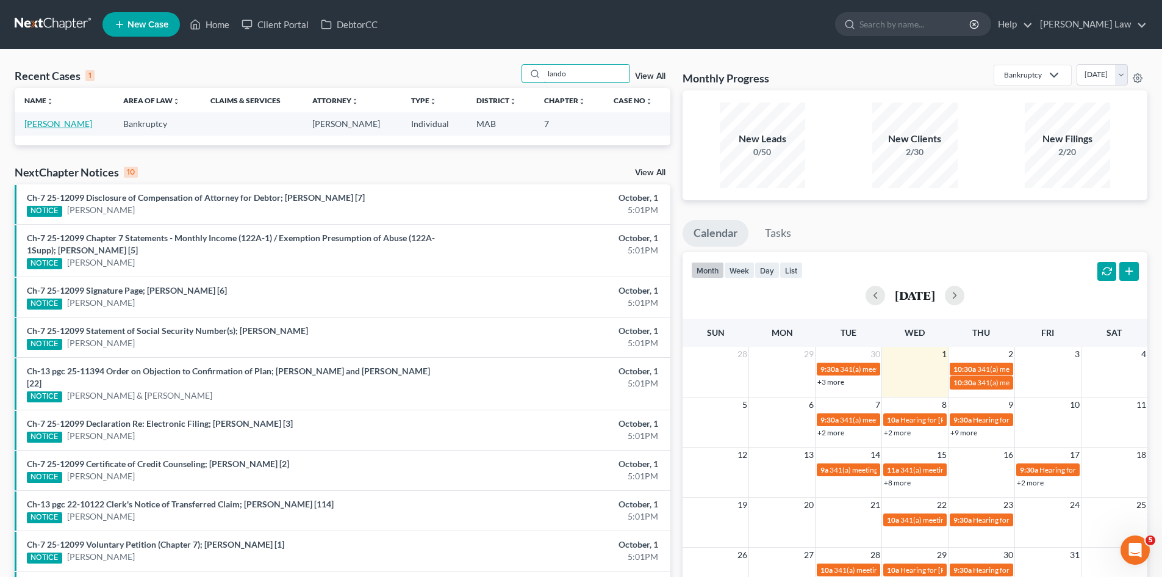
type input "lando"
click at [71, 123] on link "[PERSON_NAME]" at bounding box center [58, 123] width 68 height 10
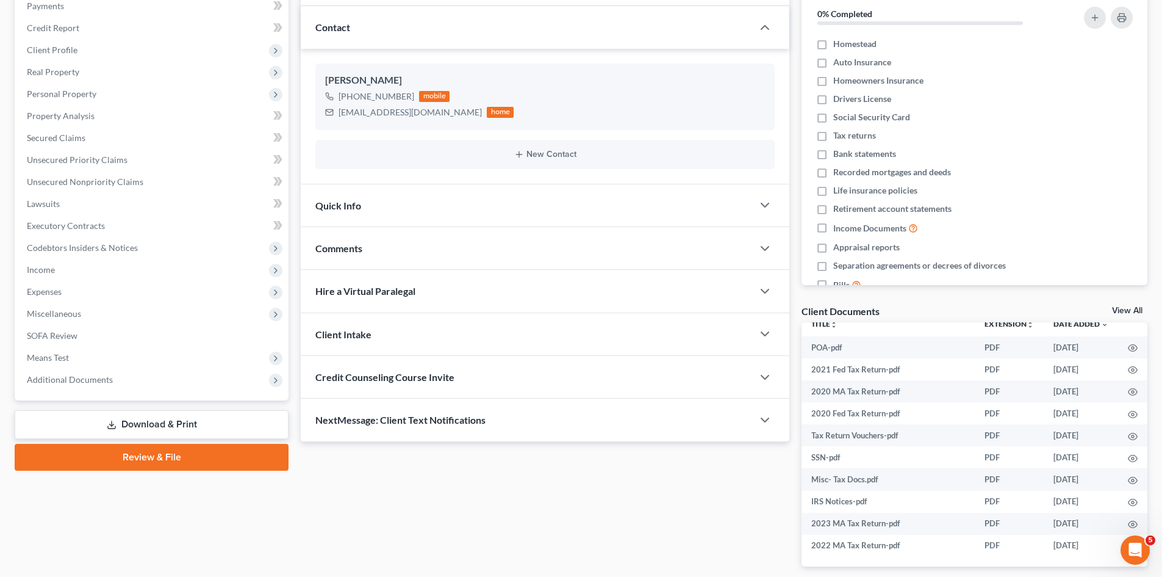
scroll to position [196, 0]
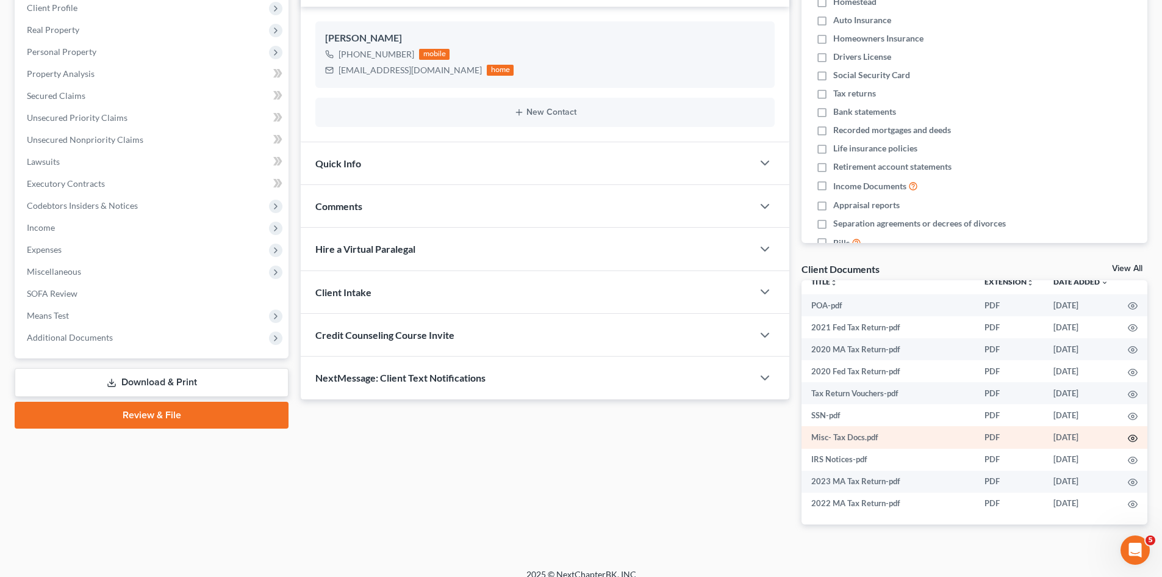
click at [1128, 438] on icon "button" at bounding box center [1133, 438] width 10 height 10
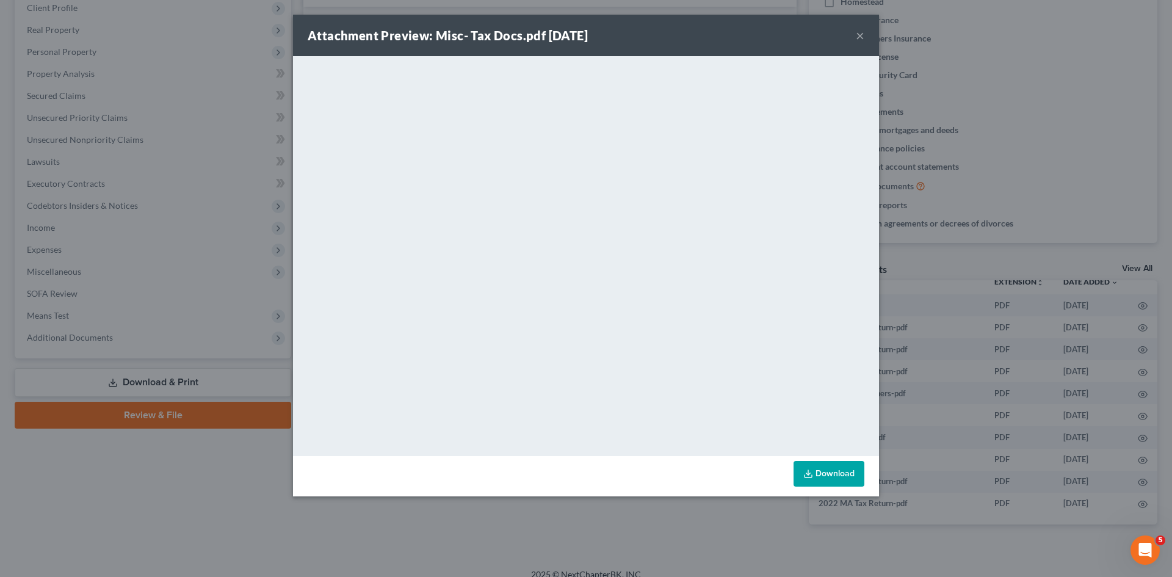
click at [907, 401] on div "Attachment Preview: Misc- Tax Docs.pdf [DATE] × <object ng-attr-data='[URL][DOM…" at bounding box center [586, 288] width 1172 height 577
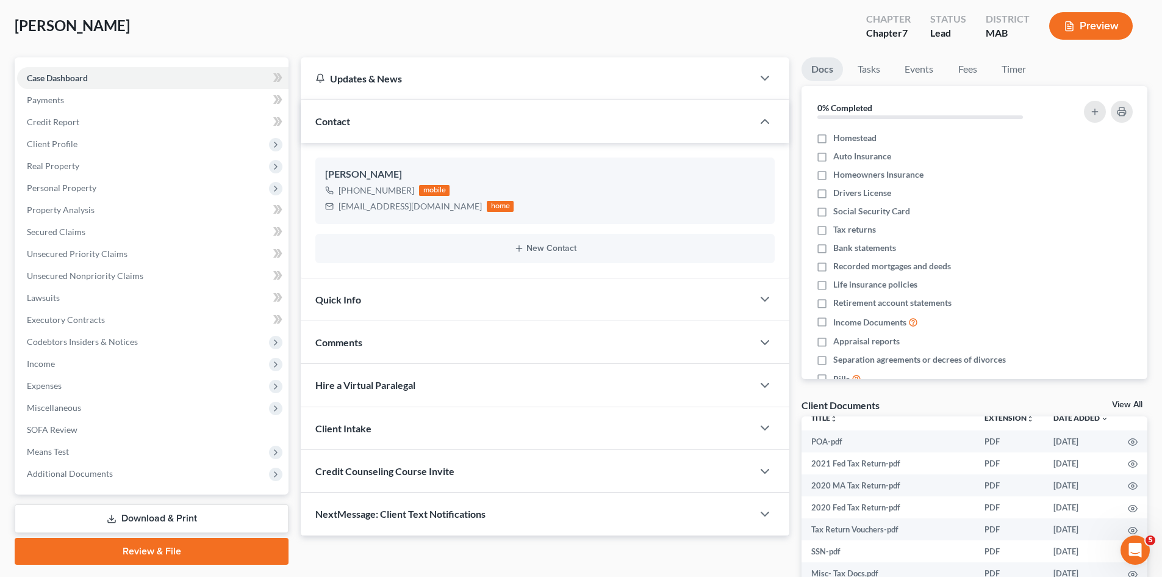
scroll to position [0, 0]
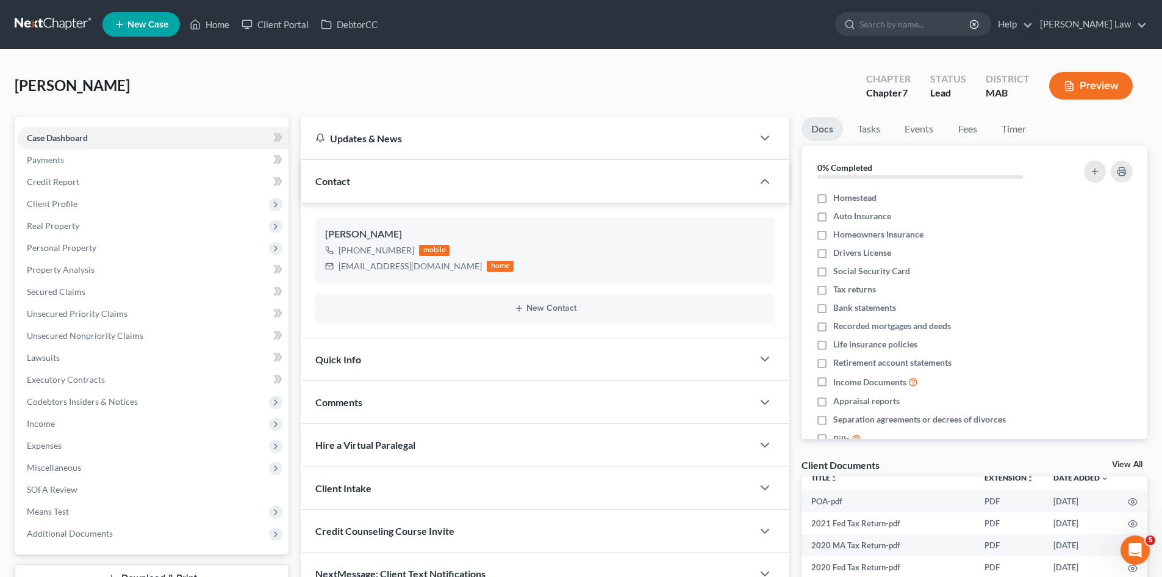
click at [60, 31] on link at bounding box center [54, 24] width 78 height 22
